Goal: Task Accomplishment & Management: Complete application form

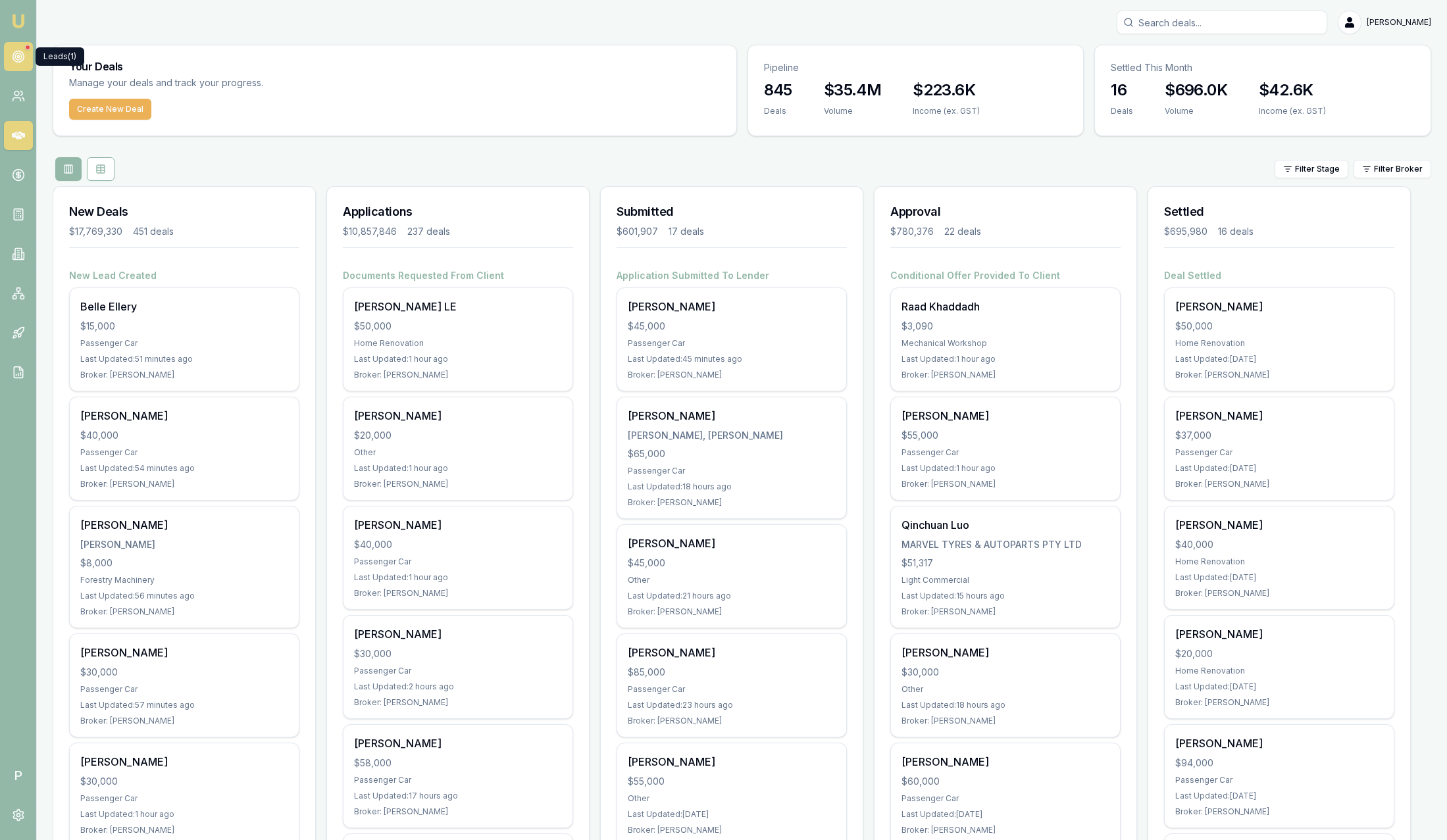
click at [22, 58] on icon at bounding box center [19, 57] width 13 height 13
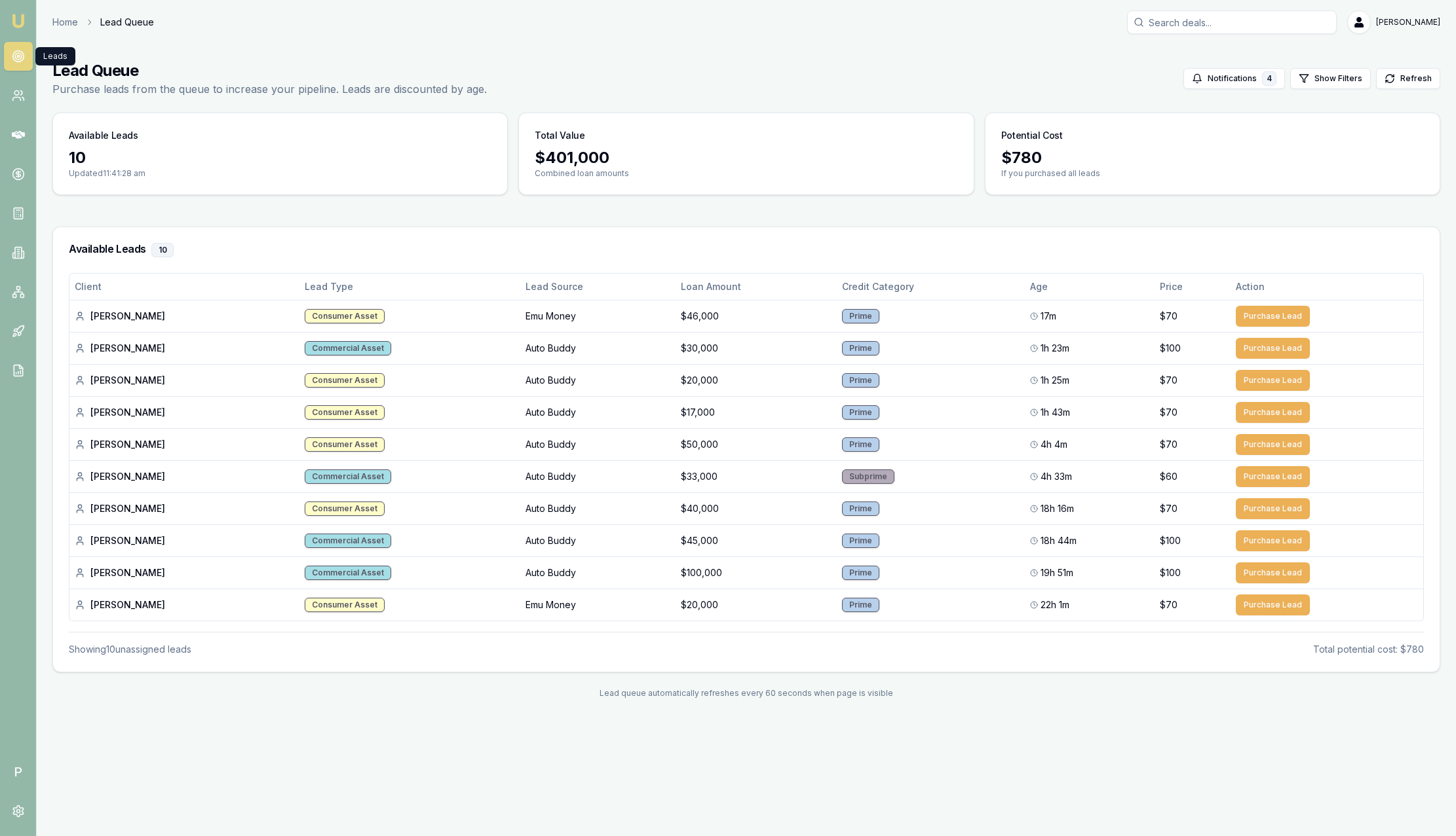
click at [18, 19] on img at bounding box center [19, 21] width 16 height 16
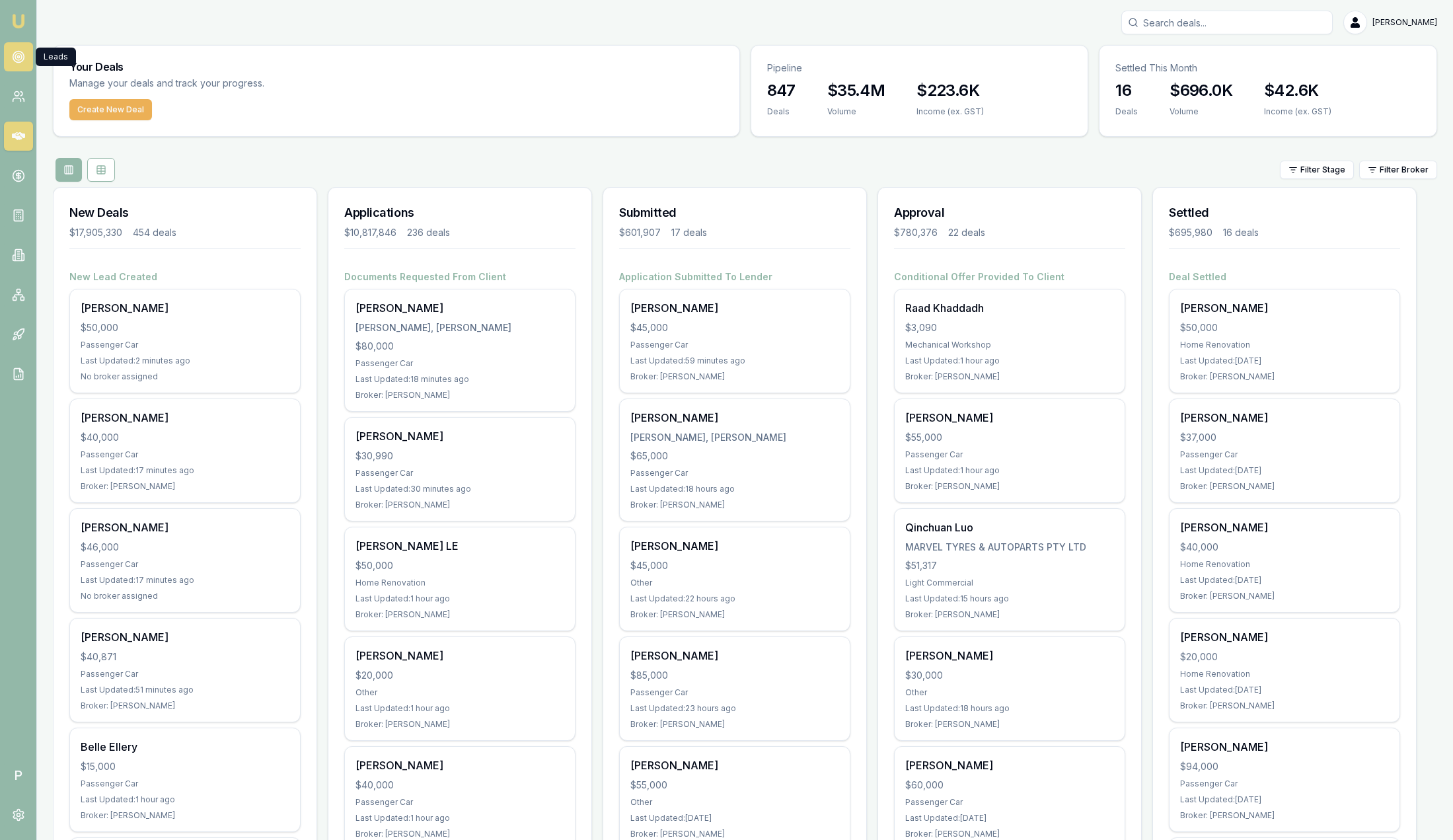
click at [26, 61] on link at bounding box center [18, 56] width 29 height 29
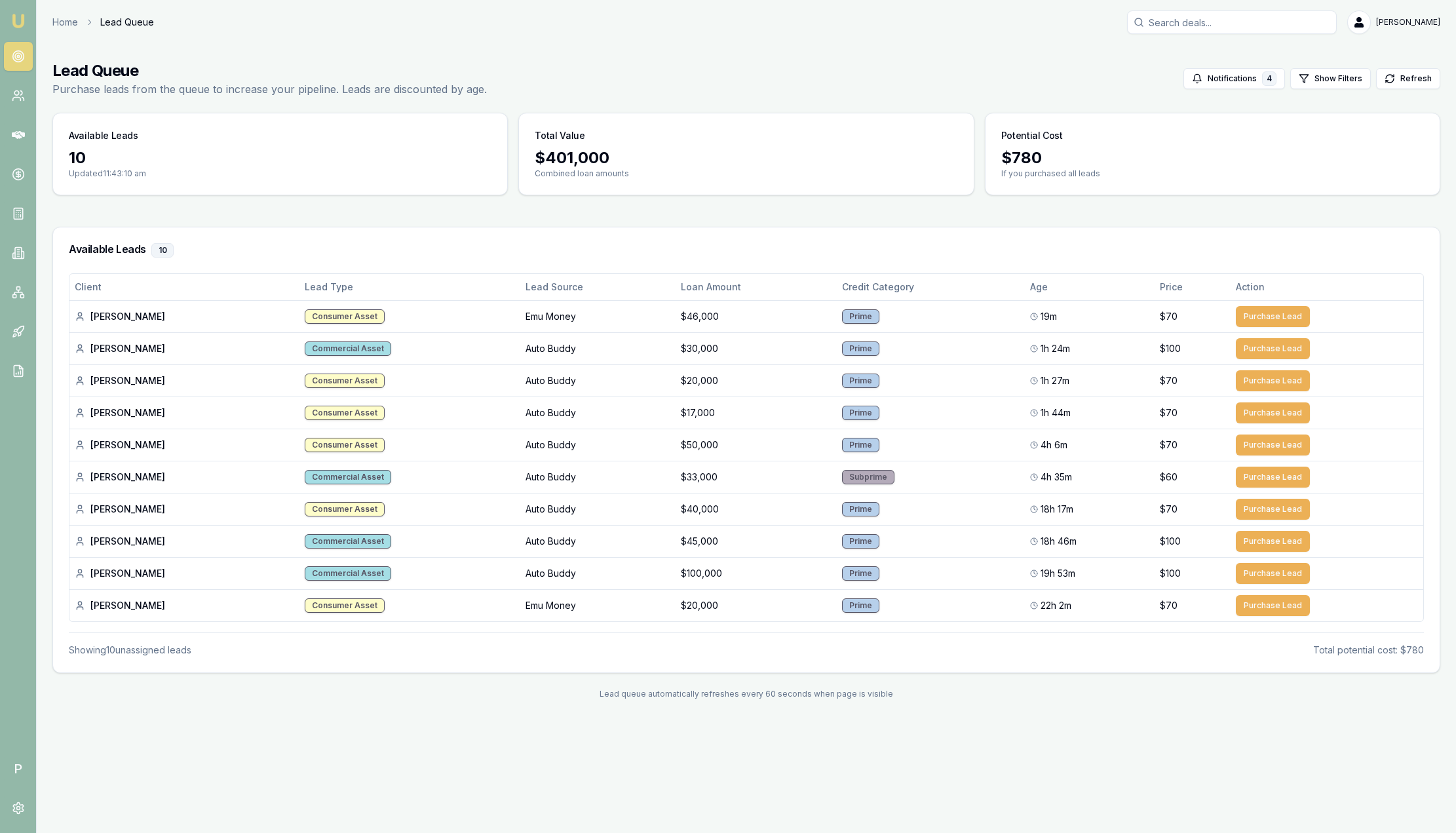
click at [19, 30] on link "Emu Broker" at bounding box center [18, 21] width 21 height 21
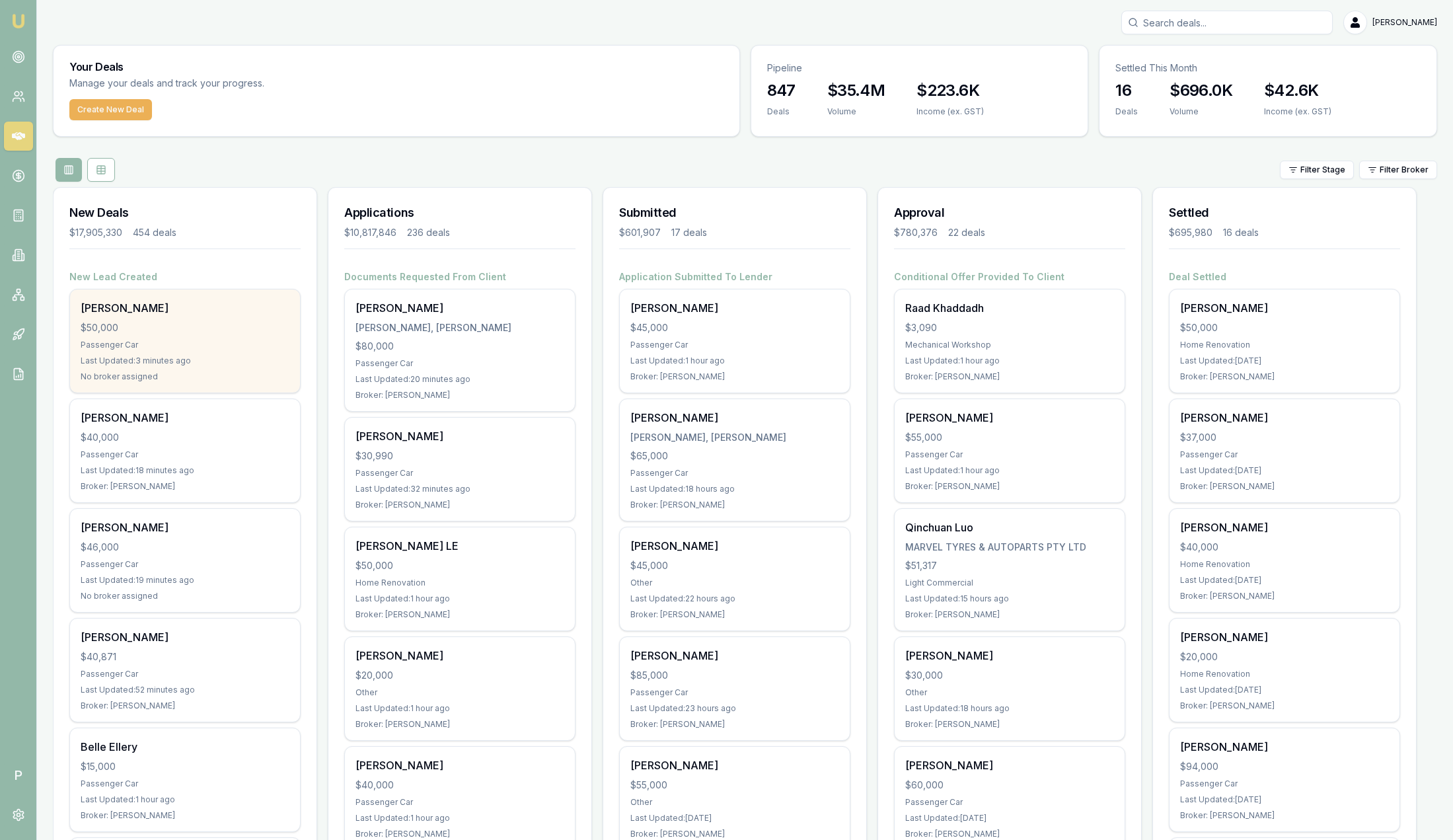
click at [200, 332] on div "$50,000" at bounding box center [185, 328] width 209 height 13
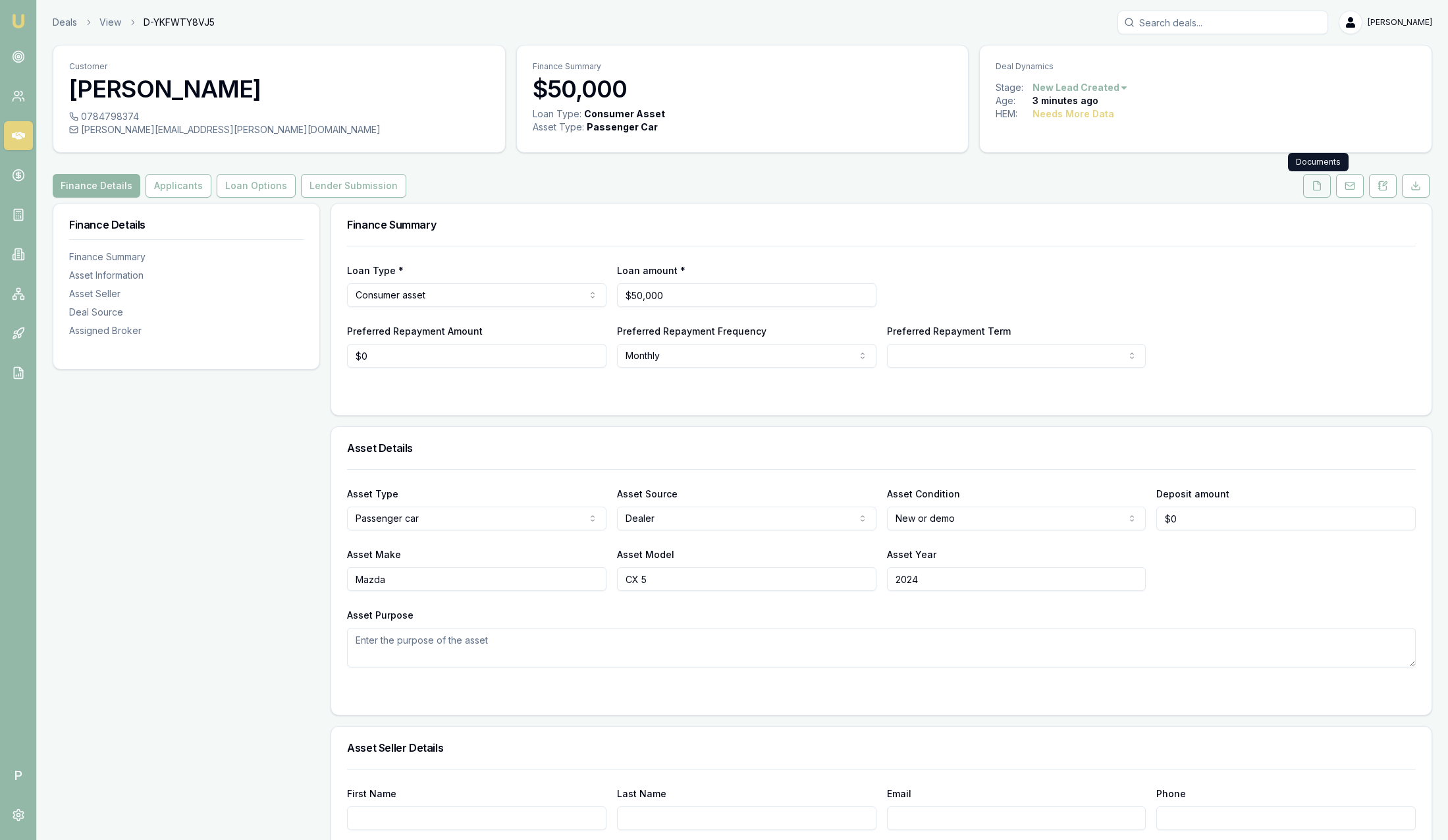
click at [1318, 186] on icon at bounding box center [1317, 186] width 11 height 11
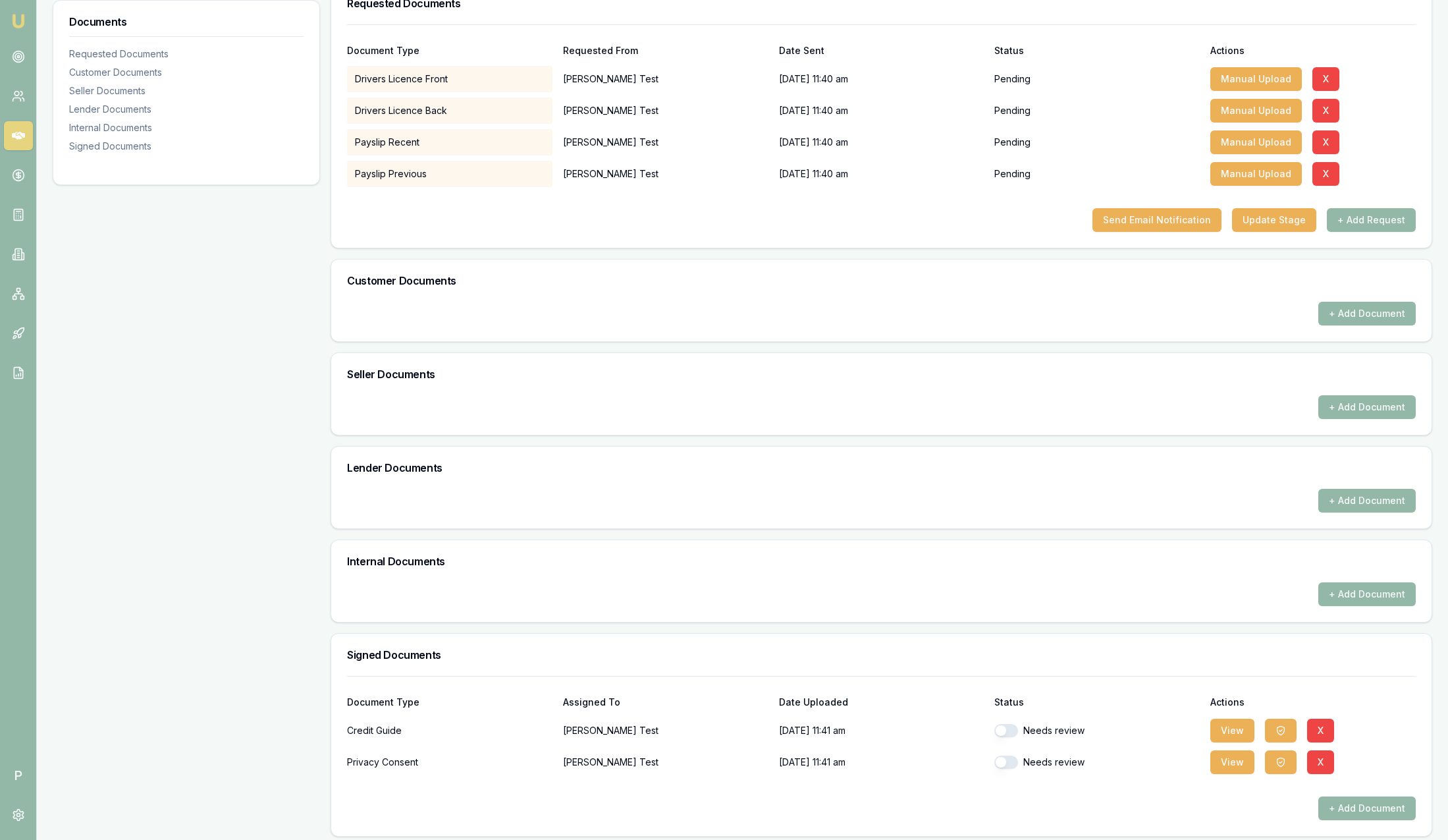
scroll to position [229, 0]
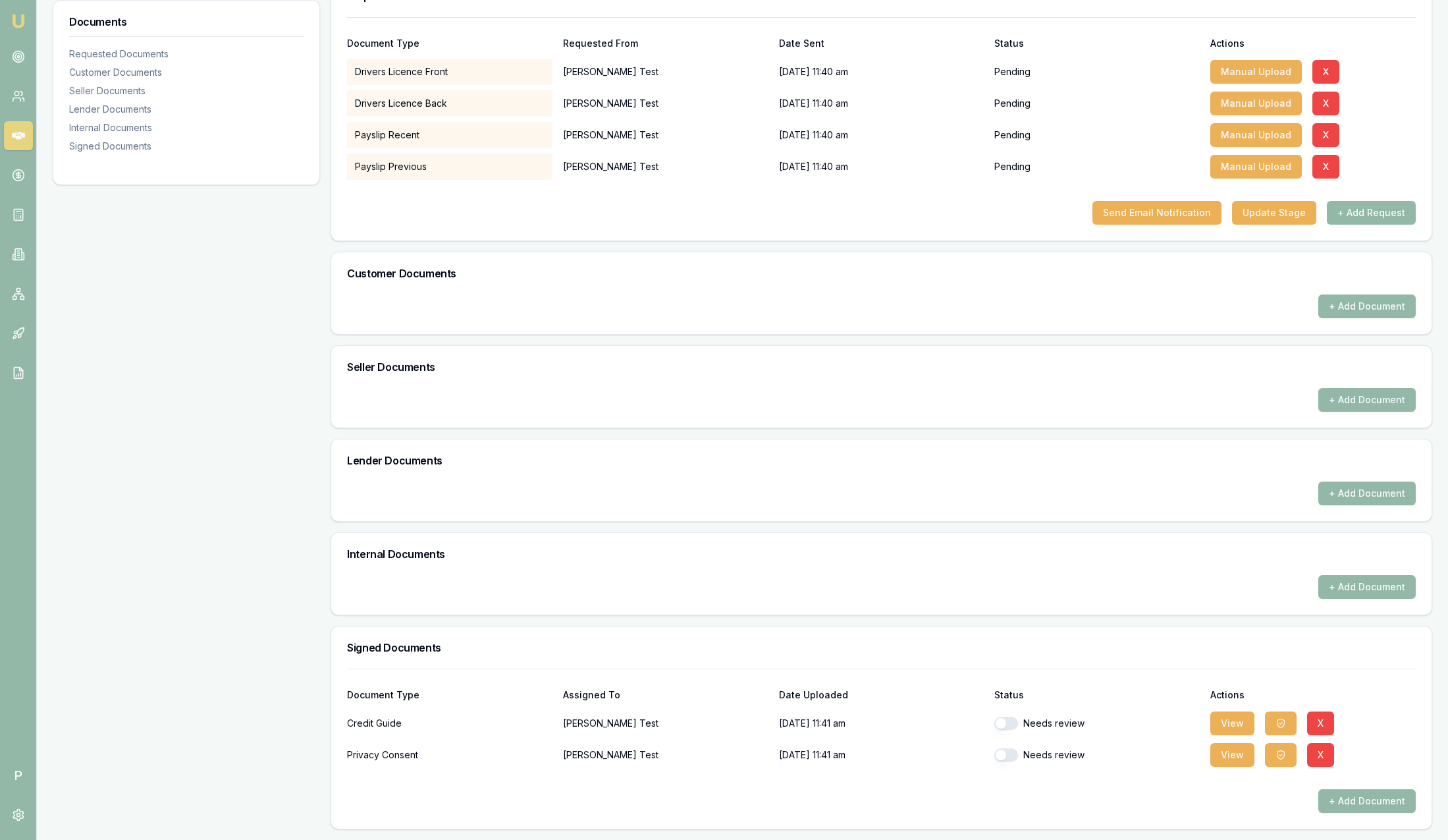
click at [1004, 724] on button "button" at bounding box center [1006, 723] width 23 height 13
checkbox input "true"
click at [1008, 759] on button "button" at bounding box center [1006, 755] width 23 height 13
checkbox input "true"
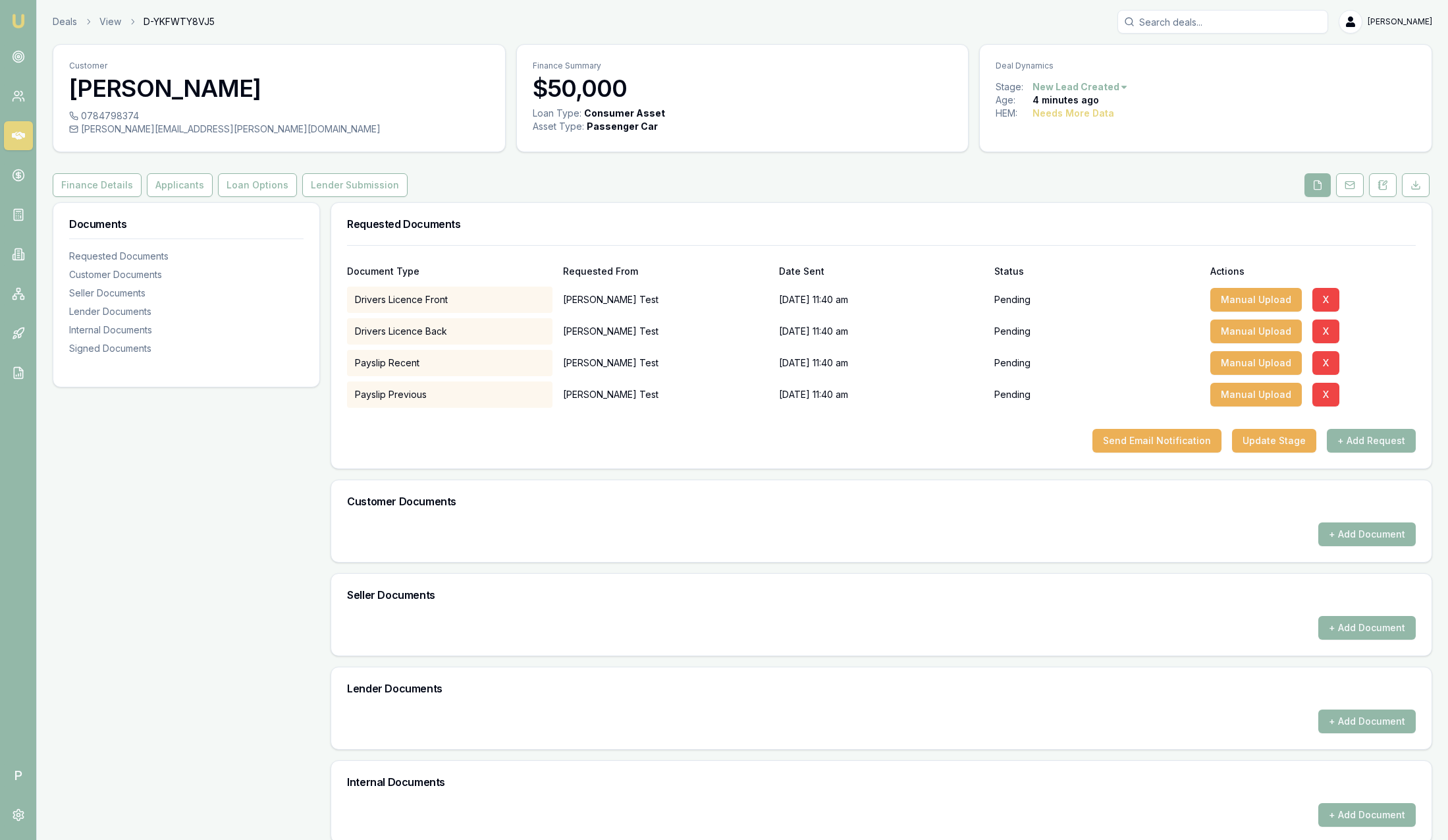
scroll to position [0, 0]
click at [56, 25] on link "Deals" at bounding box center [65, 23] width 24 height 13
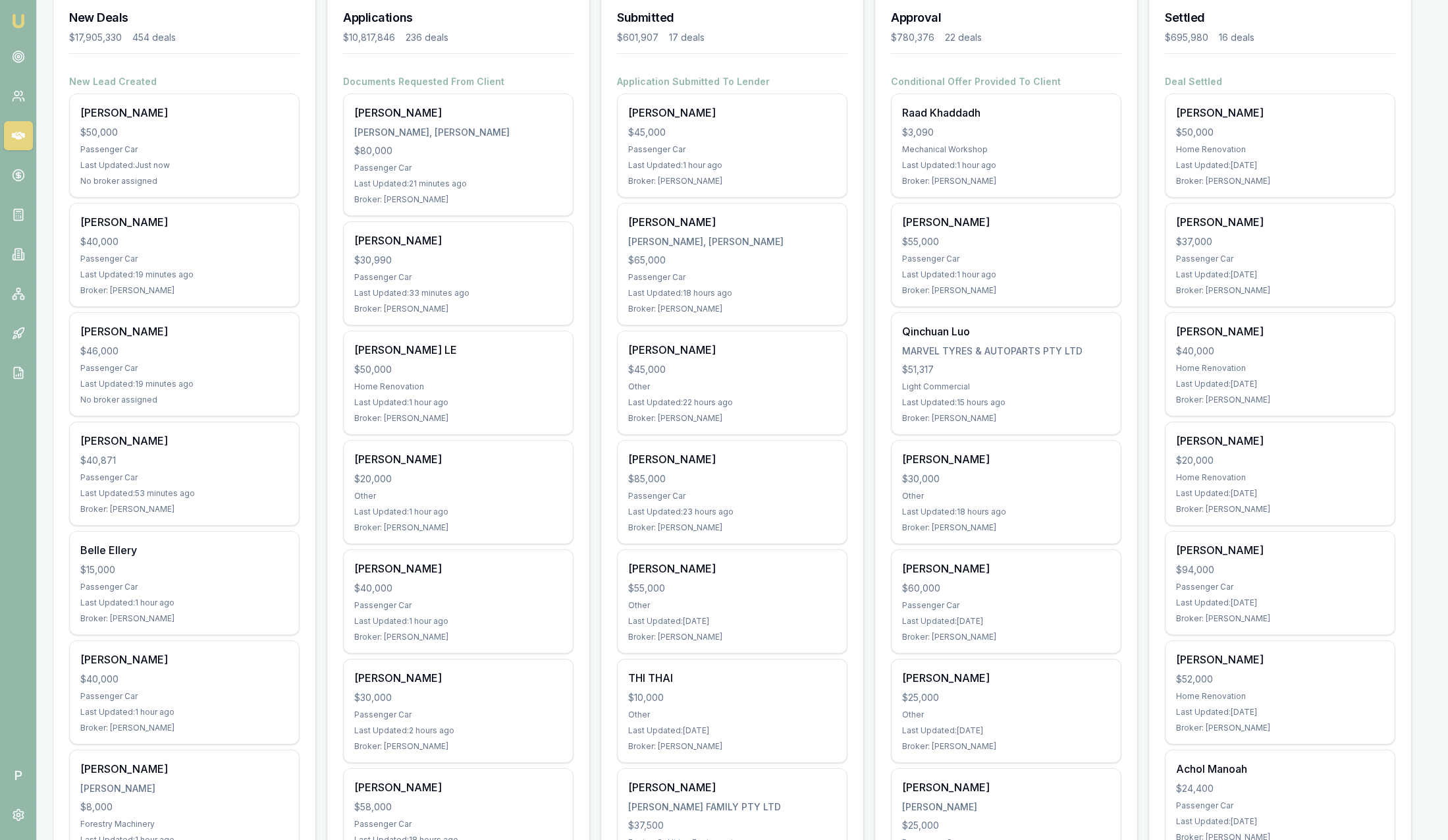
scroll to position [198, 0]
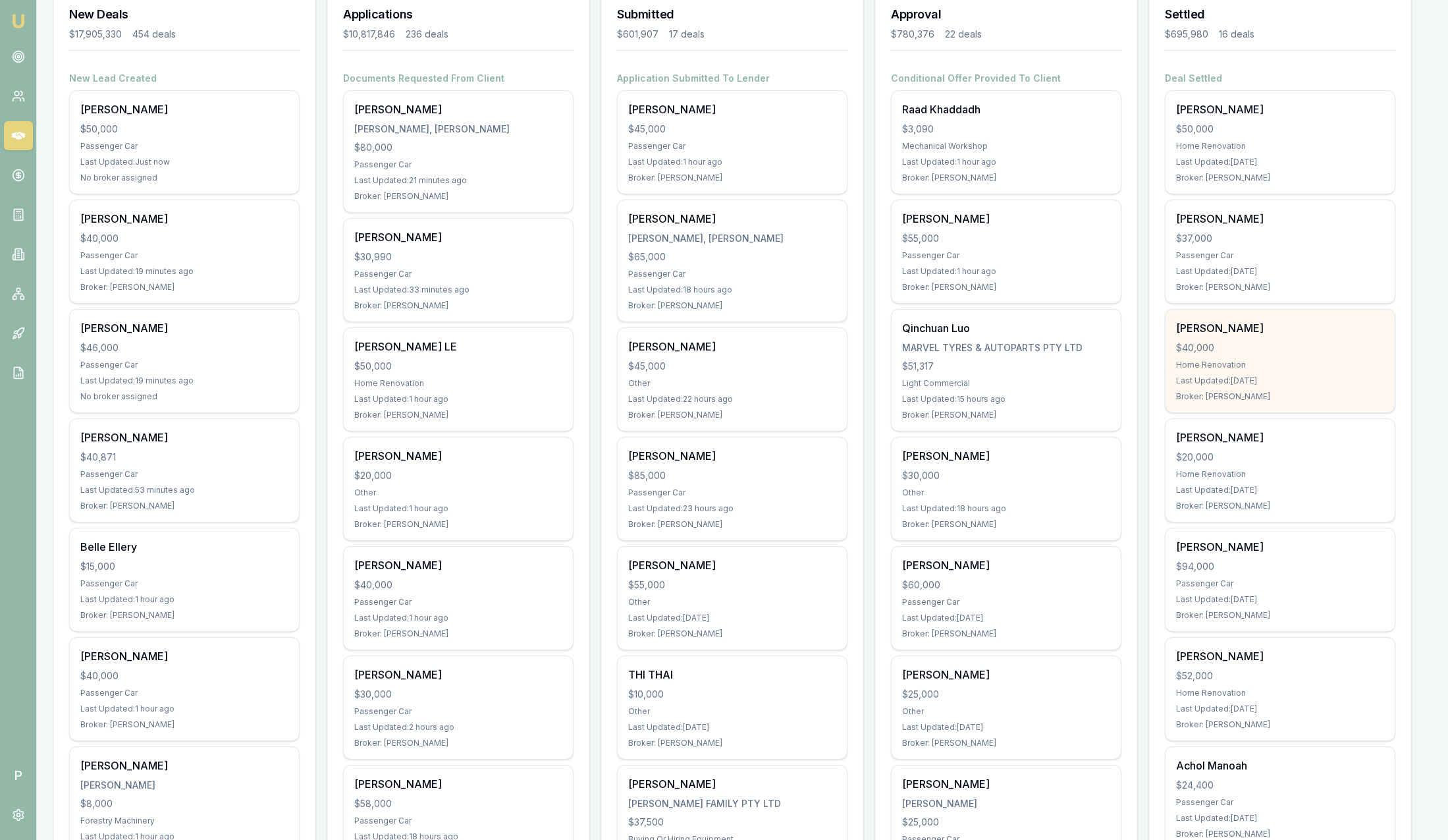
click at [1279, 355] on div "Chitreka Prasad $40,000 Home Renovation Last Updated: 2 days ago Broker: Steven…" at bounding box center [1280, 361] width 229 height 103
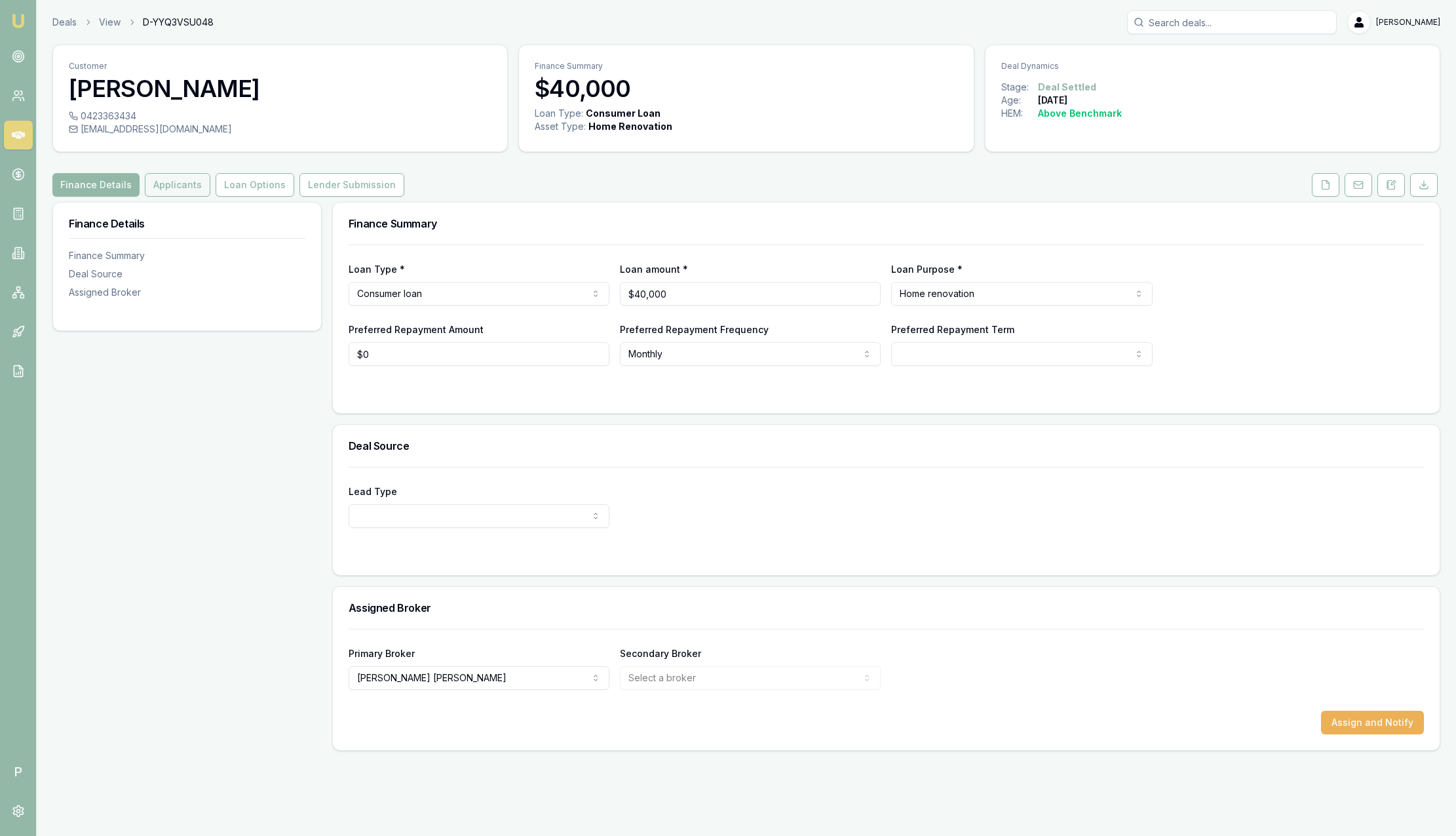
click at [184, 183] on button "Applicants" at bounding box center [177, 184] width 65 height 23
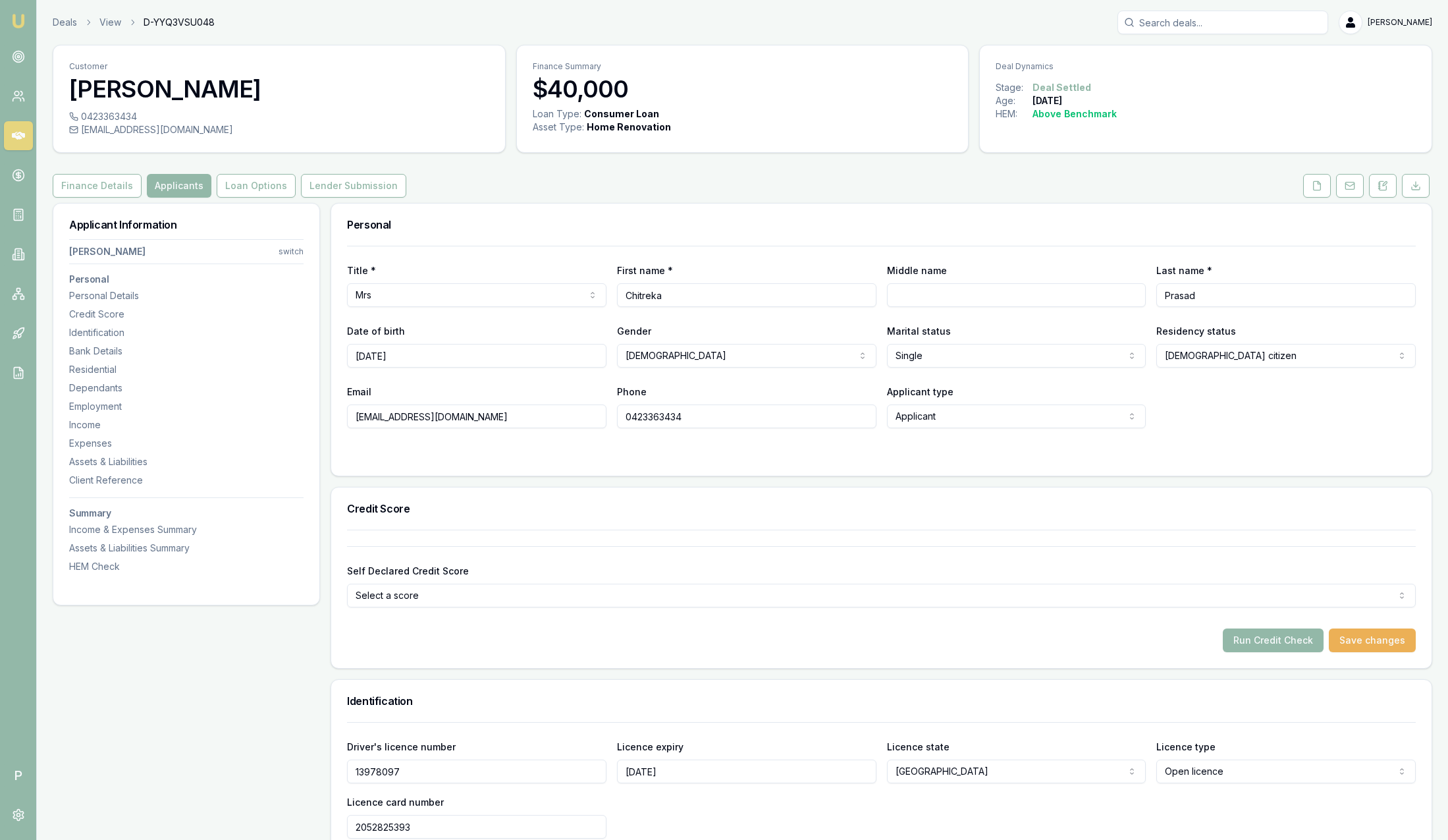
click at [30, 18] on nav "Emu Broker" at bounding box center [18, 198] width 36 height 398
click at [20, 19] on img at bounding box center [19, 21] width 16 height 16
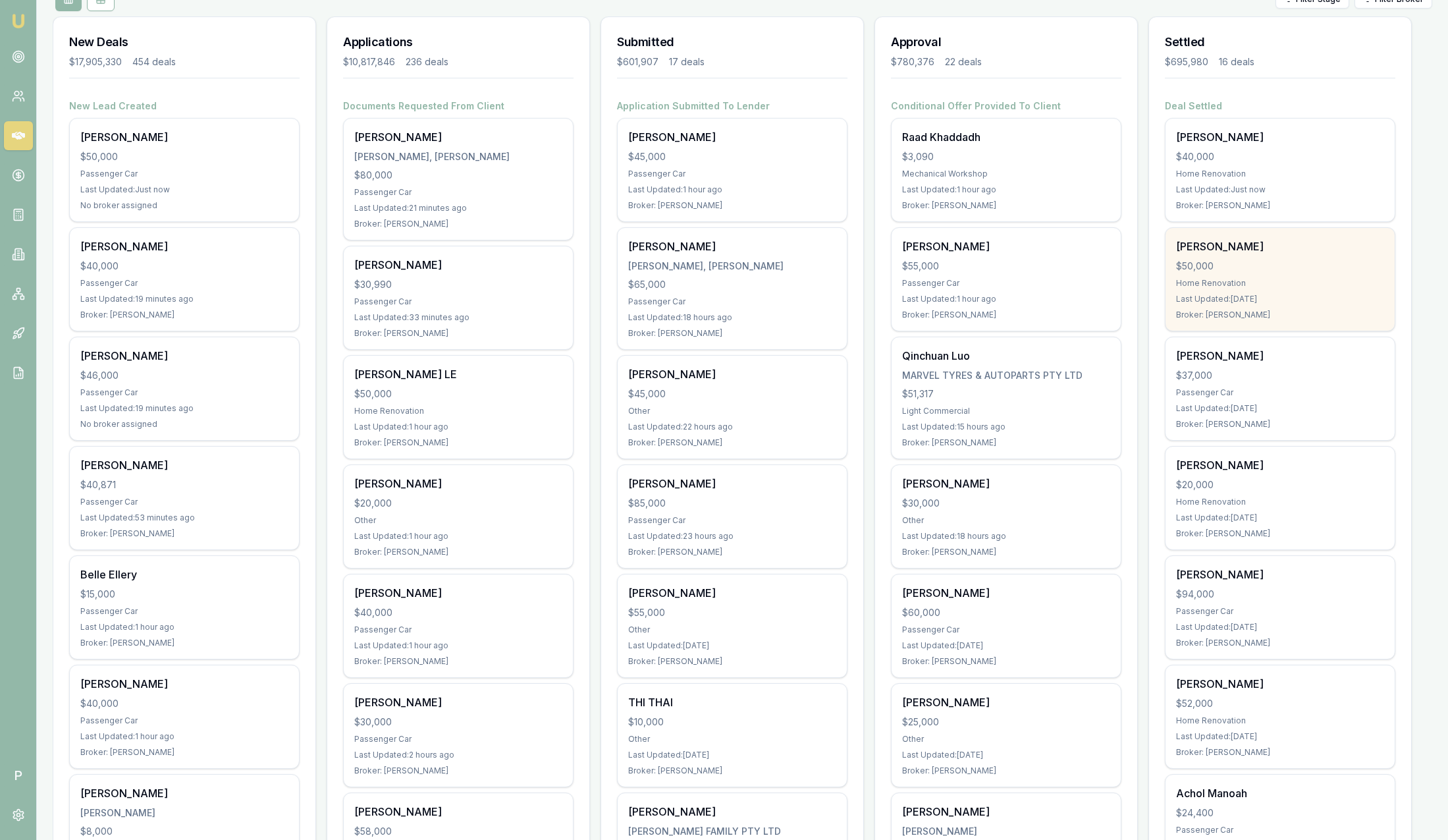
scroll to position [198, 0]
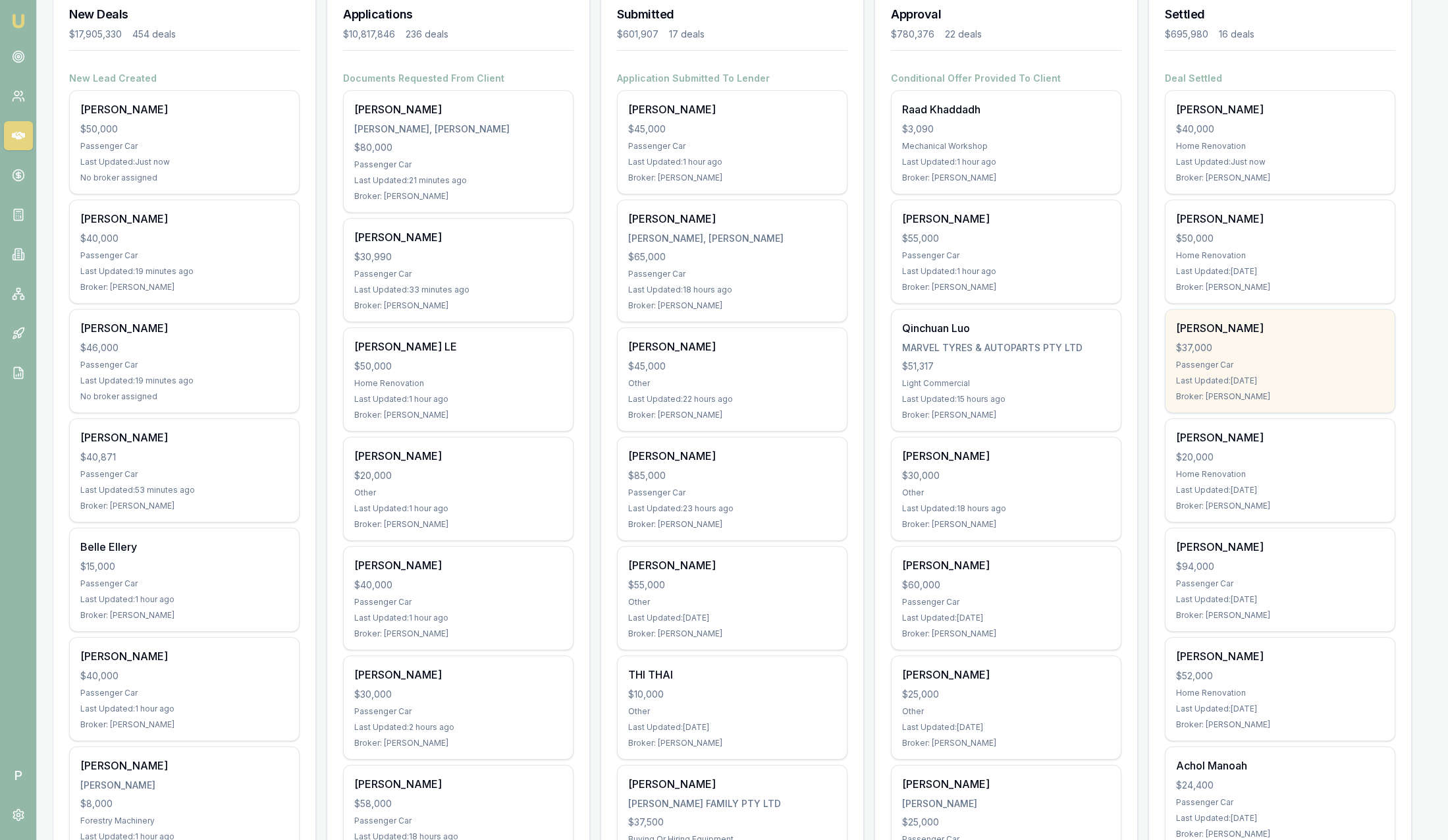
click at [1303, 337] on div "Jennifer Scott $37,000 Passenger Car Last Updated: 1 day ago Broker: Rachael Co…" at bounding box center [1280, 361] width 229 height 103
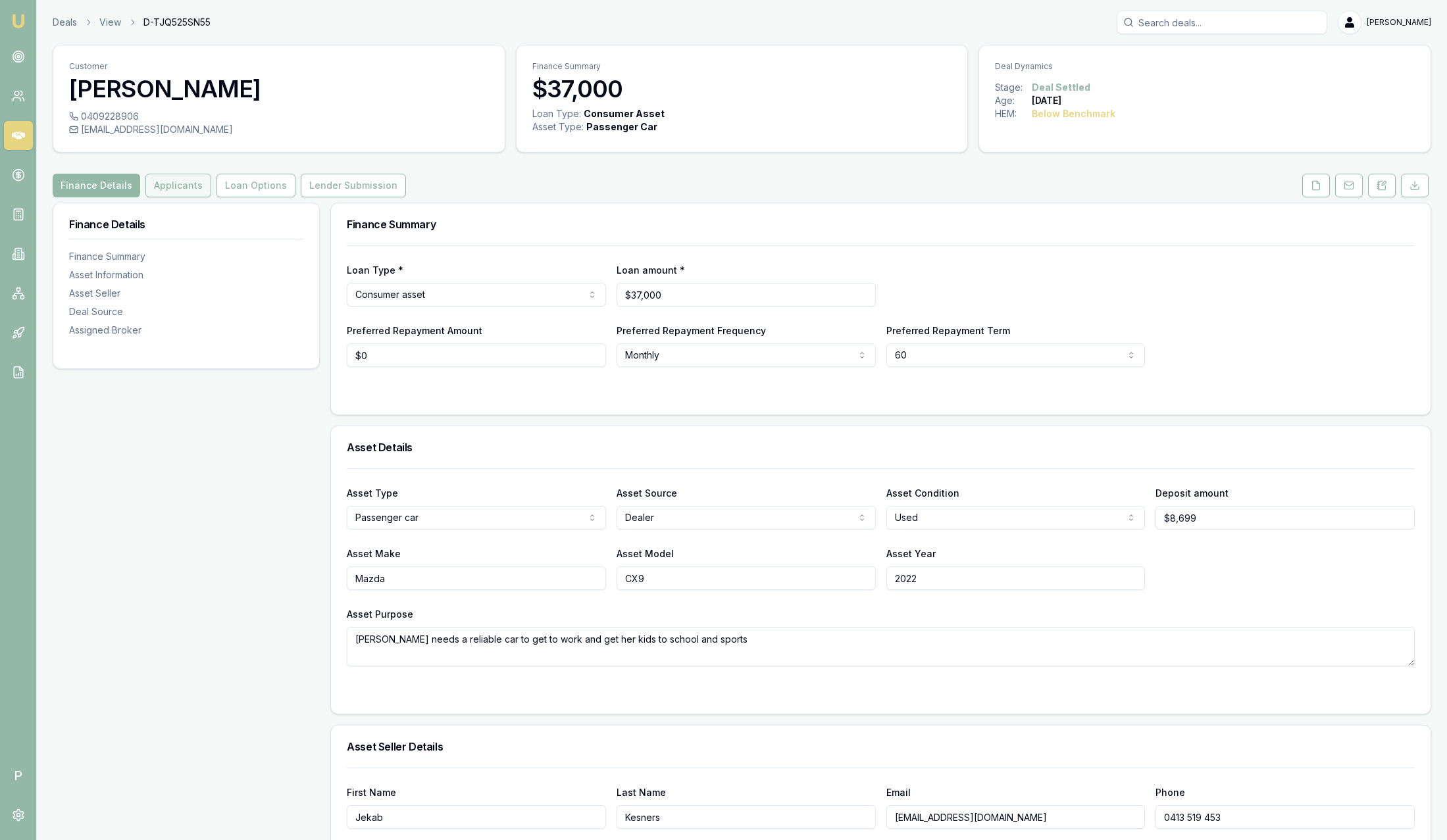
click at [187, 189] on button "Applicants" at bounding box center [178, 185] width 66 height 23
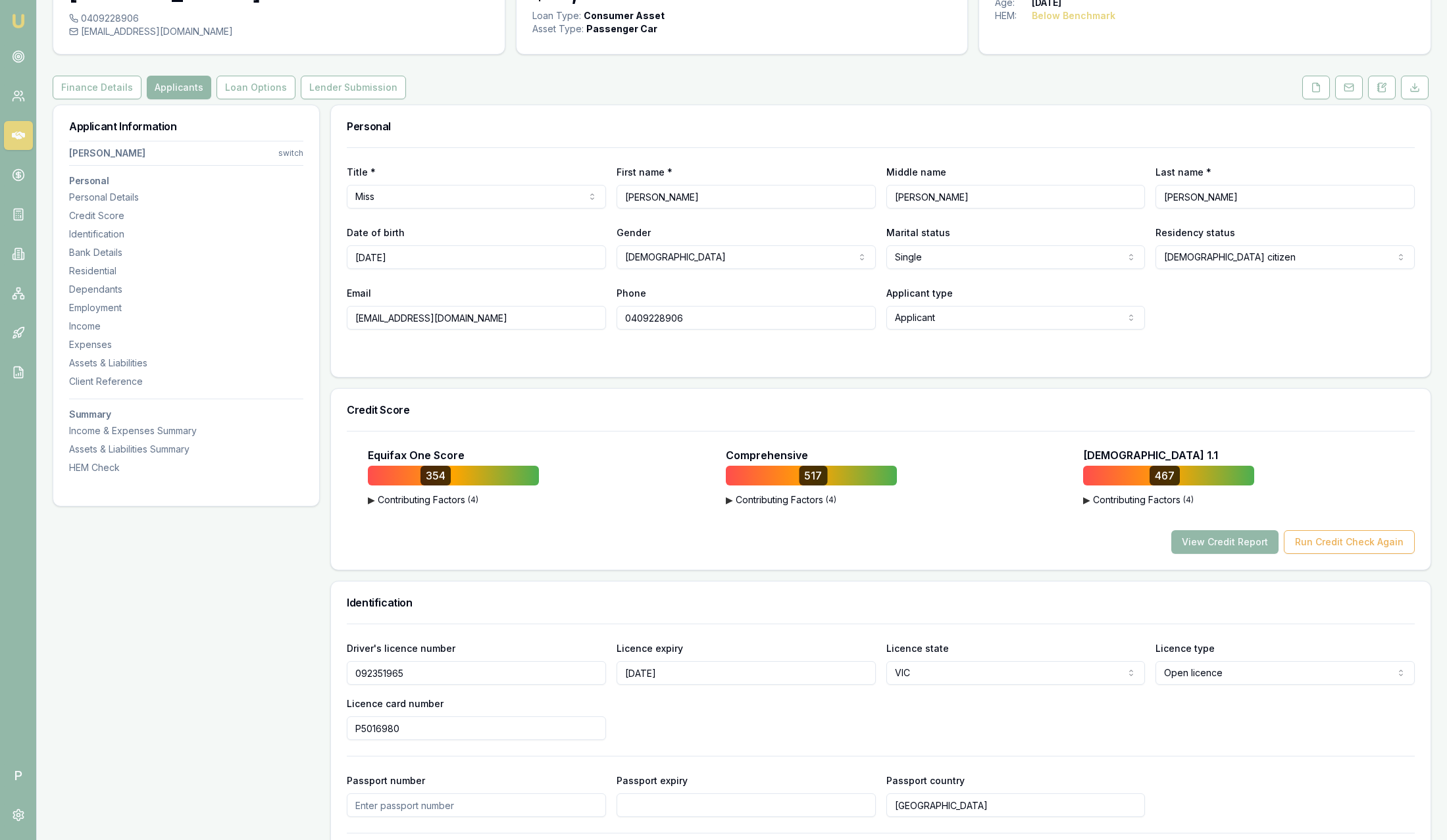
scroll to position [98, 0]
click at [1324, 86] on button at bounding box center [1316, 86] width 27 height 23
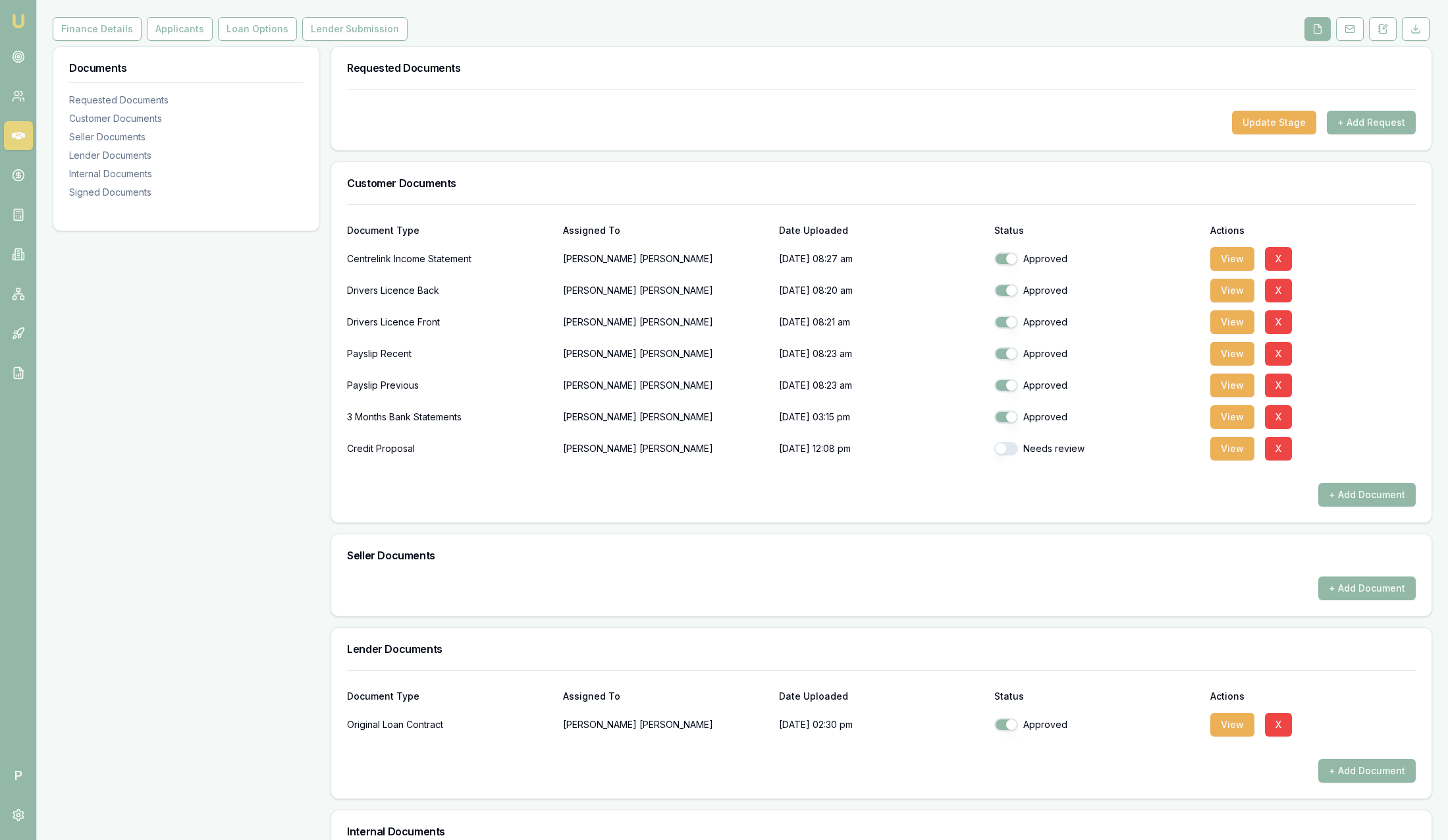
scroll to position [156, 0]
click at [378, 44] on div "Customer Jennifer Scott 0409228906 jenniferannescott91@outlook.com Finance Summ…" at bounding box center [743, 606] width 1380 height 1434
click at [377, 32] on button "Lender Submission" at bounding box center [355, 30] width 105 height 23
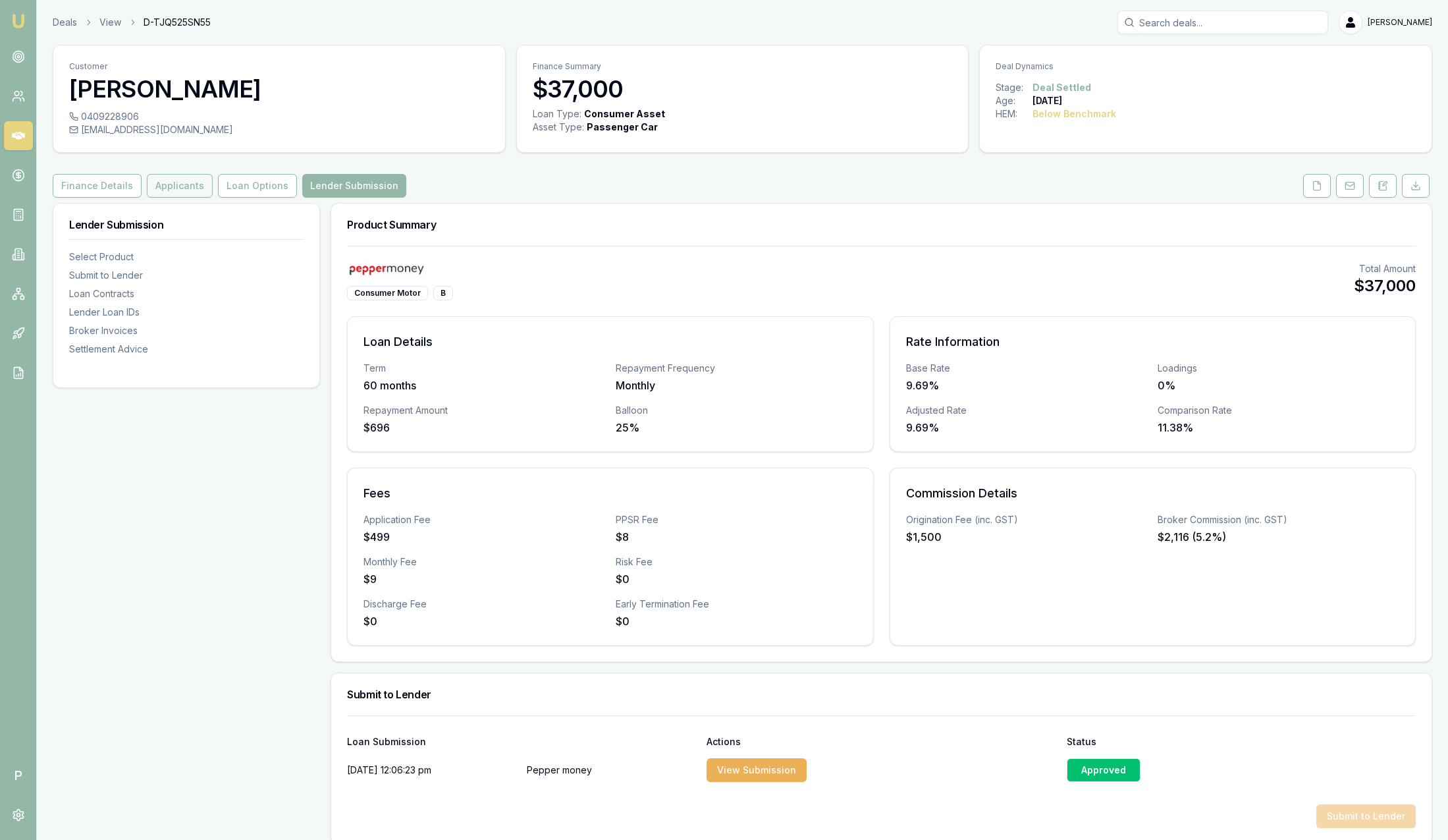
click at [178, 190] on button "Applicants" at bounding box center [180, 185] width 66 height 23
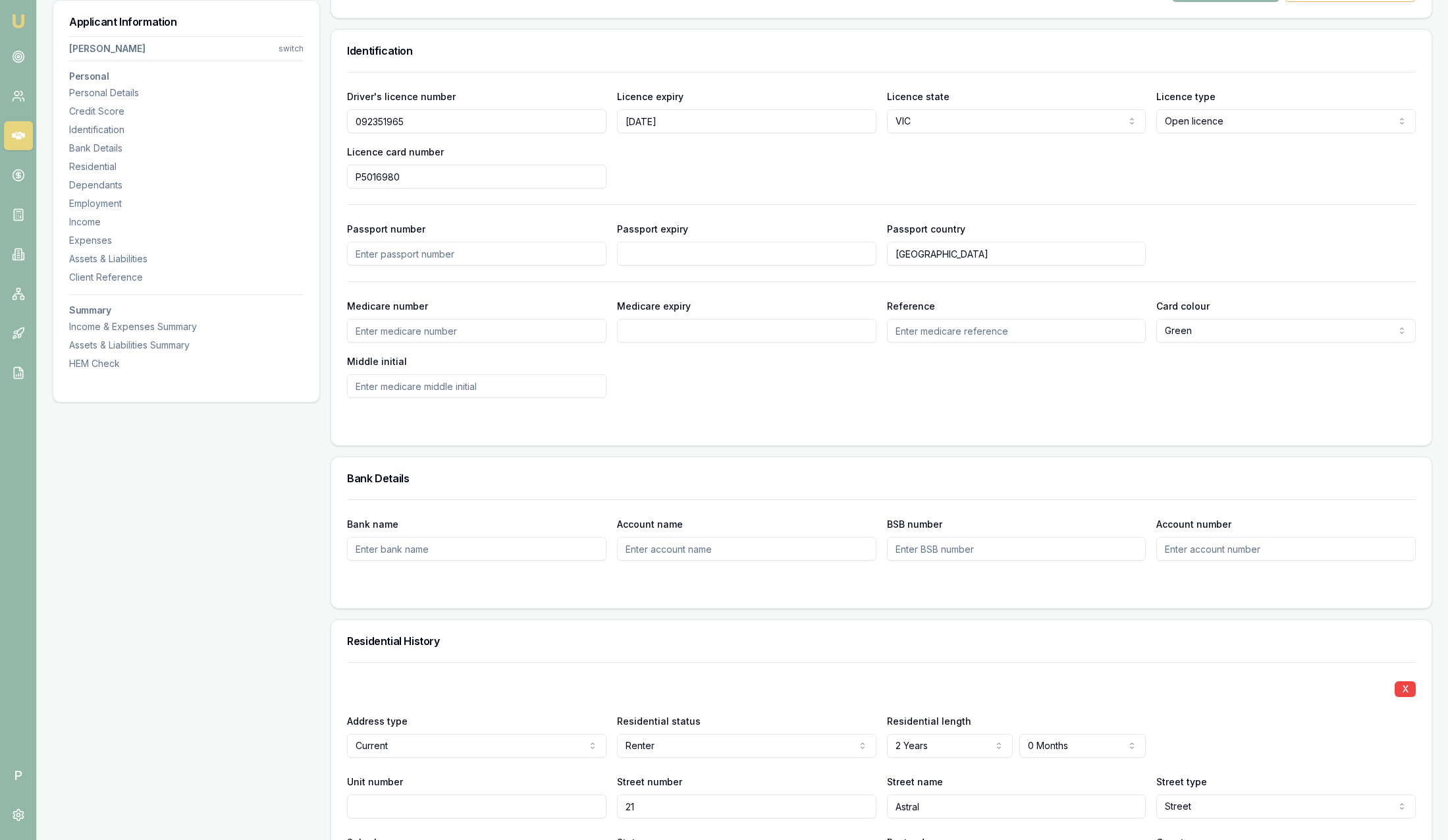
scroll to position [691, 0]
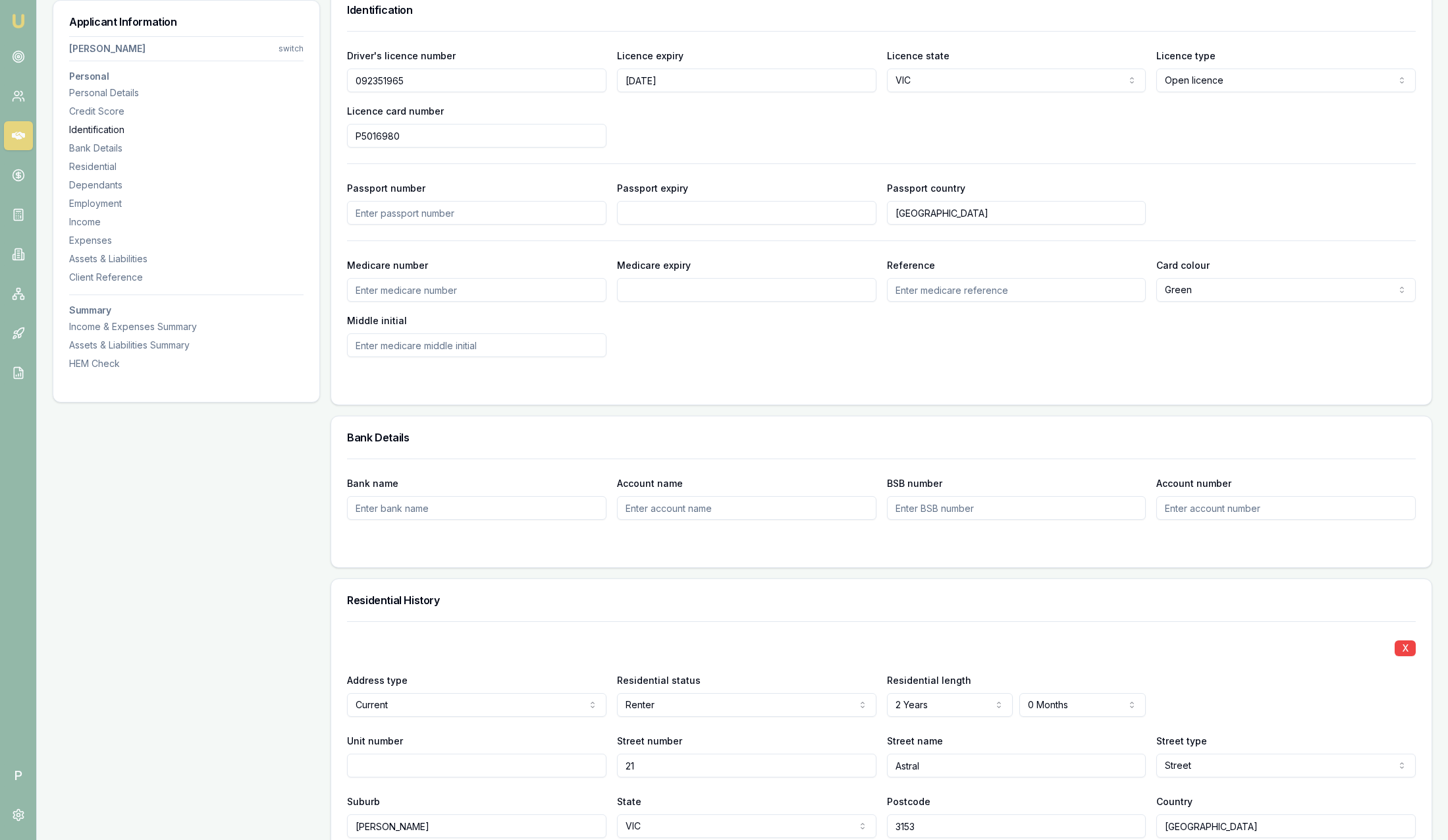
click at [105, 128] on div "Identification" at bounding box center [186, 130] width 235 height 13
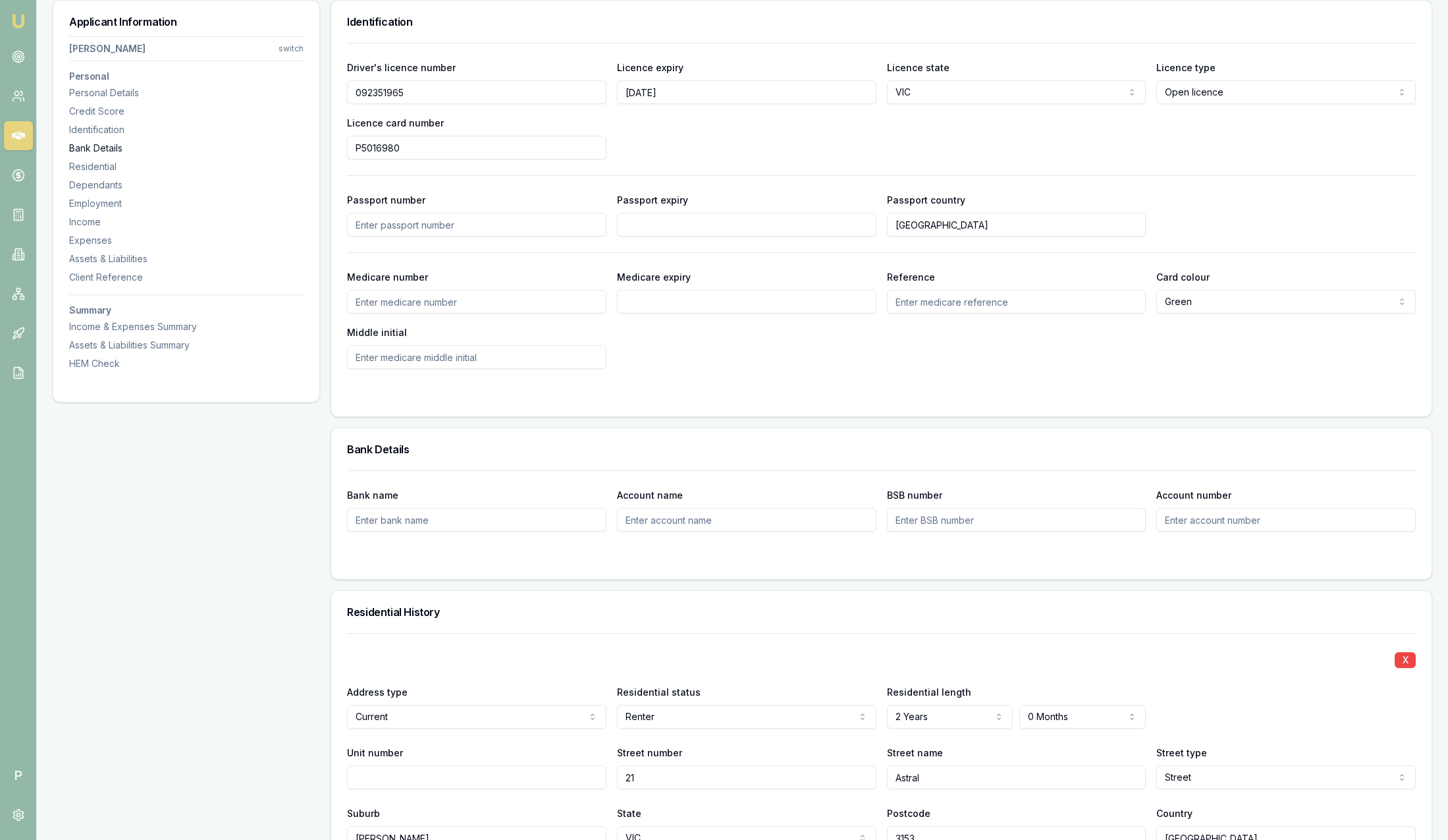
click at [98, 149] on div "Bank Details" at bounding box center [186, 148] width 235 height 13
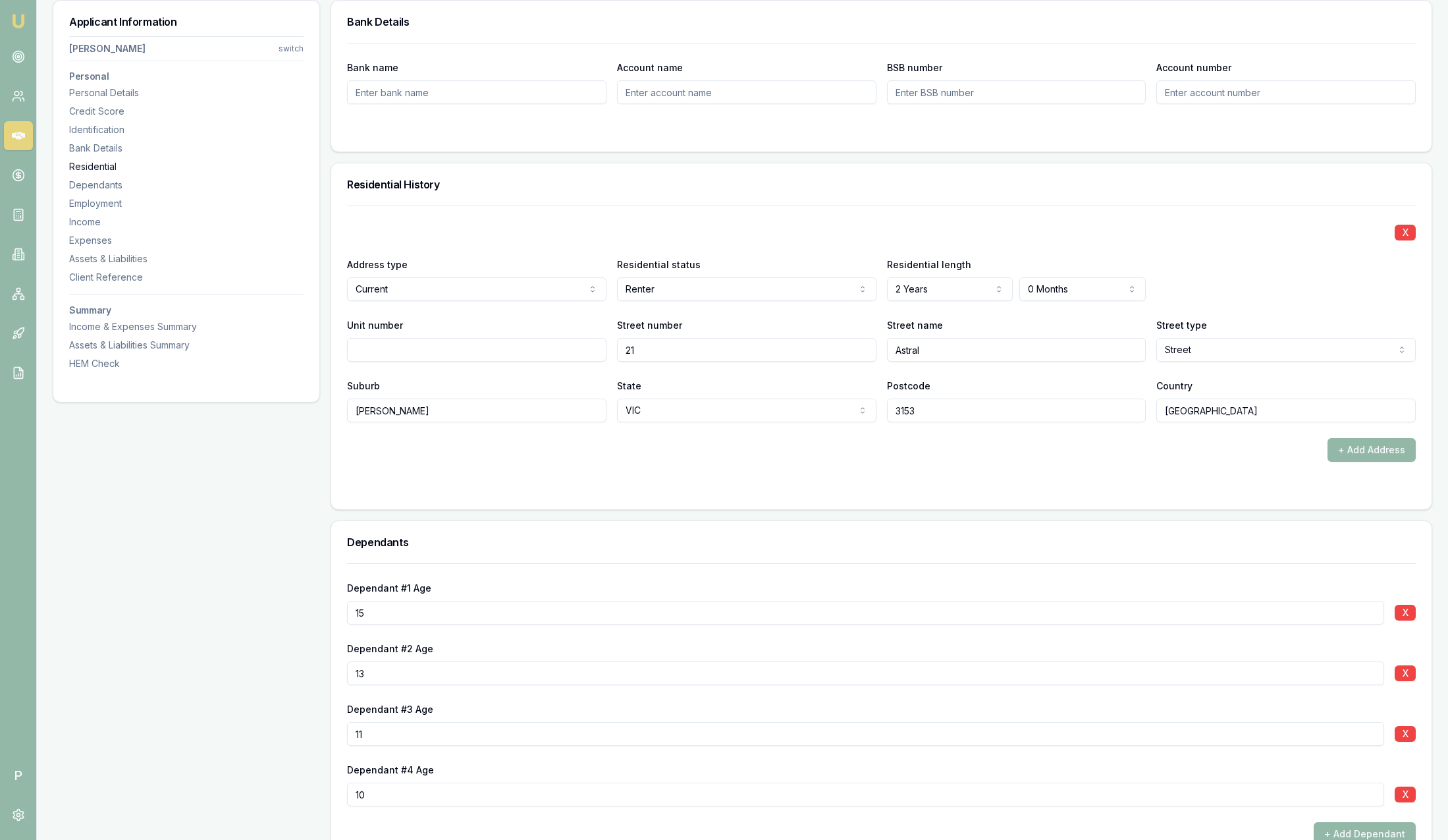
click at [95, 161] on div "Residential" at bounding box center [186, 167] width 235 height 13
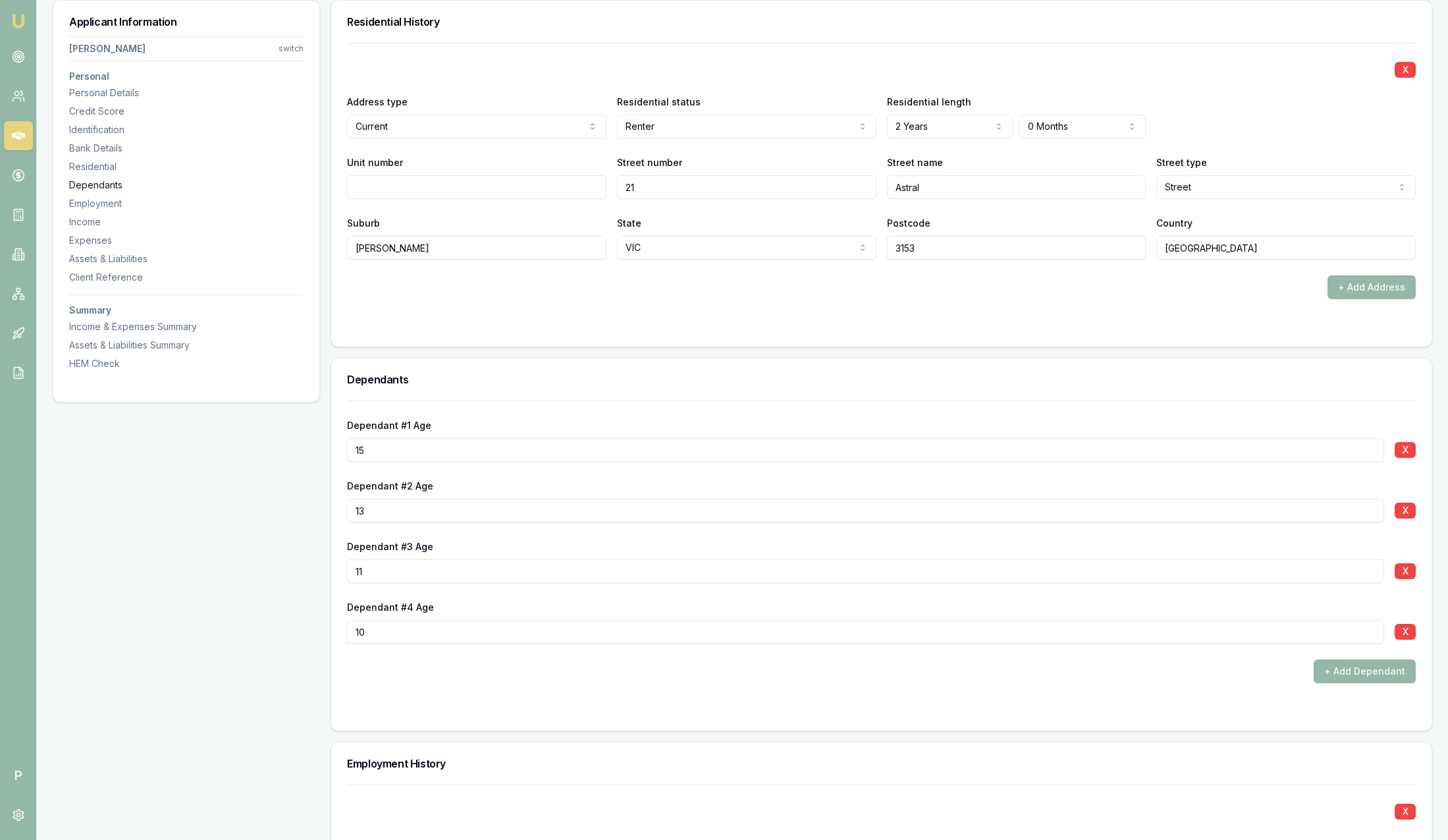
click at [94, 184] on div "Dependants" at bounding box center [186, 185] width 235 height 13
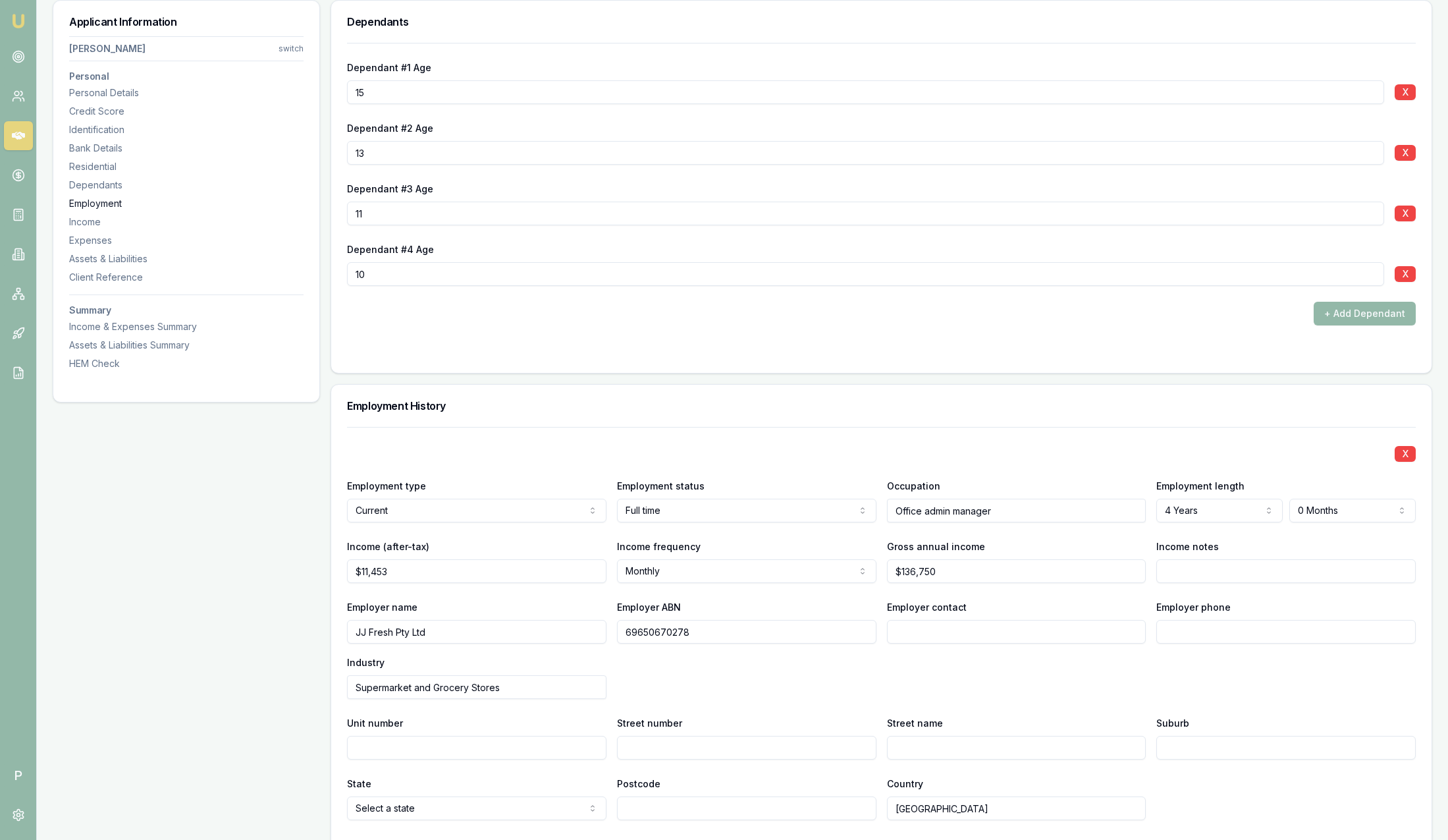
click at [94, 202] on div "Employment" at bounding box center [186, 204] width 235 height 13
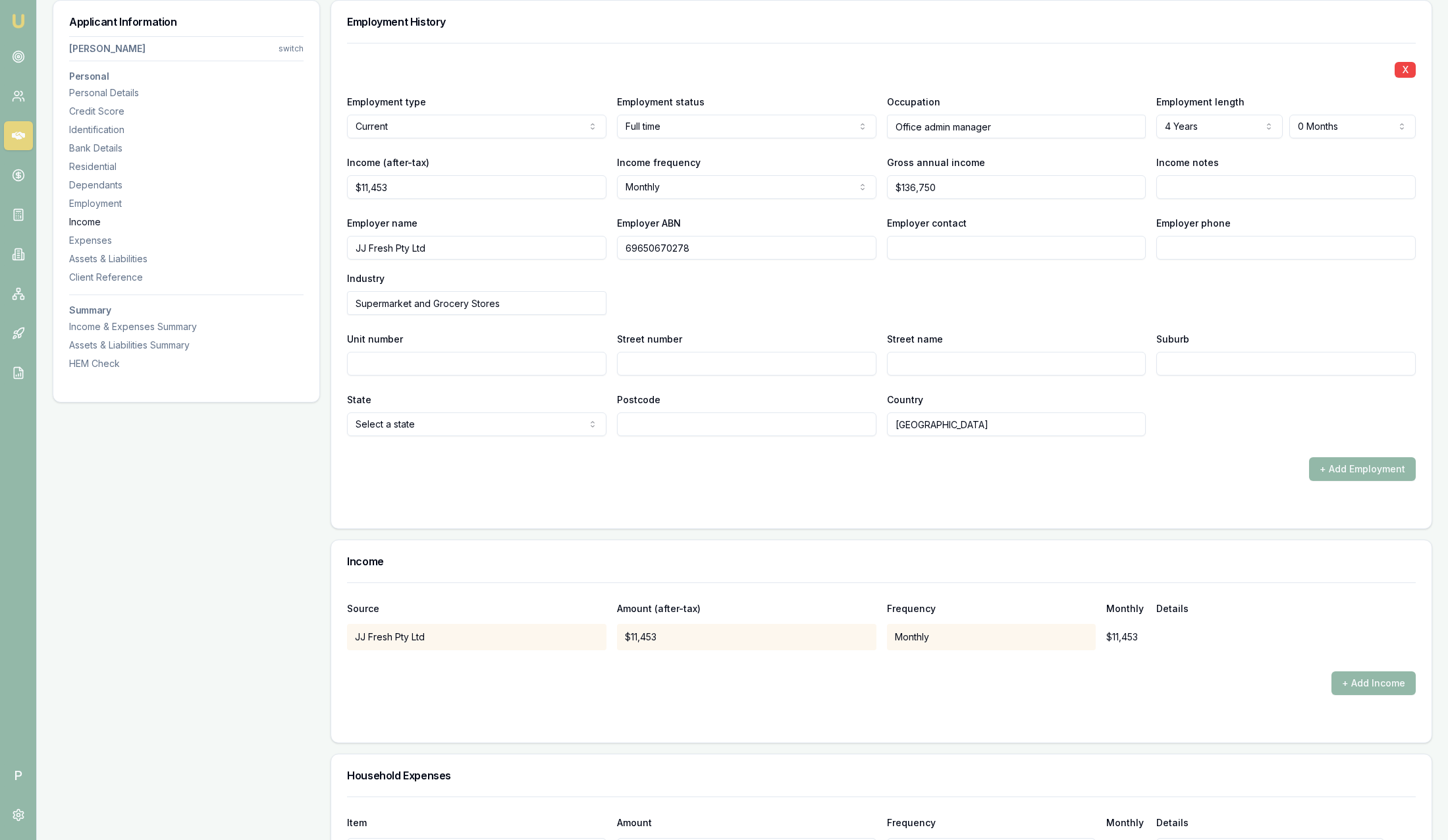
click at [92, 216] on div "Income" at bounding box center [186, 222] width 235 height 13
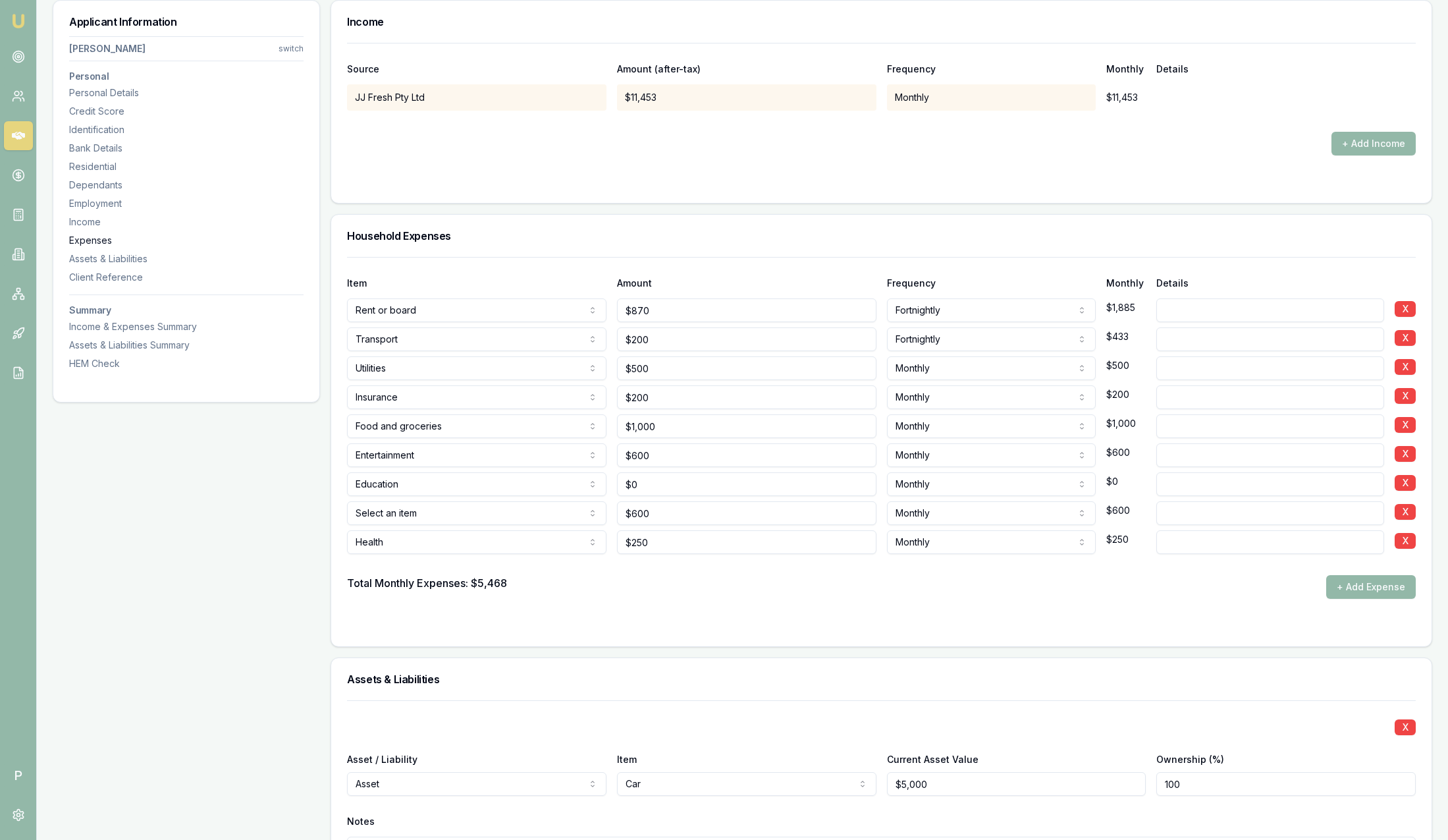
click at [90, 235] on div "Expenses" at bounding box center [186, 241] width 235 height 13
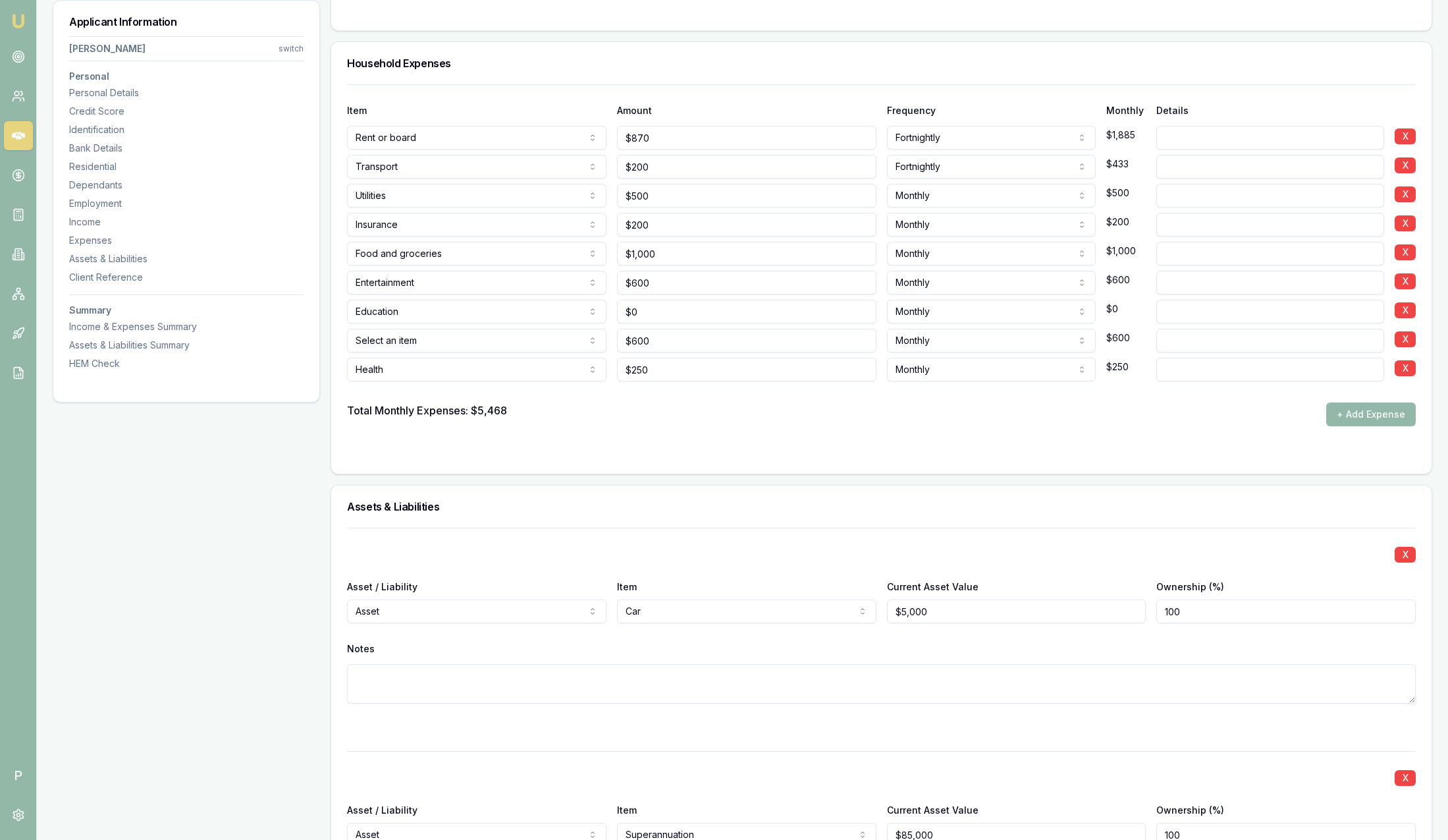
scroll to position [2765, 0]
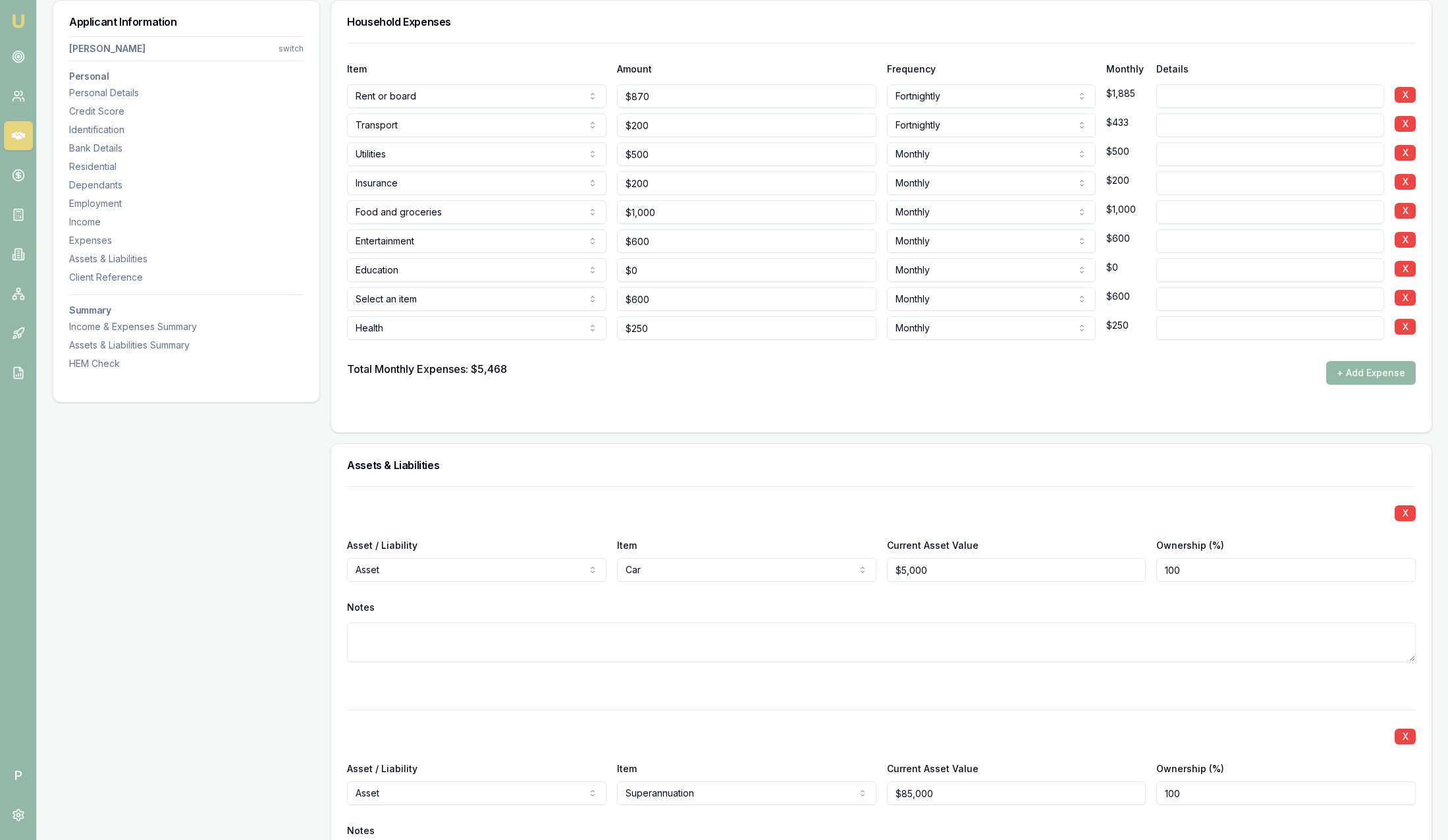
click at [90, 250] on nav "Jennifer Scott switch Personal Personal Details Credit Score Identification Ban…" at bounding box center [186, 200] width 235 height 339
click at [93, 255] on div "Assets & Liabilities" at bounding box center [186, 259] width 235 height 13
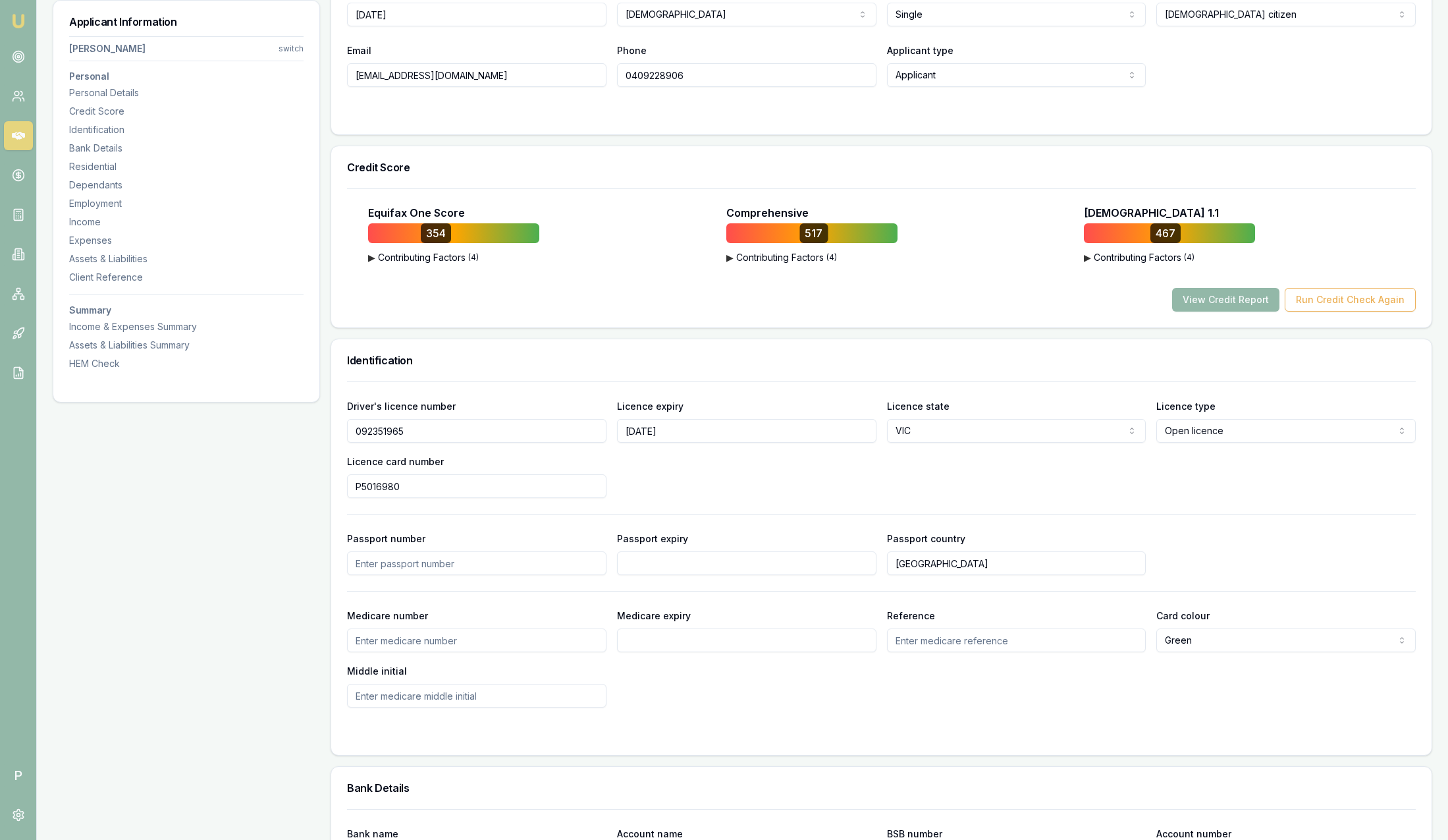
scroll to position [0, 0]
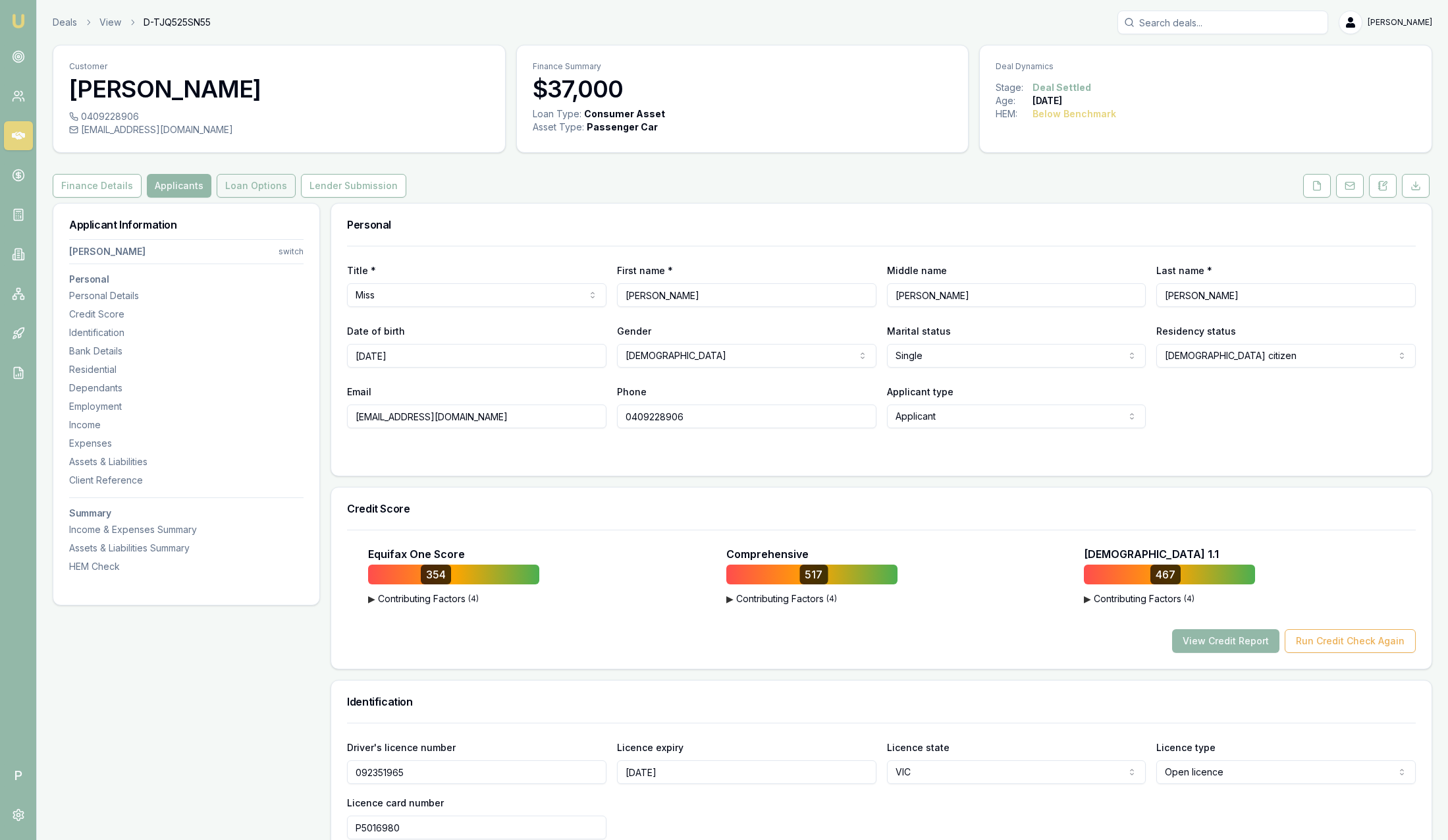
click at [254, 190] on button "Loan Options" at bounding box center [256, 185] width 79 height 23
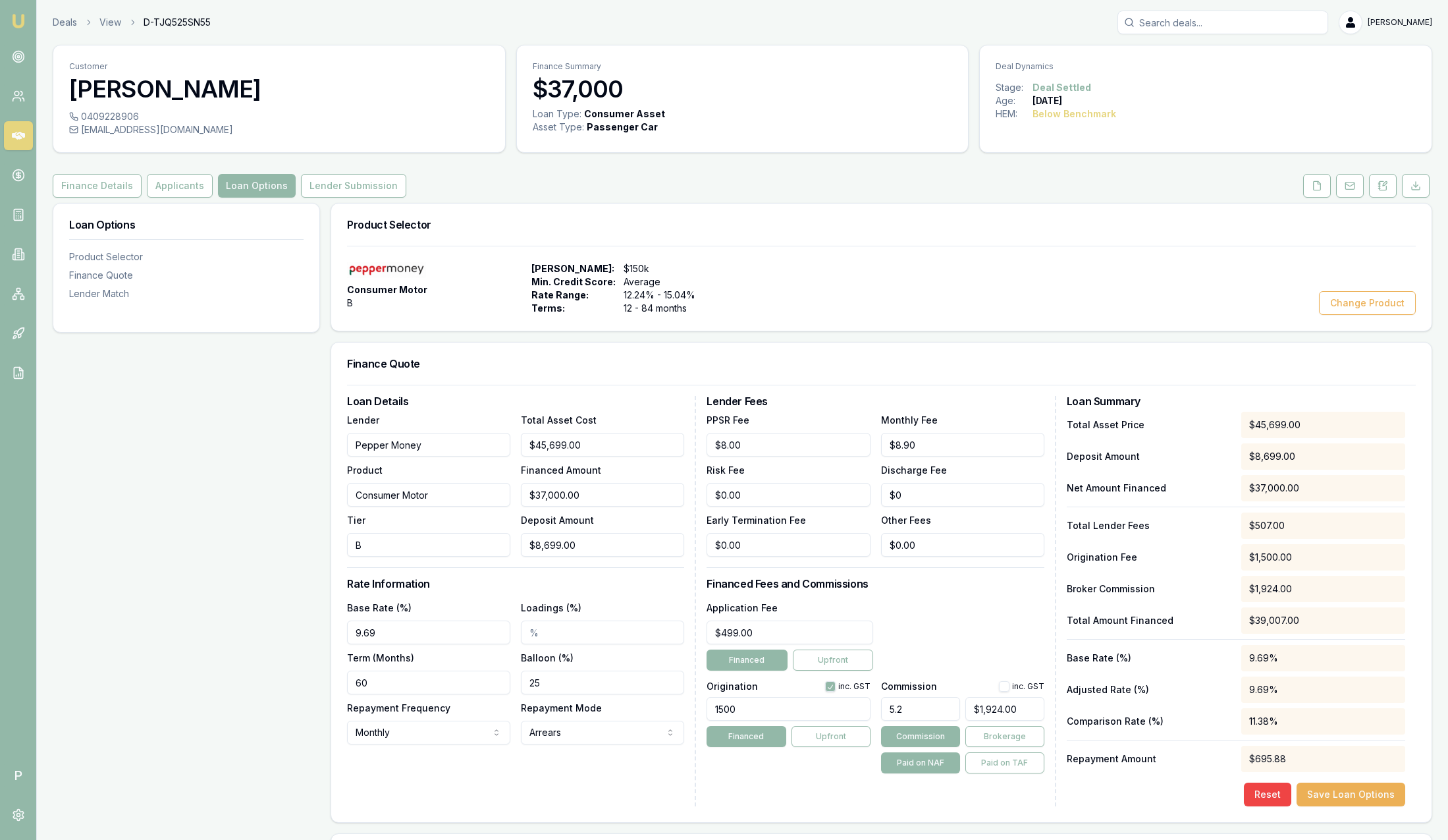
scroll to position [99, 0]
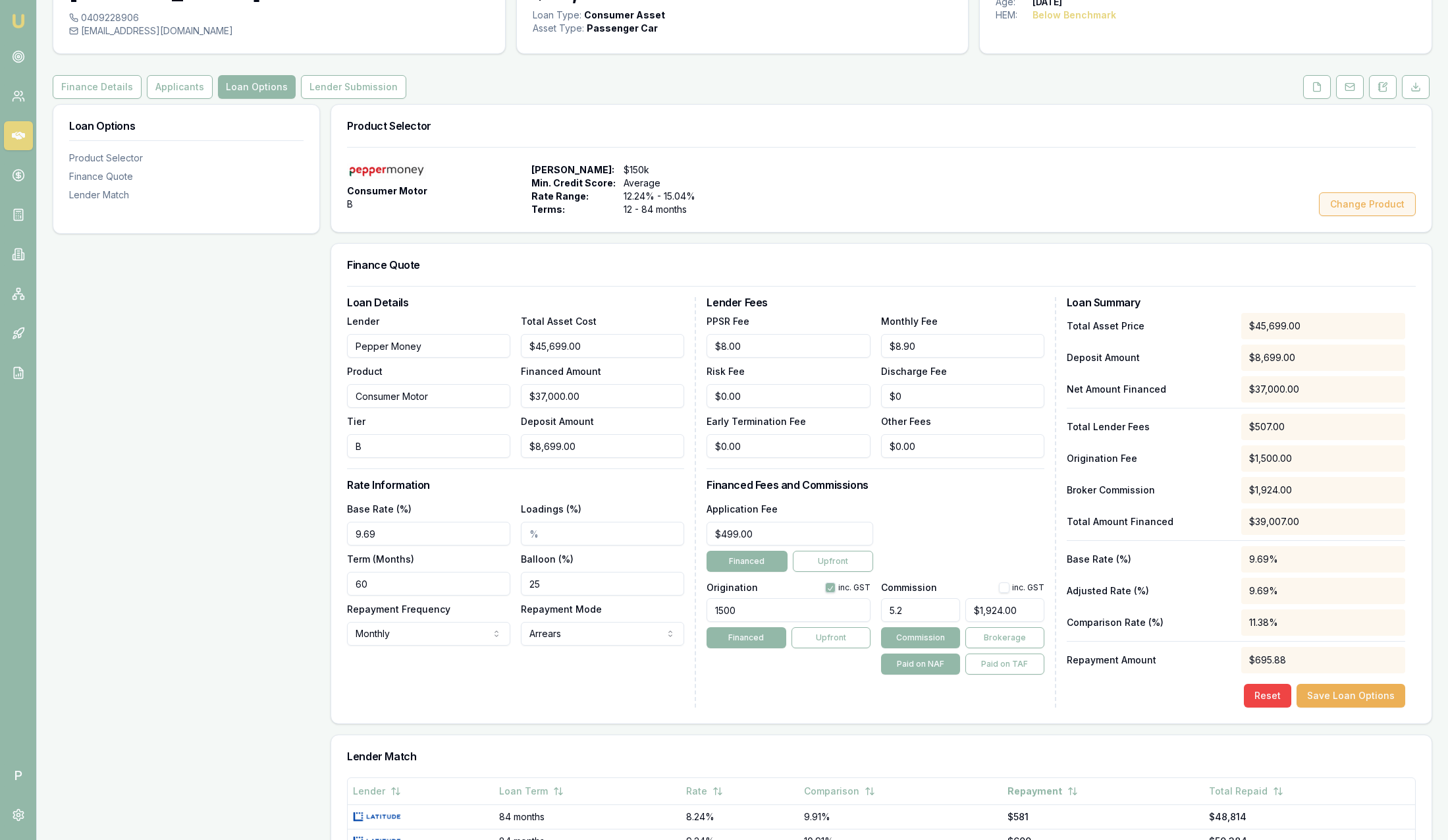
click at [1347, 202] on button "Change Product" at bounding box center [1368, 204] width 97 height 23
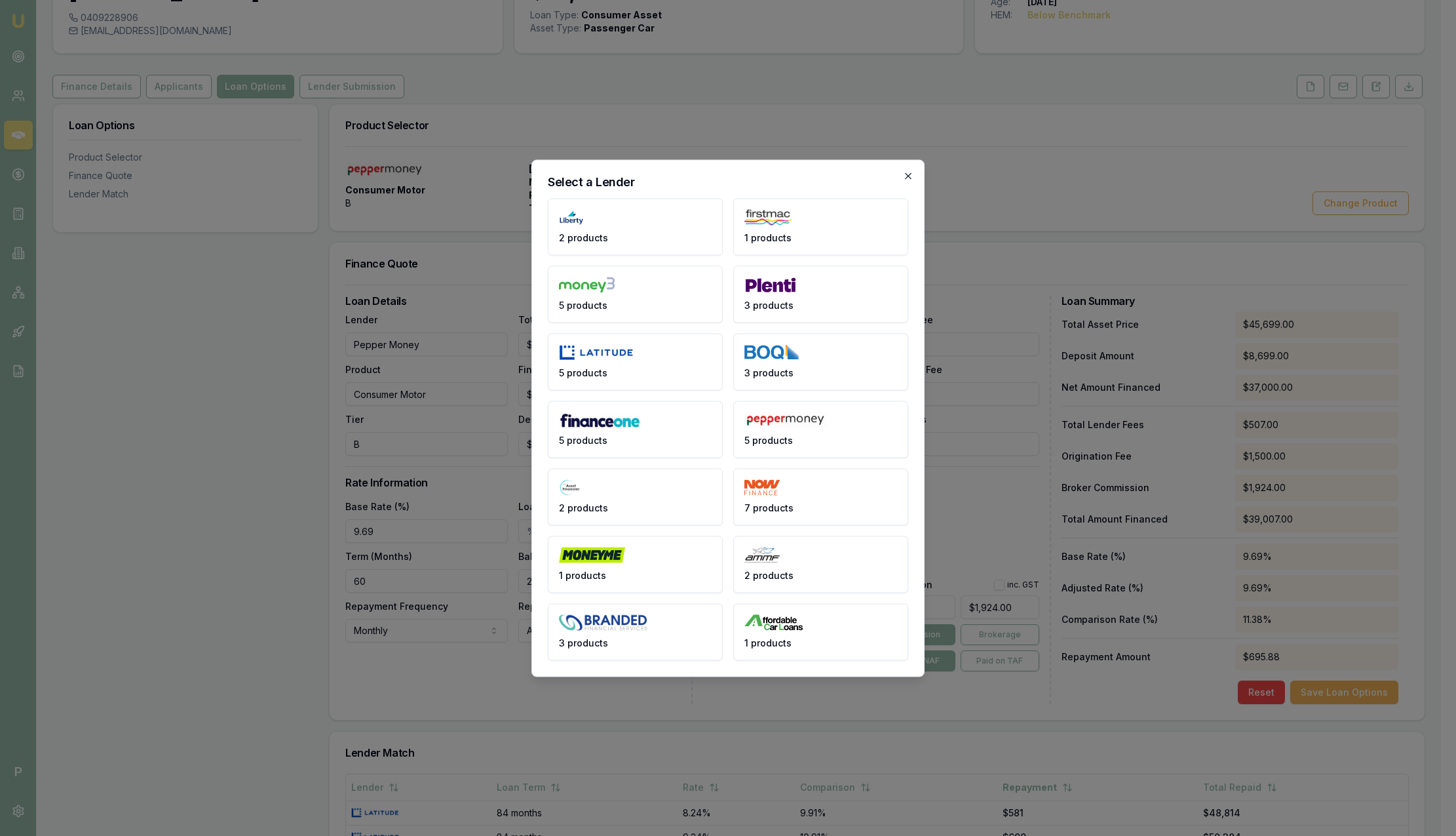
click at [908, 177] on icon "button" at bounding box center [908, 175] width 11 height 11
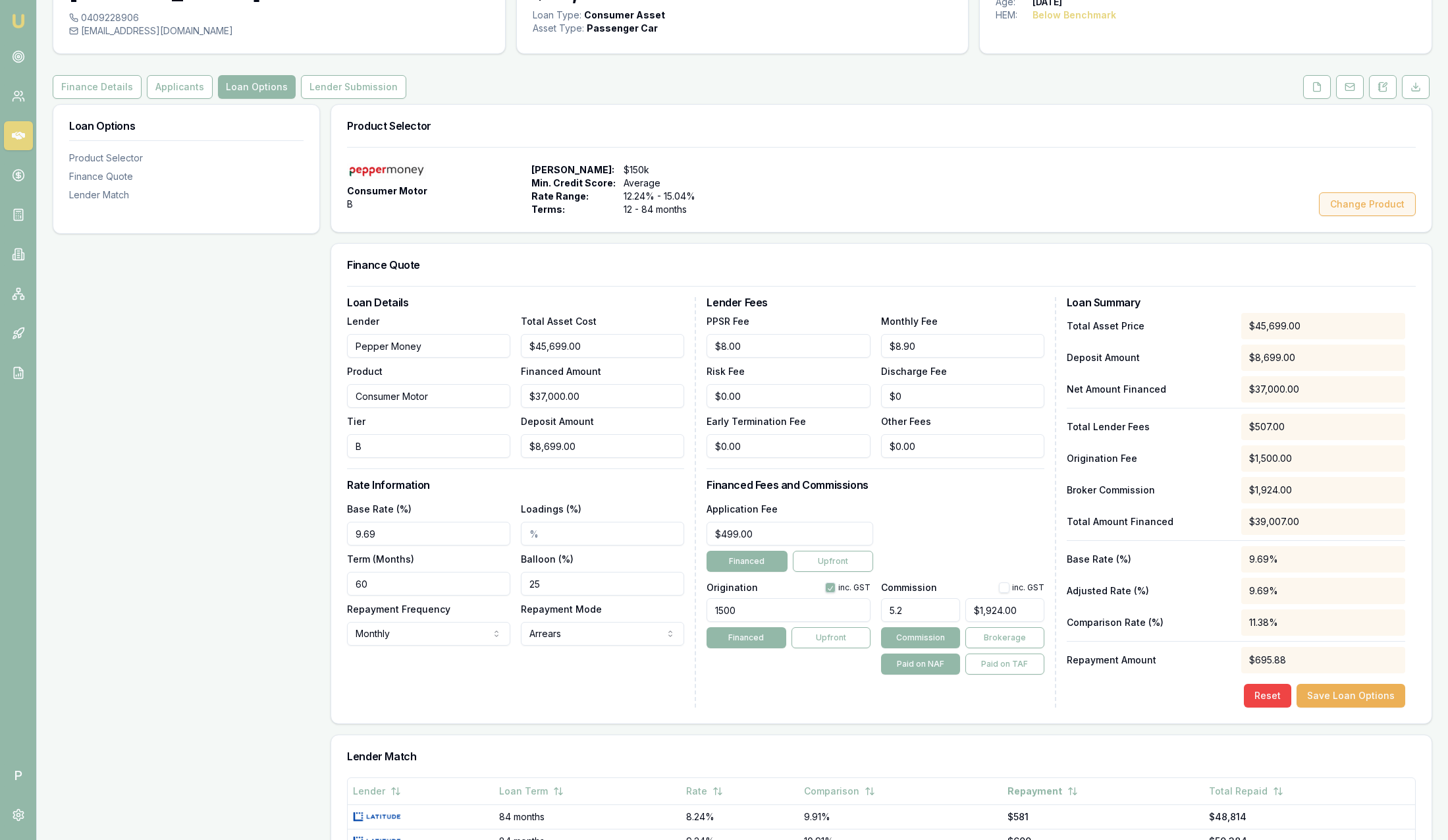
click at [1339, 208] on button "Change Product" at bounding box center [1368, 204] width 97 height 23
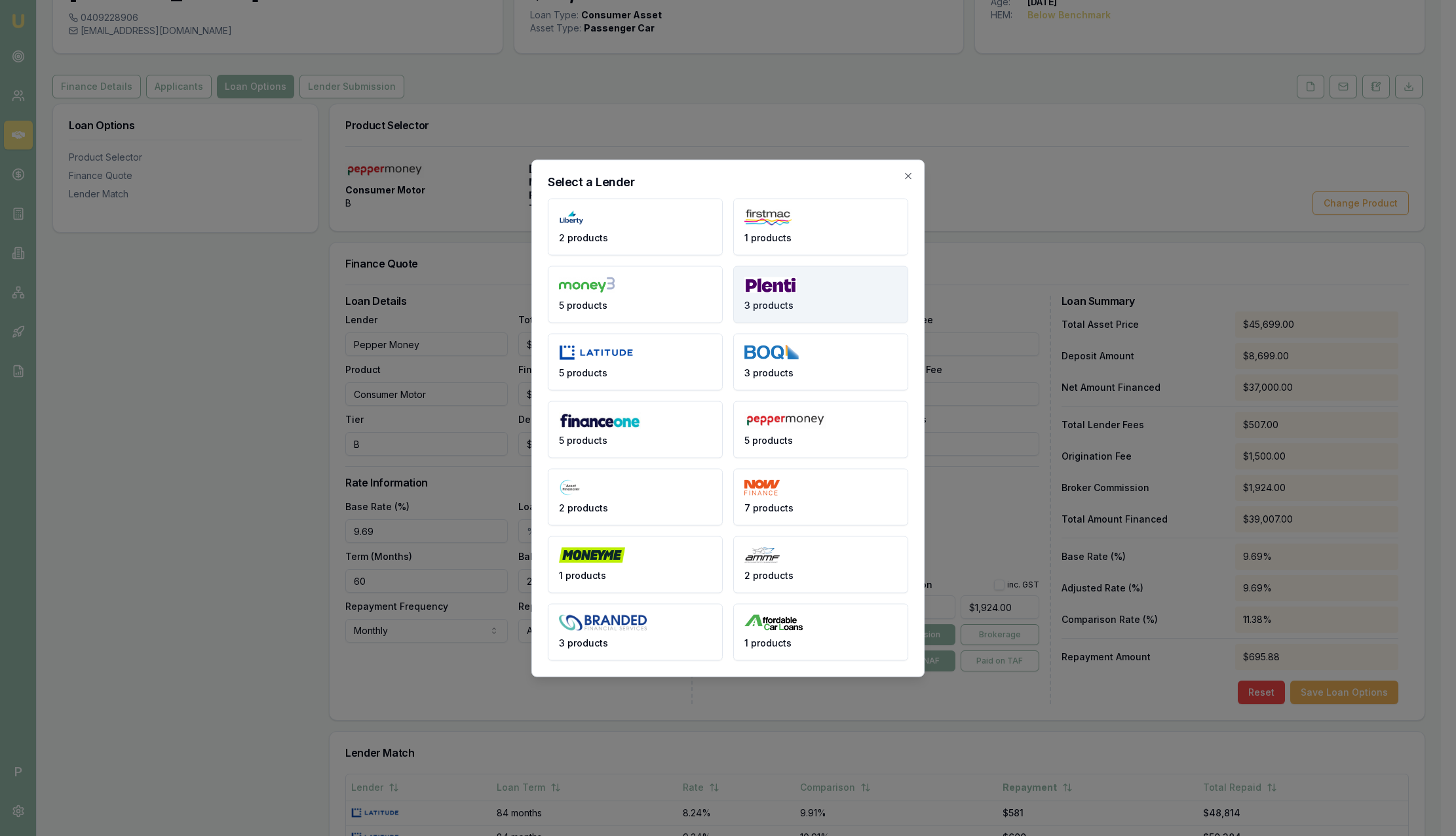
click at [834, 296] on button "3 products" at bounding box center [820, 294] width 175 height 57
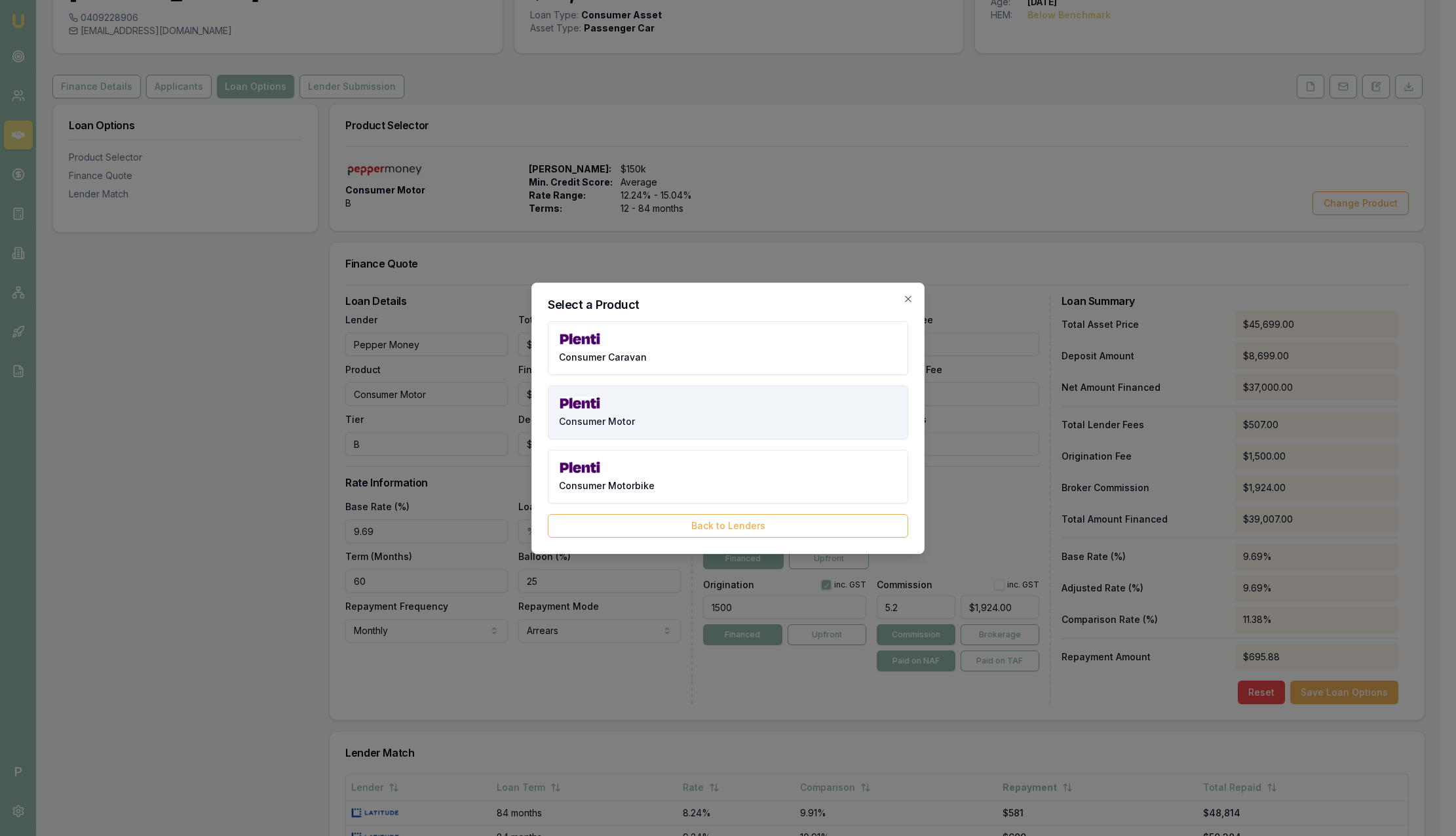
click at [634, 423] on button "Consumer Motor" at bounding box center [728, 412] width 360 height 54
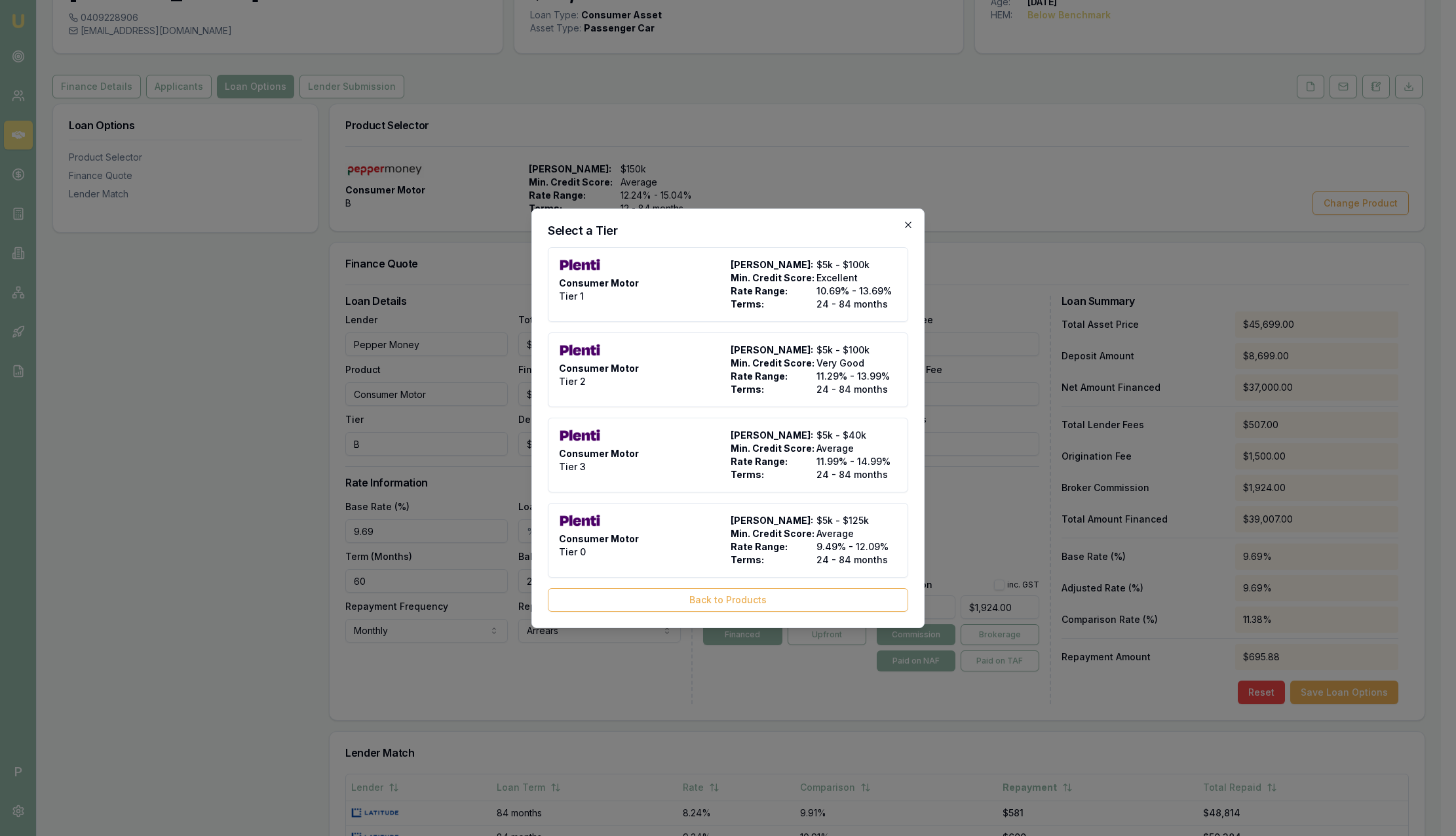
click at [910, 224] on icon "button" at bounding box center [908, 225] width 11 height 11
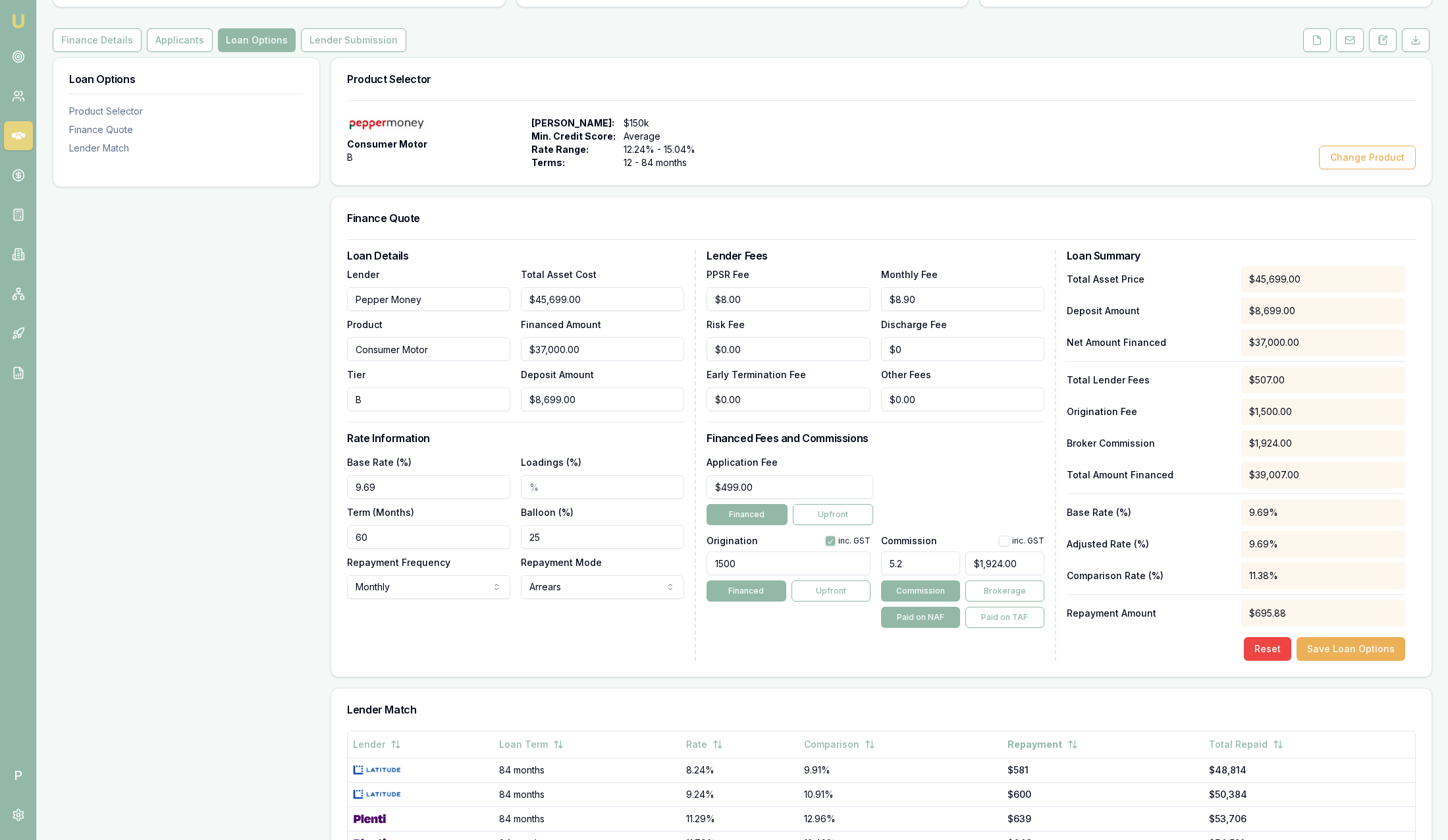
scroll to position [198, 0]
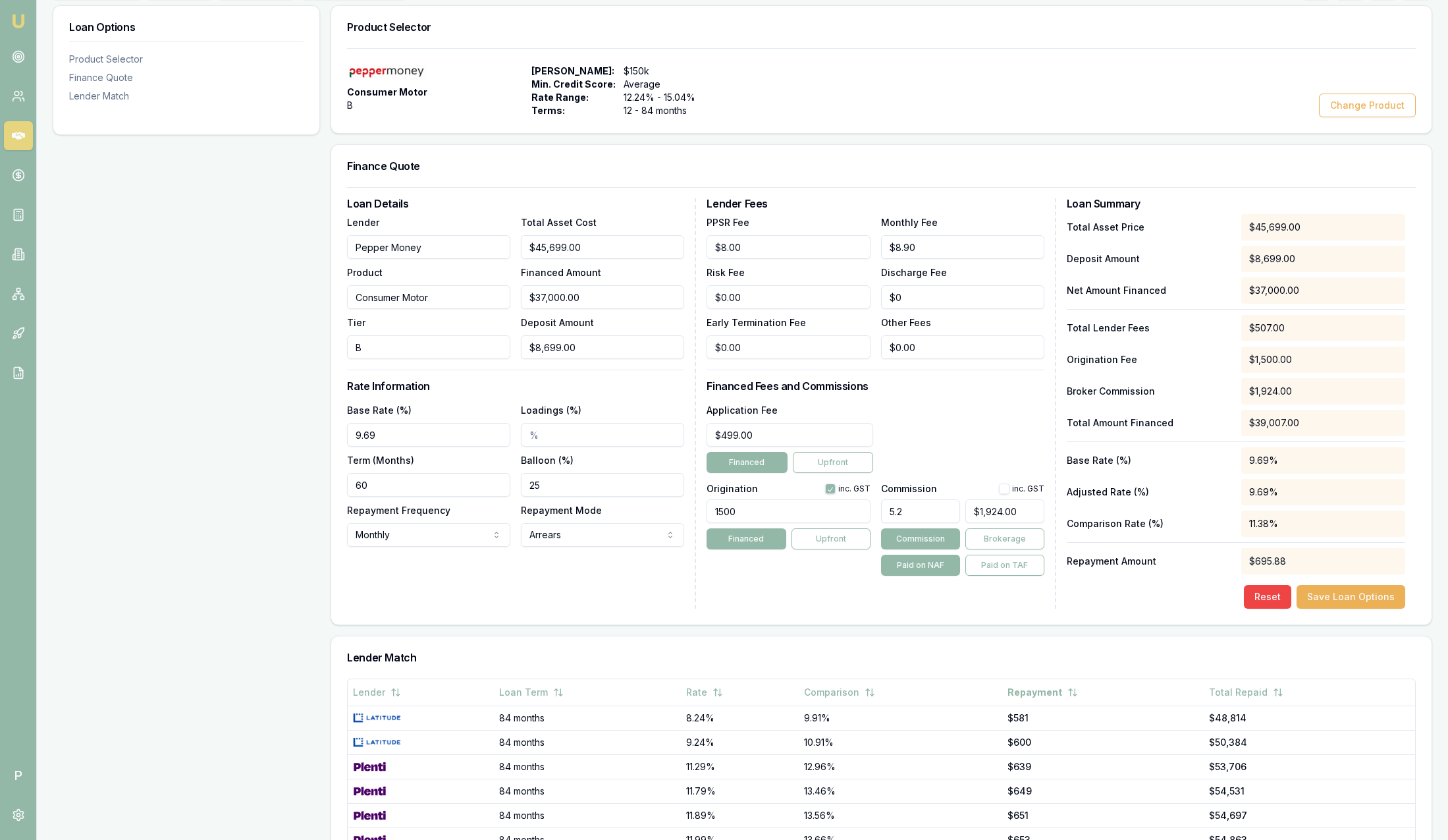
click at [550, 430] on input "Loadings (%)" at bounding box center [603, 434] width 164 height 23
drag, startPoint x: 681, startPoint y: 504, endPoint x: 642, endPoint y: 502, distance: 39.1
click at [642, 502] on div "Loan Details Lender Pepper Money Product Consumer Motor Tier B Total Asset Cost…" at bounding box center [882, 404] width 1069 height 410
type input "1500.00"
drag, startPoint x: 934, startPoint y: 511, endPoint x: 902, endPoint y: 514, distance: 32.1
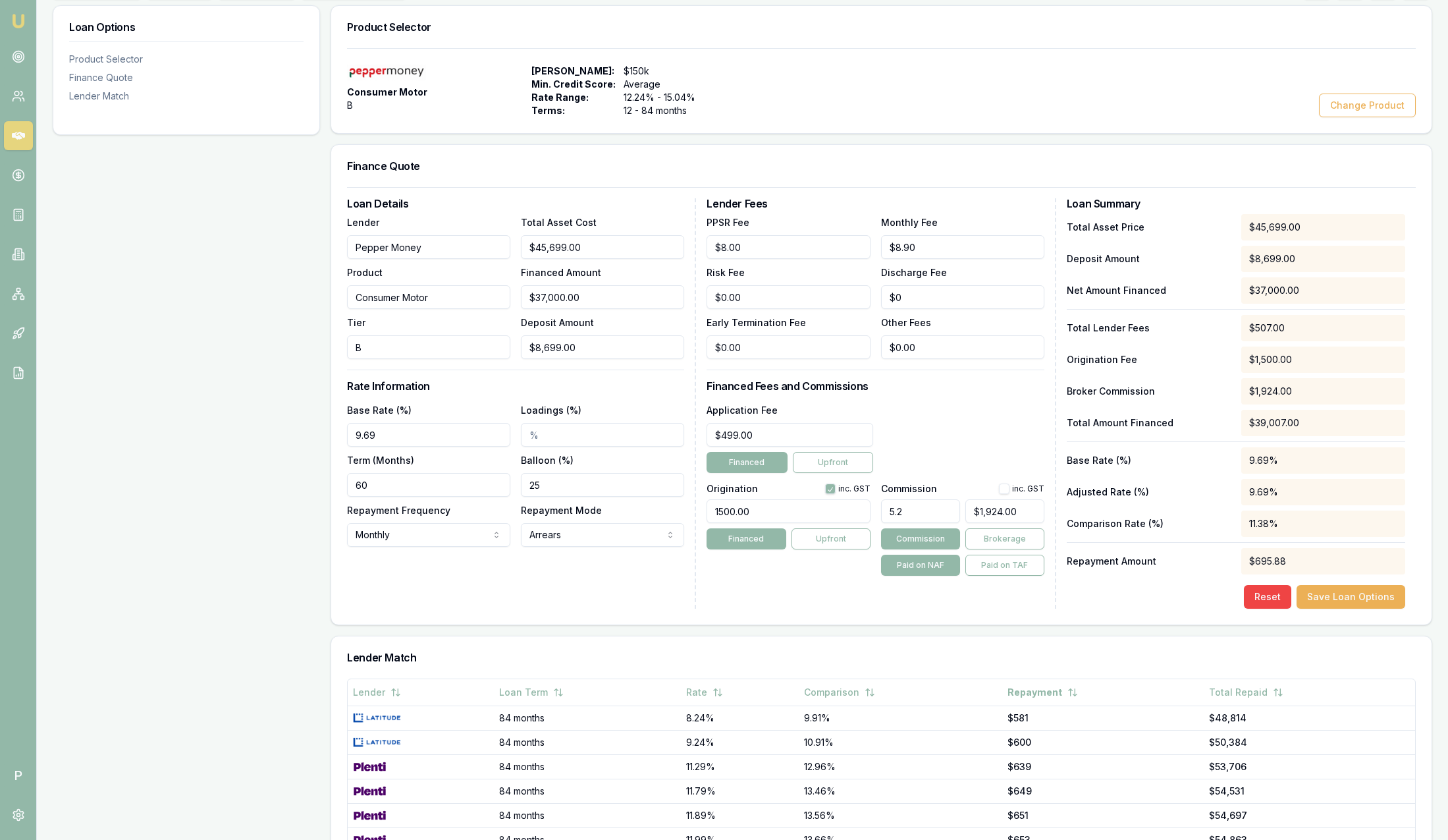
click at [902, 514] on input "5.2" at bounding box center [920, 511] width 79 height 23
drag, startPoint x: 911, startPoint y: 502, endPoint x: 885, endPoint y: 501, distance: 26.0
click at [885, 501] on input "5.2" at bounding box center [920, 511] width 79 height 23
click at [926, 503] on input "5.2" at bounding box center [920, 511] width 79 height 23
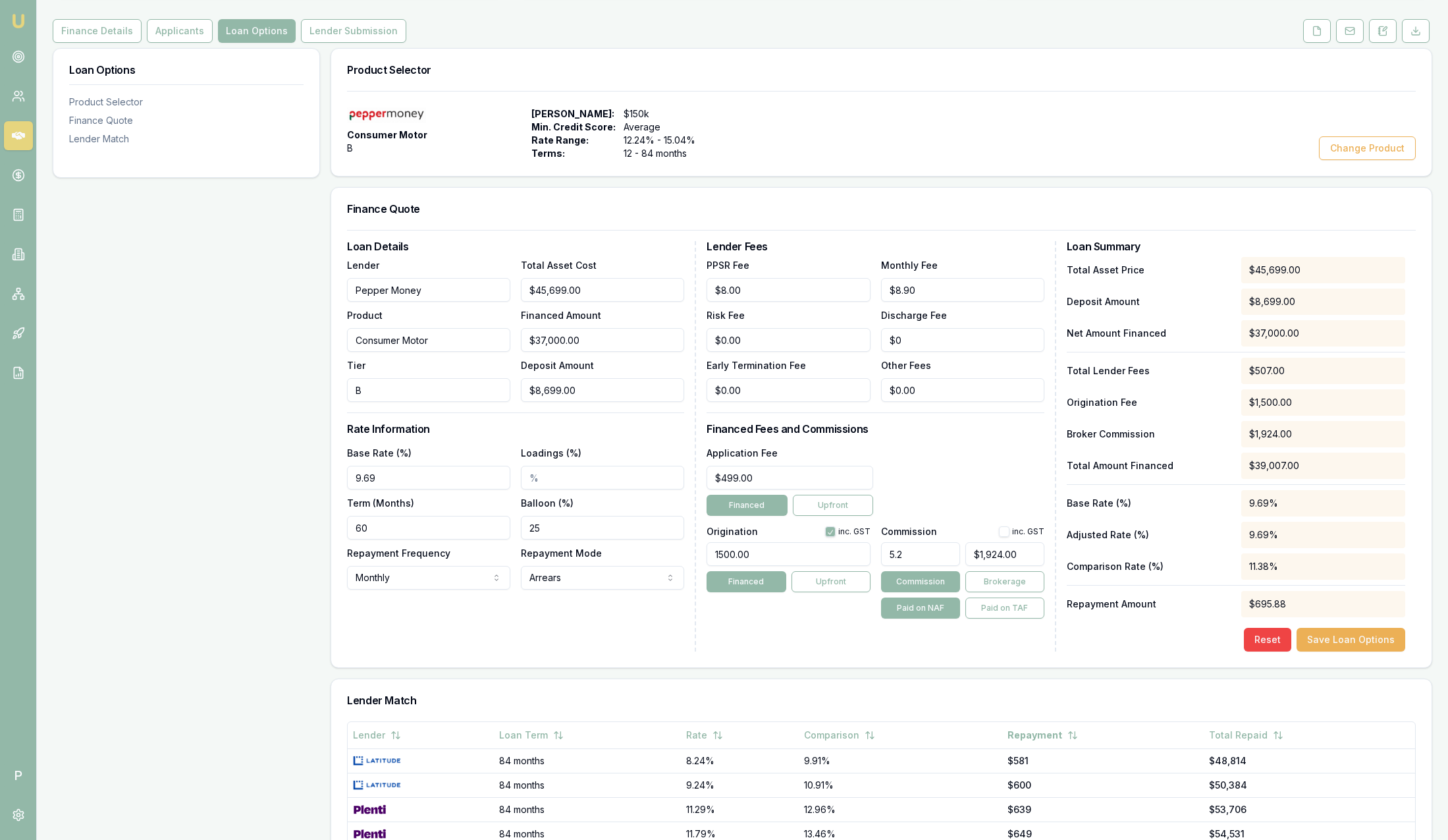
scroll to position [0, 0]
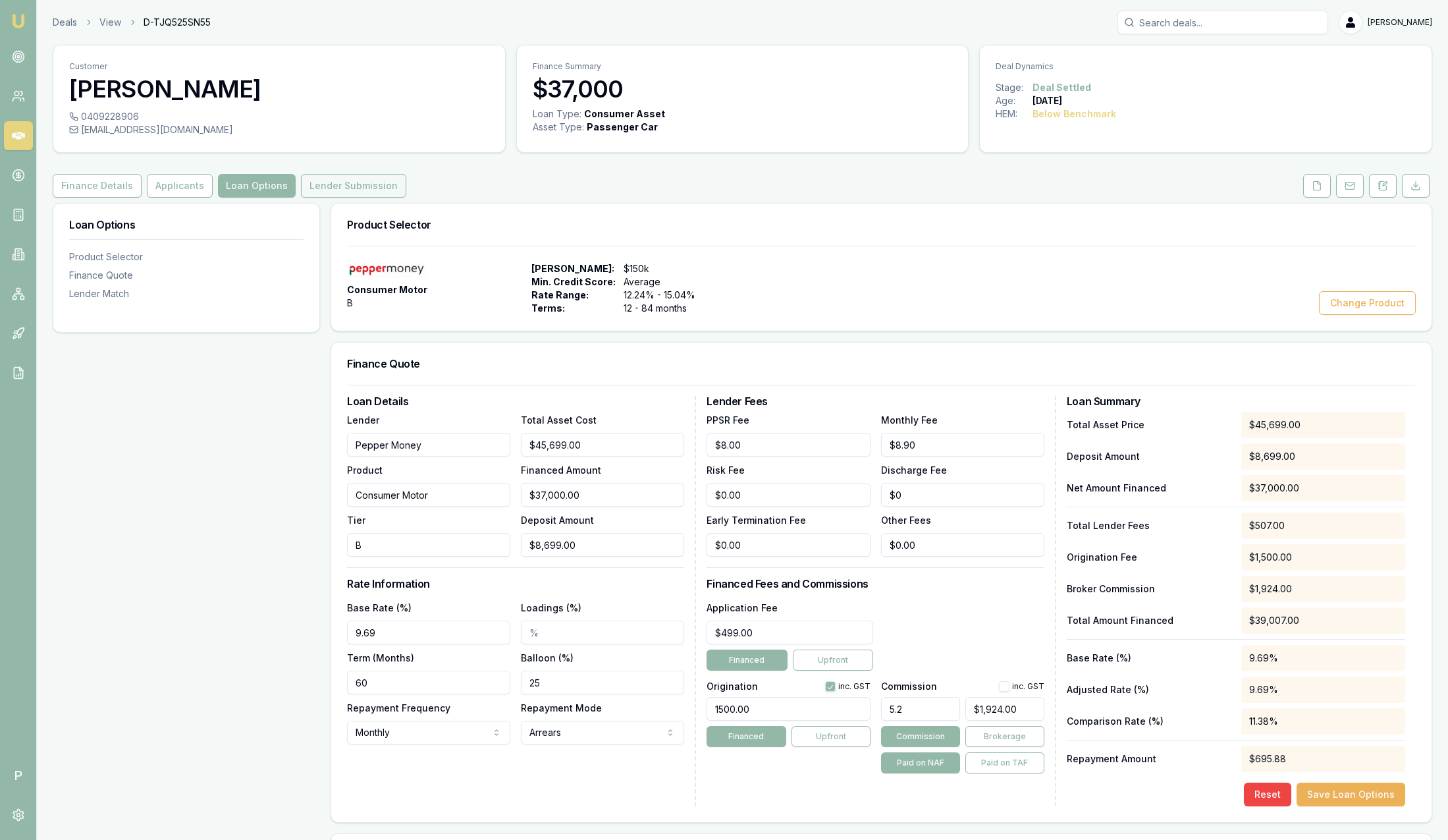
type input "5.20%"
click at [369, 190] on button "Lender Submission" at bounding box center [353, 185] width 105 height 23
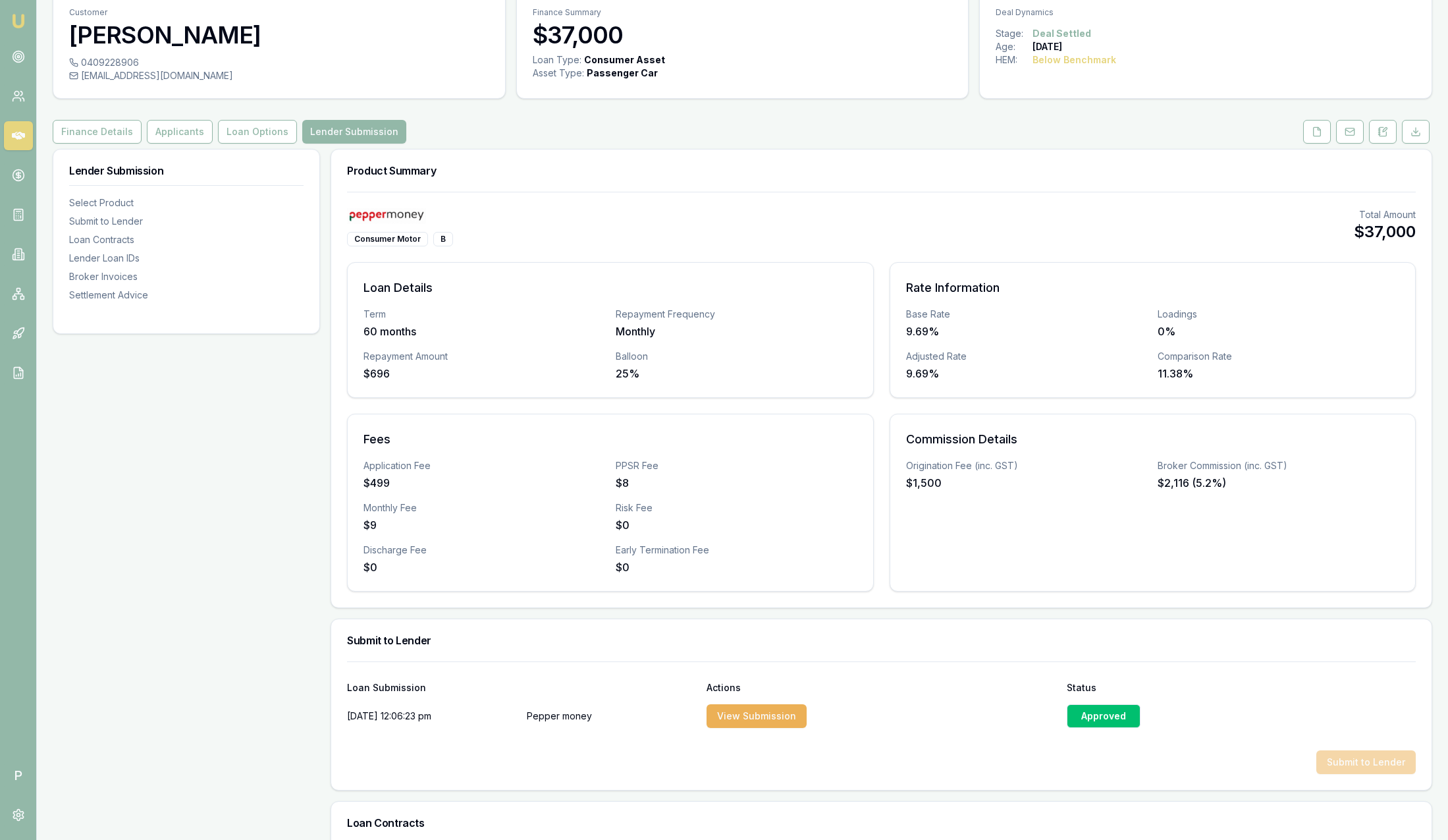
scroll to position [99, 0]
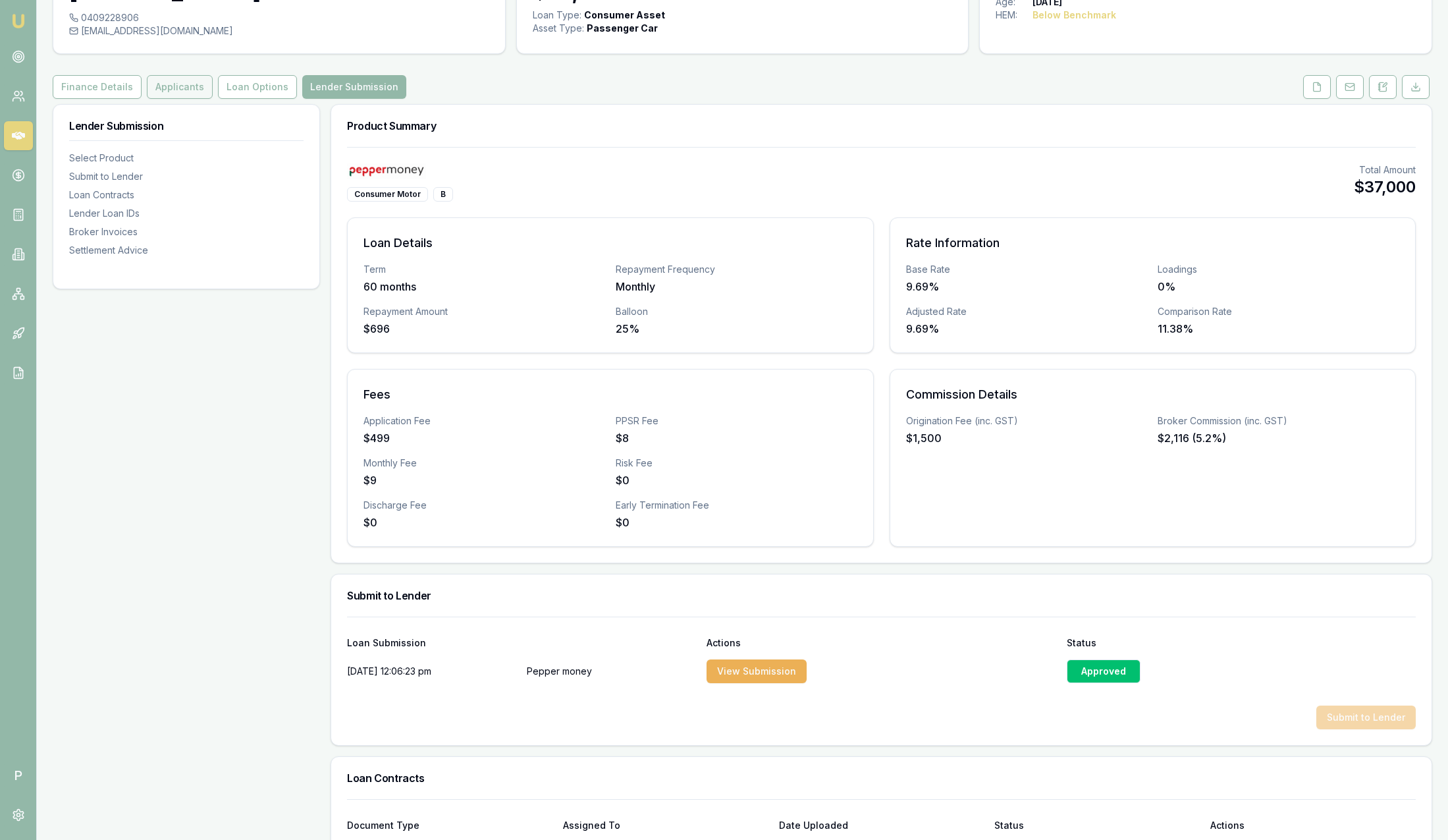
click at [176, 88] on button "Applicants" at bounding box center [180, 86] width 66 height 23
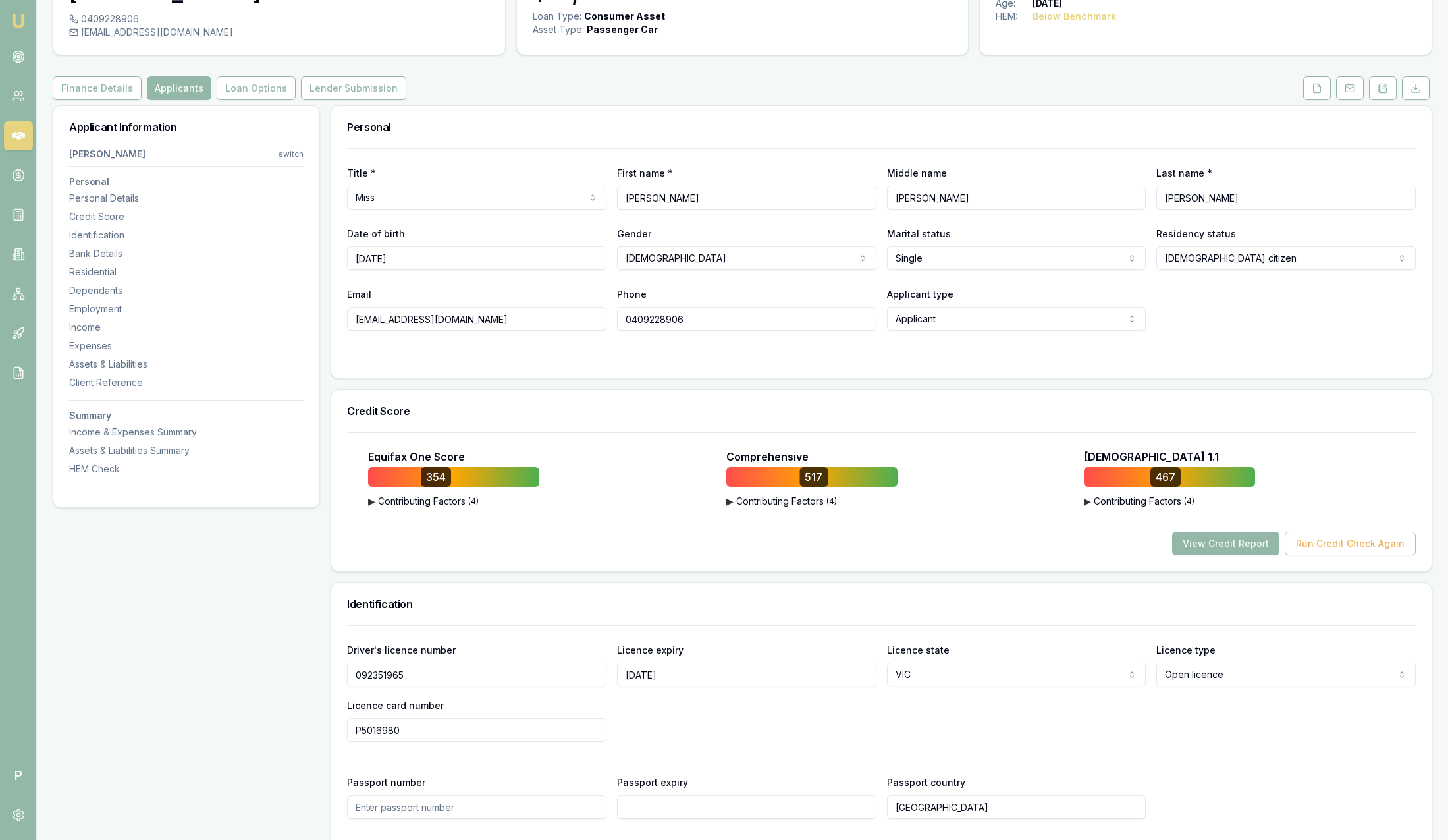
scroll to position [99, 0]
click at [223, 93] on button "Loan Options" at bounding box center [256, 86] width 79 height 23
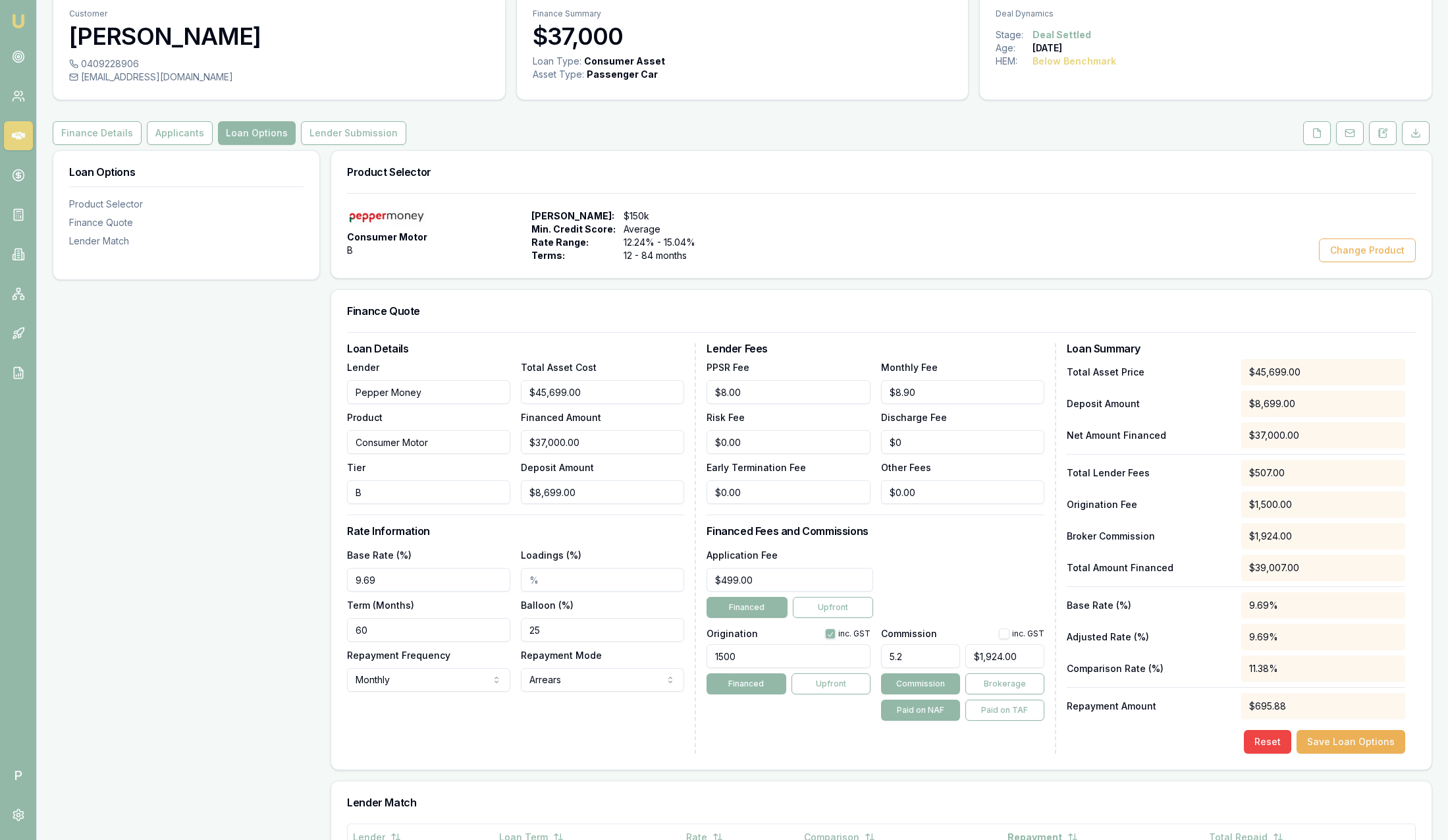
scroll to position [99, 0]
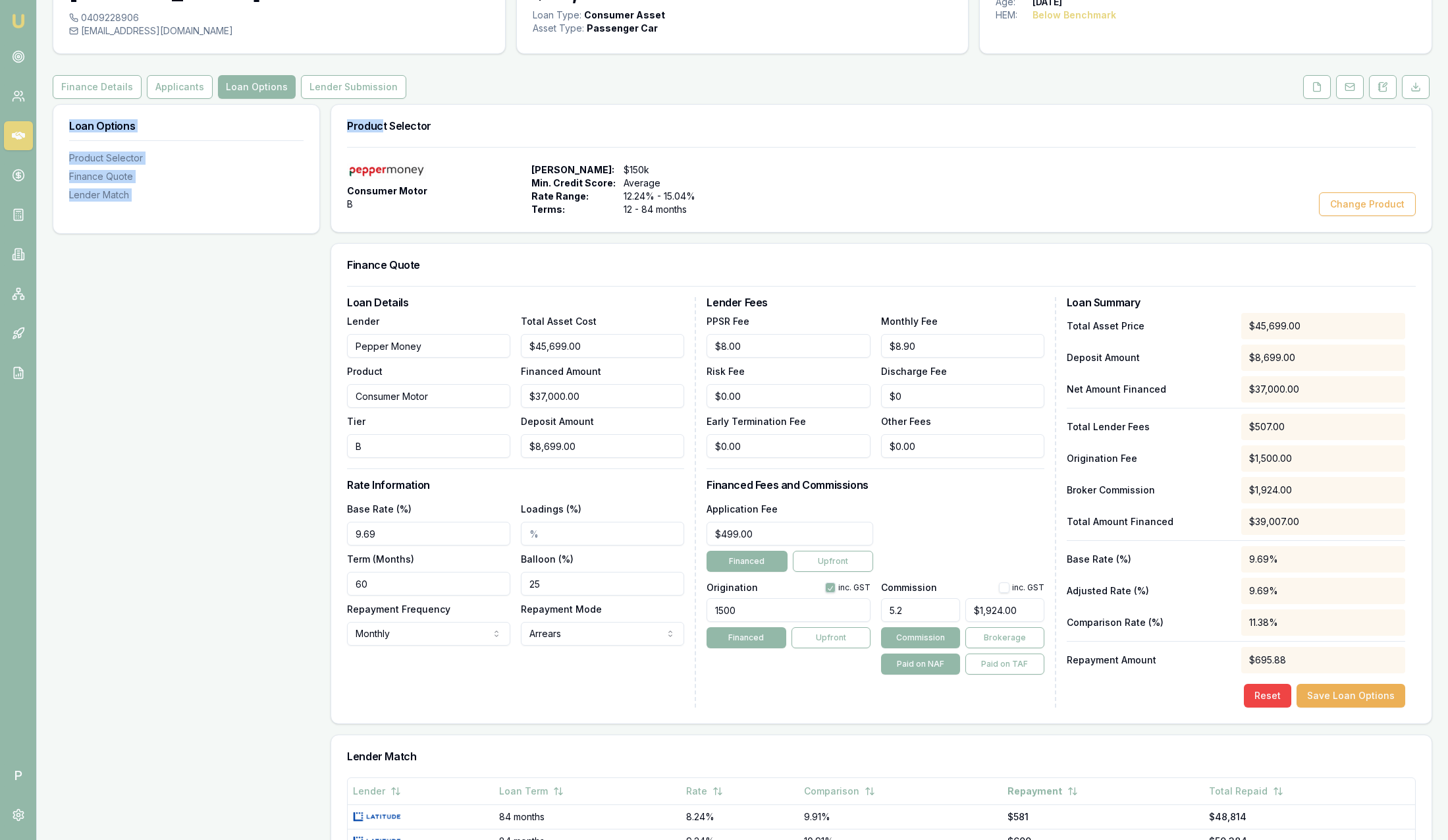
drag, startPoint x: 381, startPoint y: 105, endPoint x: 369, endPoint y: 99, distance: 13.4
click at [369, 99] on div "Customer Jennifer Scott 0409228906 jenniferannescott91@outlook.com Finance Summ…" at bounding box center [743, 526] width 1380 height 1161
drag, startPoint x: 369, startPoint y: 99, endPoint x: 356, endPoint y: 86, distance: 18.4
click at [356, 86] on button "Lender Submission" at bounding box center [353, 86] width 105 height 23
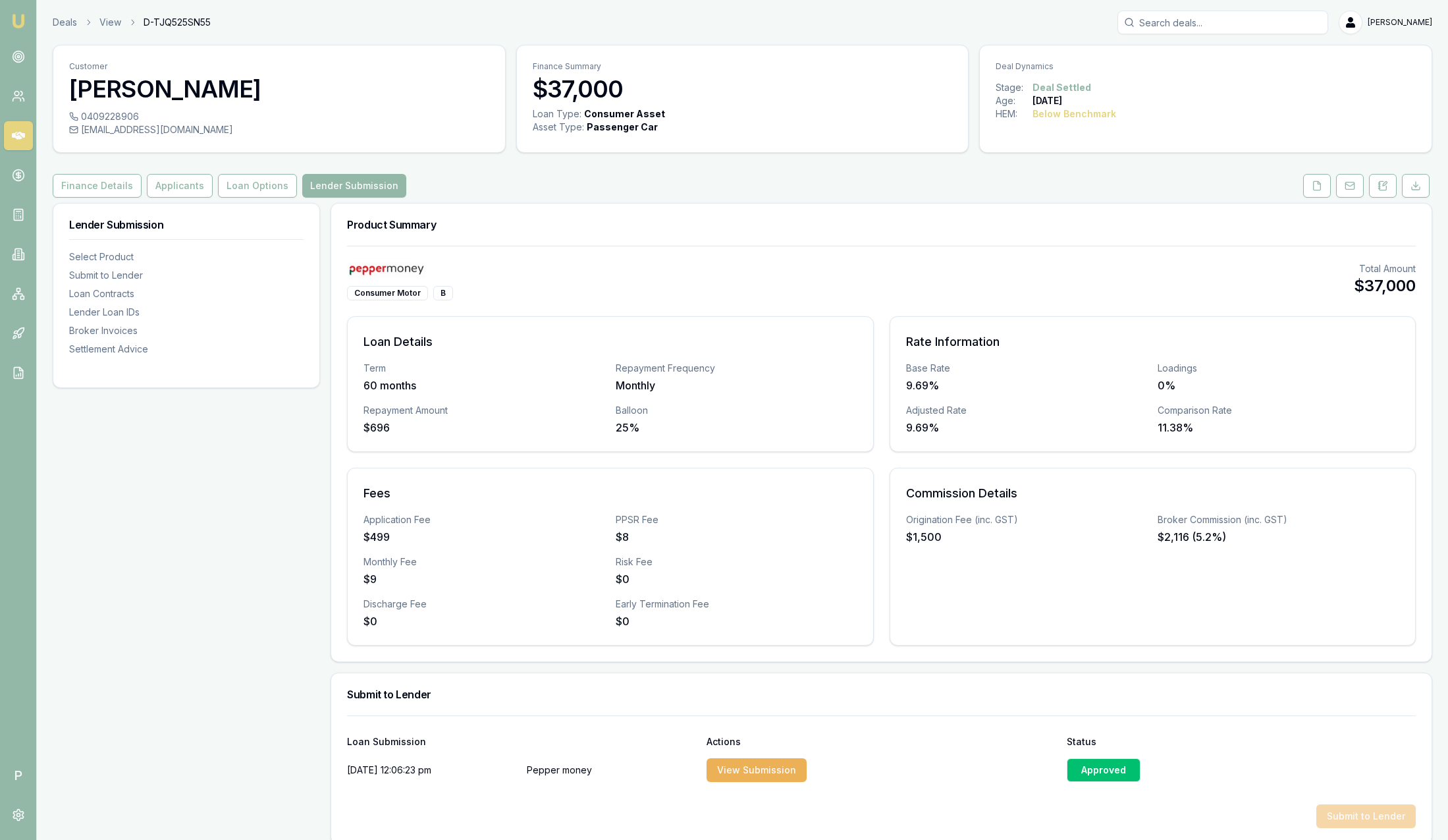
click at [356, 86] on h3 "[PERSON_NAME]" at bounding box center [279, 88] width 420 height 26
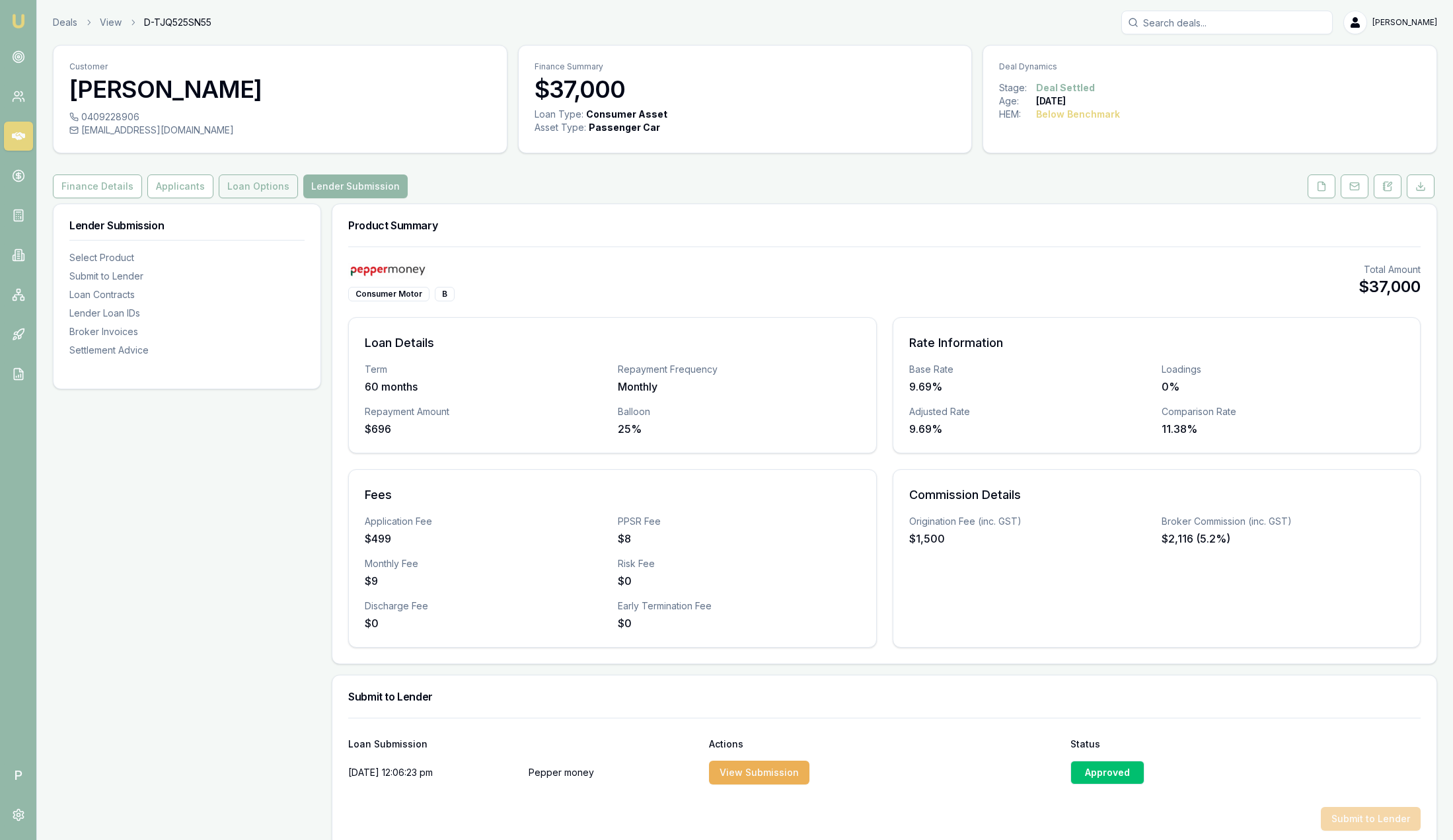
click at [253, 183] on button "Loan Options" at bounding box center [258, 186] width 79 height 24
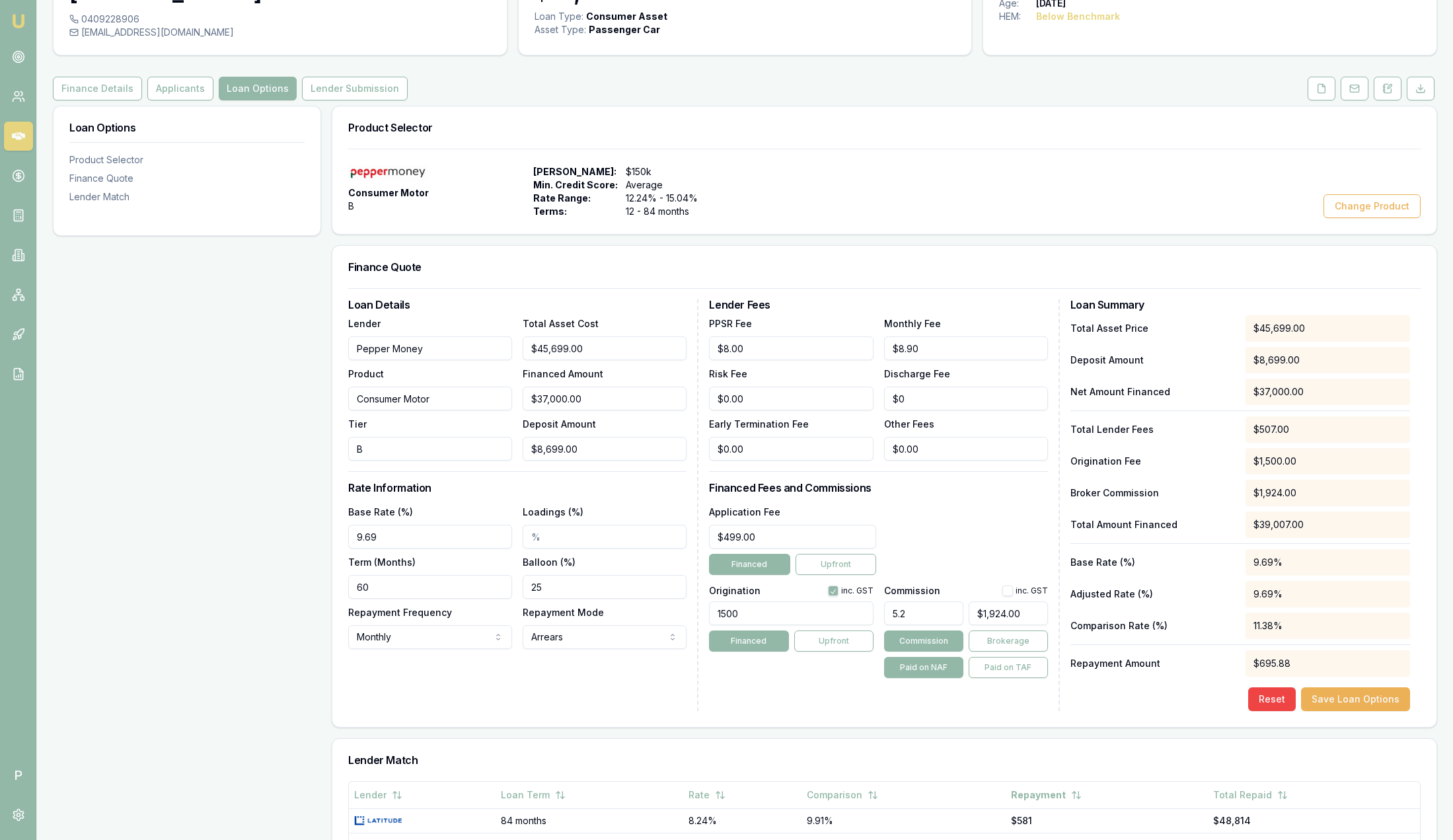
scroll to position [99, 0]
click at [1368, 200] on button "Change Product" at bounding box center [1372, 204] width 97 height 24
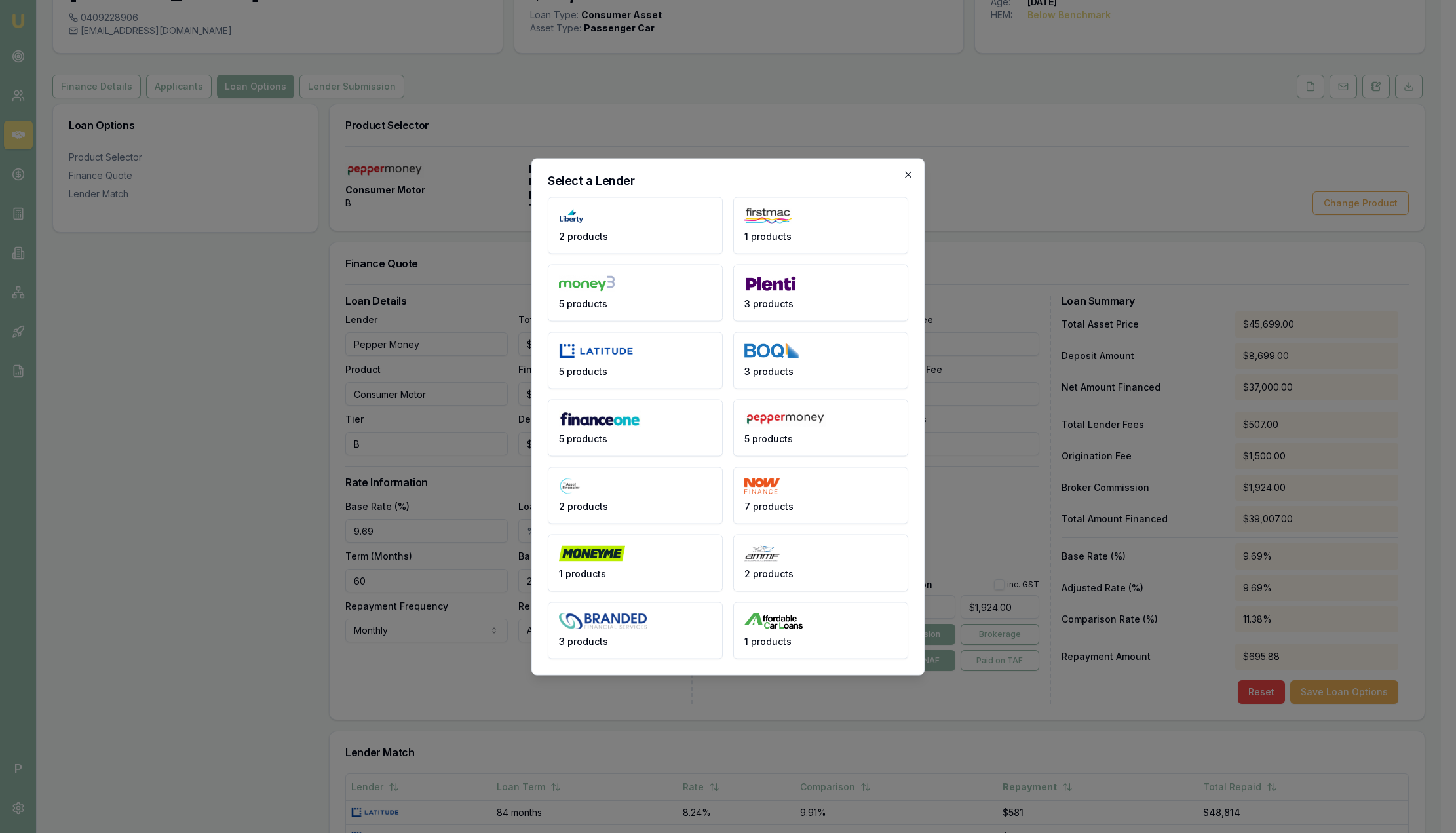
click at [910, 175] on icon "button" at bounding box center [908, 174] width 11 height 11
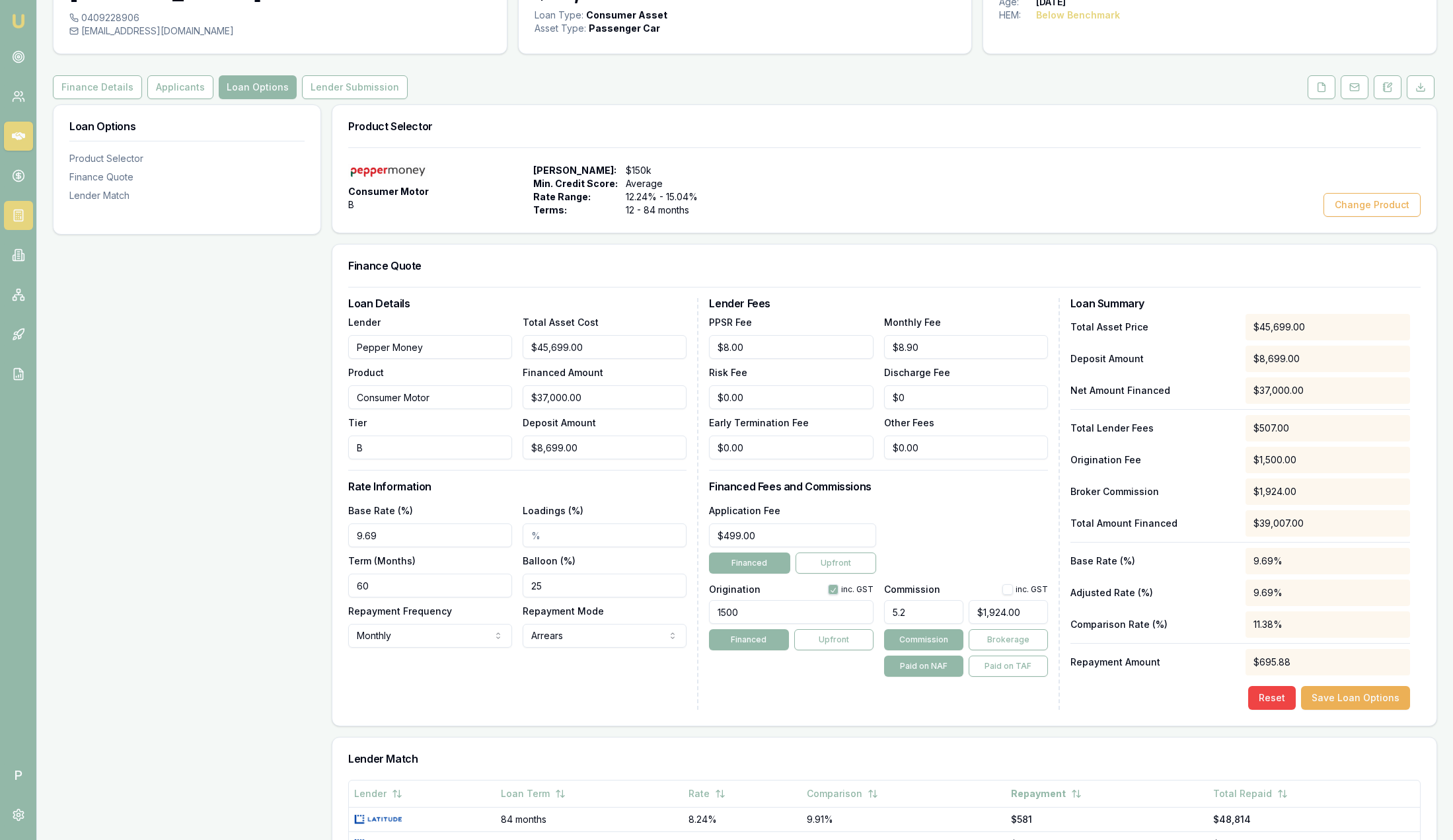
click at [21, 210] on rect at bounding box center [18, 215] width 9 height 11
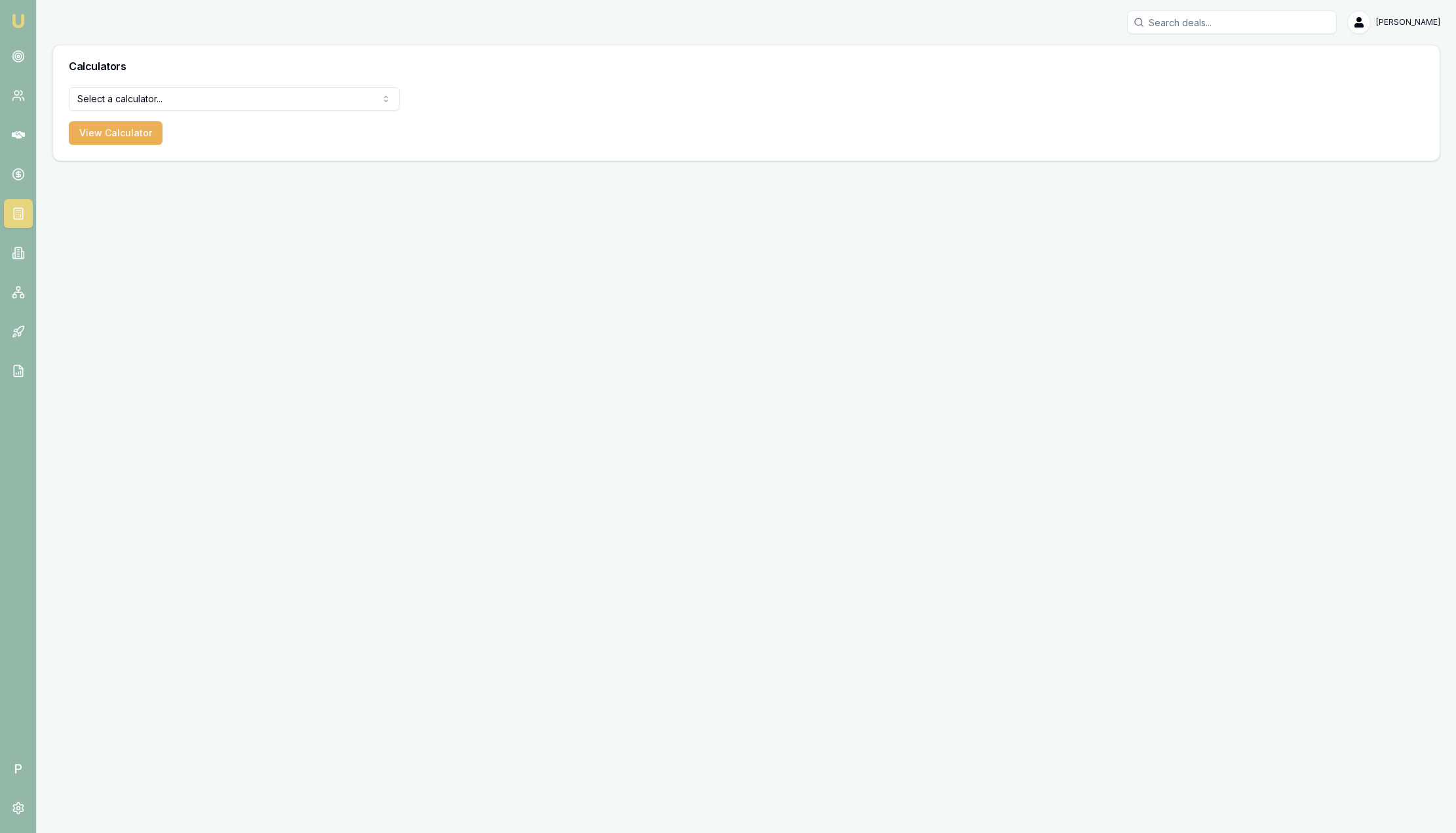
click at [124, 105] on html "Emu Broker P Sam Crouch Toggle Menu Calculators Select a calculator... Finance …" at bounding box center [728, 416] width 1456 height 833
click at [137, 137] on button "View Calculator" at bounding box center [115, 133] width 93 height 23
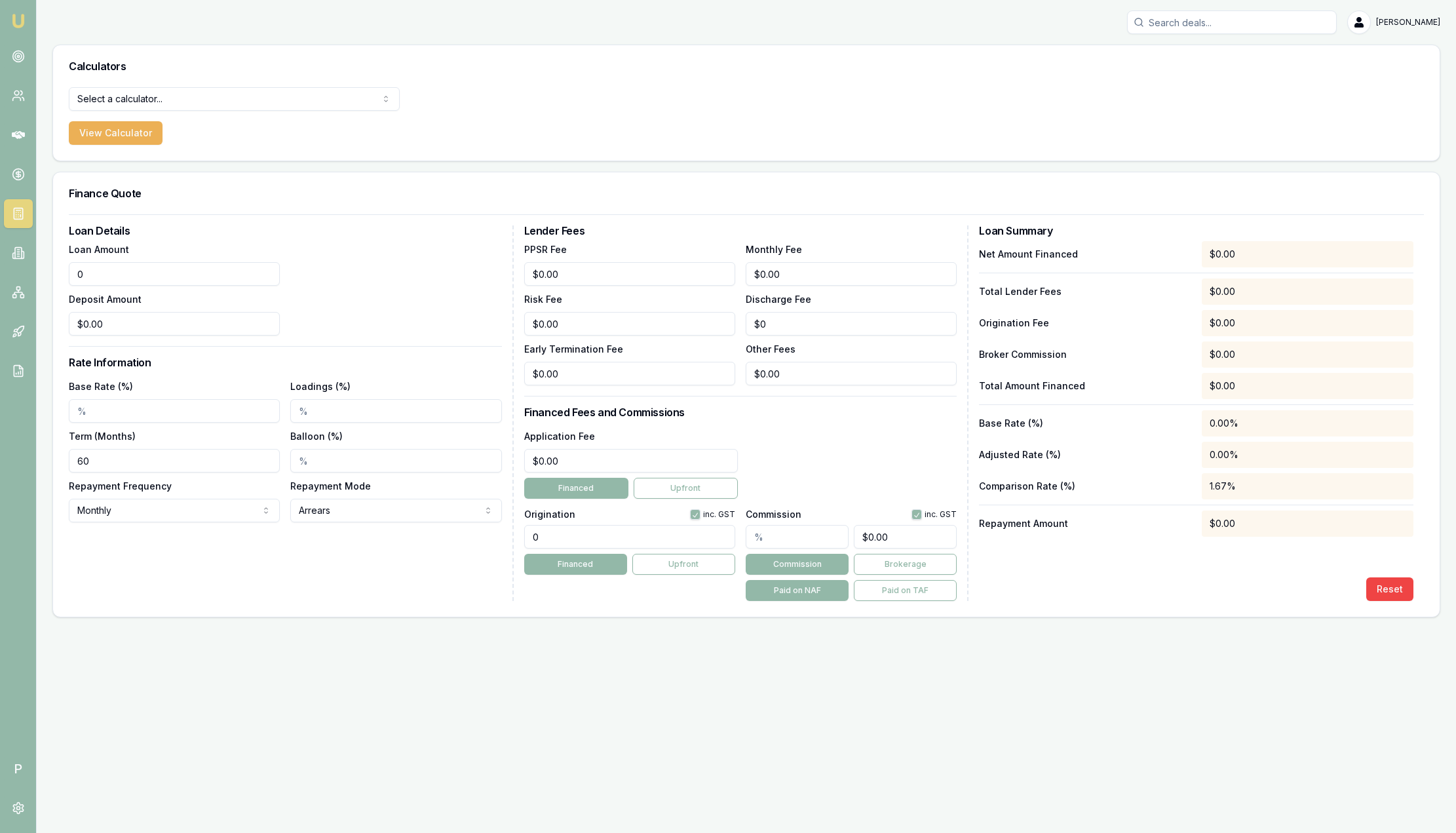
drag, startPoint x: 201, startPoint y: 279, endPoint x: -51, endPoint y: 268, distance: 252.2
click at [0, 268] on html "Emu Broker P Sam Crouch Toggle Menu Calculators Select a calculator... Finance …" at bounding box center [728, 416] width 1456 height 833
type input "$5,000.00"
type input "0"
type input "5000"
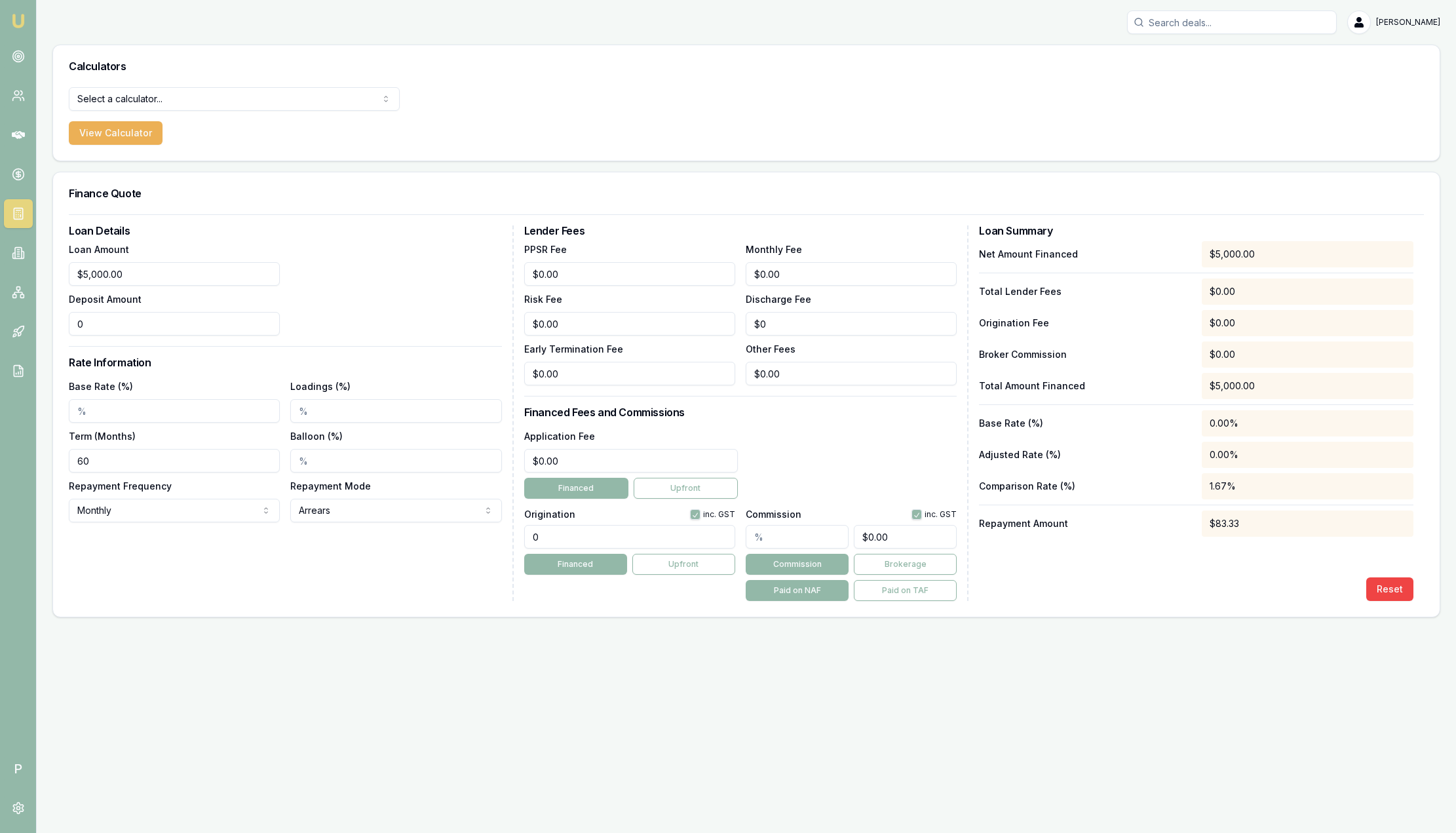
type input "$0.00"
drag, startPoint x: 204, startPoint y: 273, endPoint x: -51, endPoint y: 243, distance: 256.8
click at [0, 243] on html "Emu Broker P Sam Crouch Toggle Menu Calculators Select a calculator... Finance …" at bounding box center [728, 416] width 1456 height 833
type input "$50,000.00"
type input "$0.00"
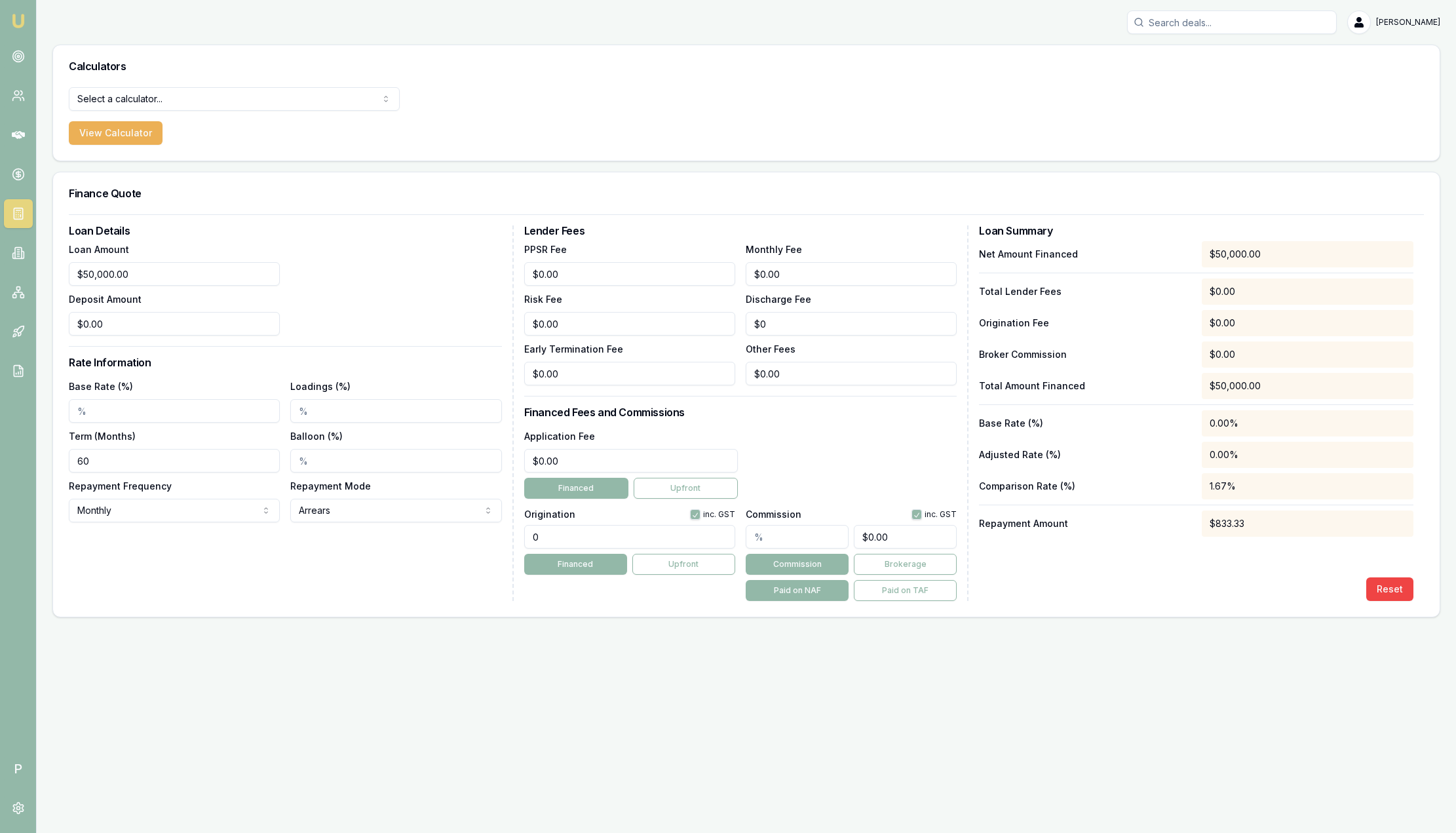
click at [131, 404] on input "Base Rate (%)" at bounding box center [174, 410] width 211 height 23
type input "8.00%"
type input "2.00%"
drag, startPoint x: 574, startPoint y: 544, endPoint x: 468, endPoint y: 558, distance: 106.9
click at [474, 558] on div "Loan Details Loan Amount $50,000.00 Deposit Amount $0.00 Rate Information Base …" at bounding box center [746, 413] width 1355 height 375
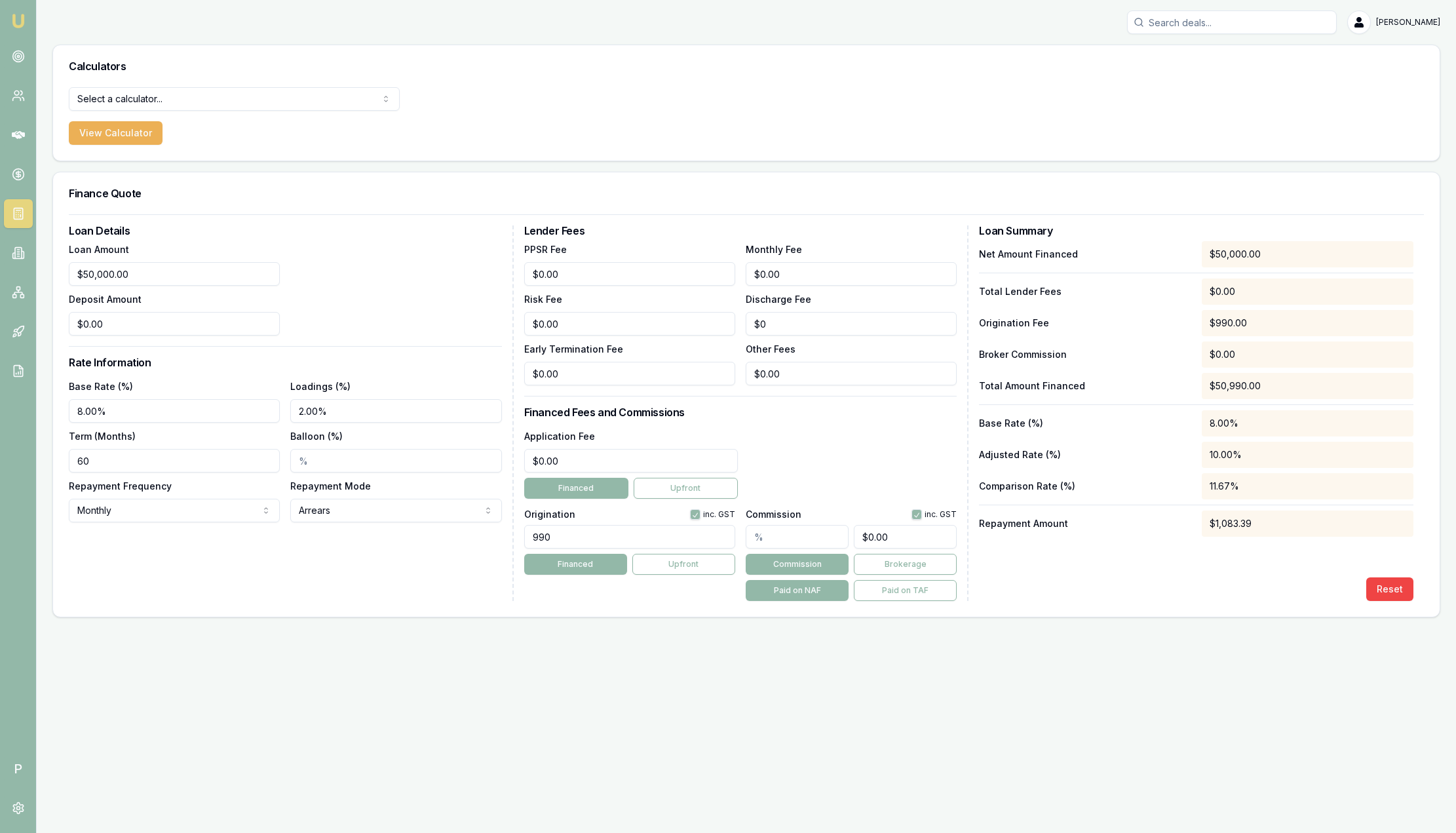
type input "990.00"
drag, startPoint x: 832, startPoint y: 539, endPoint x: 391, endPoint y: 533, distance: 441.0
click at [390, 534] on div "Loan Details Loan Amount $50,000.00 Deposit Amount $0.00 Rate Information Base …" at bounding box center [746, 413] width 1355 height 375
type input "4"
type input "$2,000.00"
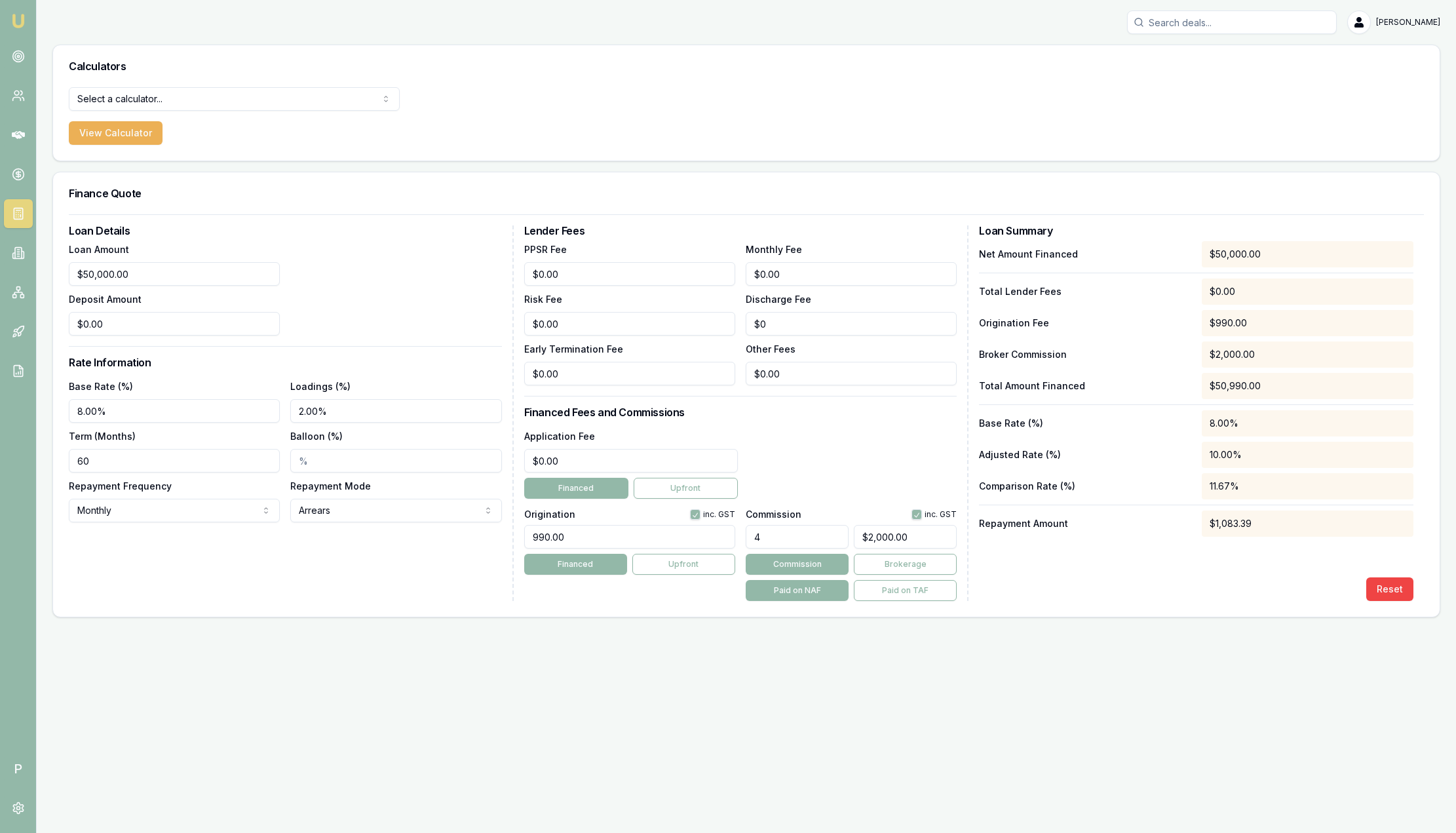
type input "4.00%"
type input "$2,000.00"
drag, startPoint x: 1277, startPoint y: 526, endPoint x: 1182, endPoint y: 528, distance: 95.0
click at [1182, 528] on div "Repayment Amount $1,083.39" at bounding box center [1196, 523] width 434 height 26
drag, startPoint x: 1182, startPoint y: 528, endPoint x: 1159, endPoint y: 586, distance: 62.4
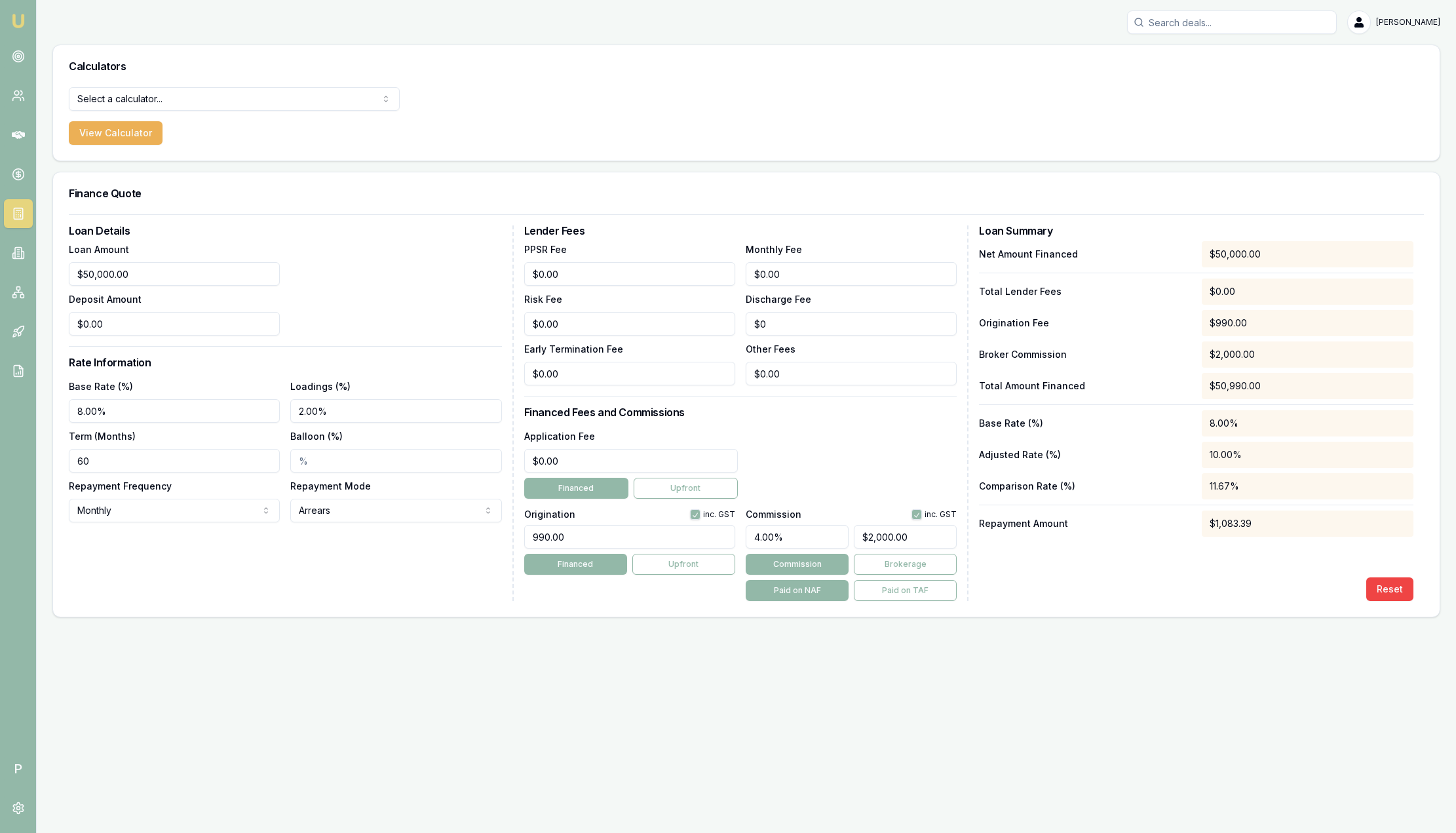
click at [1159, 586] on div "Reset" at bounding box center [1196, 588] width 434 height 23
click at [222, 106] on html "Emu Broker P Sam Crouch Toggle Menu Calculators Select a calculator... Finance …" at bounding box center [728, 416] width 1456 height 833
select select "lender-match"
click at [116, 143] on button "View Calculator" at bounding box center [115, 133] width 93 height 23
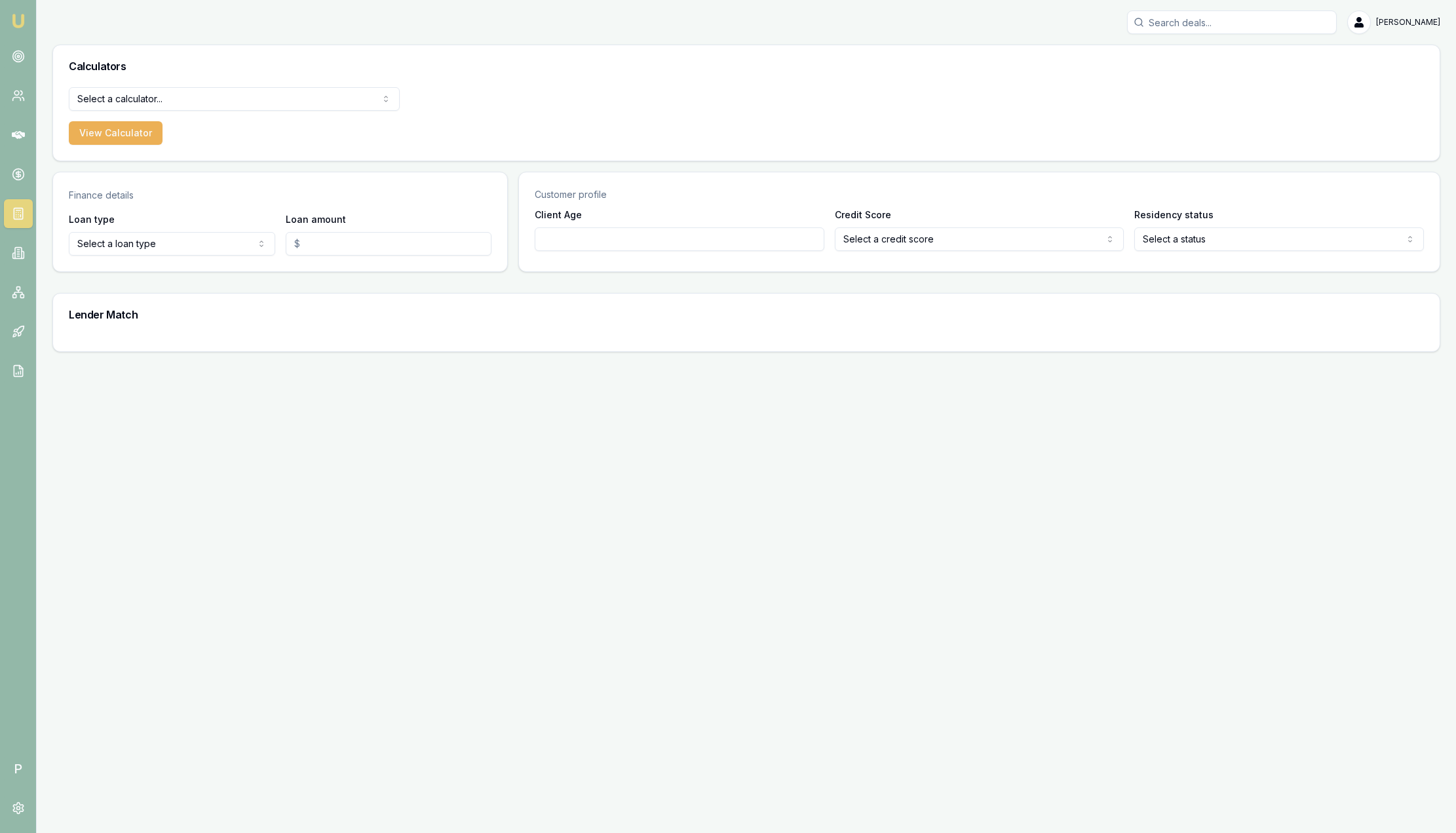
click at [148, 243] on html "Emu Broker P Sam Crouch Toggle Menu Calculators Select a calculator... Finance …" at bounding box center [728, 416] width 1456 height 833
select select "CONSUMER_LOAN"
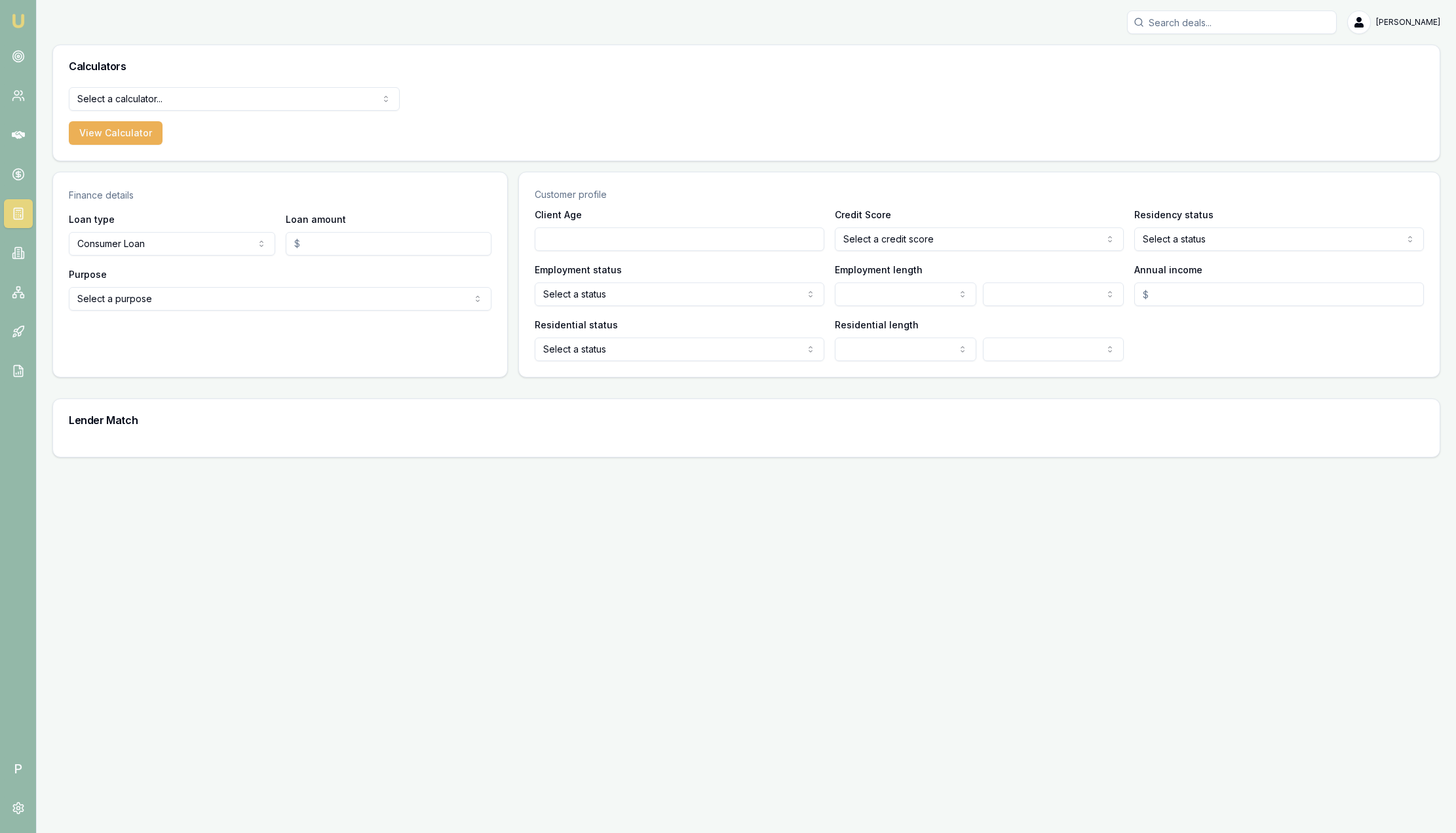
click at [370, 246] on input "Loan amount" at bounding box center [388, 243] width 206 height 23
type input "$50,000.00"
click at [245, 299] on html "Emu Broker P Sam Crouch Toggle Menu Calculators Select a calculator... Finance …" at bounding box center [728, 416] width 1456 height 833
click at [173, 241] on html "Emu Broker P Sam Crouch Toggle Menu Calculators Select a calculator... Finance …" at bounding box center [728, 416] width 1456 height 833
click at [167, 239] on html "Emu Broker P Sam Crouch Toggle Menu Calculators Select a calculator... Finance …" at bounding box center [728, 416] width 1456 height 833
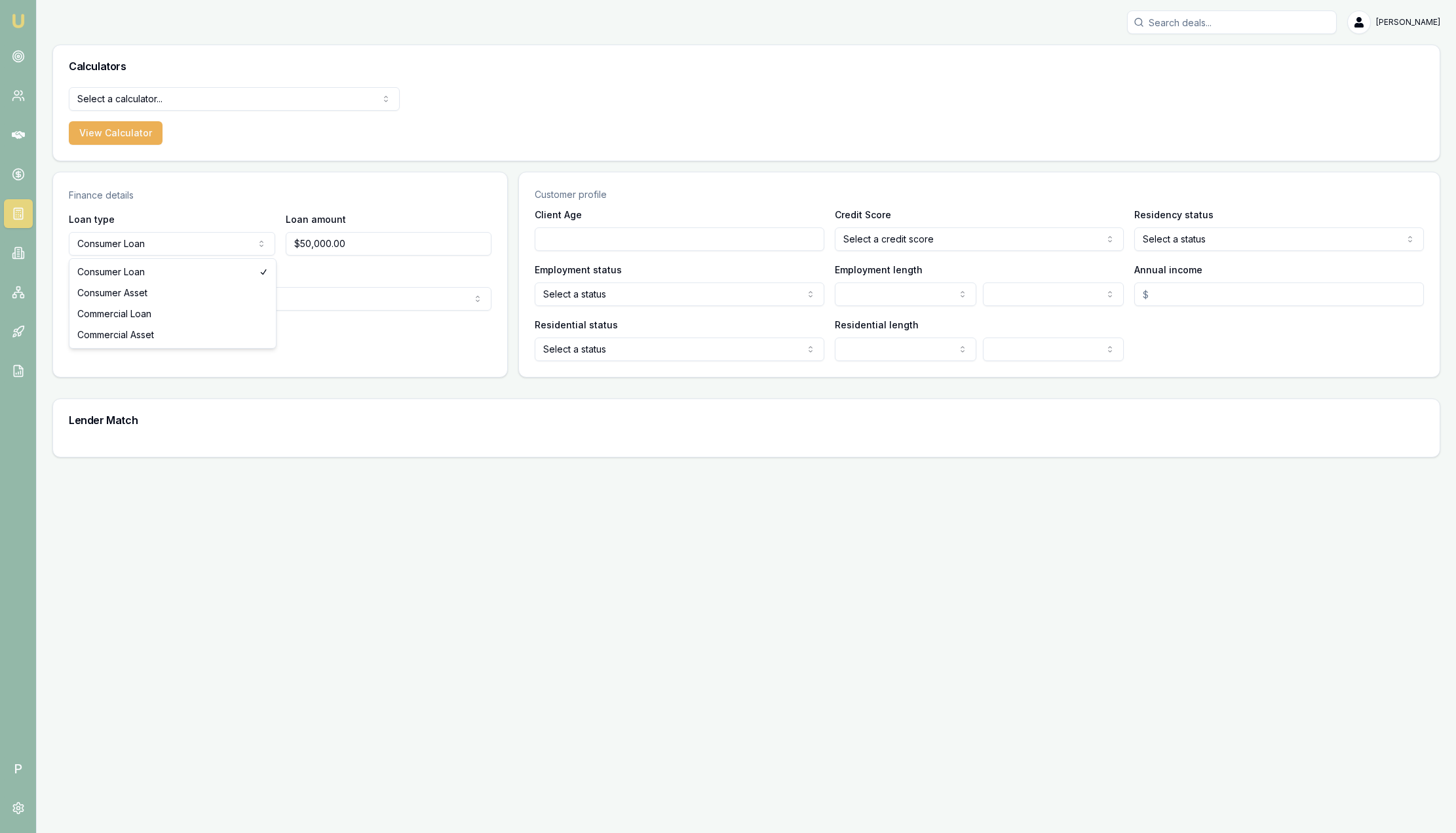
select select "CONSUMER_ASSET"
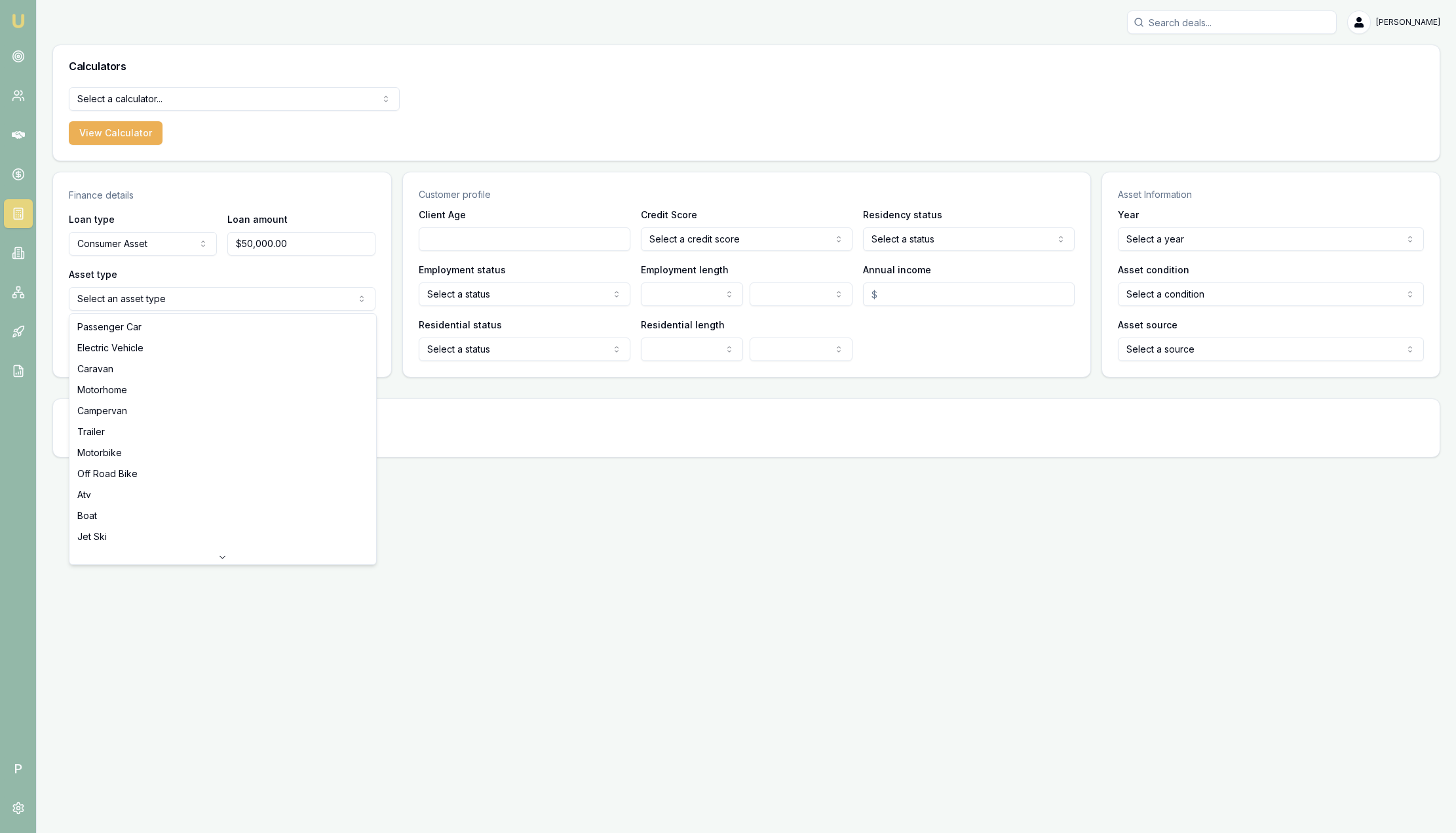
click at [150, 299] on html "Emu Broker P Sam Crouch Toggle Menu Calculators Select a calculator... Finance …" at bounding box center [728, 416] width 1456 height 833
select select "PASSENGER_CAR"
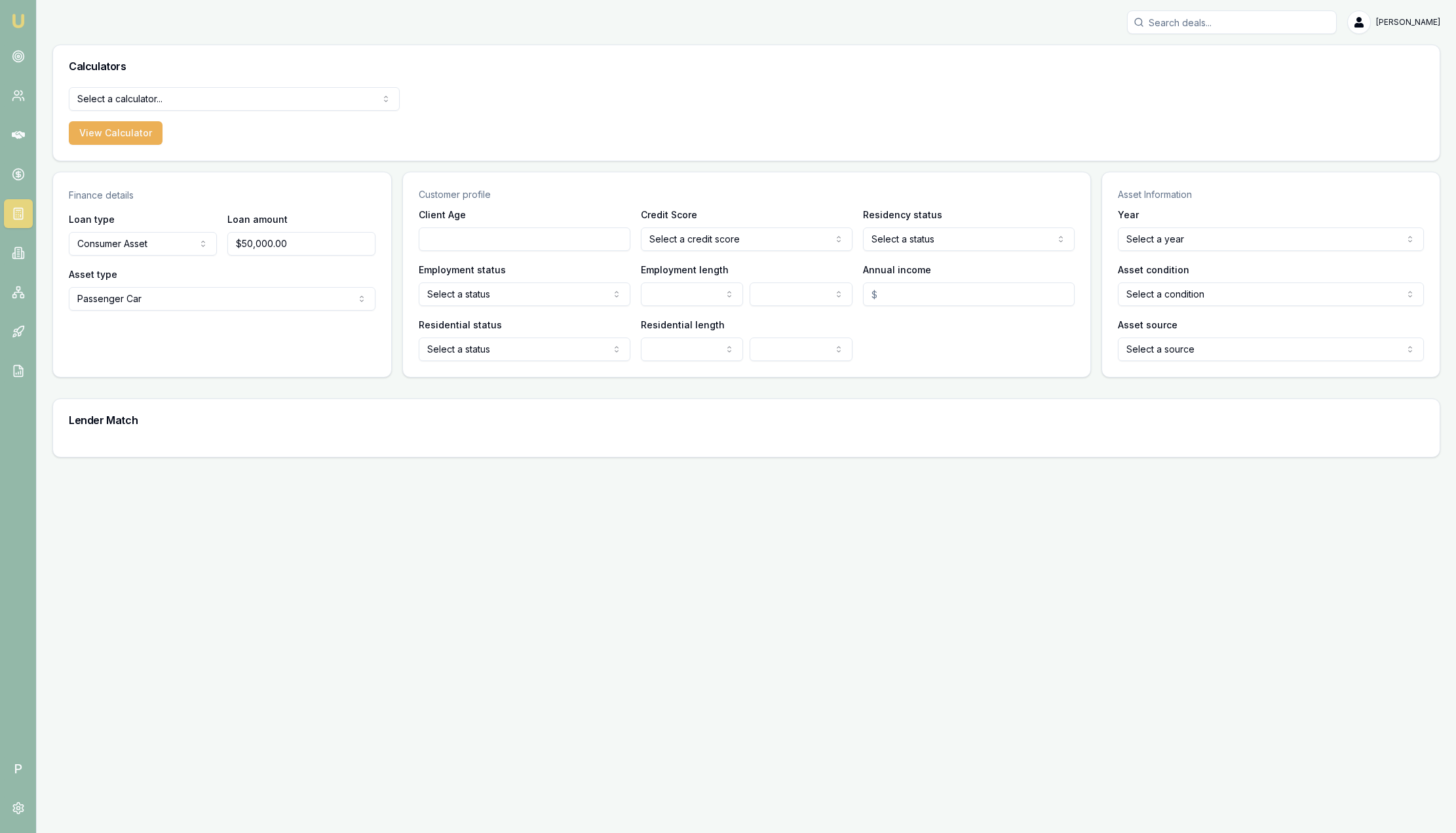
click at [548, 241] on input "Client Age" at bounding box center [524, 239] width 211 height 23
type input "40"
click at [700, 235] on html "Emu Broker P Sam Crouch Toggle Menu Calculators Select a calculator... Finance …" at bounding box center [728, 416] width 1456 height 833
select select "EXCELLENT"
click at [925, 232] on html "Emu Broker P Sam Crouch Toggle Menu Calculators Select a calculator... Finance …" at bounding box center [728, 416] width 1456 height 833
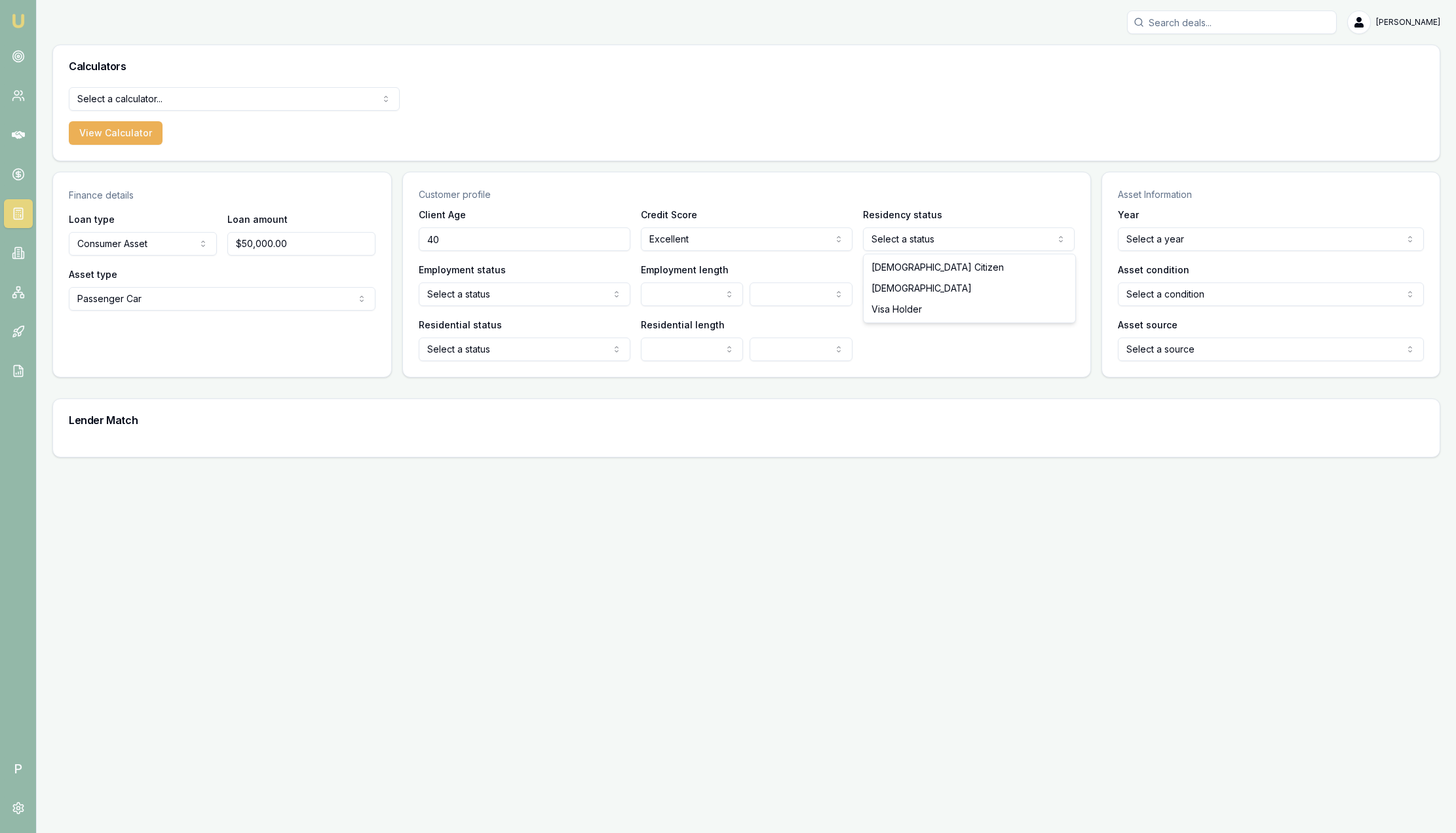
select select "AUSTRALIAN_CITIZEN"
click at [936, 295] on input "Annual income" at bounding box center [968, 293] width 211 height 23
click at [456, 290] on html "Emu Broker P Sam Crouch Toggle Menu Calculators Select a calculator... Finance …" at bounding box center [728, 416] width 1456 height 833
select select "FULL_TIME"
click at [674, 290] on html "Emu Broker P Sam Crouch Toggle Menu Calculators Select a calculator... Finance …" at bounding box center [728, 416] width 1456 height 833
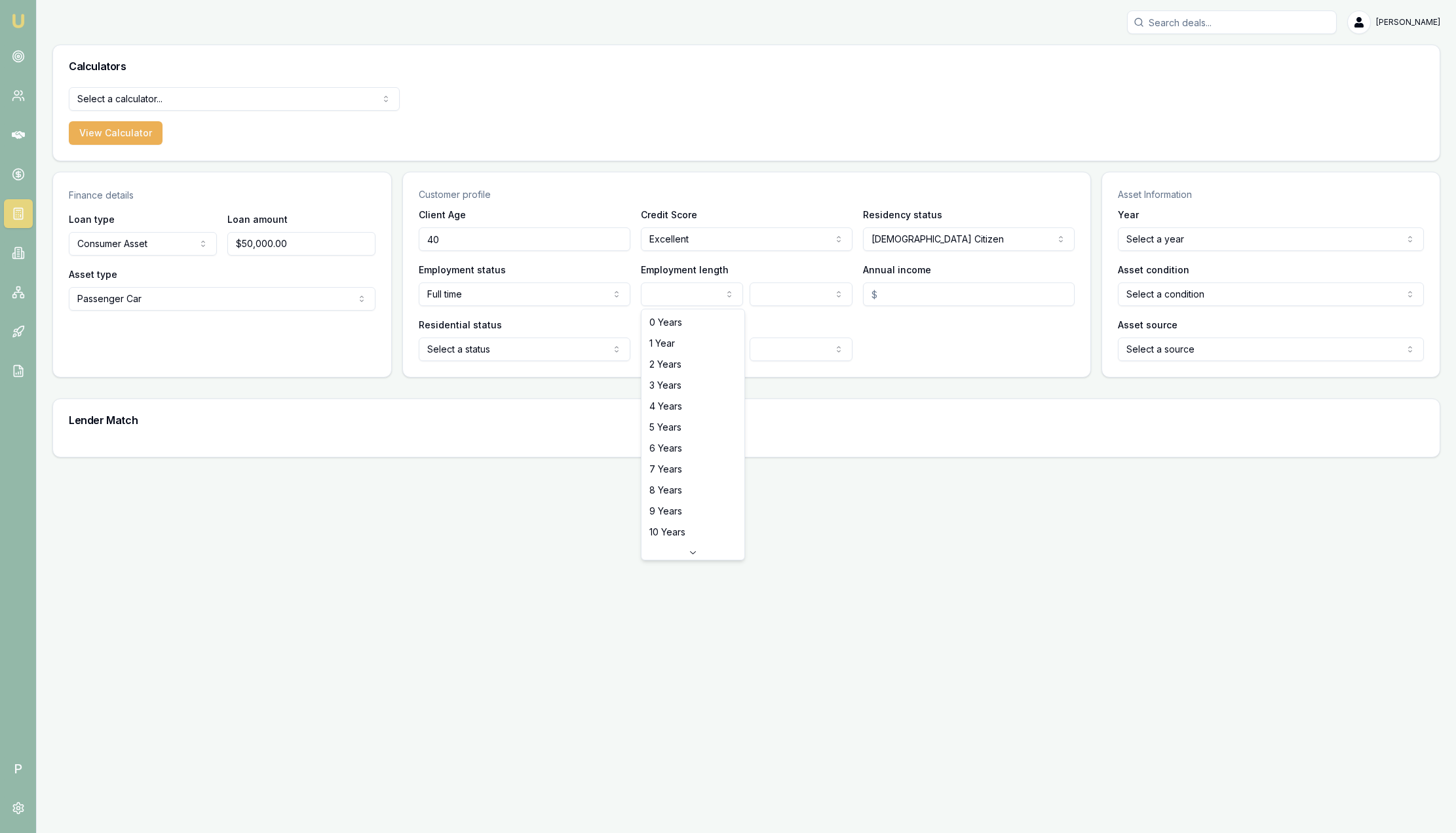
select select "3"
click at [959, 294] on input "Annual income" at bounding box center [968, 293] width 211 height 23
type input "$120,000.00"
click at [451, 355] on html "Emu Broker P Sam Crouch Toggle Menu Calculators Select a calculator... Finance …" at bounding box center [728, 416] width 1456 height 833
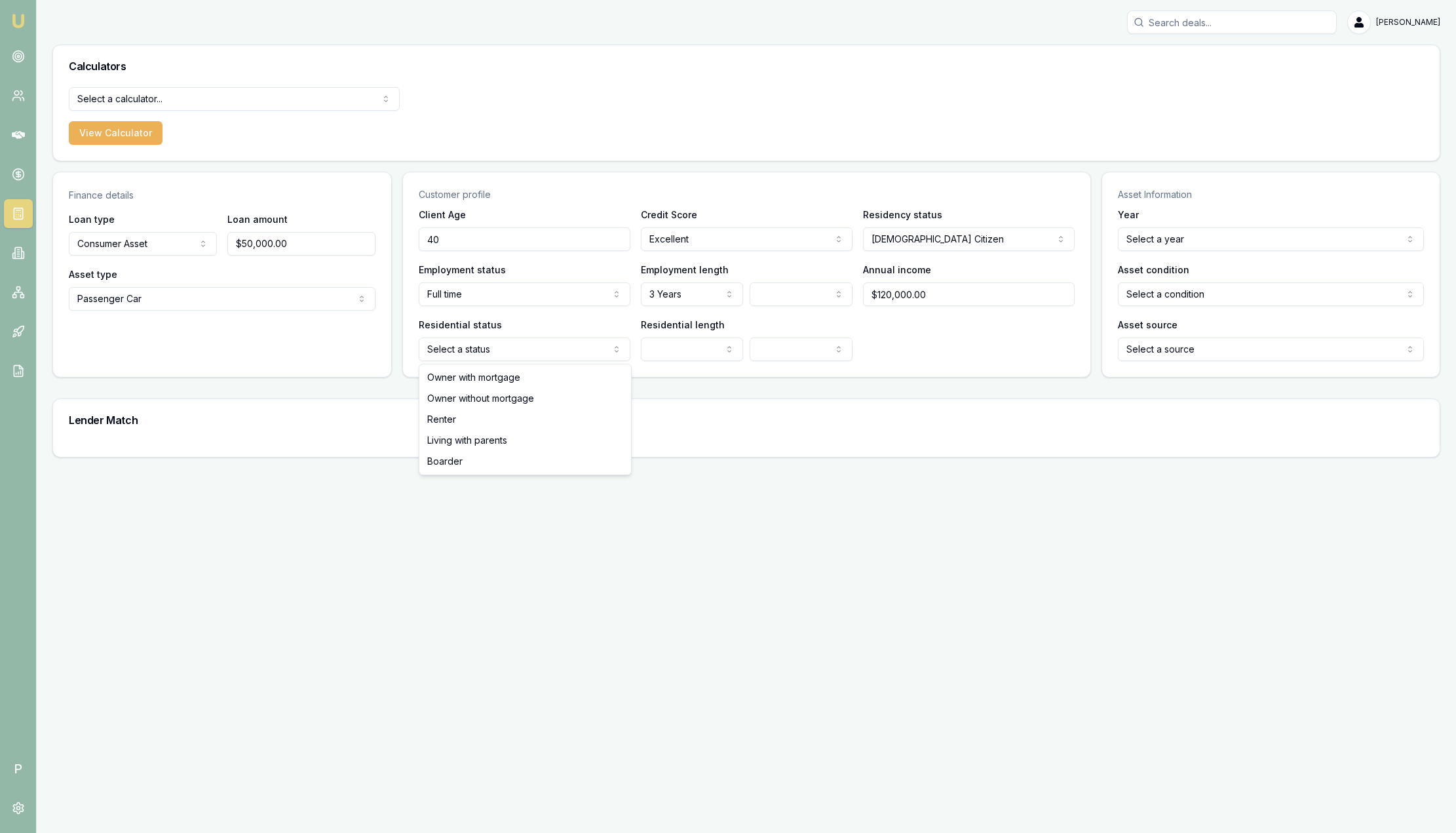
select select "OWNER_WITH_MORTGAGE"
click at [720, 355] on html "Emu Broker P Sam Crouch Toggle Menu Calculators Select a calculator... Finance …" at bounding box center [728, 416] width 1456 height 833
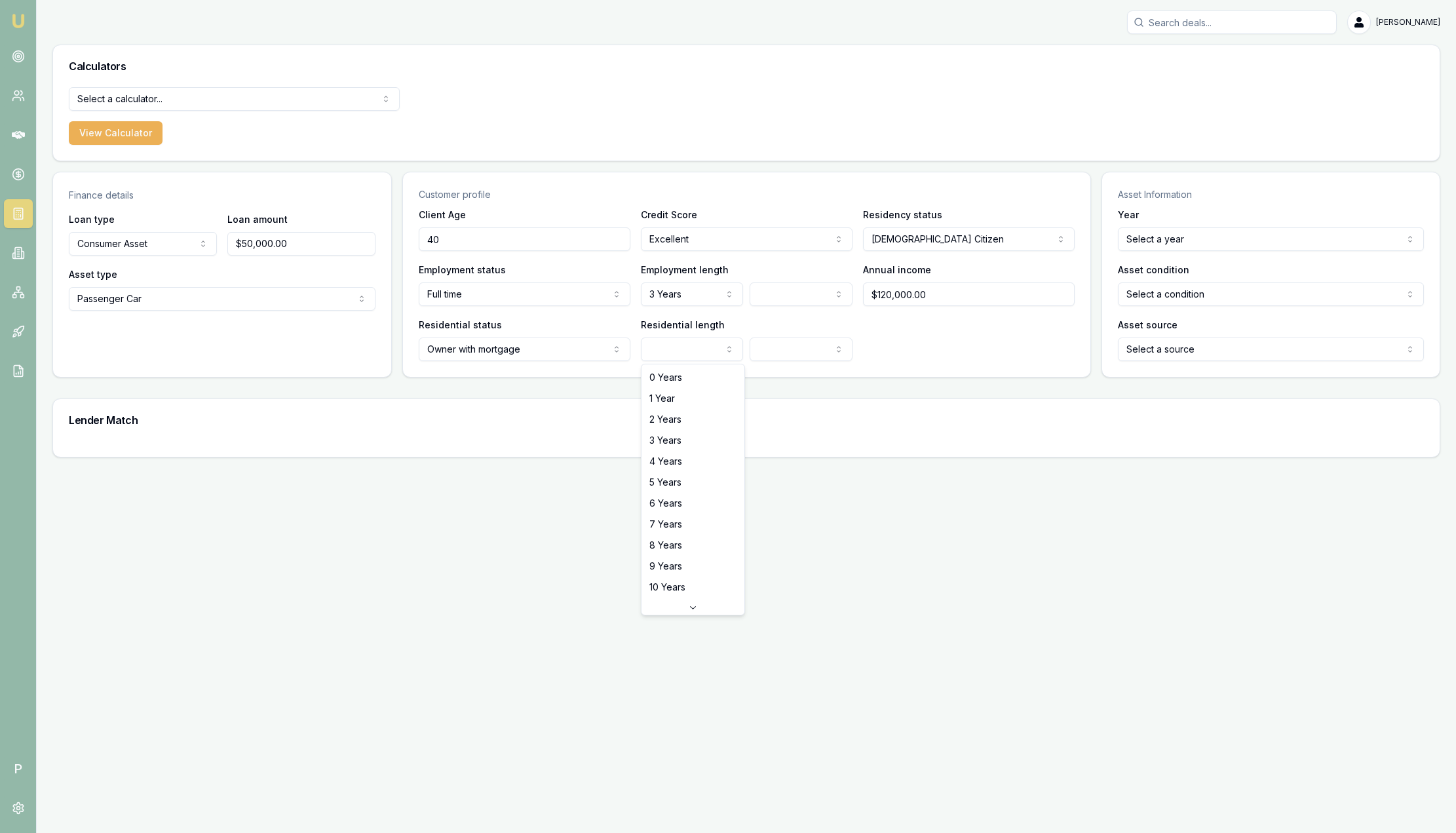
select select "3"
click at [782, 355] on html "Emu Broker P Sam Crouch Toggle Menu Calculators Select a calculator... Finance …" at bounding box center [728, 416] width 1456 height 833
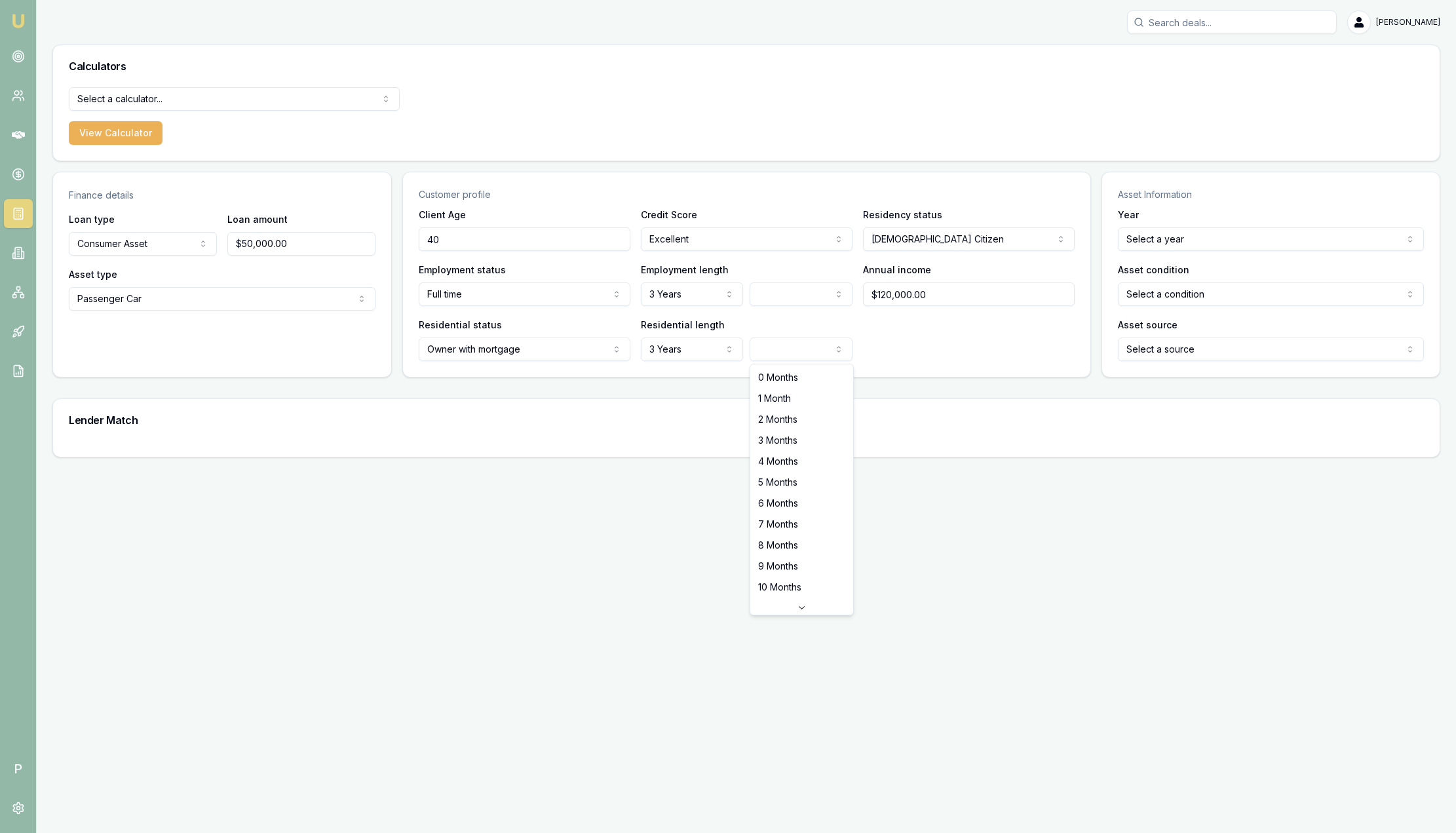
select select "3"
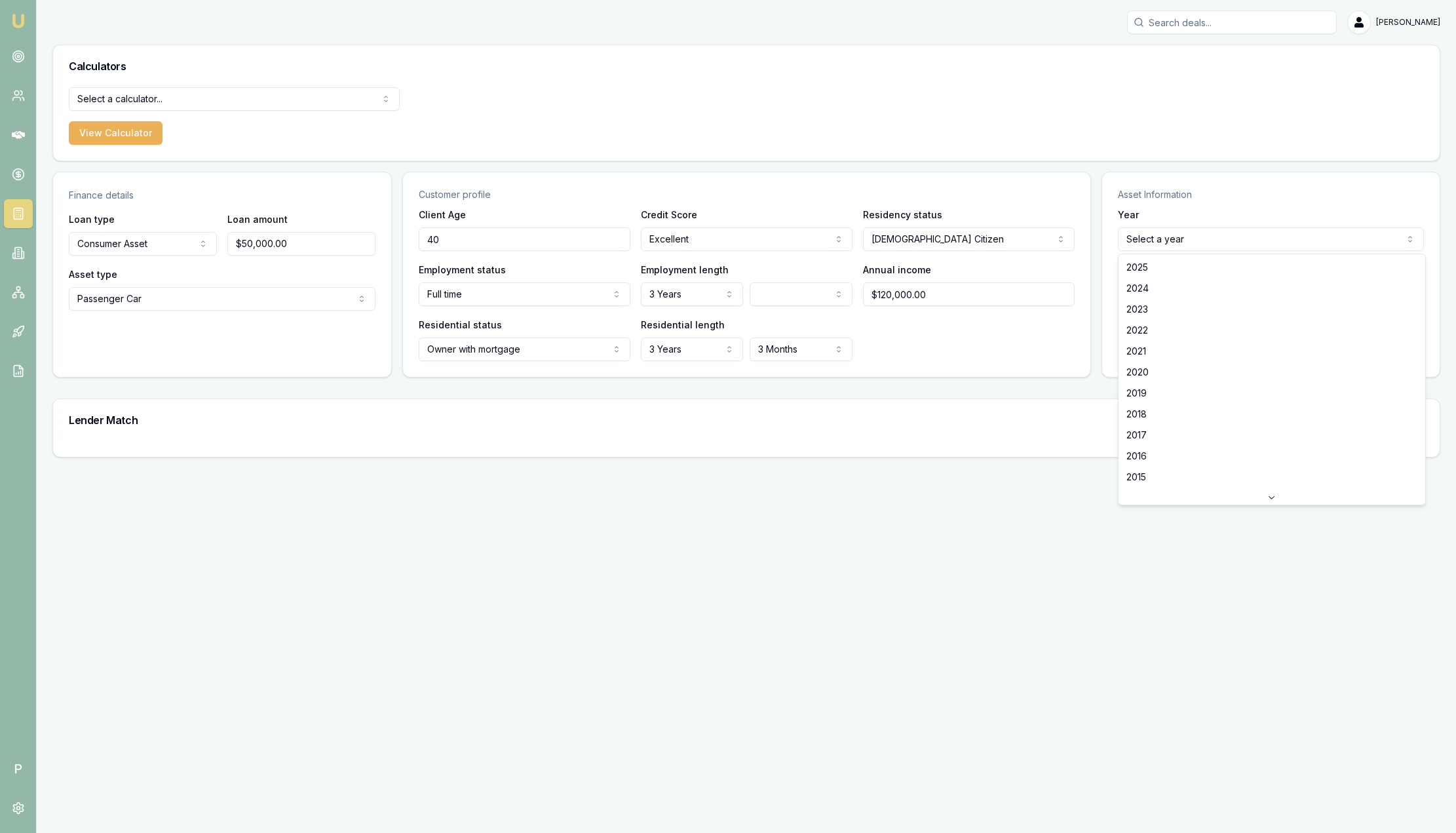
click at [1162, 237] on html "Emu Broker P Sam Crouch Toggle Menu Calculators Select a calculator... Finance …" at bounding box center [728, 416] width 1456 height 833
select select "2025"
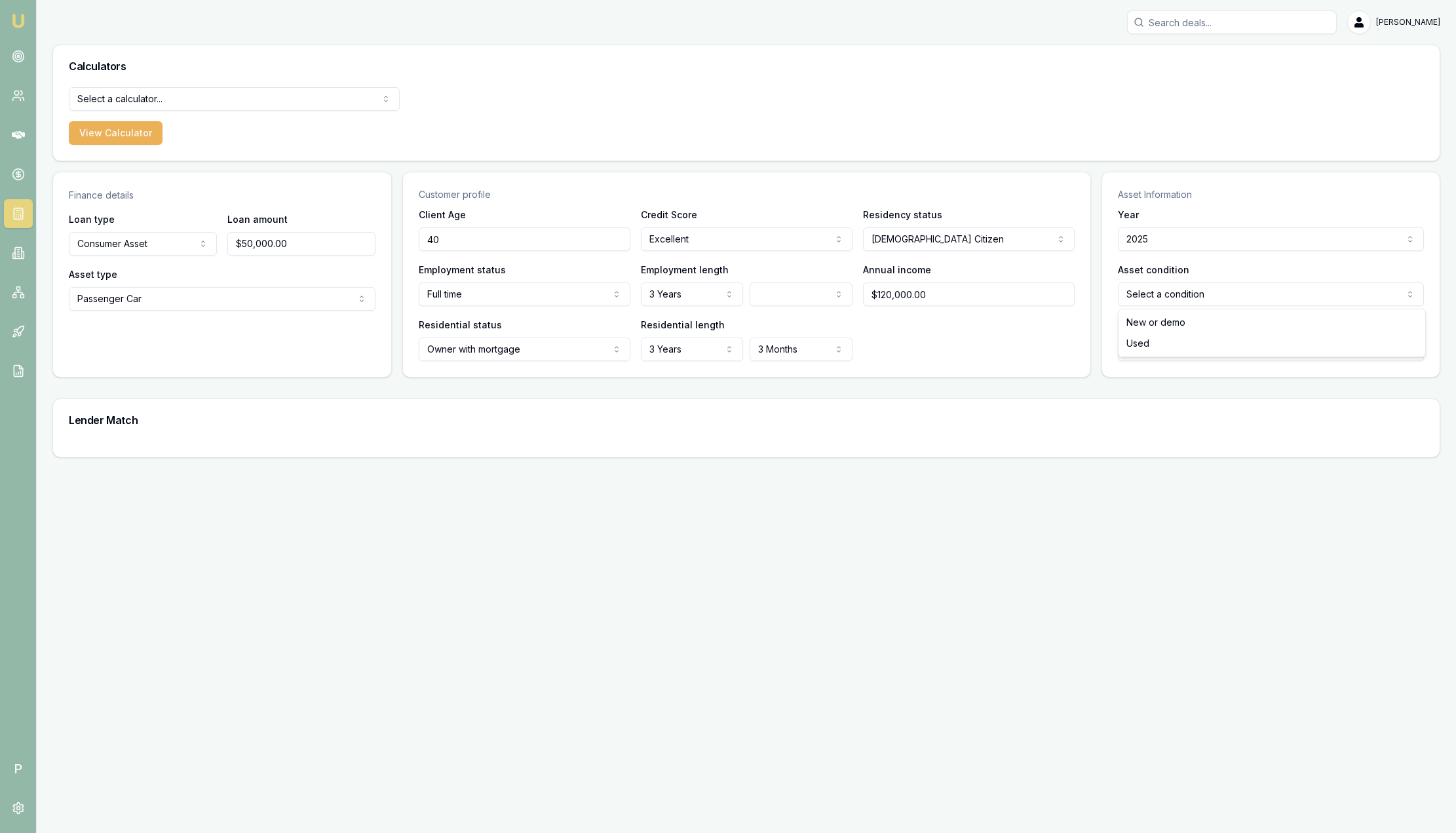
click at [1170, 291] on html "Emu Broker P Sam Crouch Toggle Menu Calculators Select a calculator... Finance …" at bounding box center [728, 416] width 1456 height 833
select select "NEW_OR_DEMO"
click at [1164, 354] on html "Emu Broker P Sam Crouch Toggle Menu Calculators Select a calculator... Finance …" at bounding box center [728, 416] width 1456 height 833
select select "DEALER"
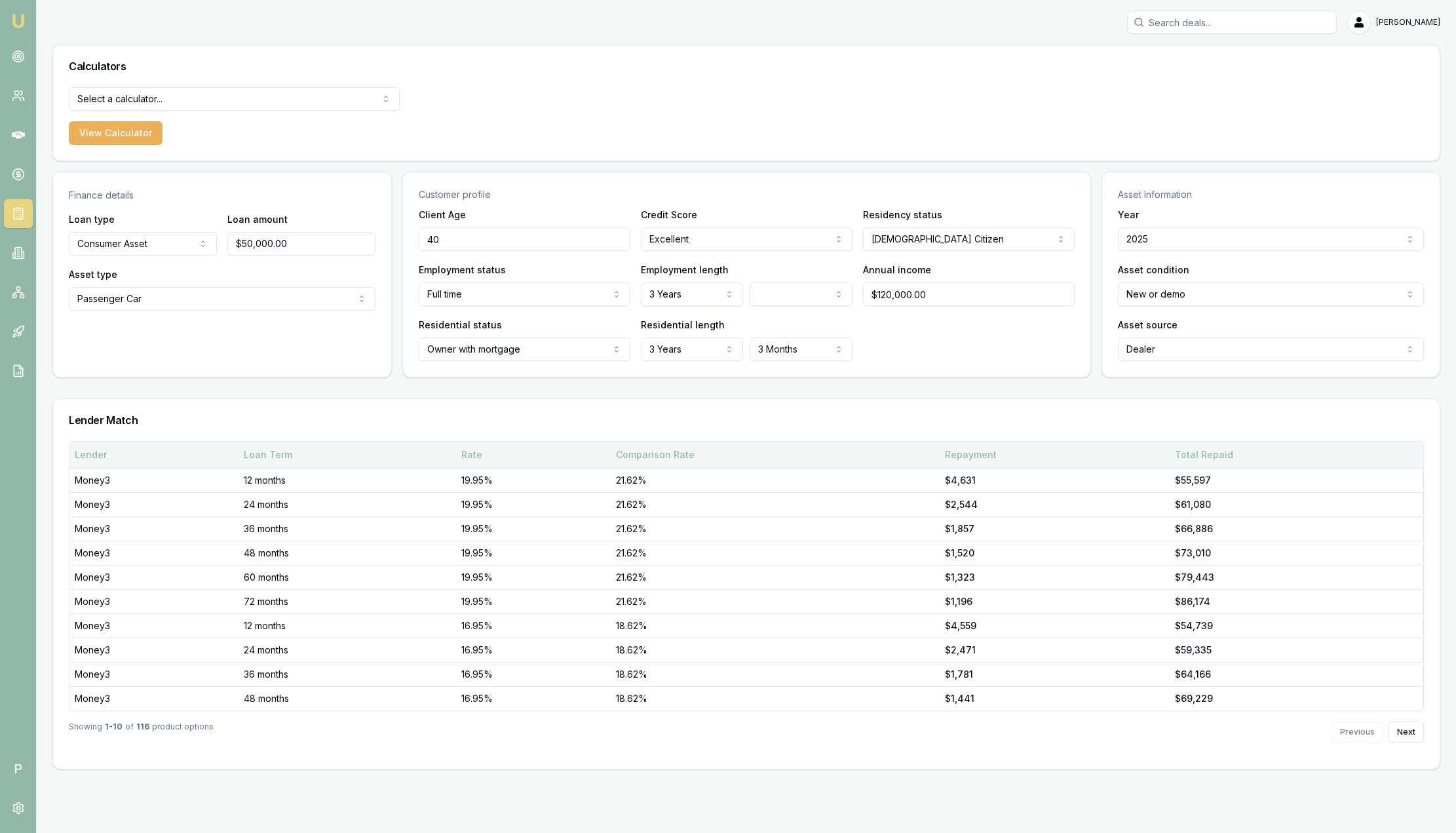
click at [264, 454] on div "Loan Term" at bounding box center [347, 455] width 207 height 13
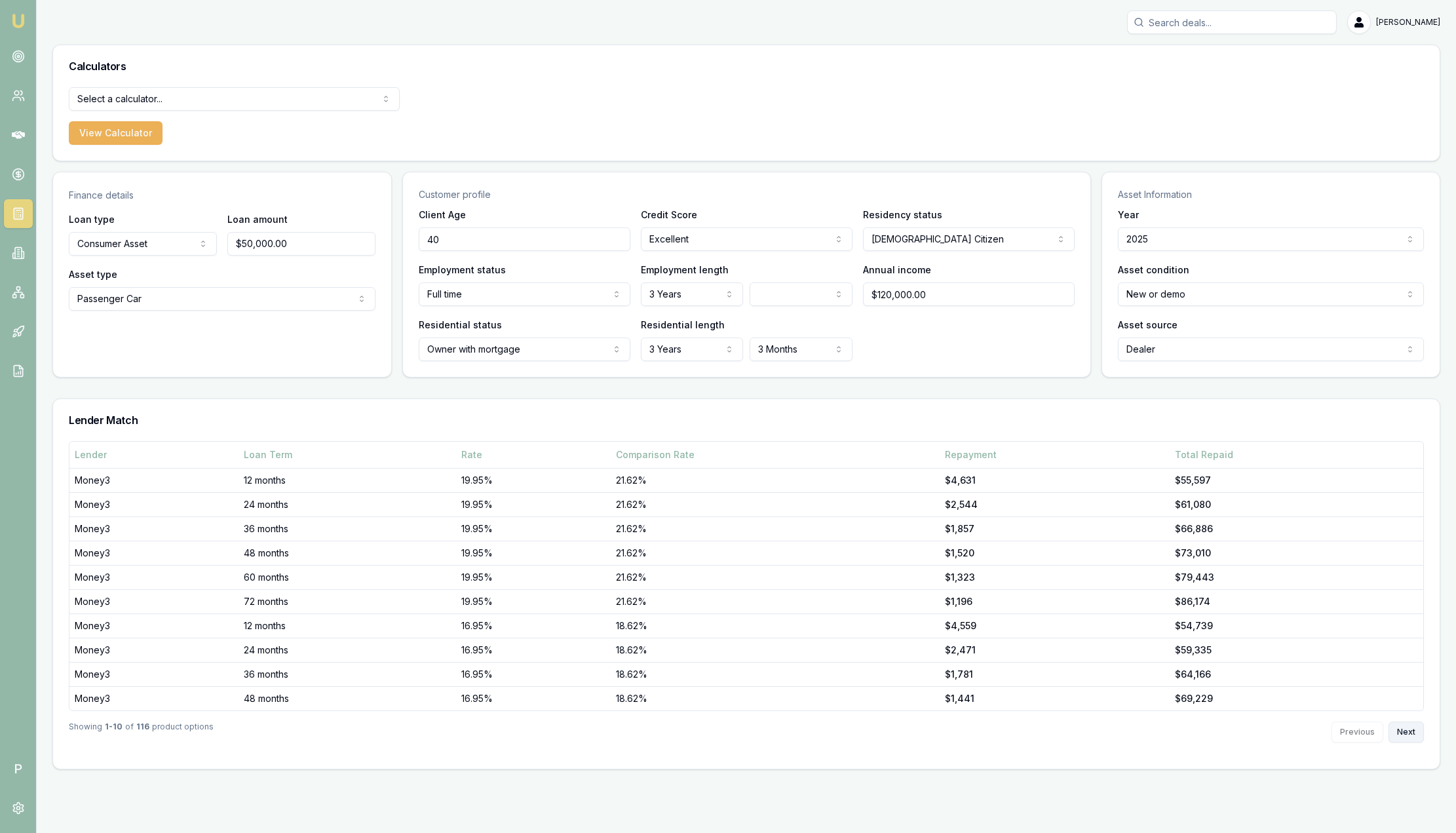
click at [1410, 732] on button "Next" at bounding box center [1406, 732] width 35 height 21
click at [1410, 731] on button "Next" at bounding box center [1406, 732] width 35 height 21
click at [1413, 736] on button "Next" at bounding box center [1406, 732] width 35 height 21
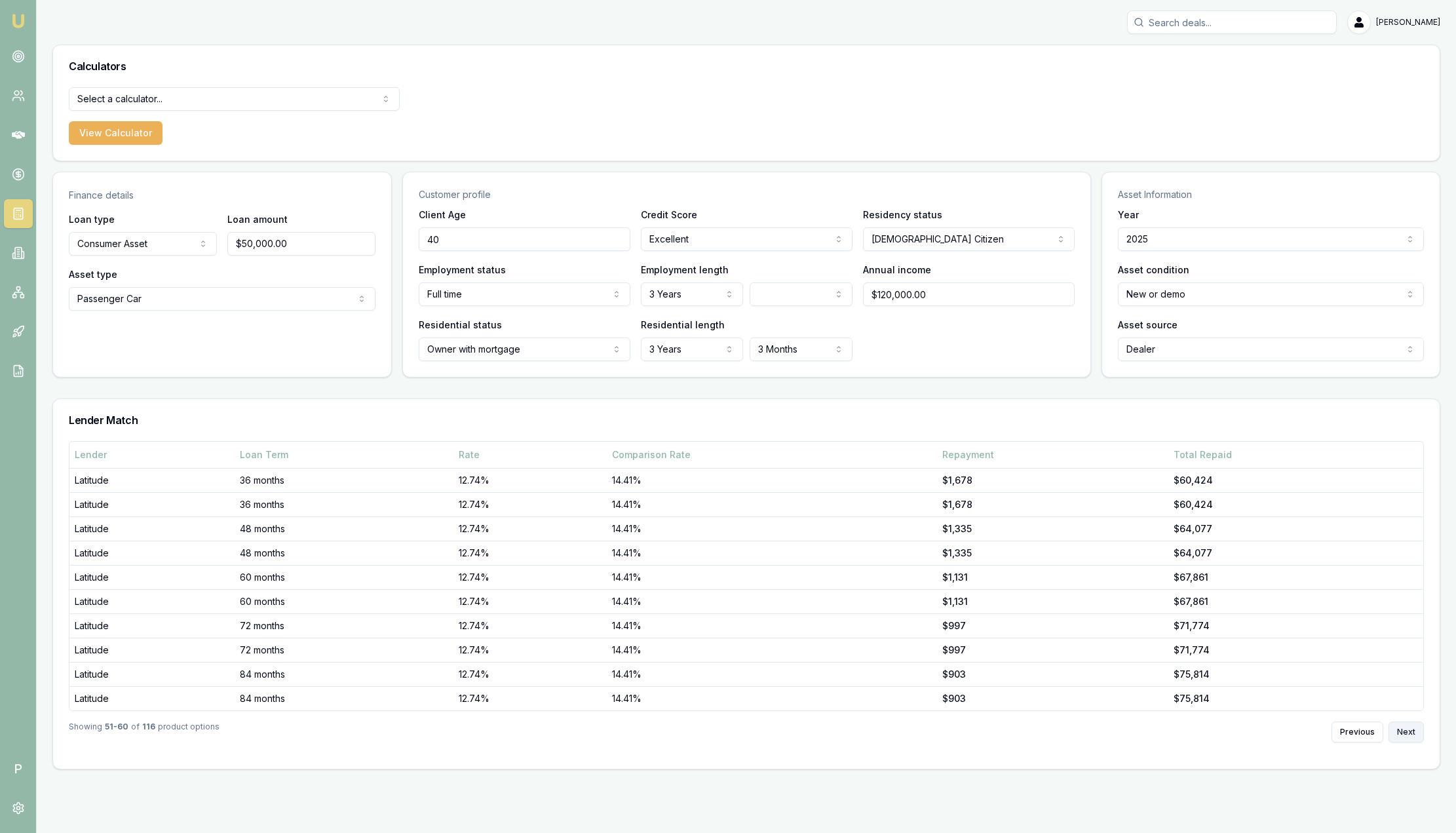
click at [1413, 736] on button "Next" at bounding box center [1406, 732] width 35 height 21
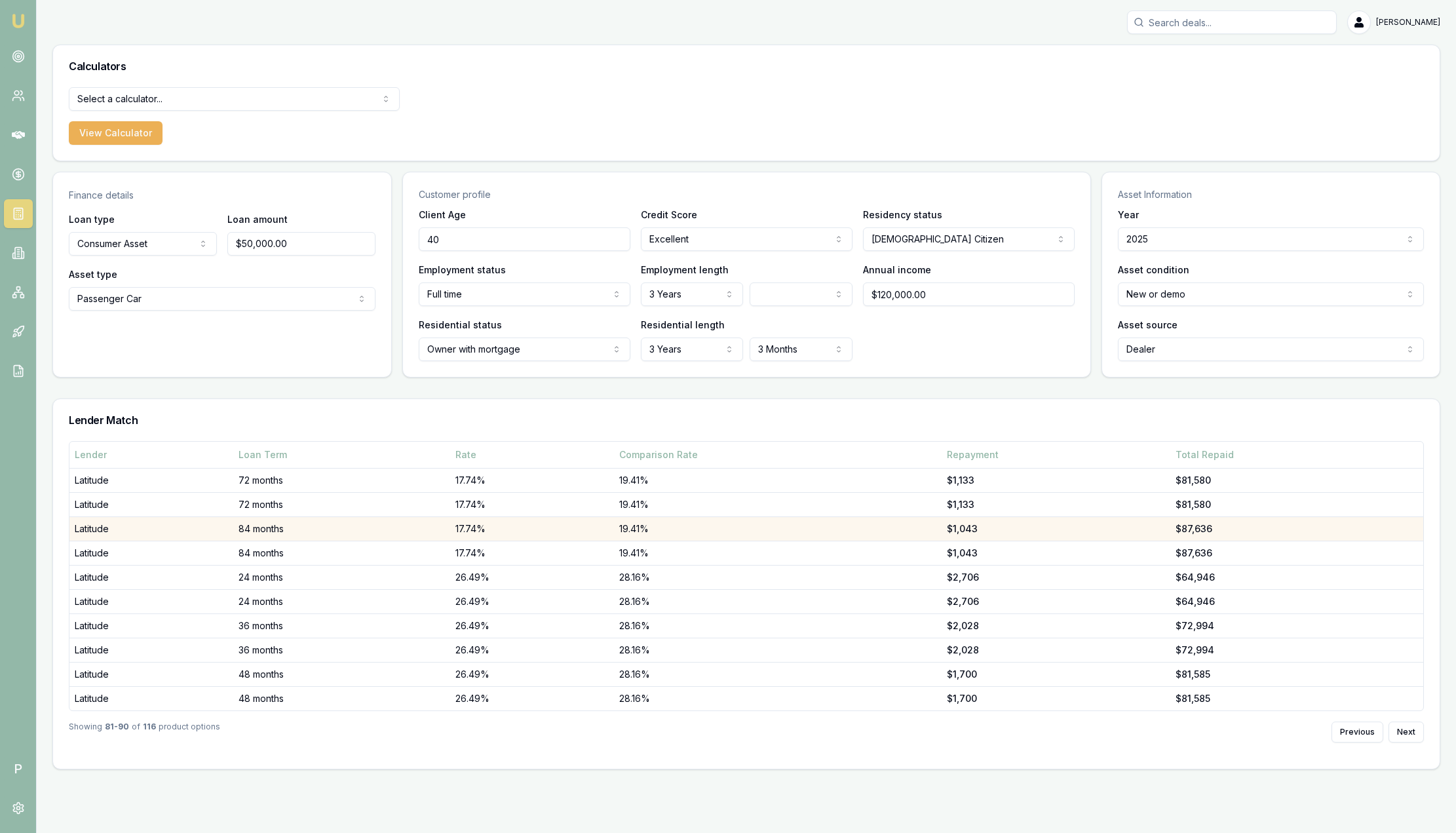
click at [271, 524] on td "84 months" at bounding box center [341, 528] width 217 height 24
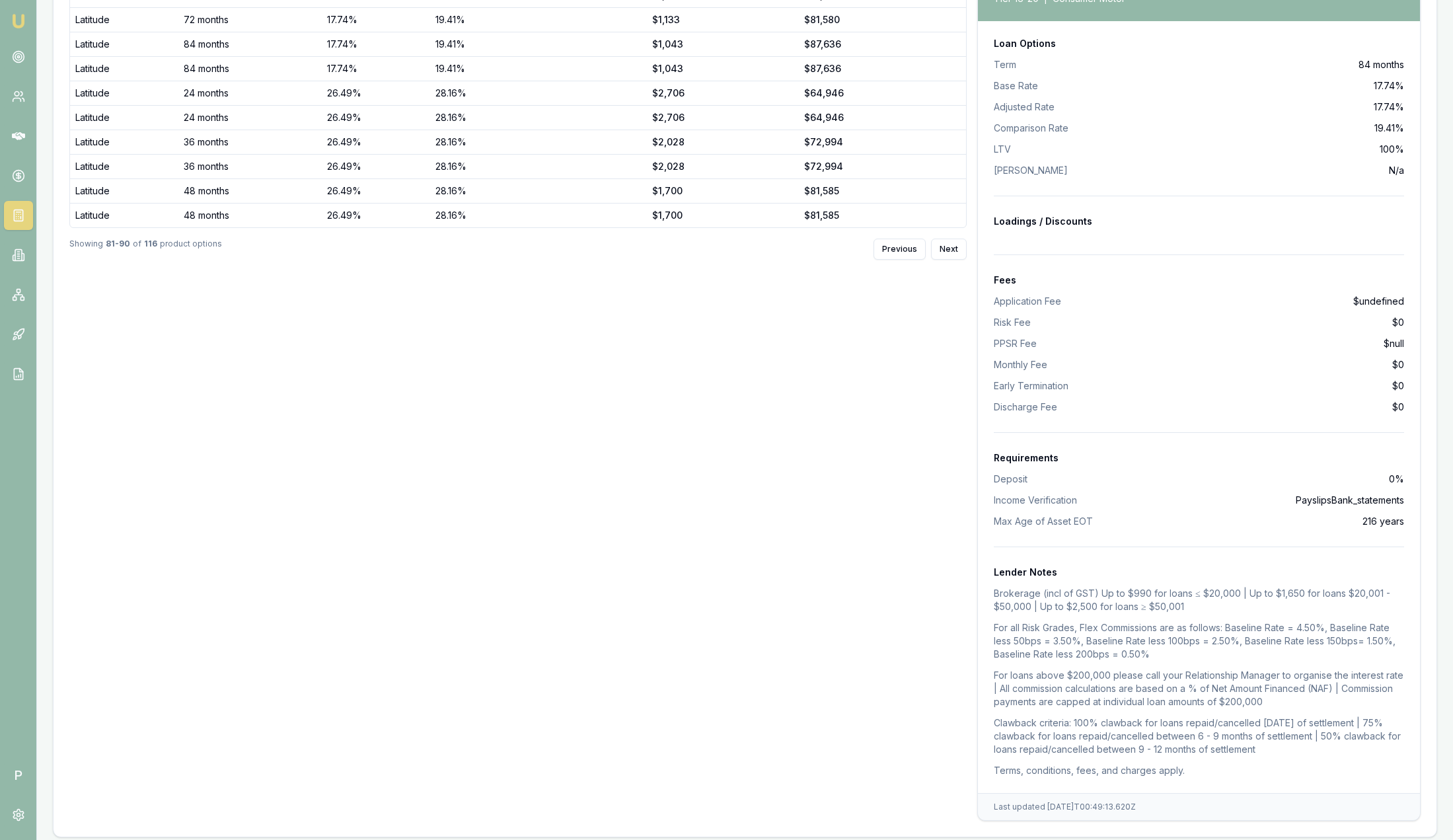
scroll to position [497, 0]
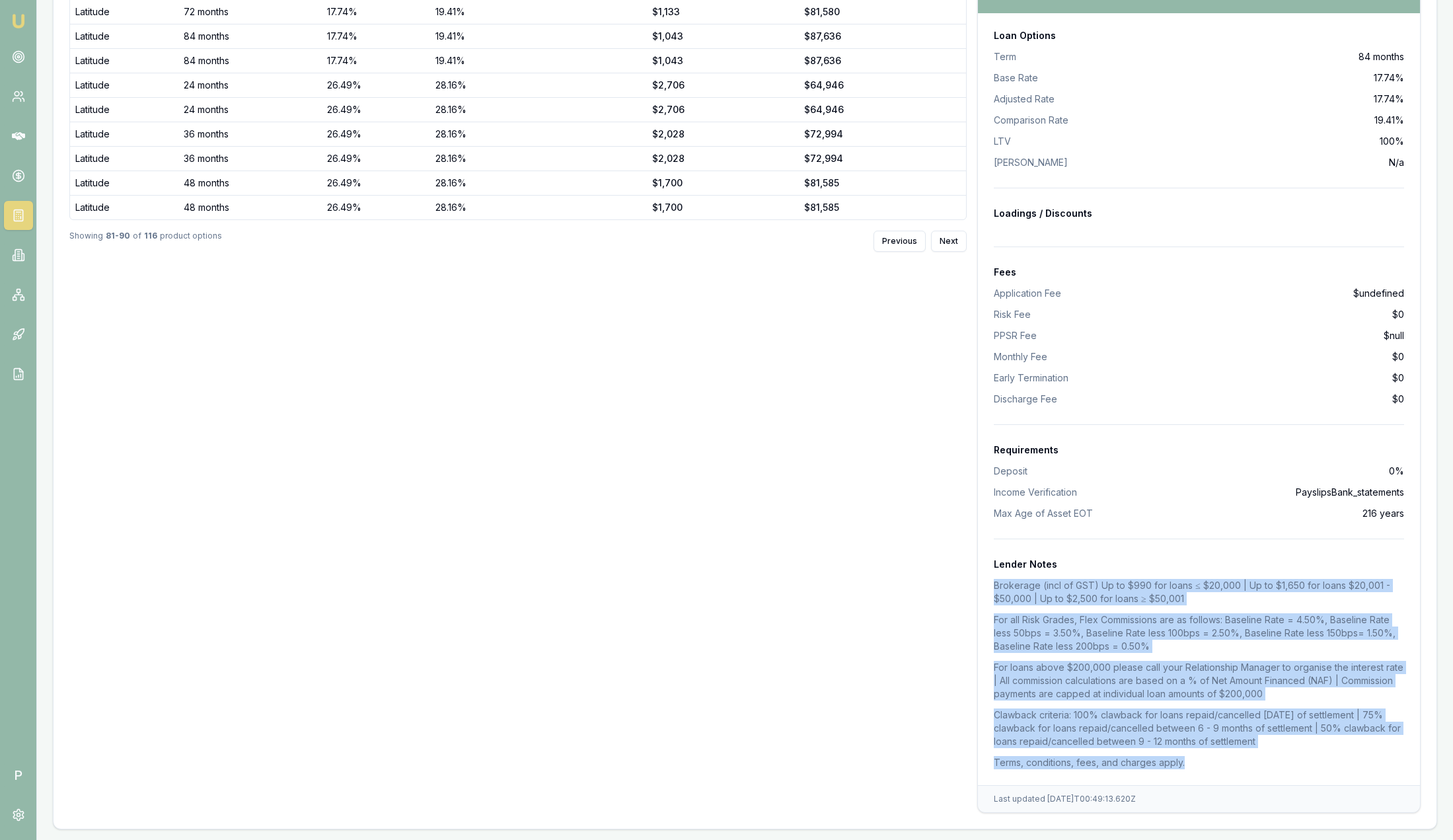
drag, startPoint x: 1219, startPoint y: 758, endPoint x: 992, endPoint y: 588, distance: 283.6
click at [992, 588] on div "Loan Options Term 84 months Base Rate 17.74% Adjusted Rate 17.74% Comparison Ra…" at bounding box center [1199, 399] width 442 height 771
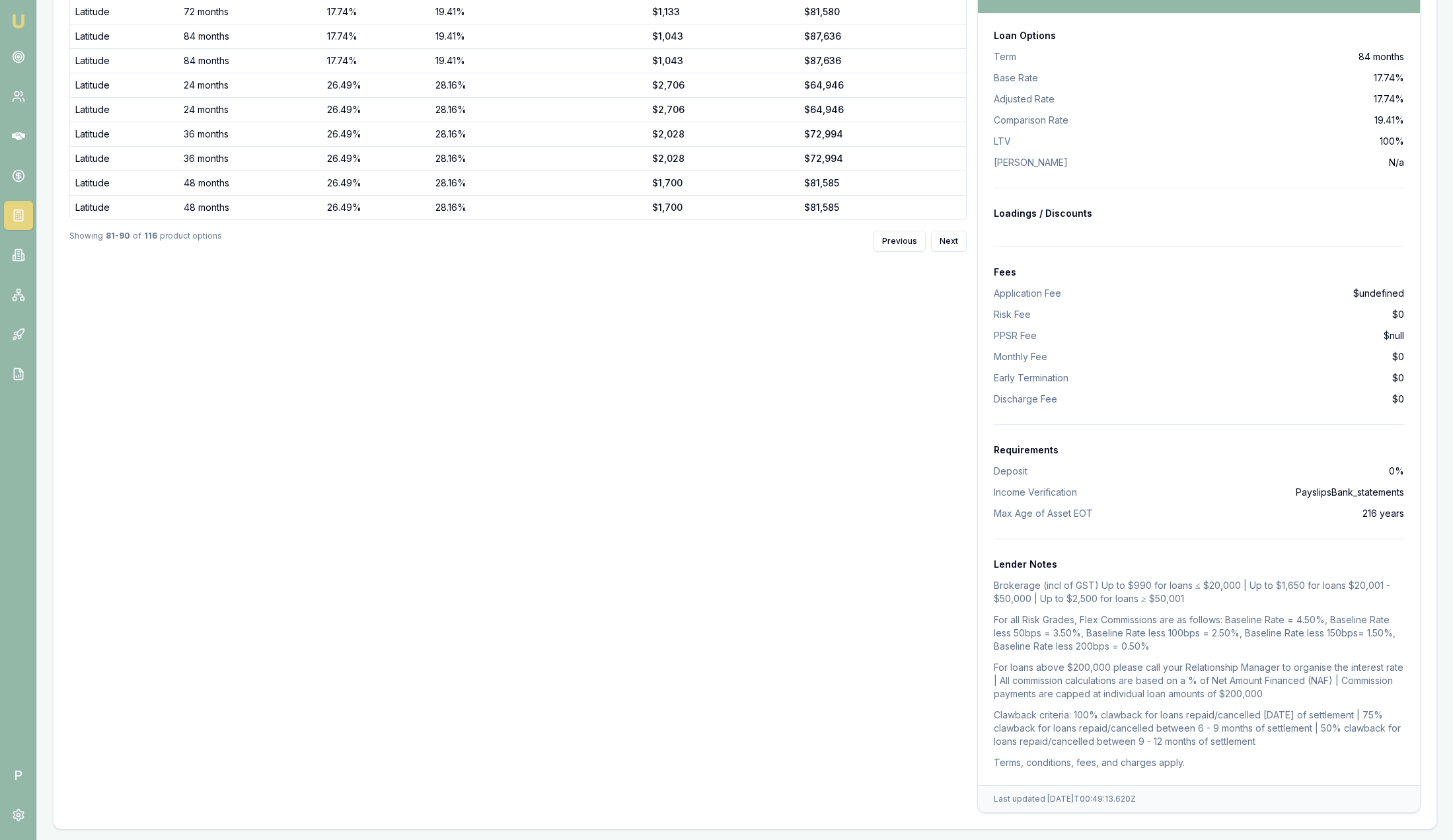
drag, startPoint x: 992, startPoint y: 588, endPoint x: 832, endPoint y: 595, distance: 160.2
click at [832, 595] on div "Lender Loan Term Rate Comparison Rate Repayment Total Repaid Latitude 72 months…" at bounding box center [518, 380] width 897 height 865
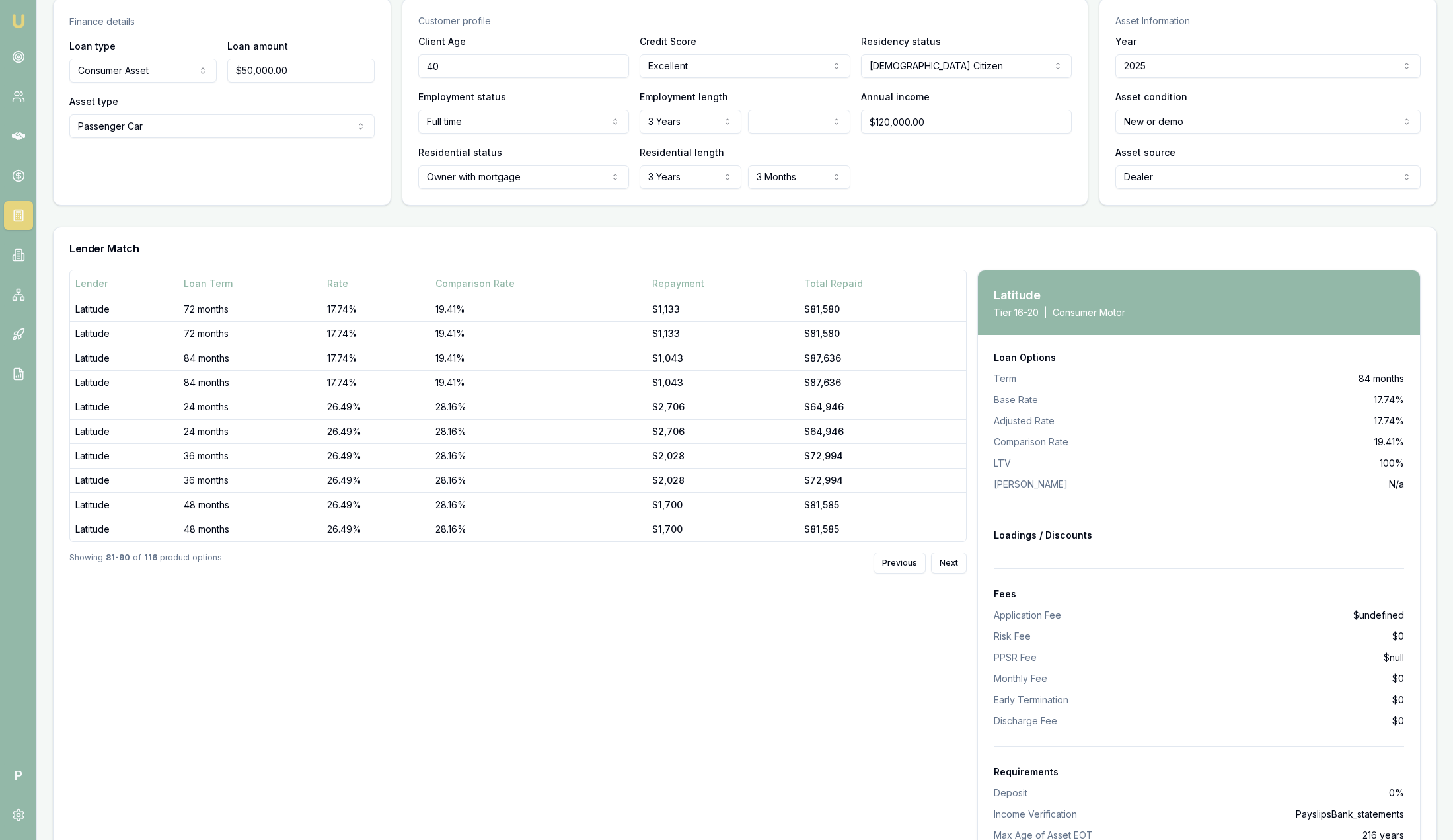
scroll to position [1, 0]
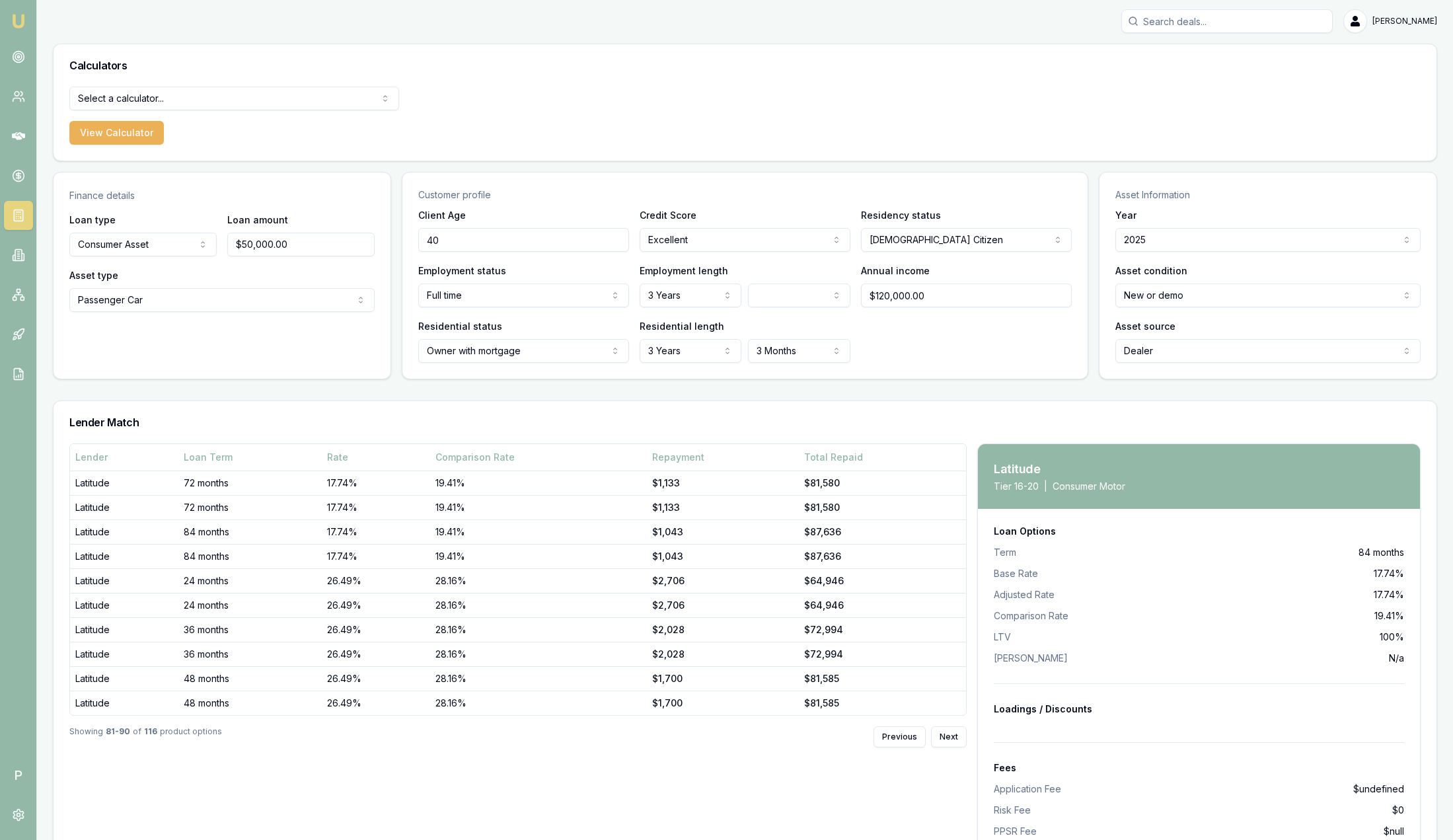
click at [174, 95] on html "Emu Broker P Sam Crouch Toggle Menu Calculators Select a calculator... Finance …" at bounding box center [726, 418] width 1453 height 840
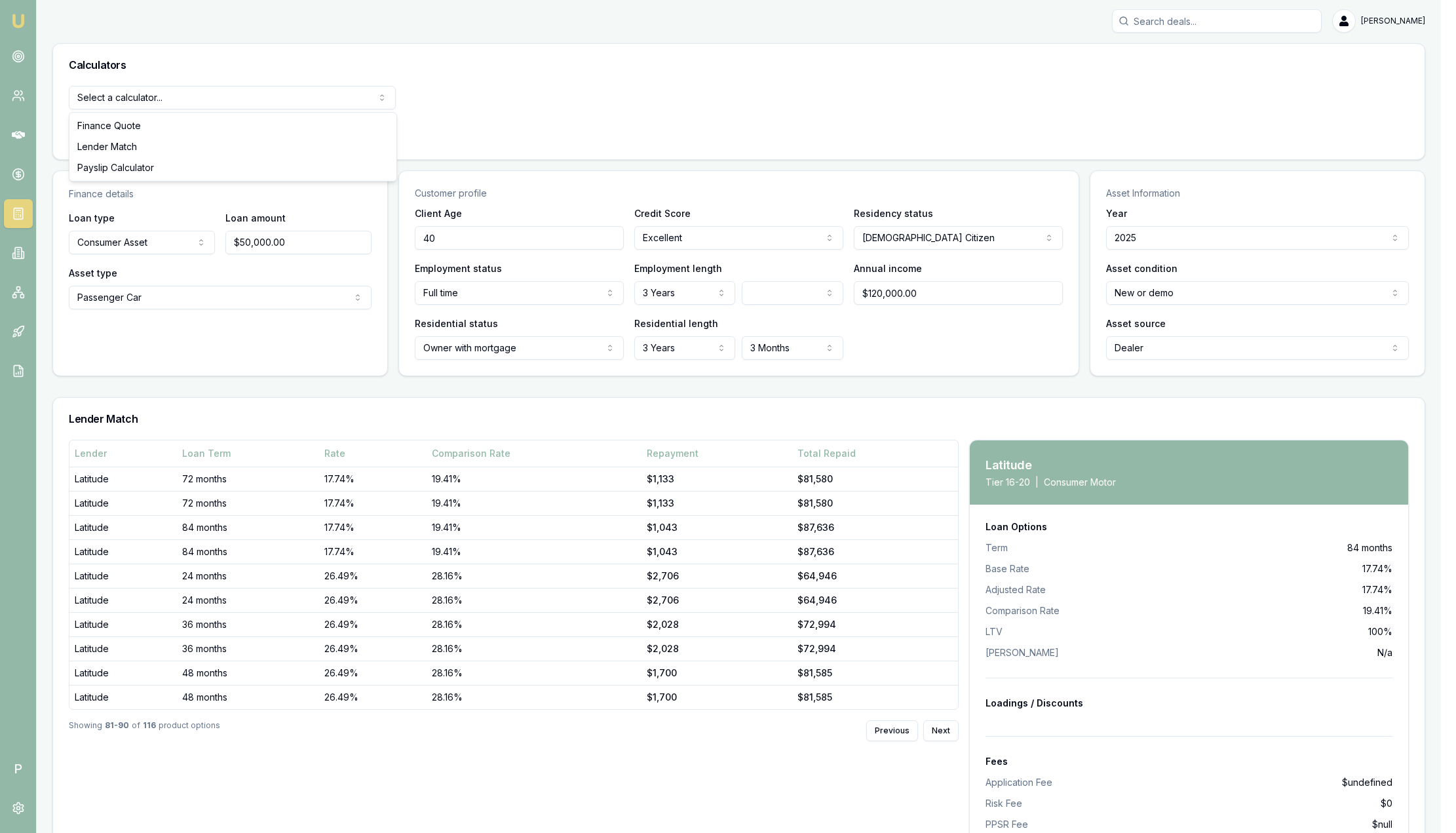
select select "payslip-calculator"
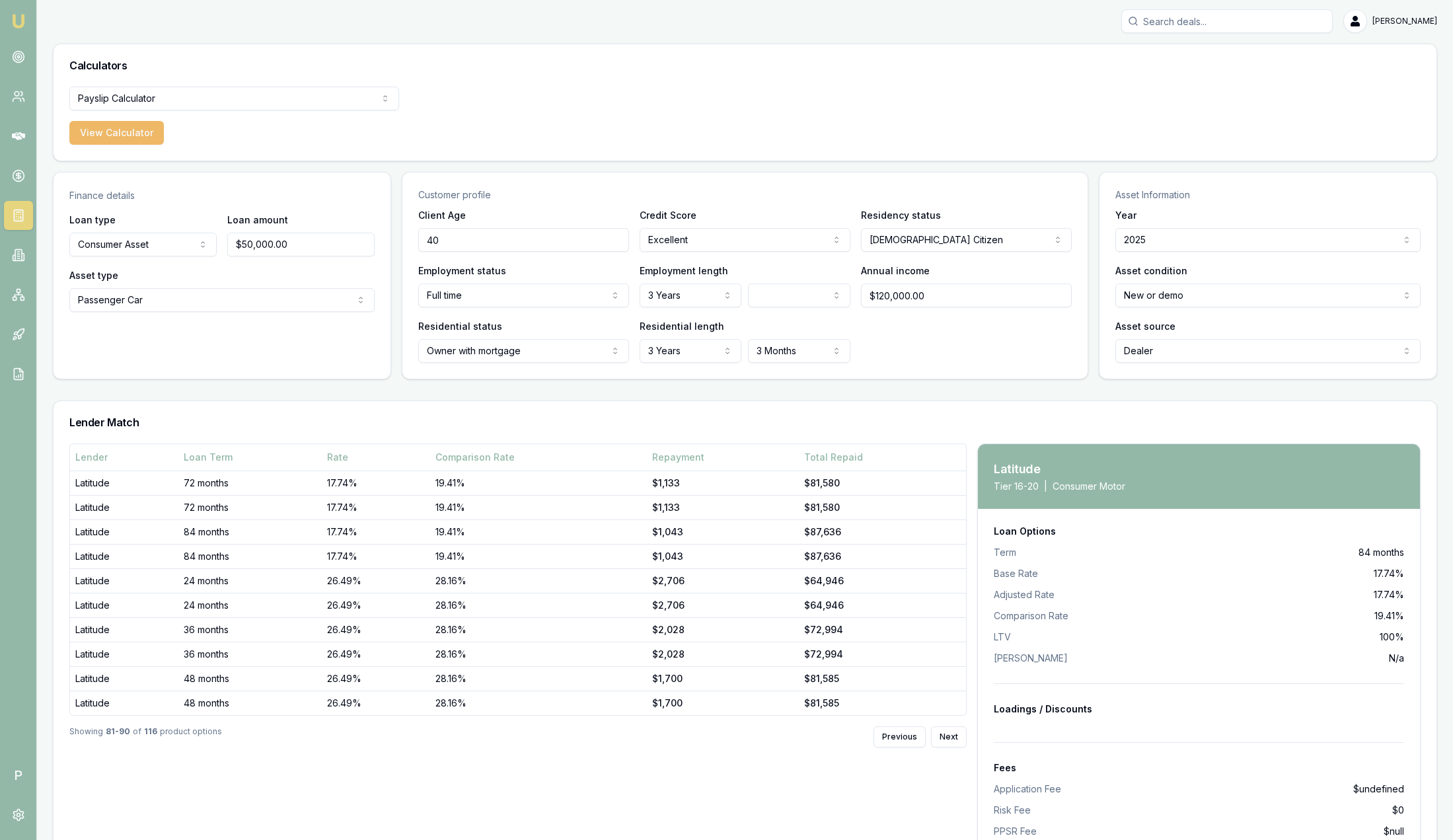
click at [128, 128] on button "View Calculator" at bounding box center [116, 132] width 94 height 24
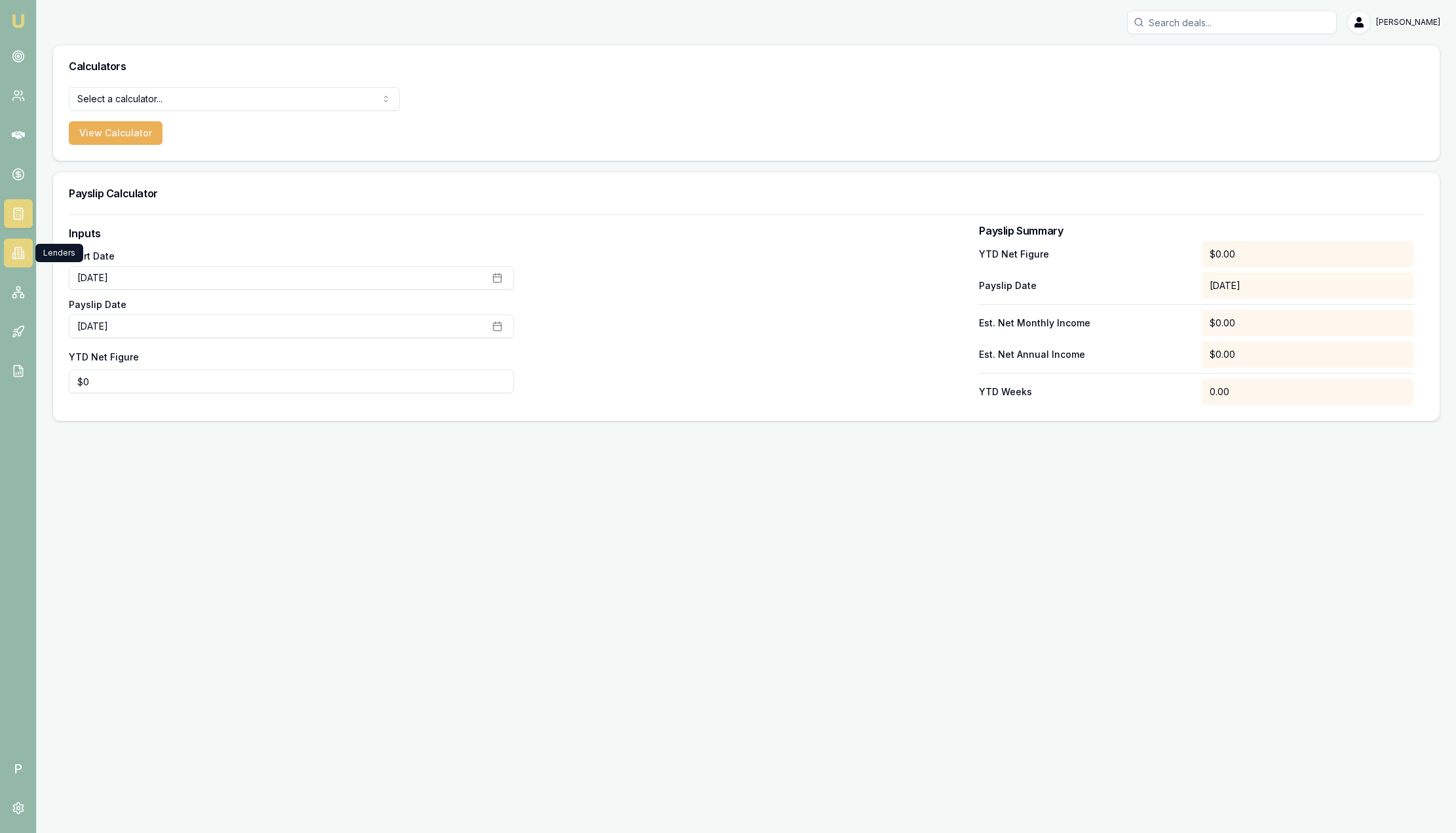
click at [16, 251] on icon at bounding box center [19, 253] width 13 height 13
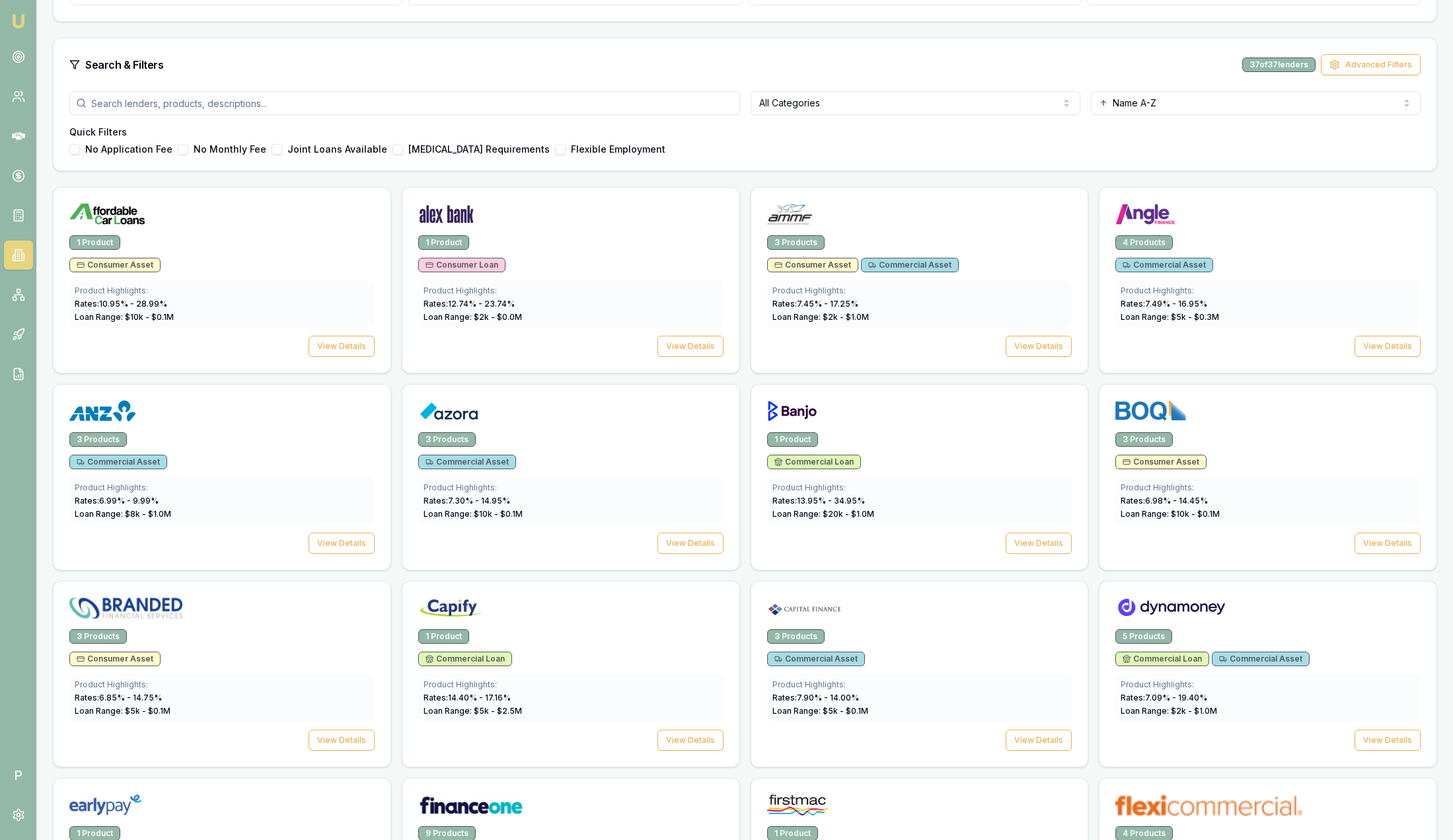
scroll to position [297, 0]
click at [547, 420] on div at bounding box center [571, 412] width 305 height 26
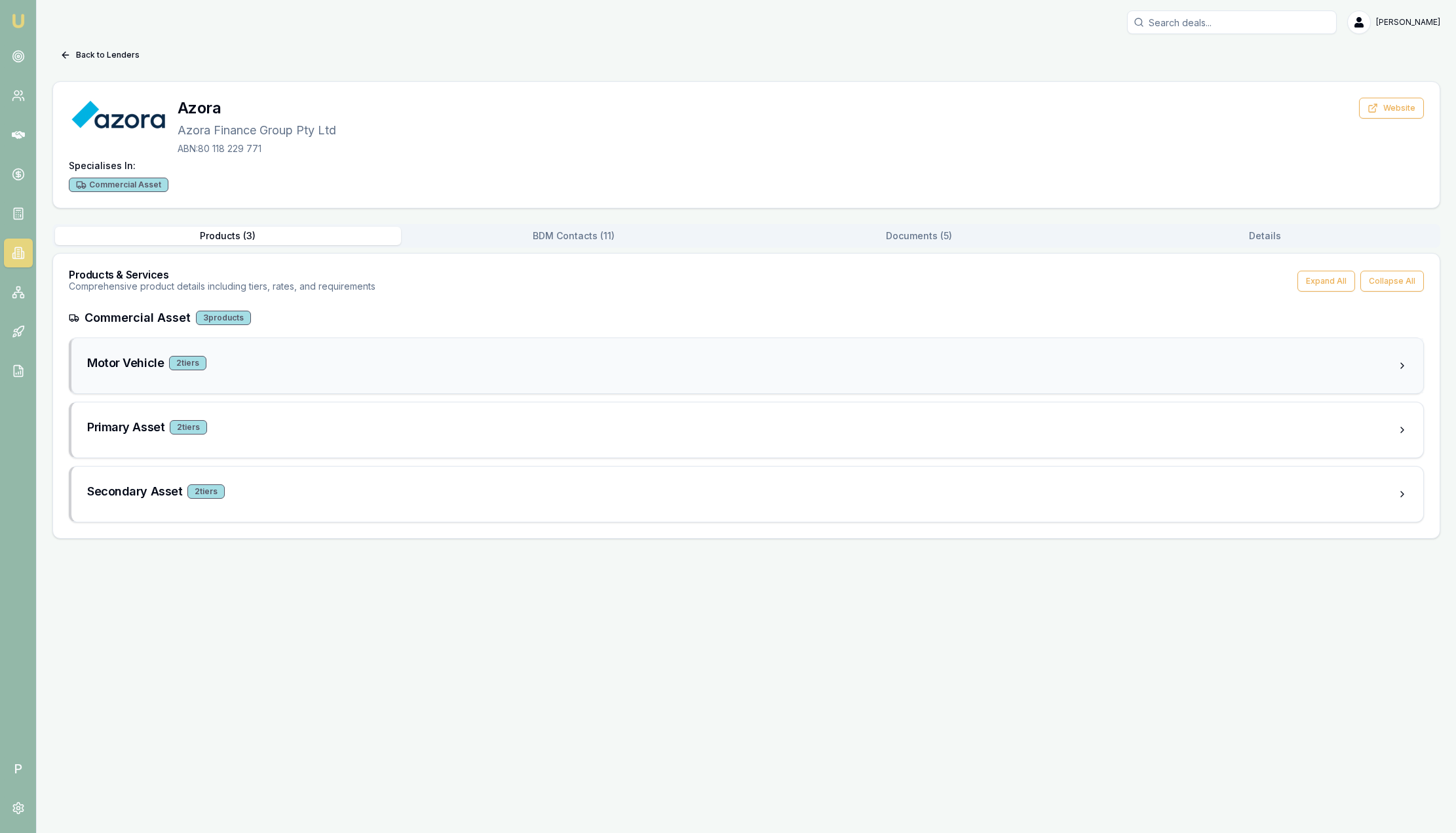
click at [376, 368] on div "Motor Vehicle 2 tier s" at bounding box center [742, 363] width 1310 height 19
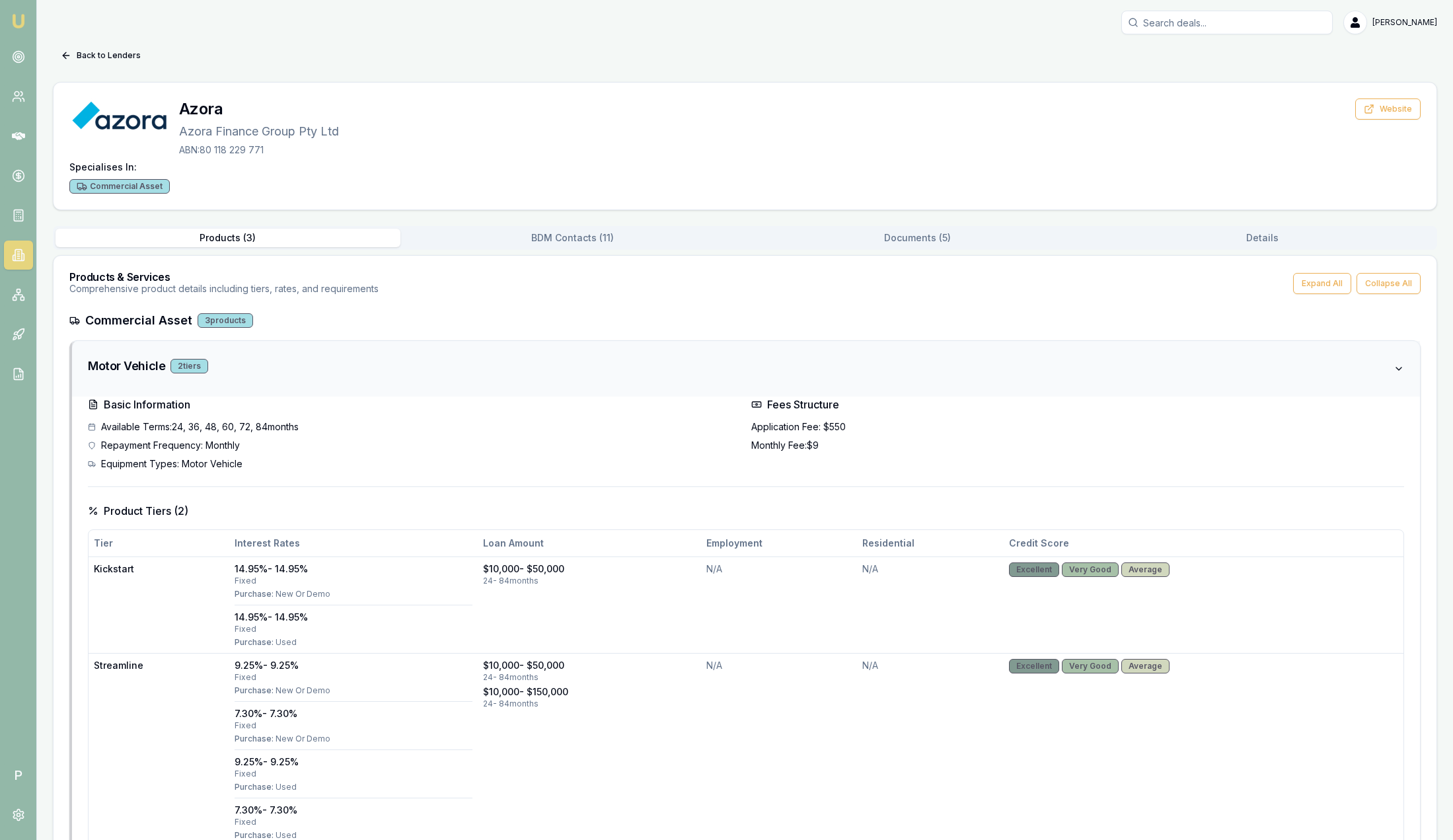
click at [378, 371] on div "Motor Vehicle 2 tier s" at bounding box center [741, 366] width 1306 height 19
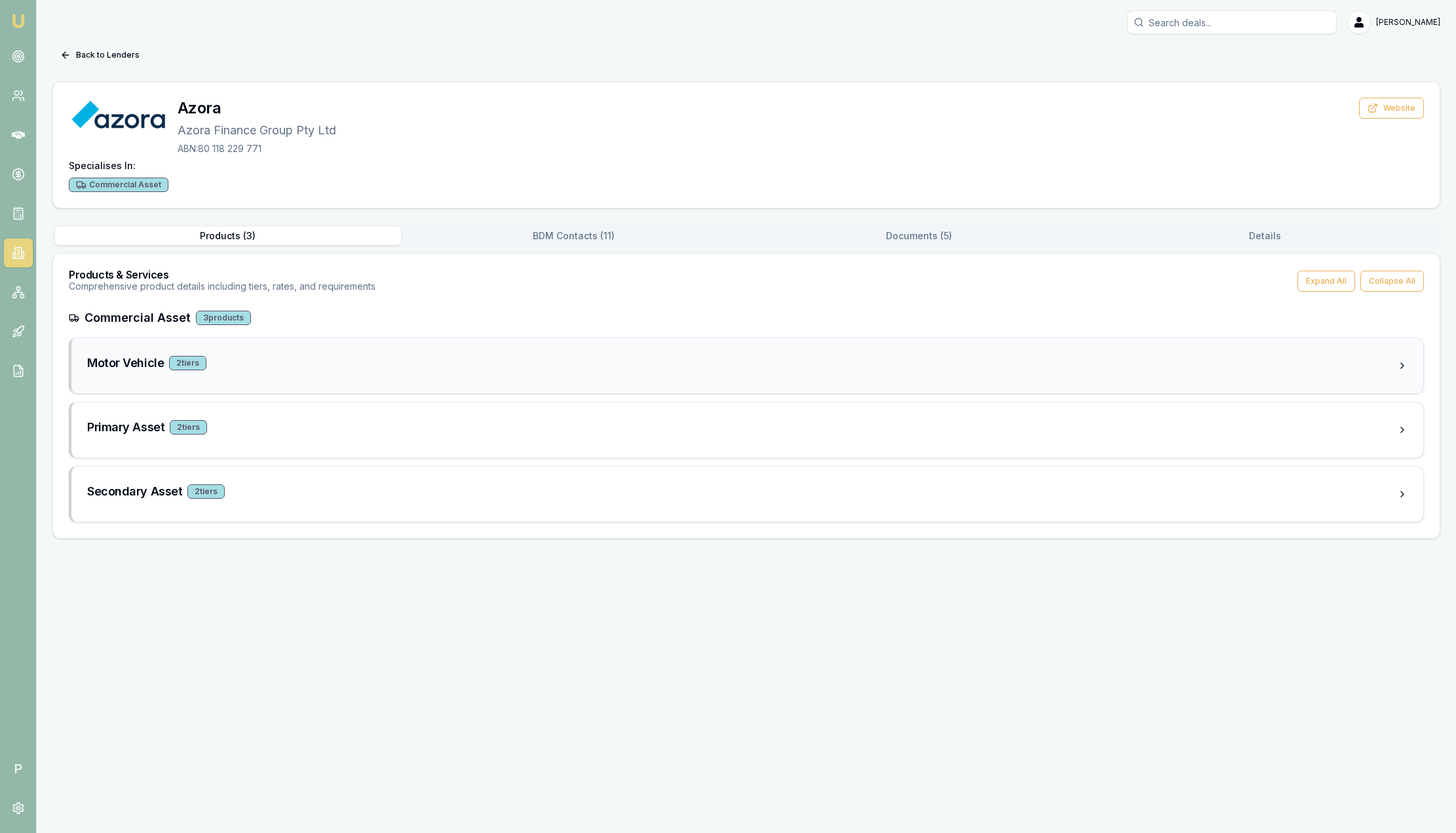
click at [374, 367] on div "Motor Vehicle 2 tier s" at bounding box center [742, 363] width 1310 height 19
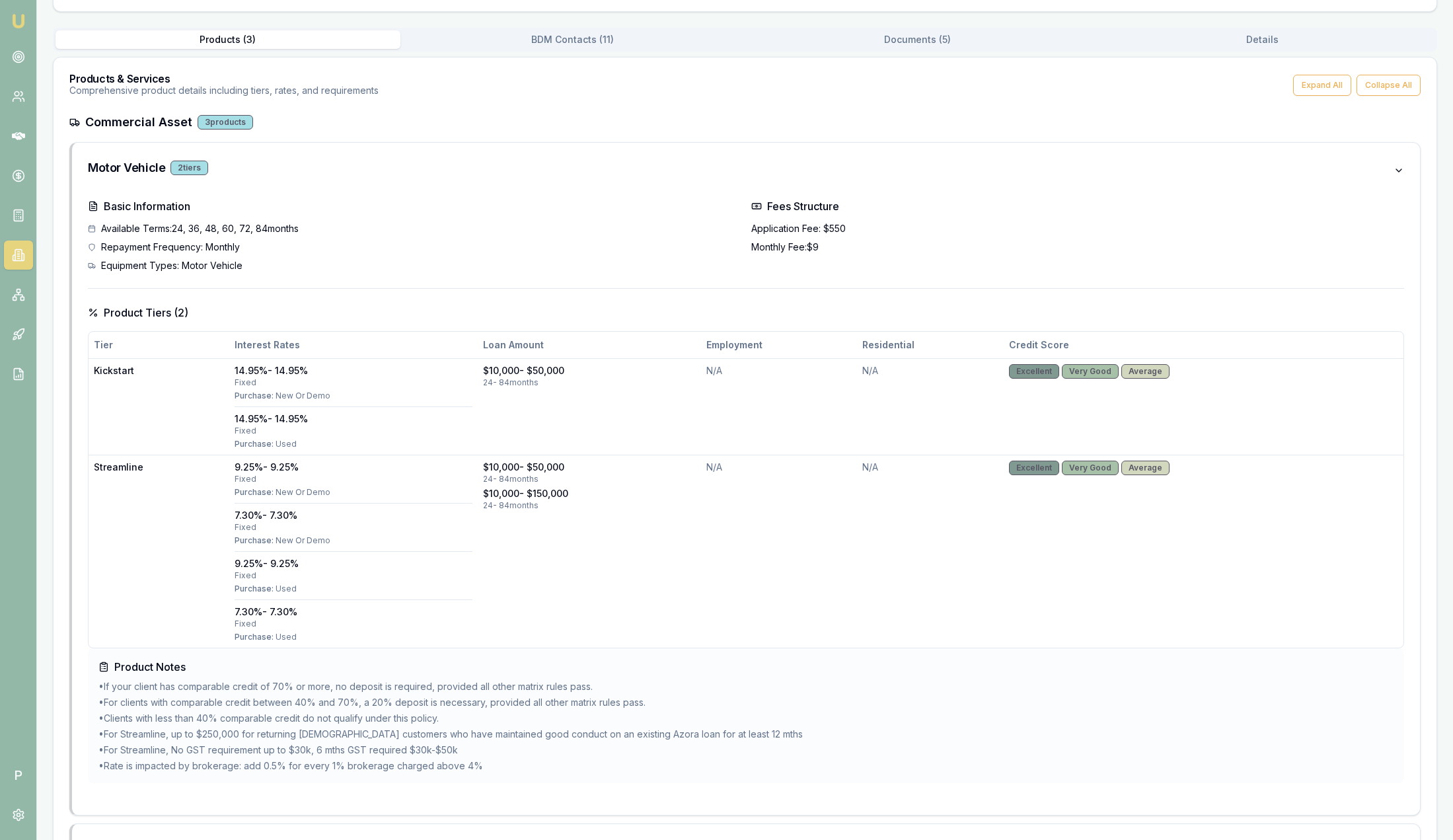
scroll to position [99, 0]
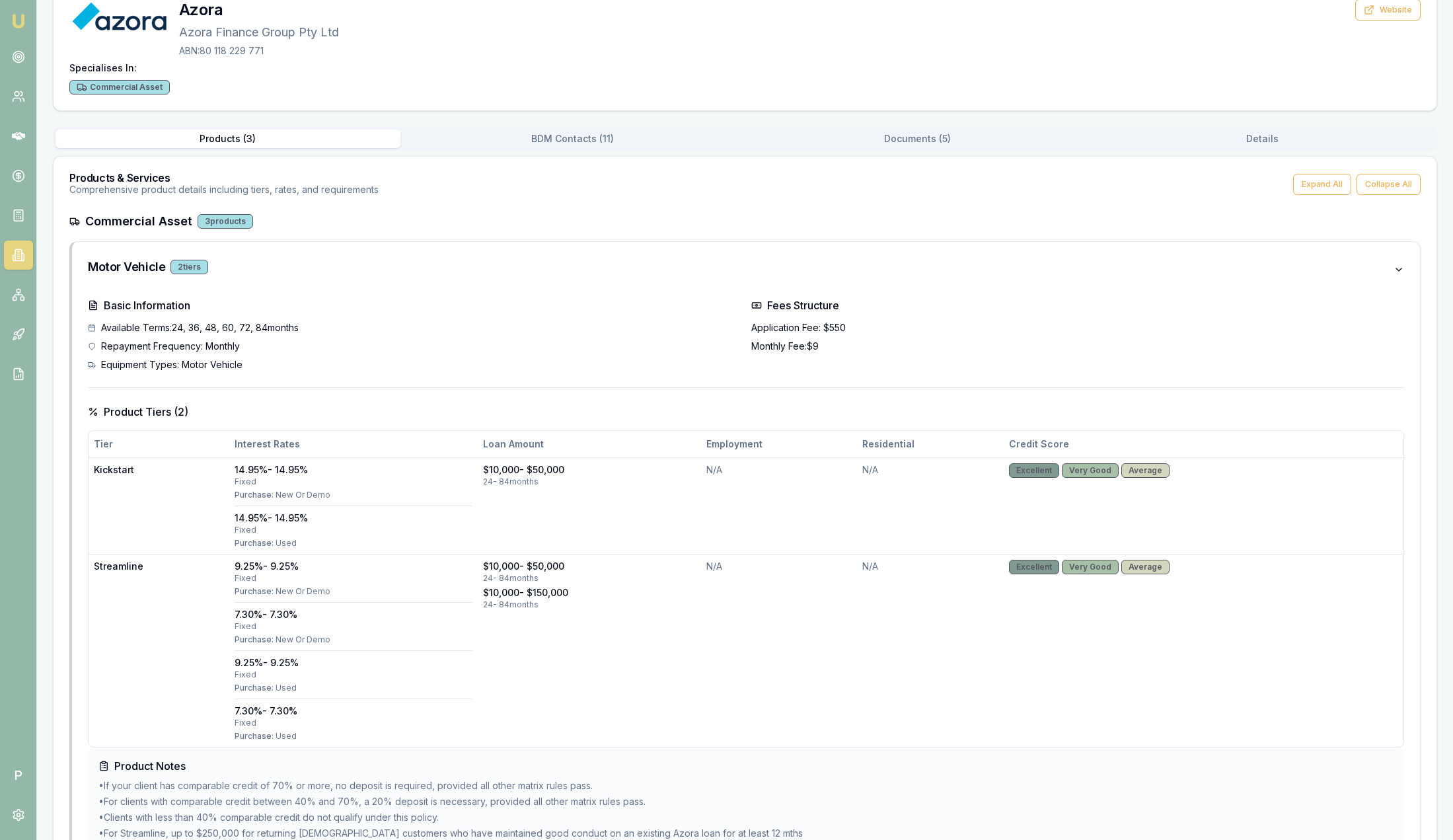
click at [321, 209] on div "Products & Services Comprehensive product details including tiers, rates, and r…" at bounding box center [745, 184] width 1383 height 56
click at [313, 225] on div "Commercial Asset 3 products" at bounding box center [745, 221] width 1351 height 19
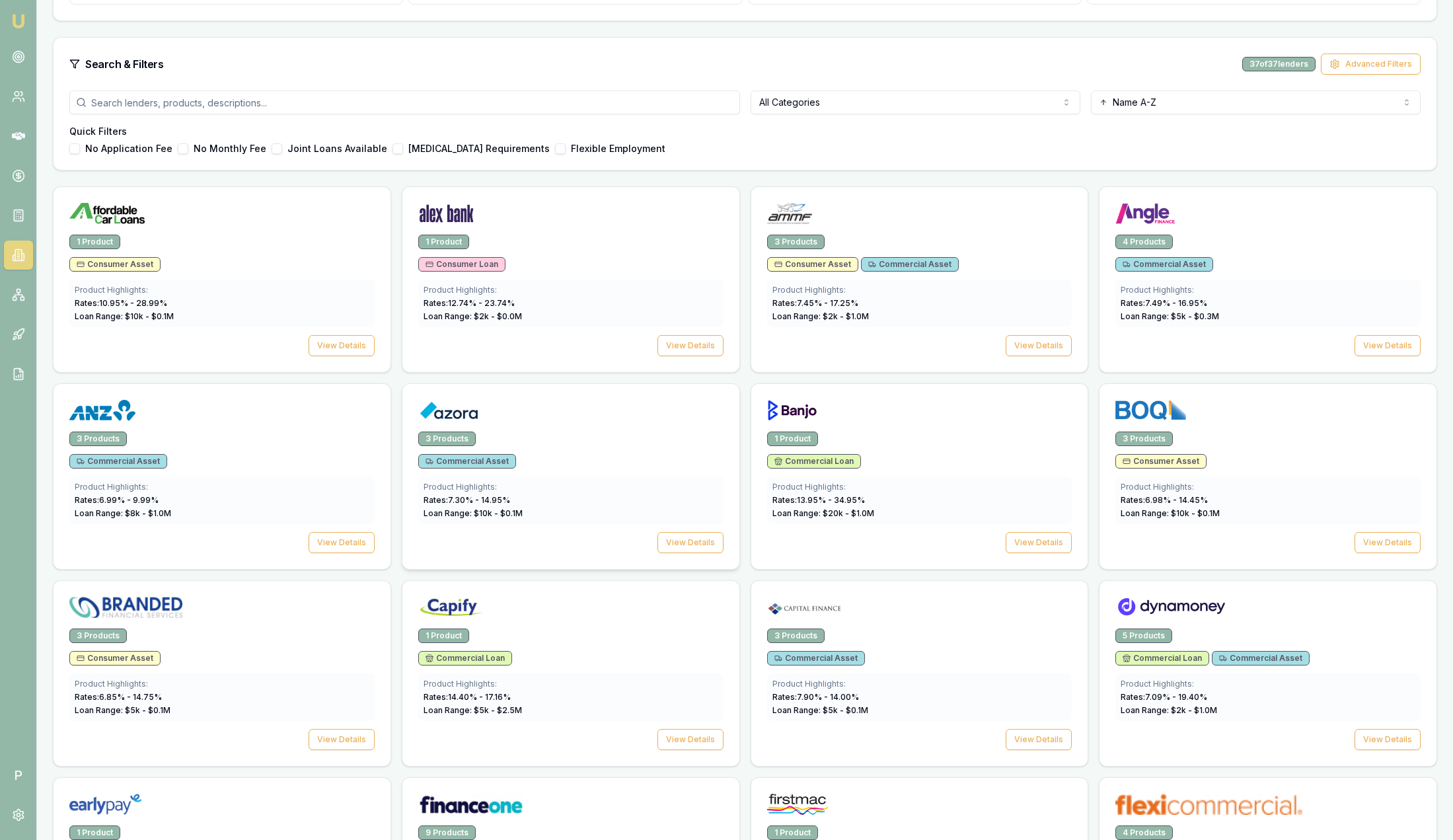
click at [506, 423] on div at bounding box center [571, 412] width 305 height 26
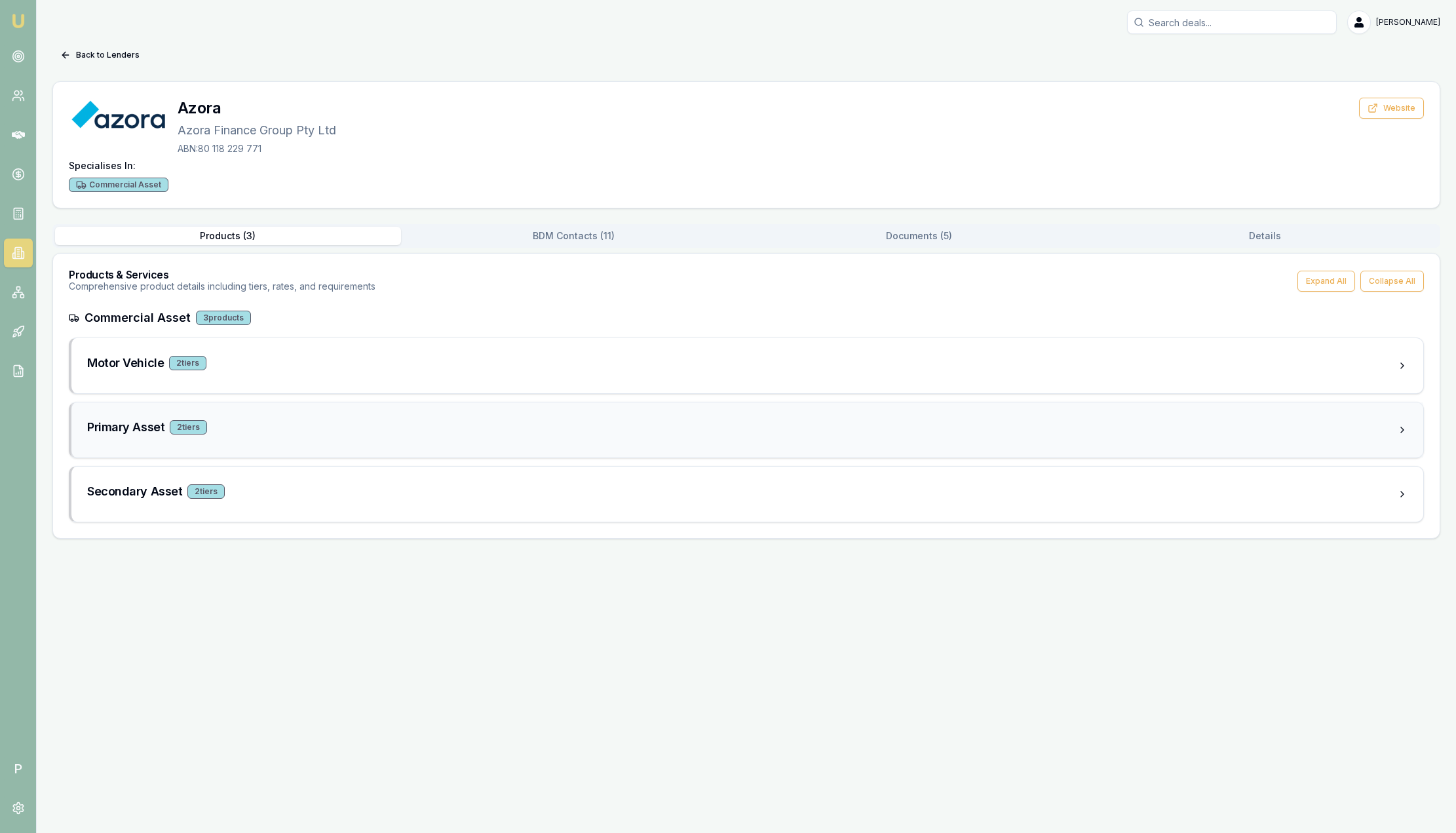
click at [269, 416] on div "Primary Asset 2 tier s" at bounding box center [747, 430] width 1352 height 55
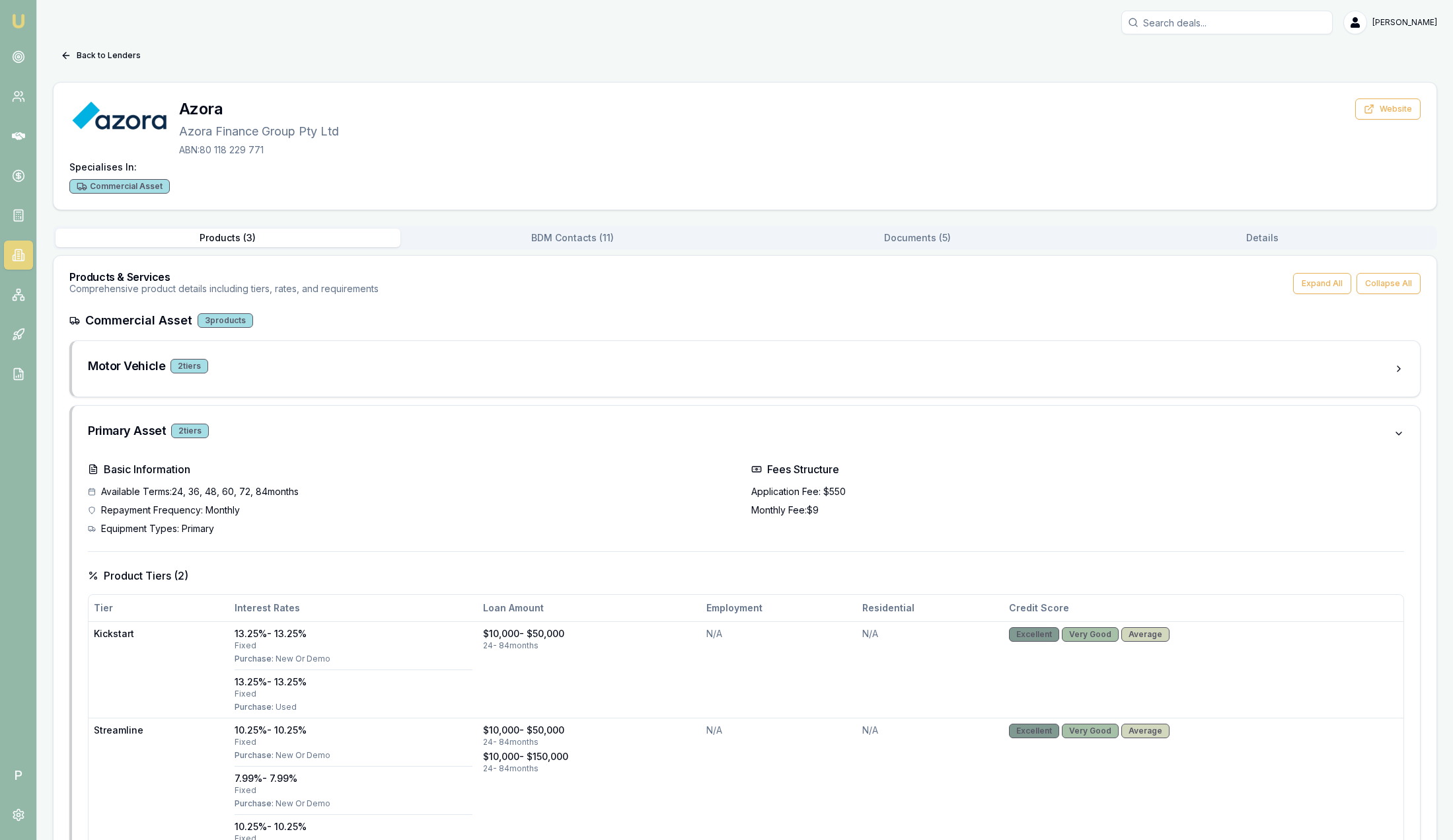
click at [539, 238] on button "BDM Contacts ( 11 )" at bounding box center [572, 238] width 345 height 19
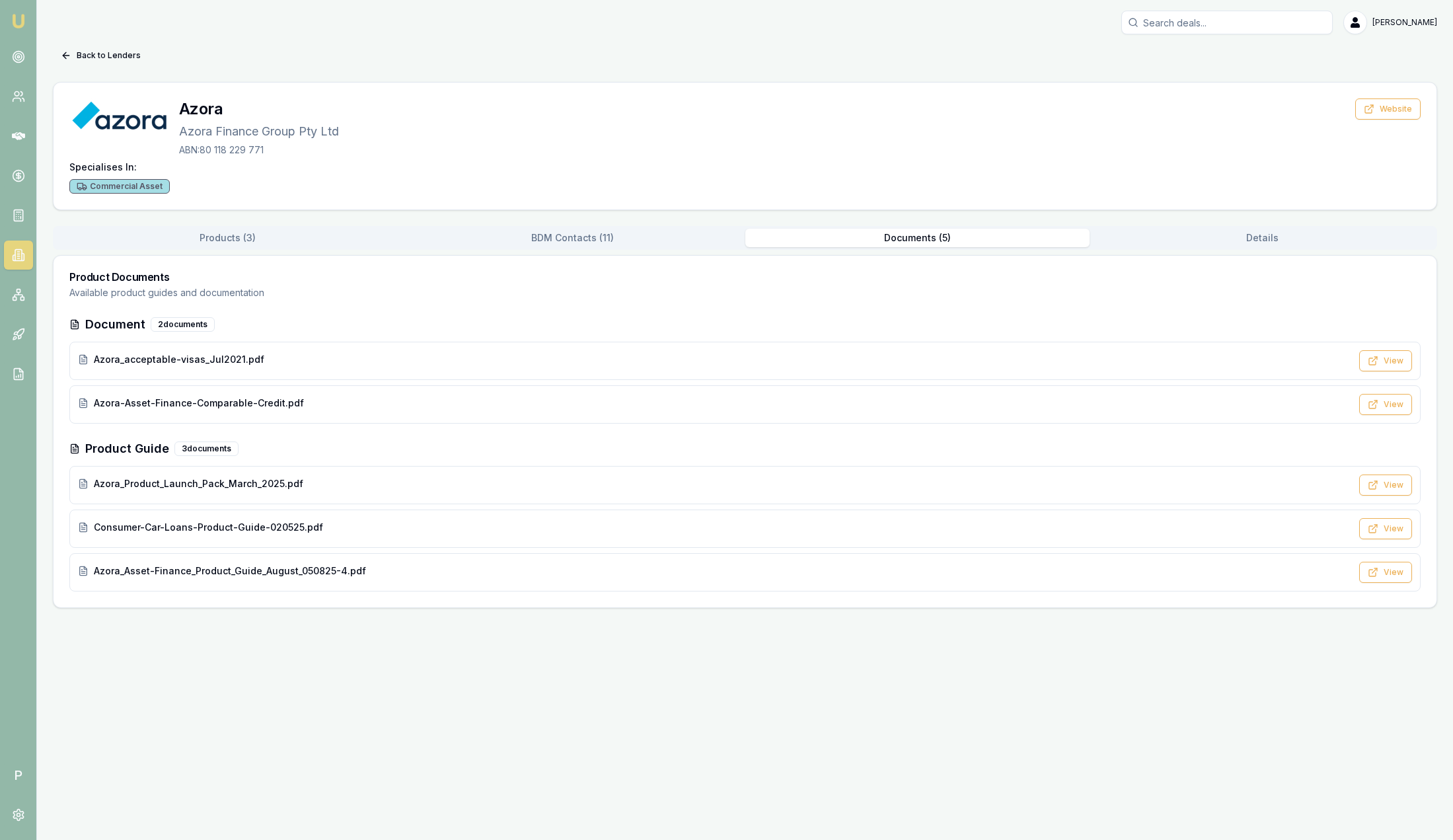
click at [875, 229] on button "Documents ( 5 )" at bounding box center [918, 238] width 345 height 19
click at [573, 230] on button "BDM Contacts ( 11 )" at bounding box center [579, 238] width 349 height 19
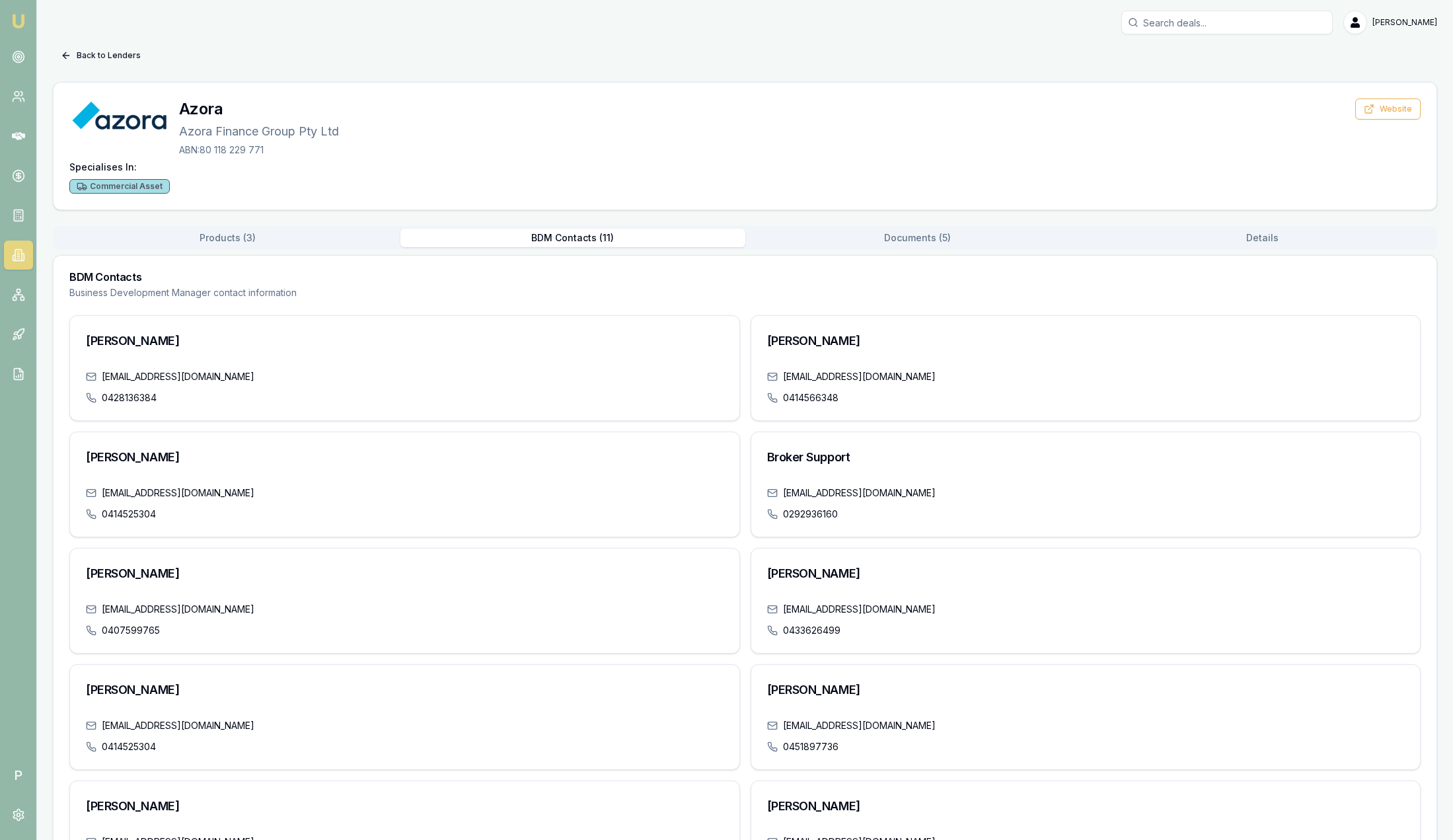
click at [110, 48] on button "Back to Lenders" at bounding box center [101, 55] width 96 height 21
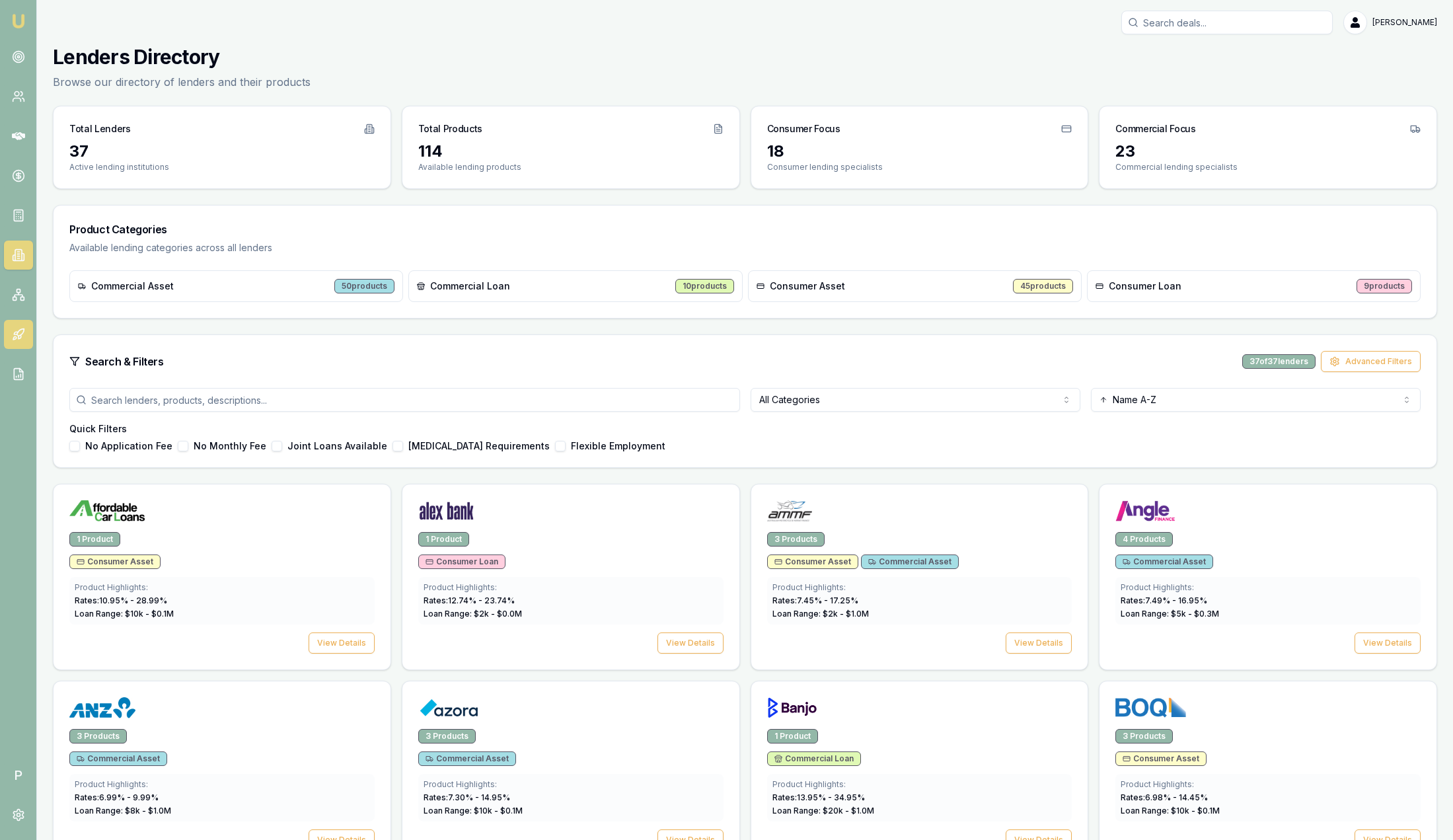
click at [17, 334] on icon at bounding box center [16, 333] width 4 height 3
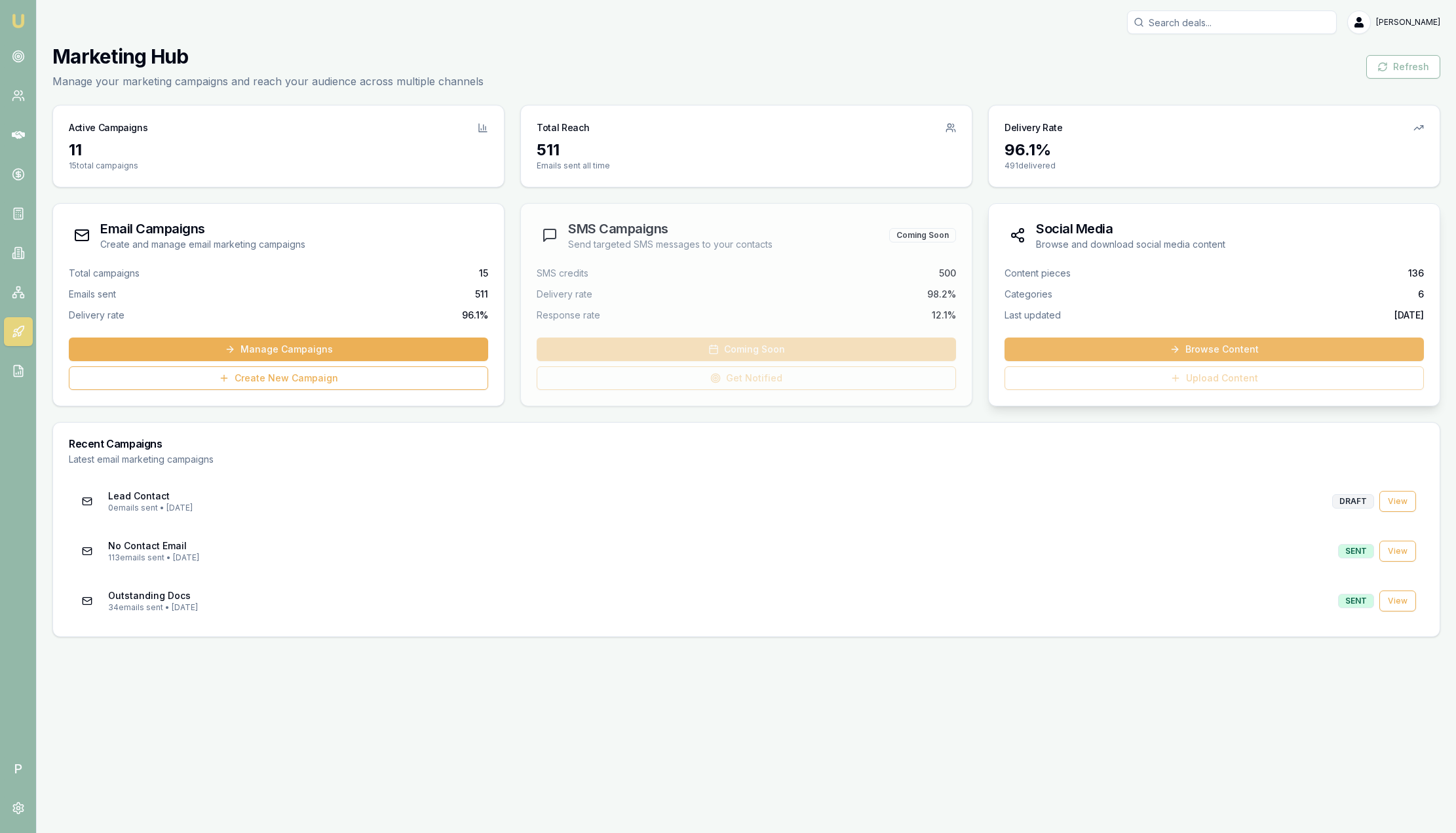
click at [1255, 349] on link "Browse Content" at bounding box center [1214, 349] width 420 height 23
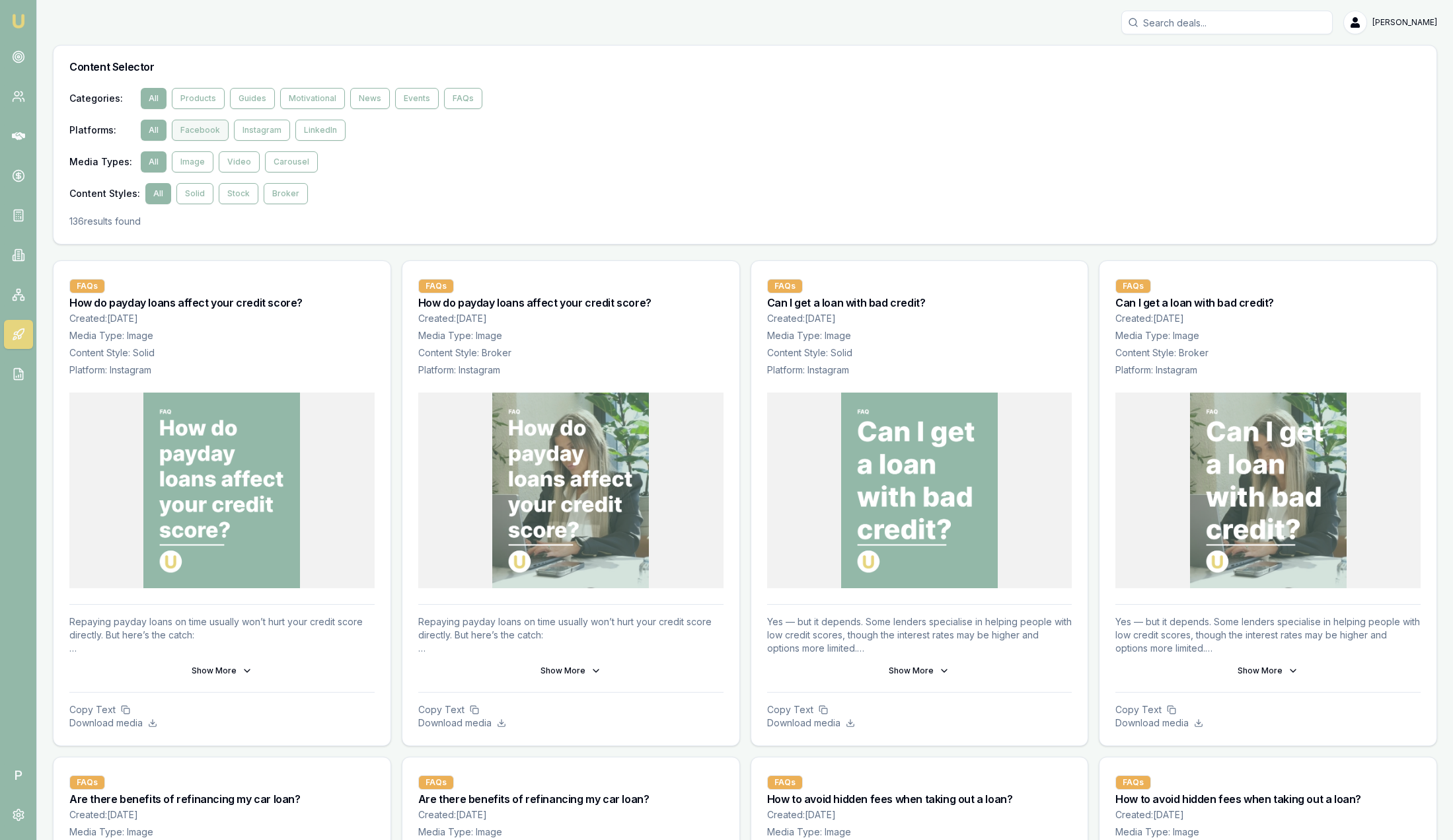
click at [202, 132] on button "Facebook" at bounding box center [200, 130] width 57 height 21
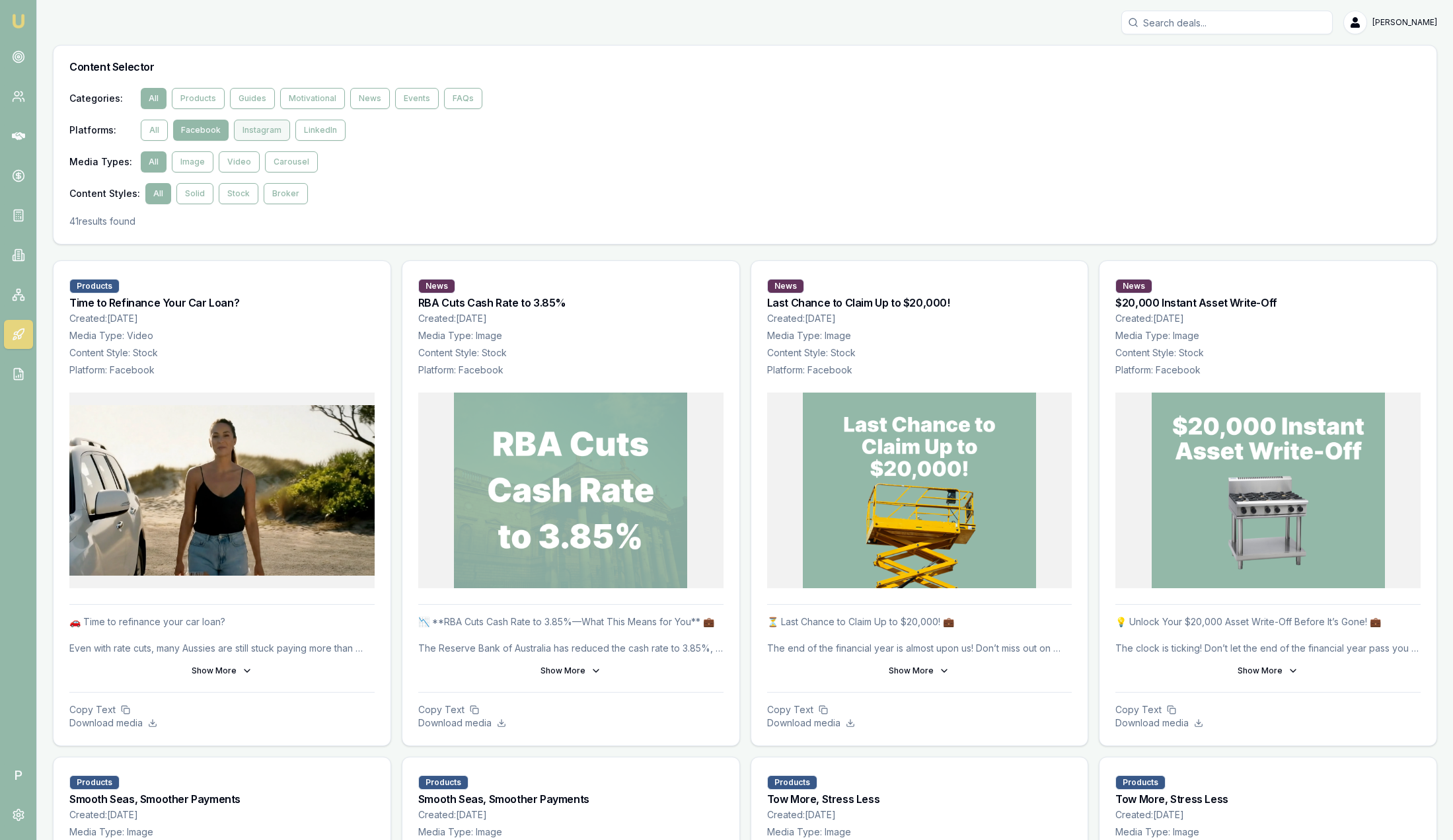
click at [244, 134] on button "Instagram" at bounding box center [262, 130] width 57 height 21
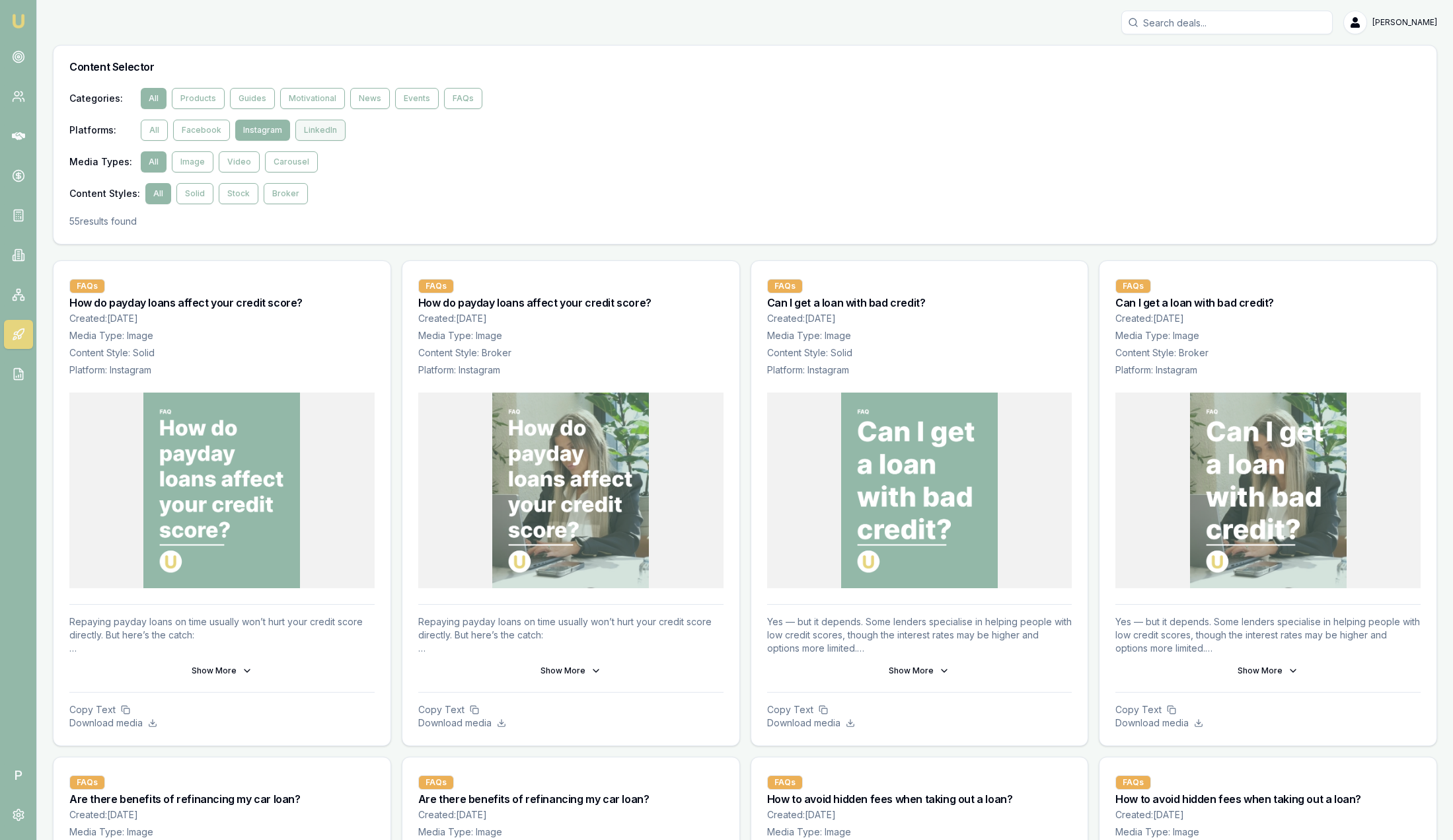
click at [324, 131] on button "LinkedIn" at bounding box center [320, 130] width 50 height 21
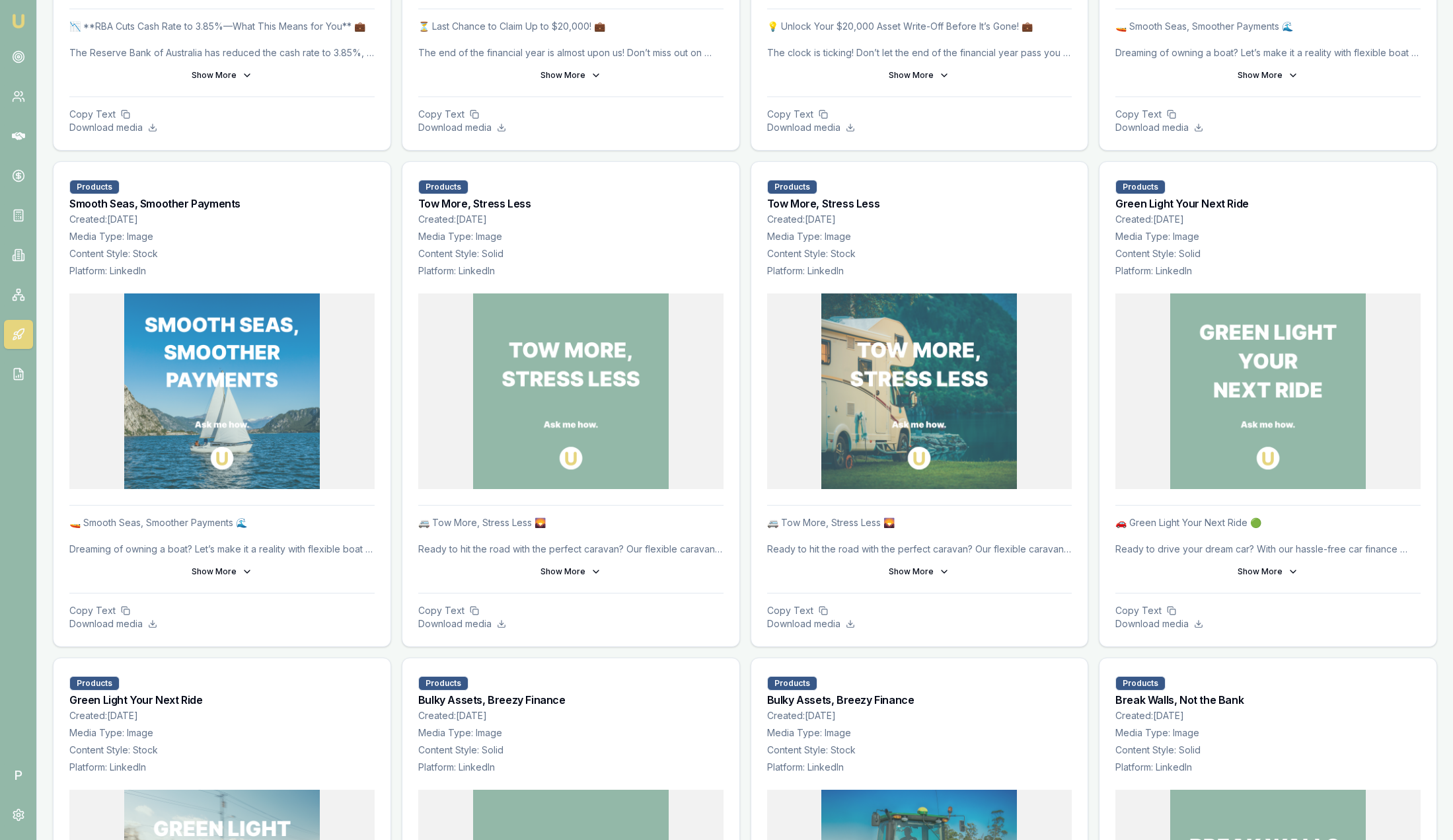
scroll to position [595, 0]
click at [565, 574] on button "Show More" at bounding box center [571, 572] width 305 height 21
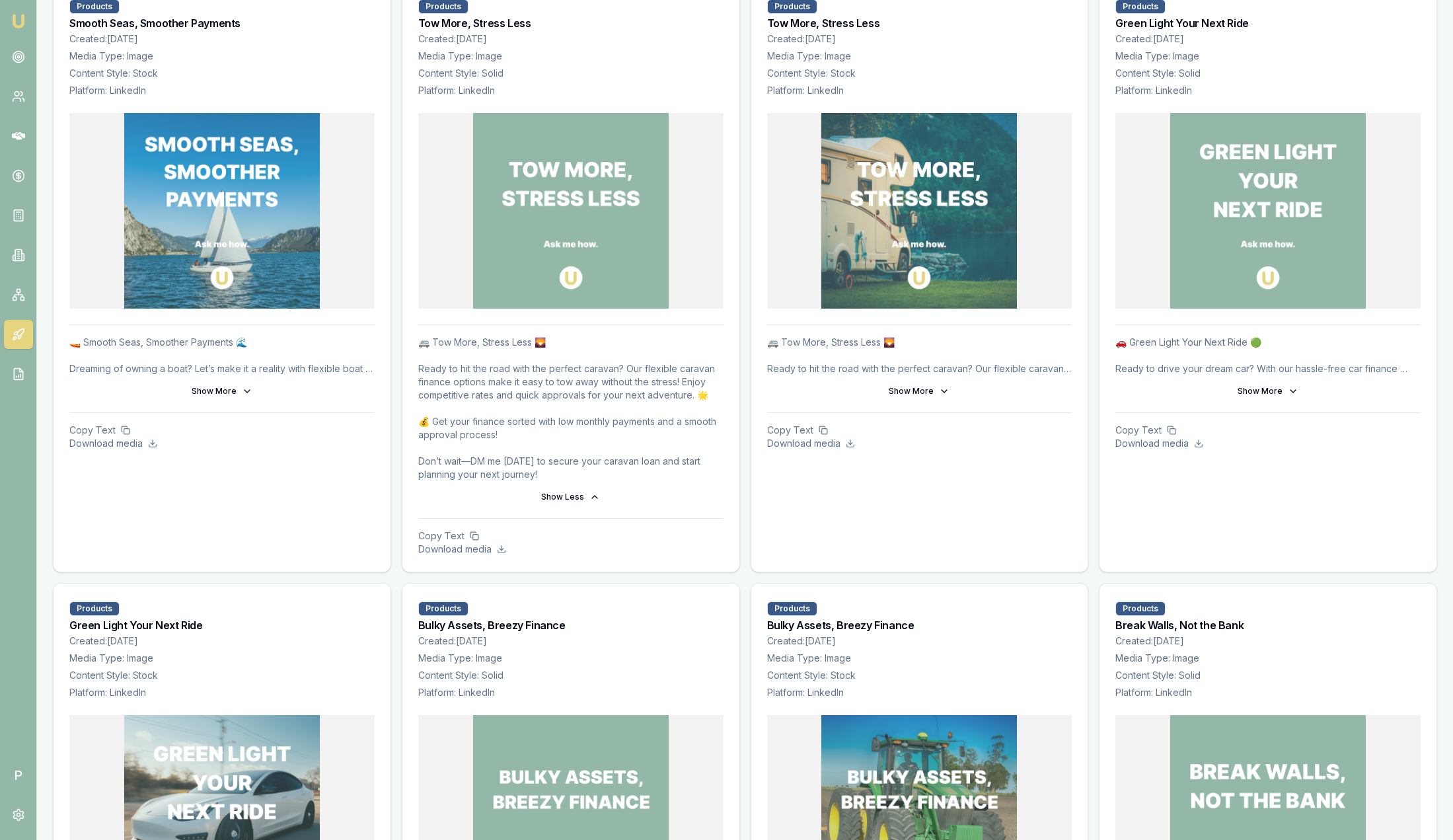
scroll to position [793, 0]
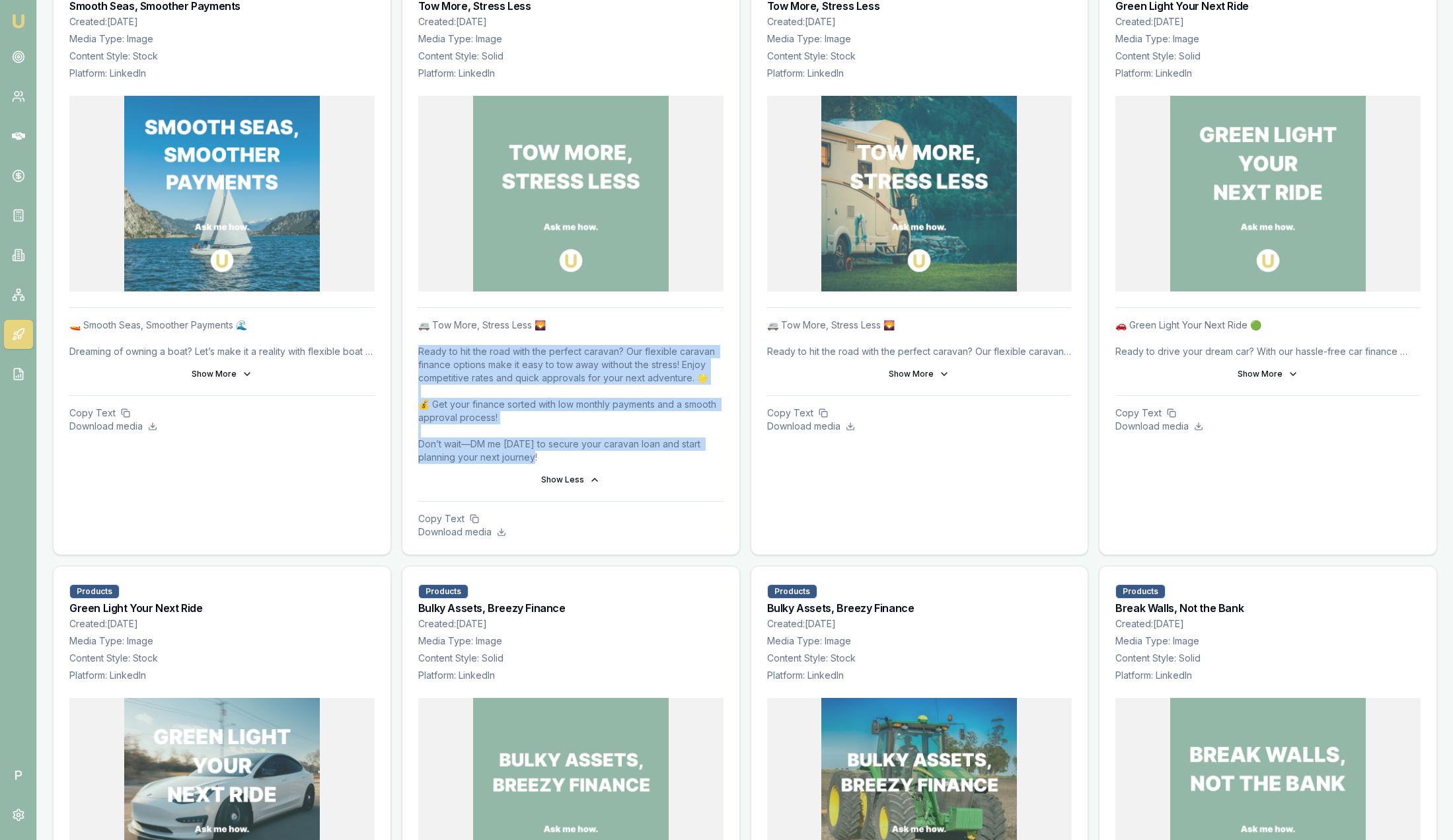
drag, startPoint x: 574, startPoint y: 463, endPoint x: 416, endPoint y: 355, distance: 191.4
click at [416, 355] on div "🚐 Tow More, Stress Less 🌄 Ready to hit the road with the perfect caravan? Our f…" at bounding box center [570, 430] width 337 height 247
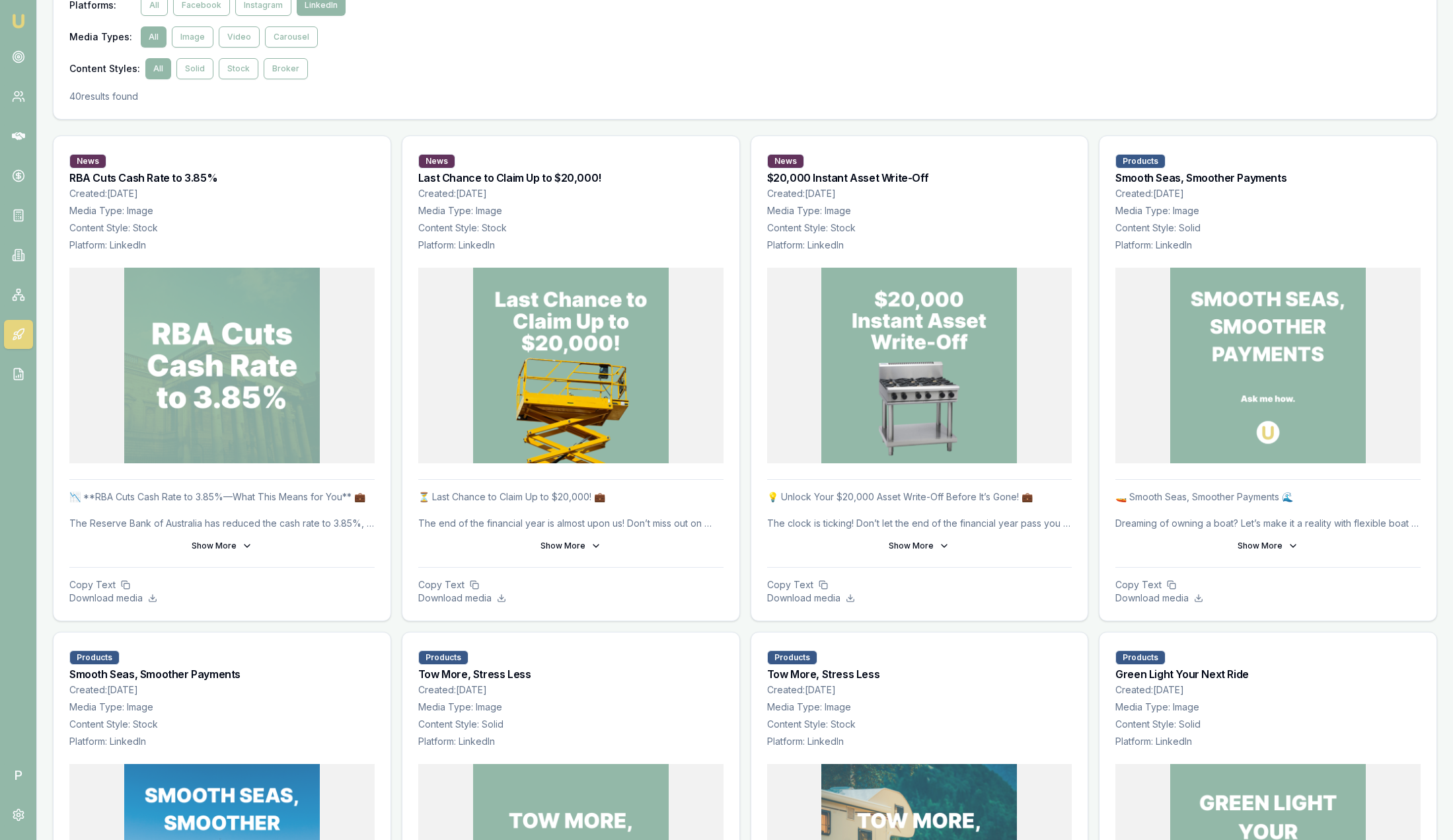
scroll to position [0, 0]
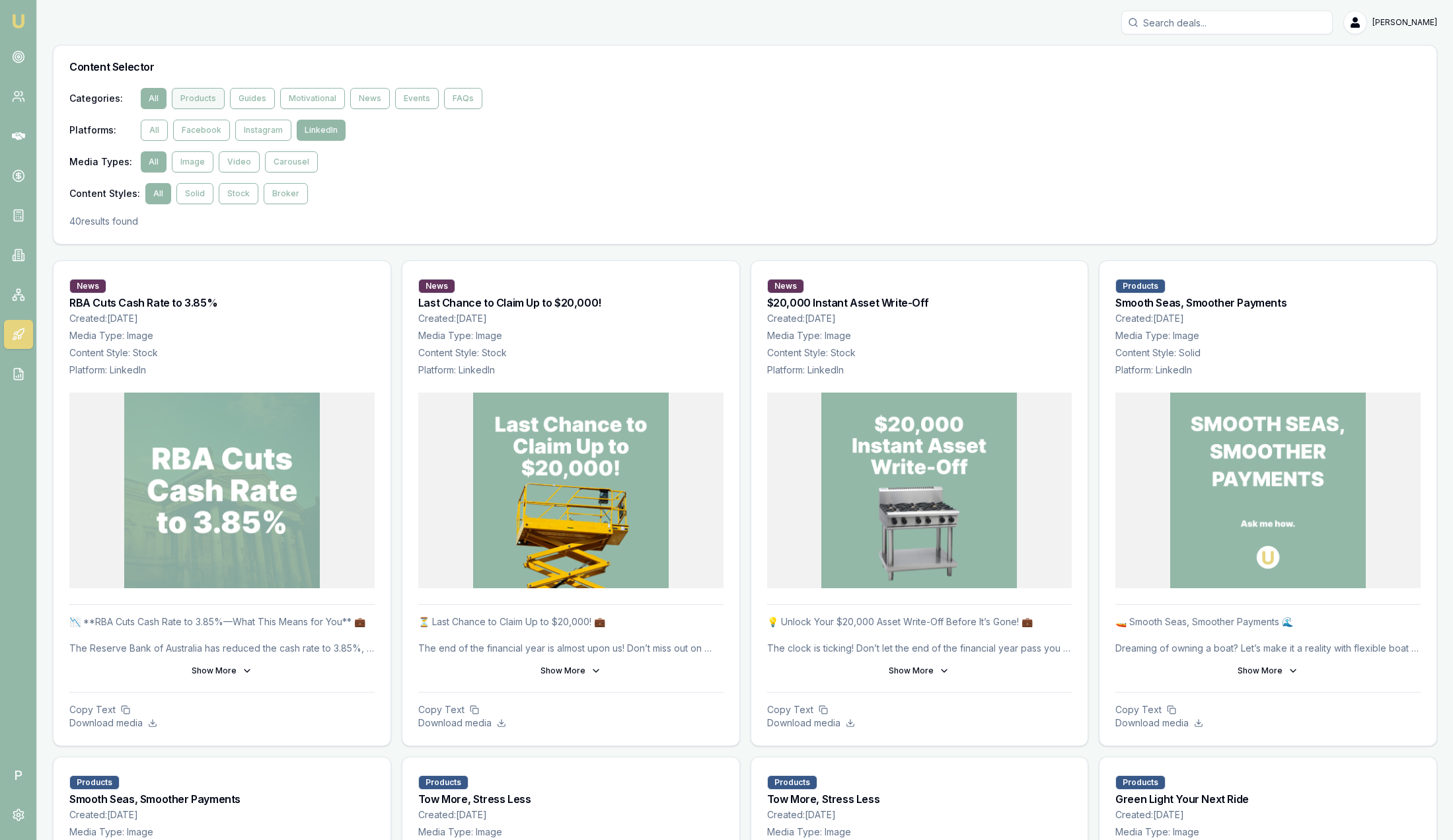
click at [211, 96] on button "Products" at bounding box center [198, 98] width 53 height 21
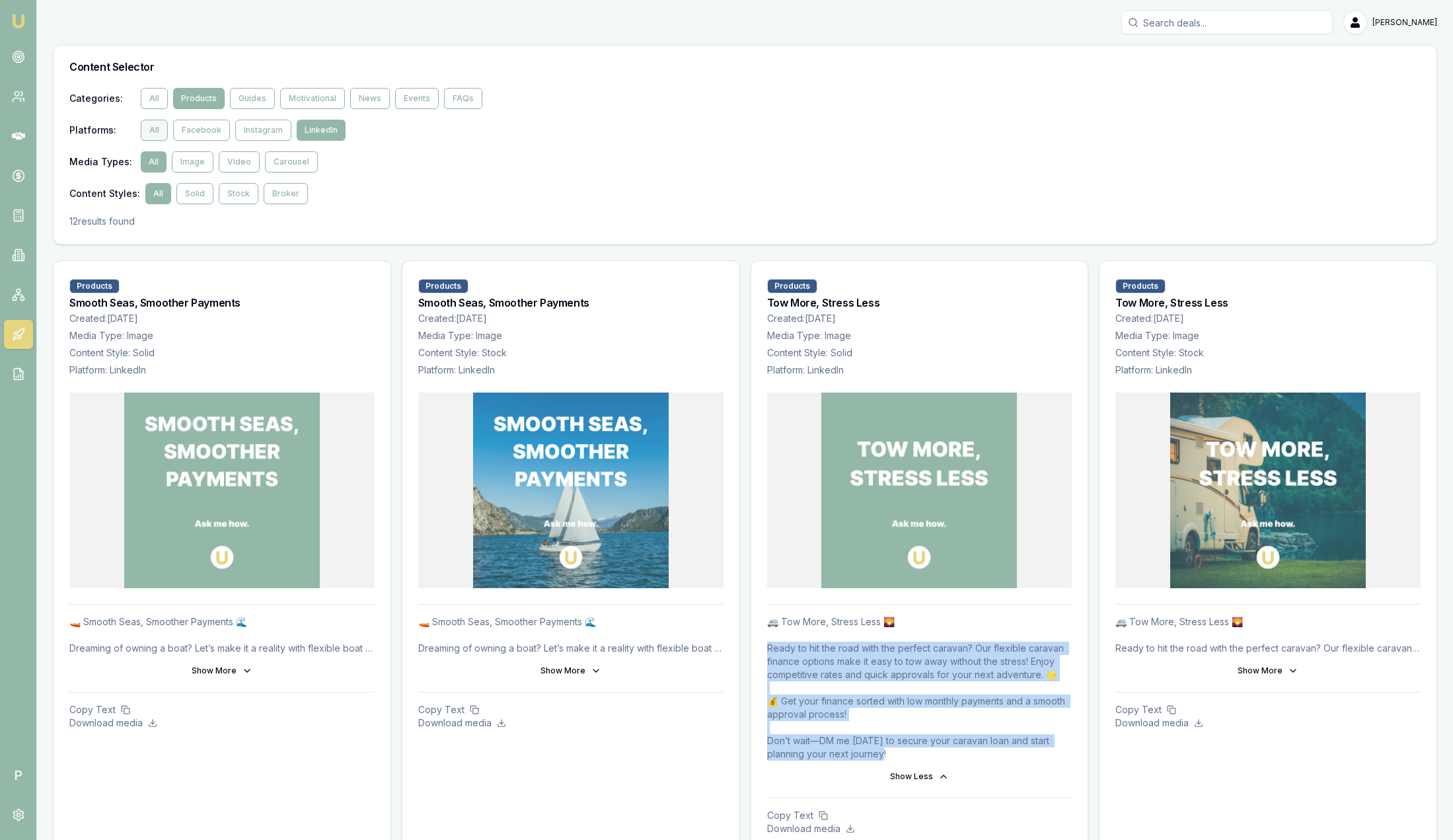
click at [156, 127] on button "All" at bounding box center [154, 130] width 27 height 21
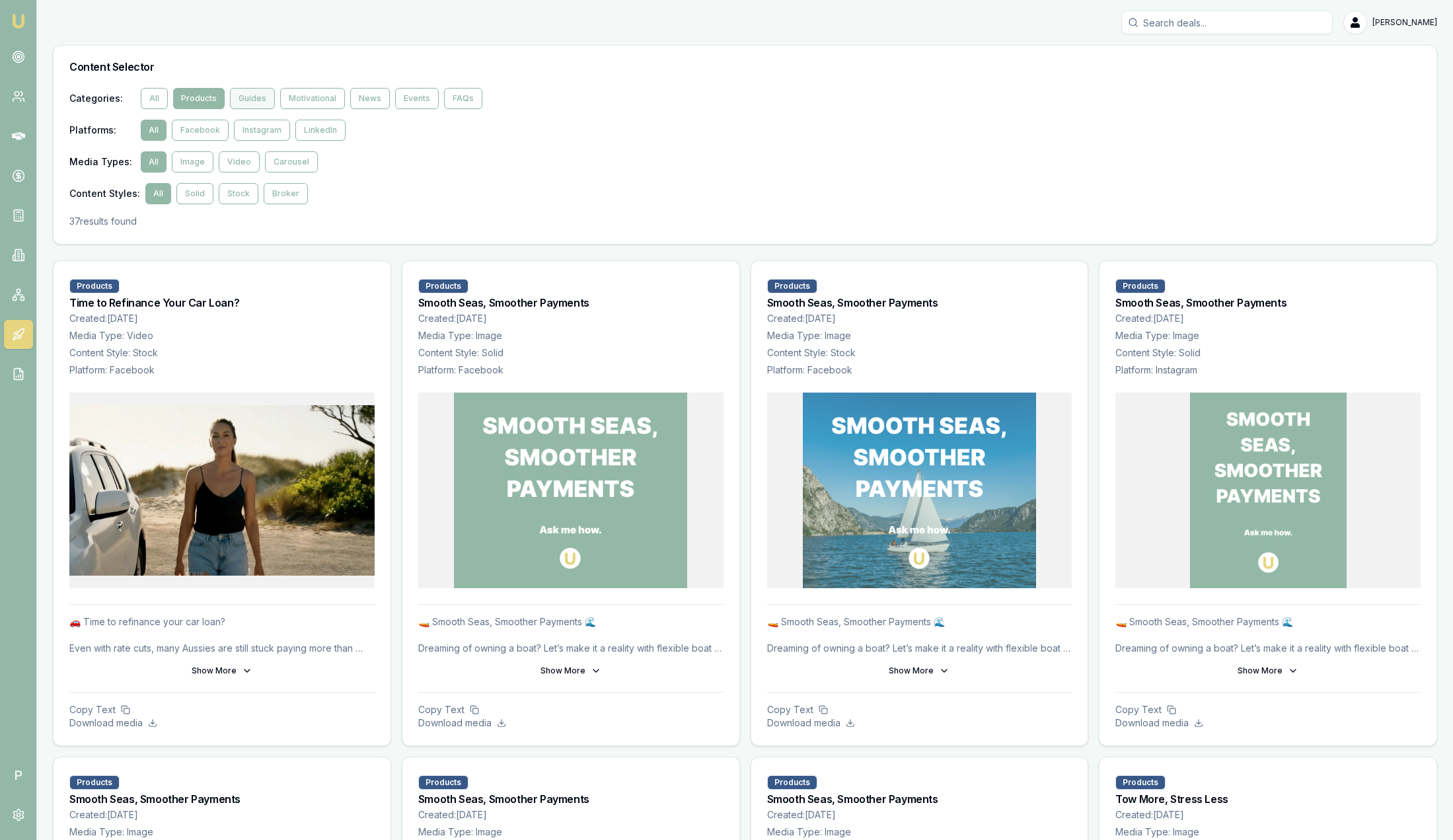
click at [244, 95] on button "Guides" at bounding box center [252, 98] width 45 height 21
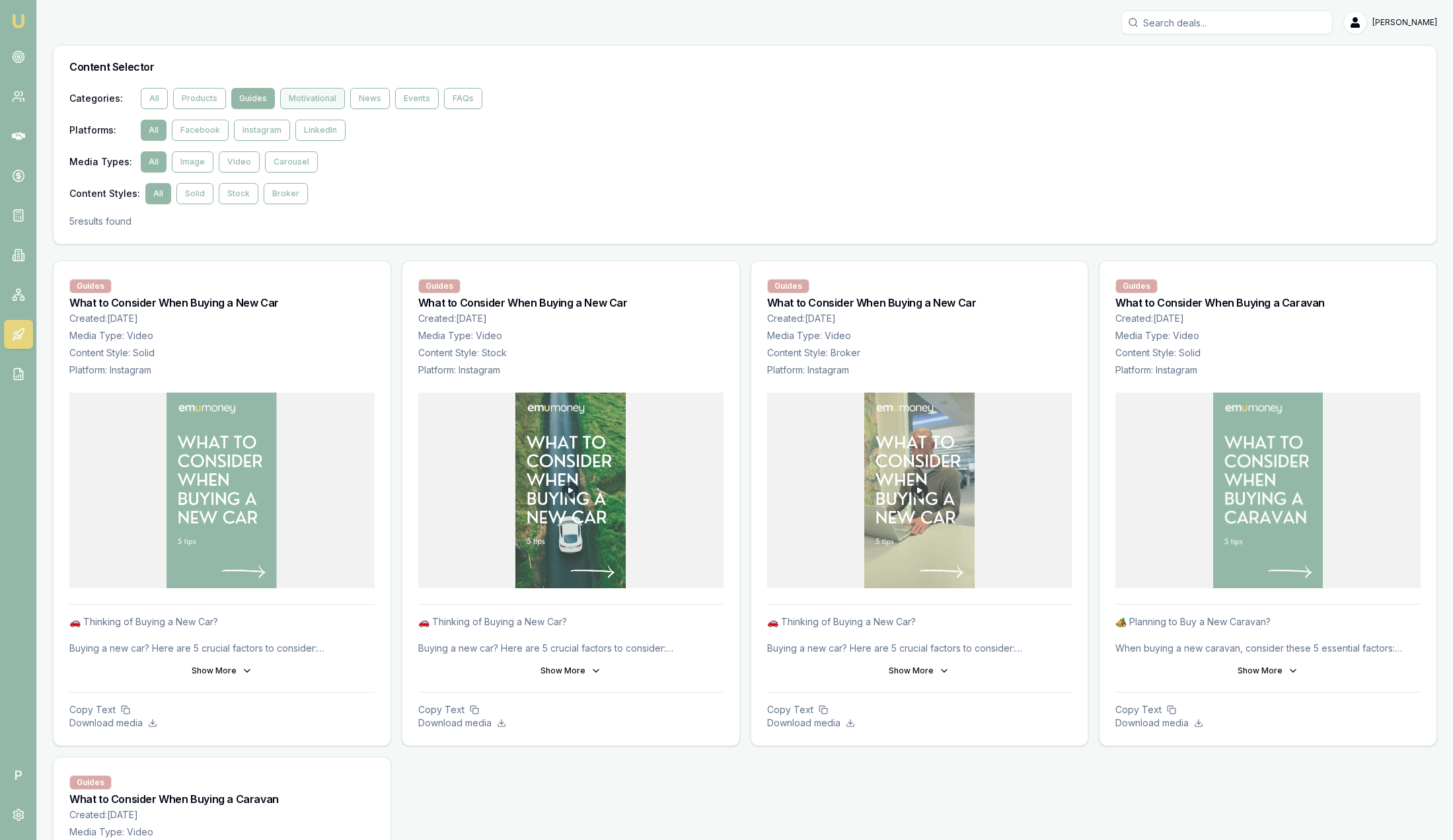
click at [320, 100] on button "Motivational" at bounding box center [313, 98] width 65 height 21
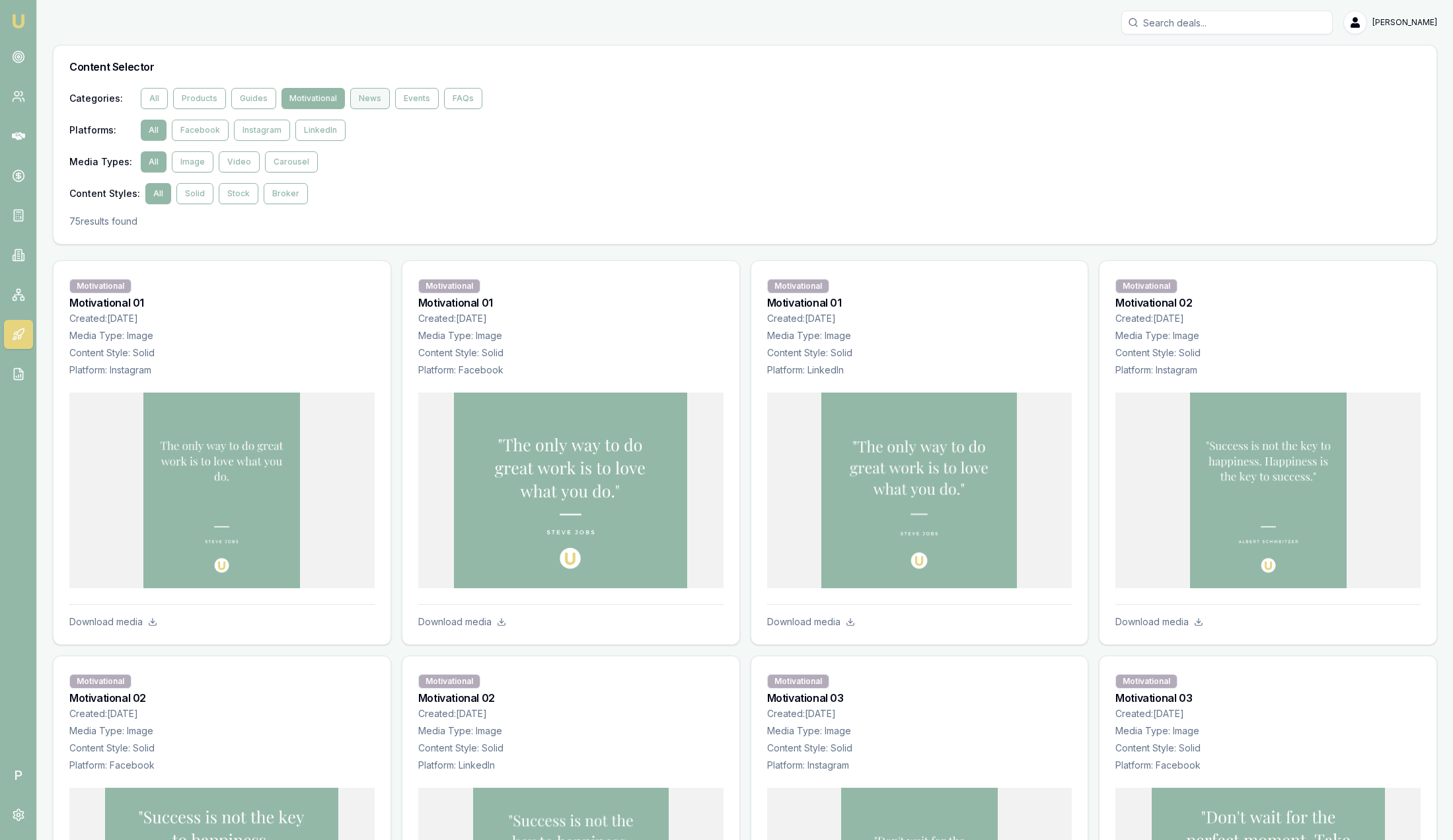
click at [365, 103] on button "News" at bounding box center [370, 98] width 40 height 21
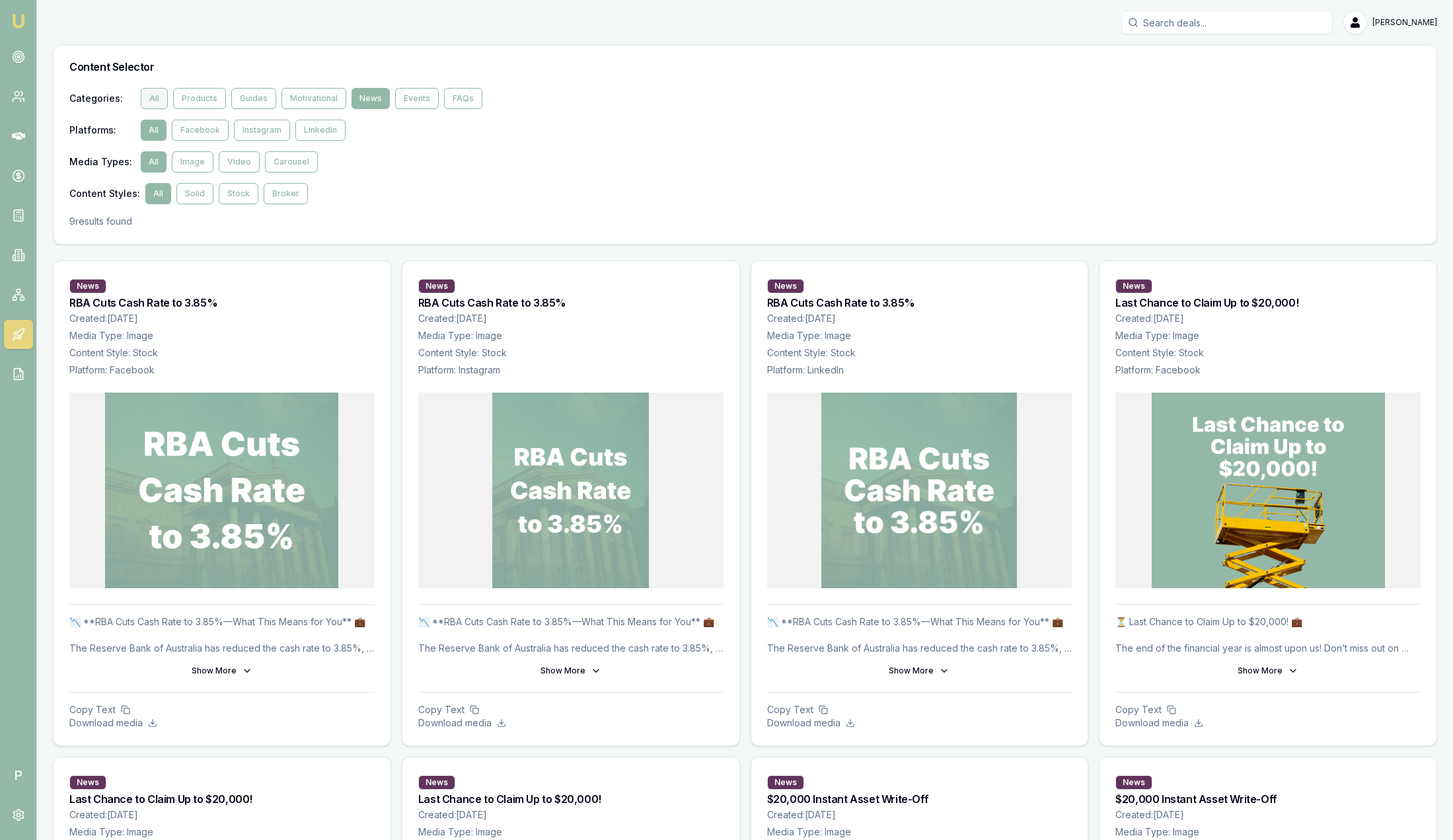
click at [160, 102] on button "All" at bounding box center [154, 98] width 27 height 21
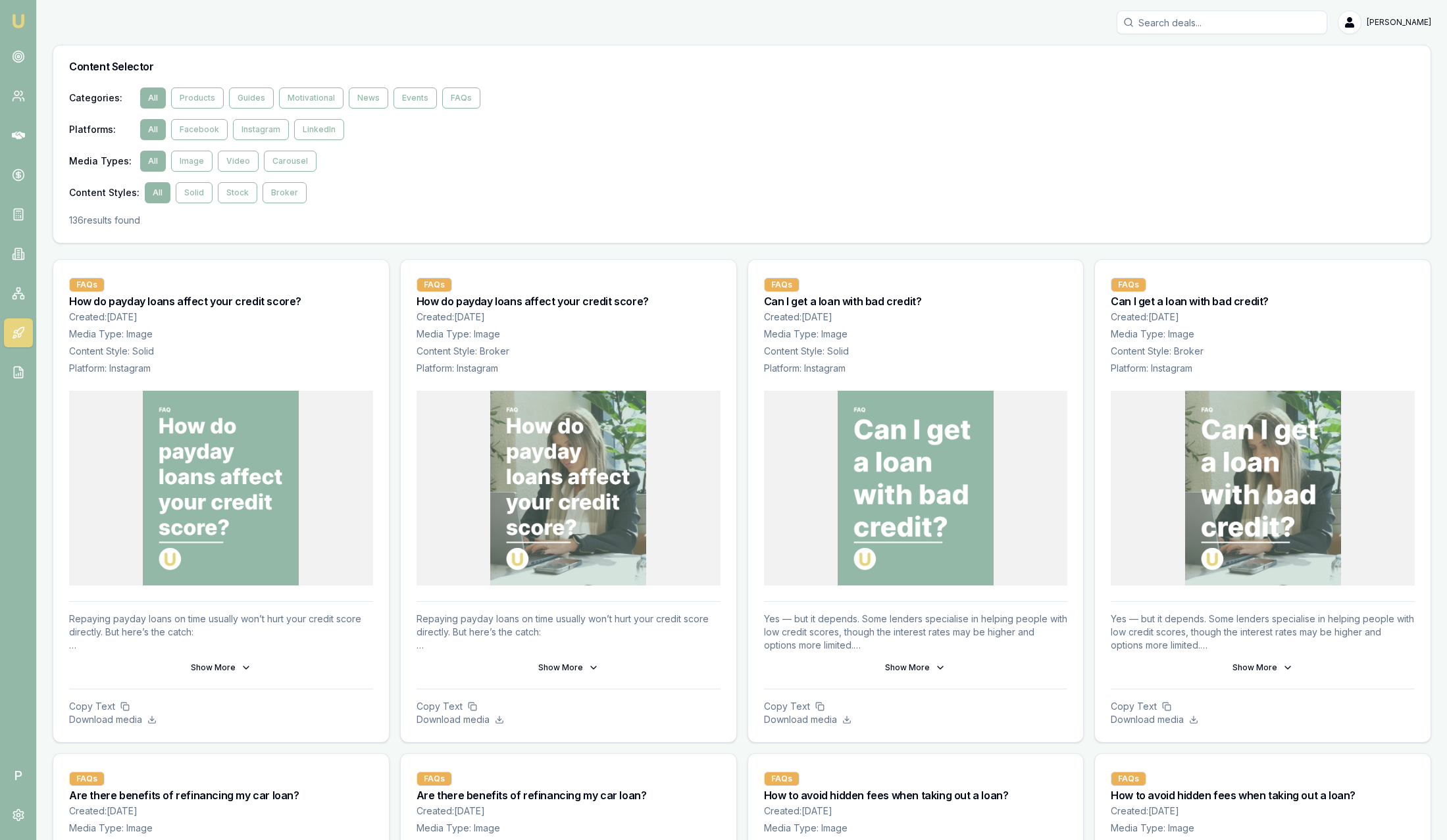
click at [22, 27] on img at bounding box center [19, 21] width 16 height 16
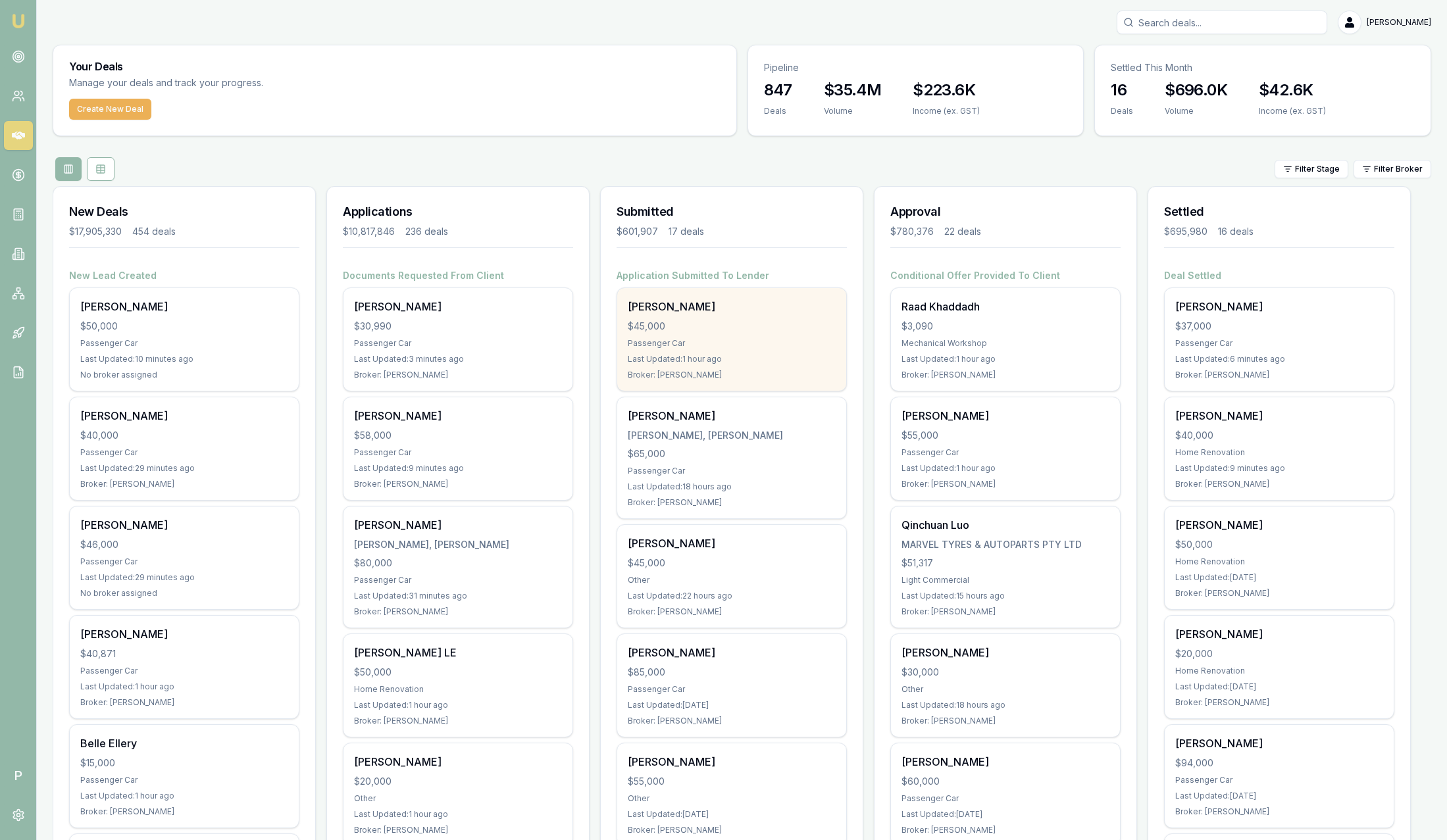
click at [796, 320] on div "$45,000" at bounding box center [732, 326] width 208 height 13
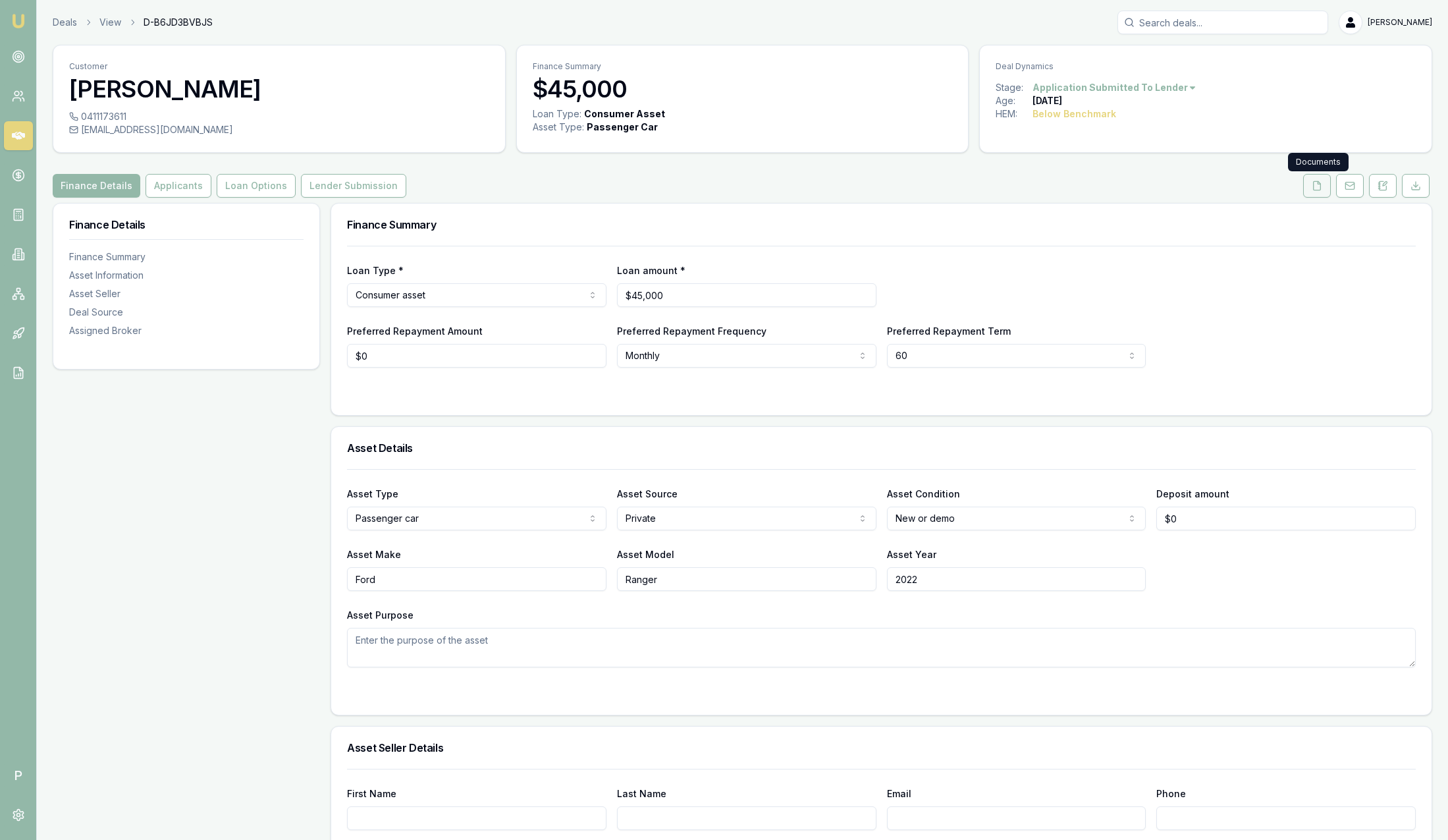
click at [1323, 188] on button at bounding box center [1317, 185] width 27 height 23
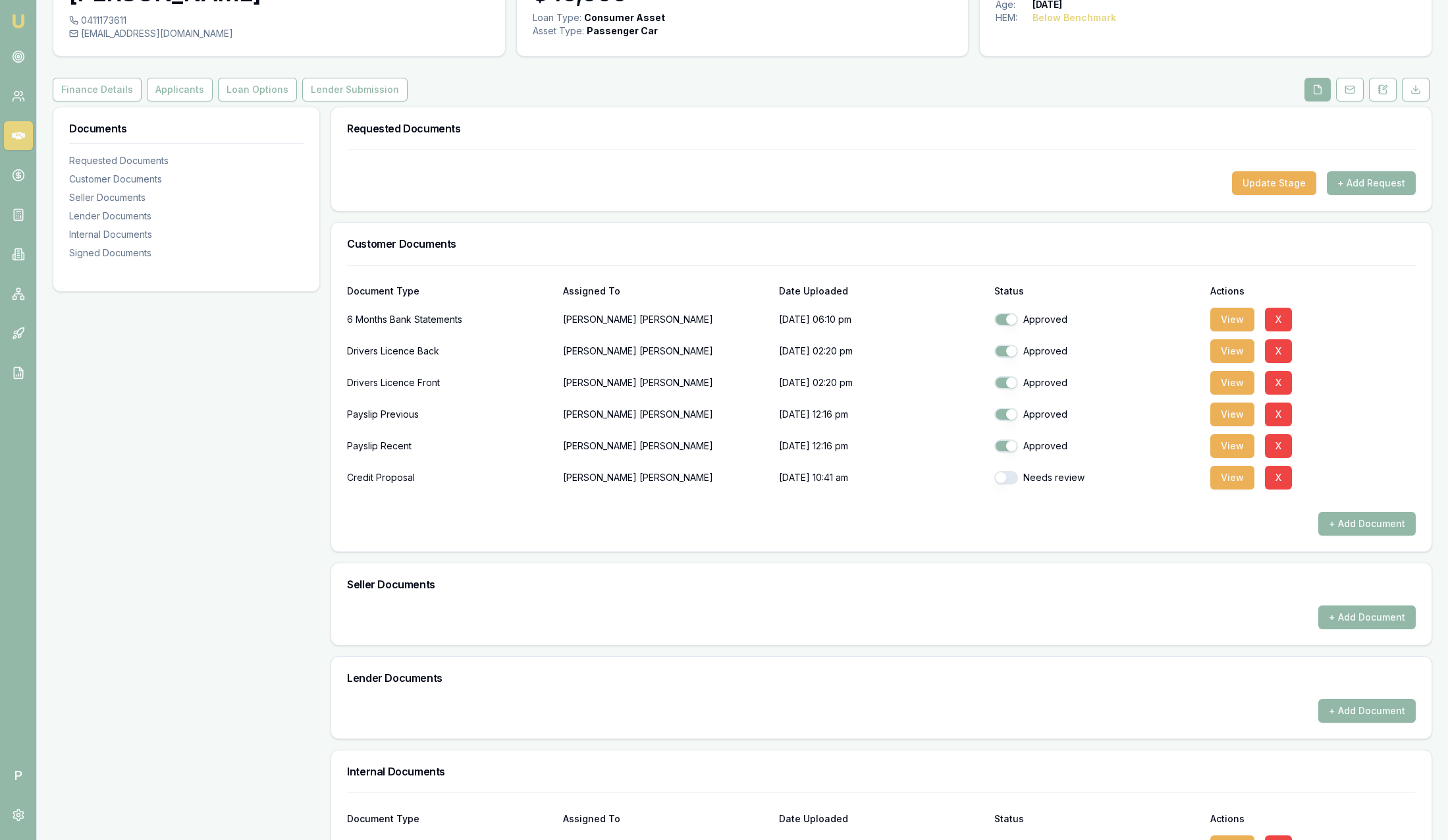
scroll to position [99, 0]
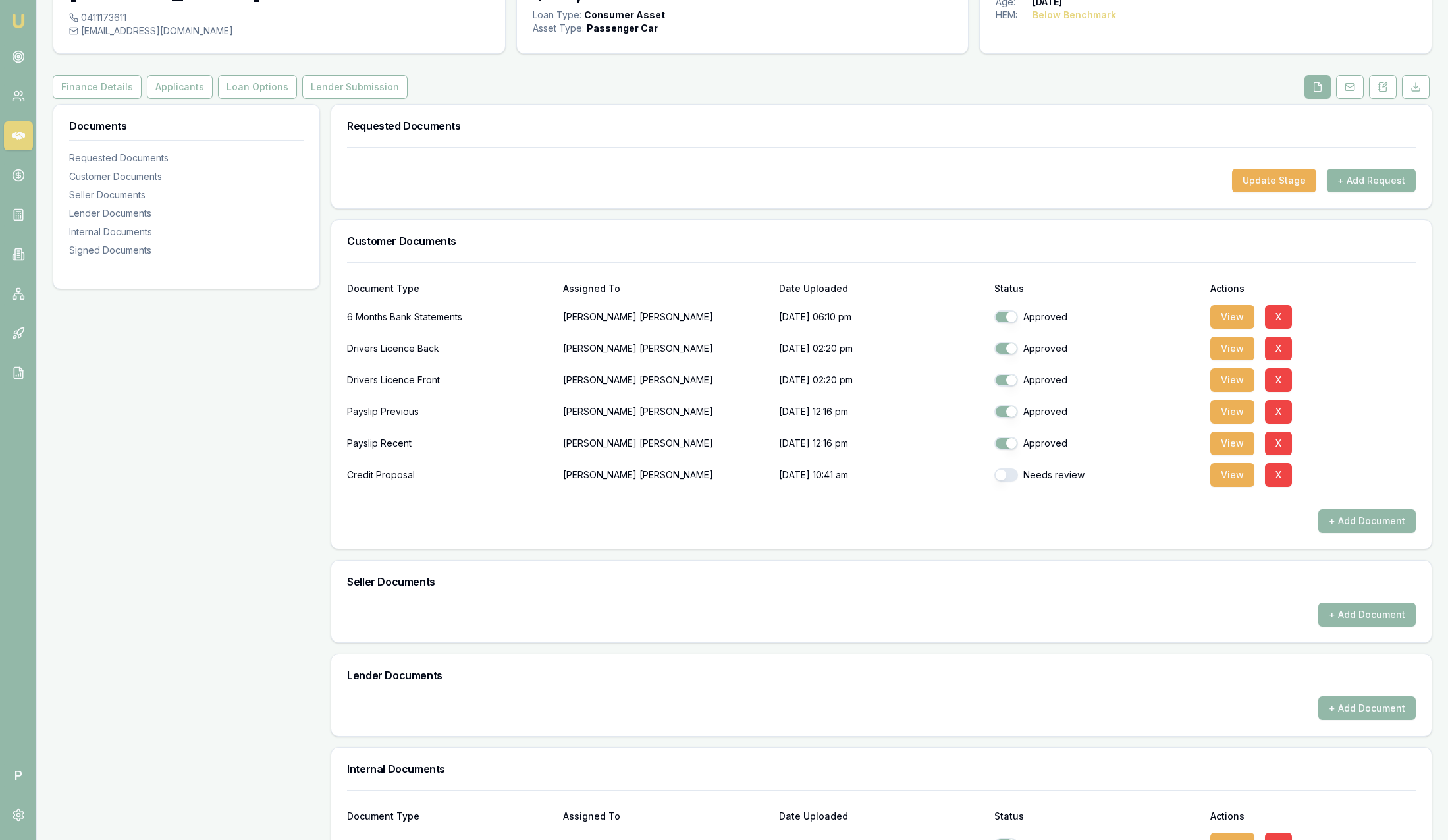
click at [1367, 181] on button "+ Add Request" at bounding box center [1371, 180] width 89 height 23
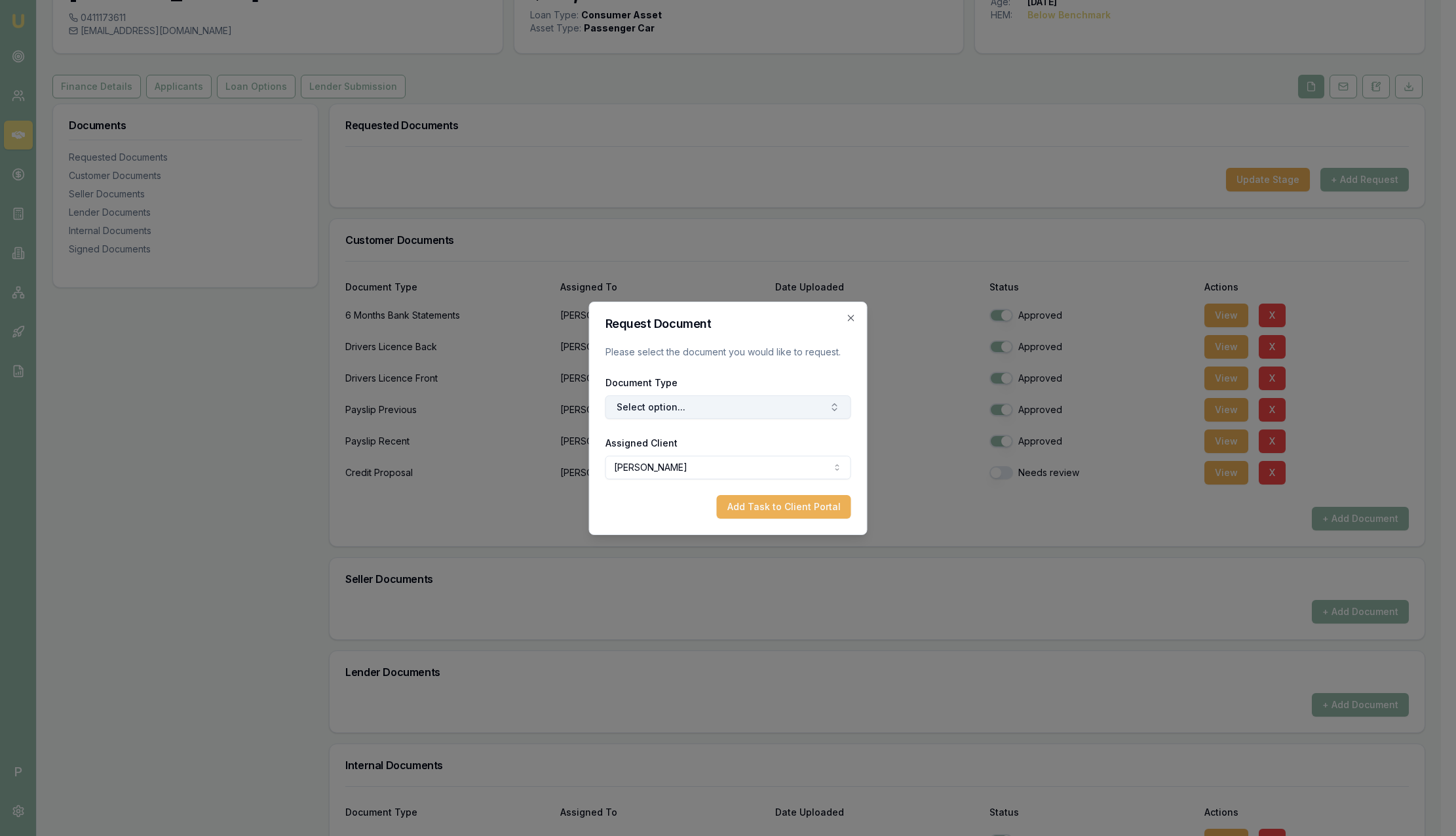
click at [742, 408] on button "Select option..." at bounding box center [728, 406] width 245 height 23
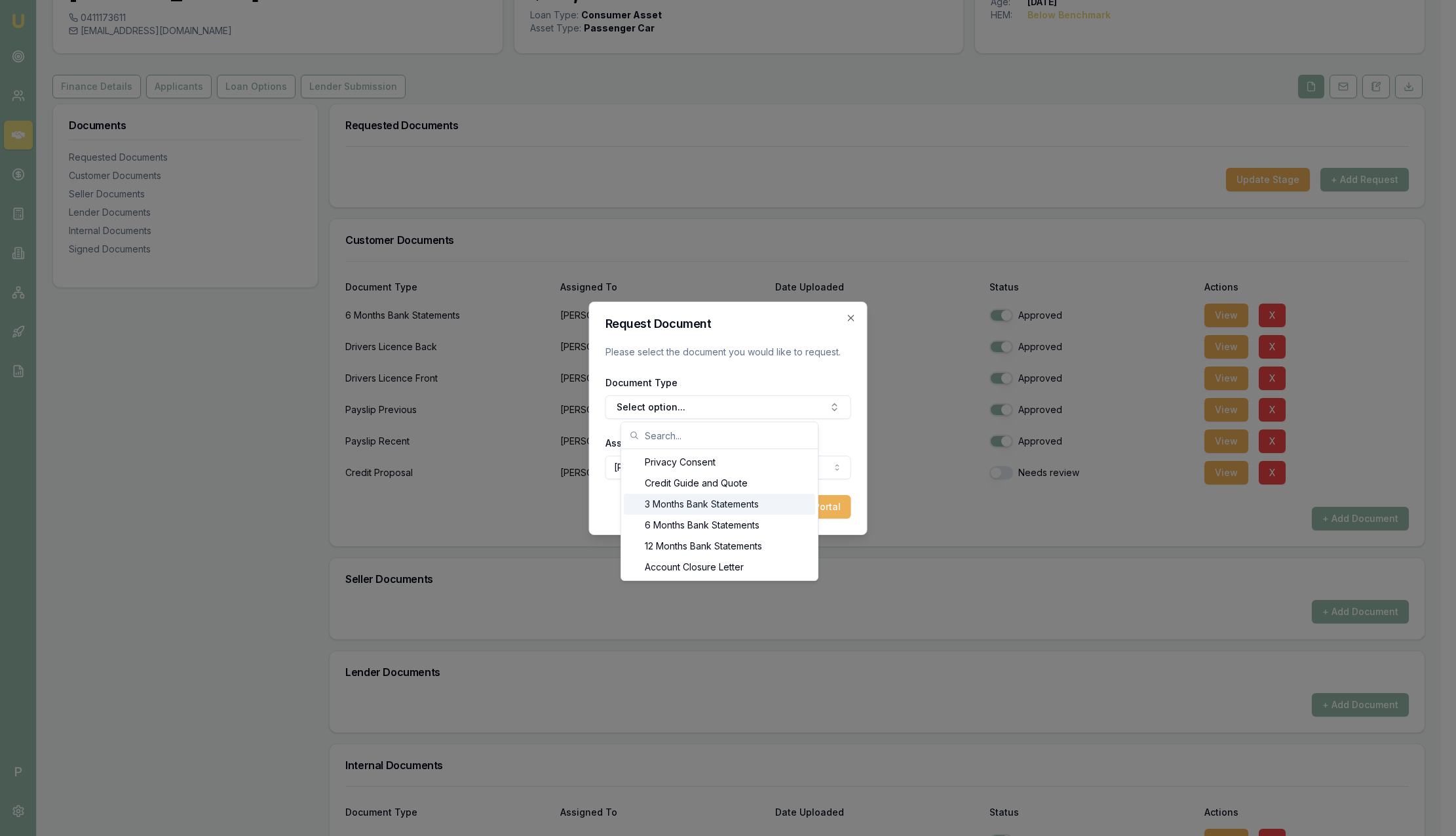
click at [700, 508] on div "3 Months Bank Statements" at bounding box center [719, 504] width 191 height 21
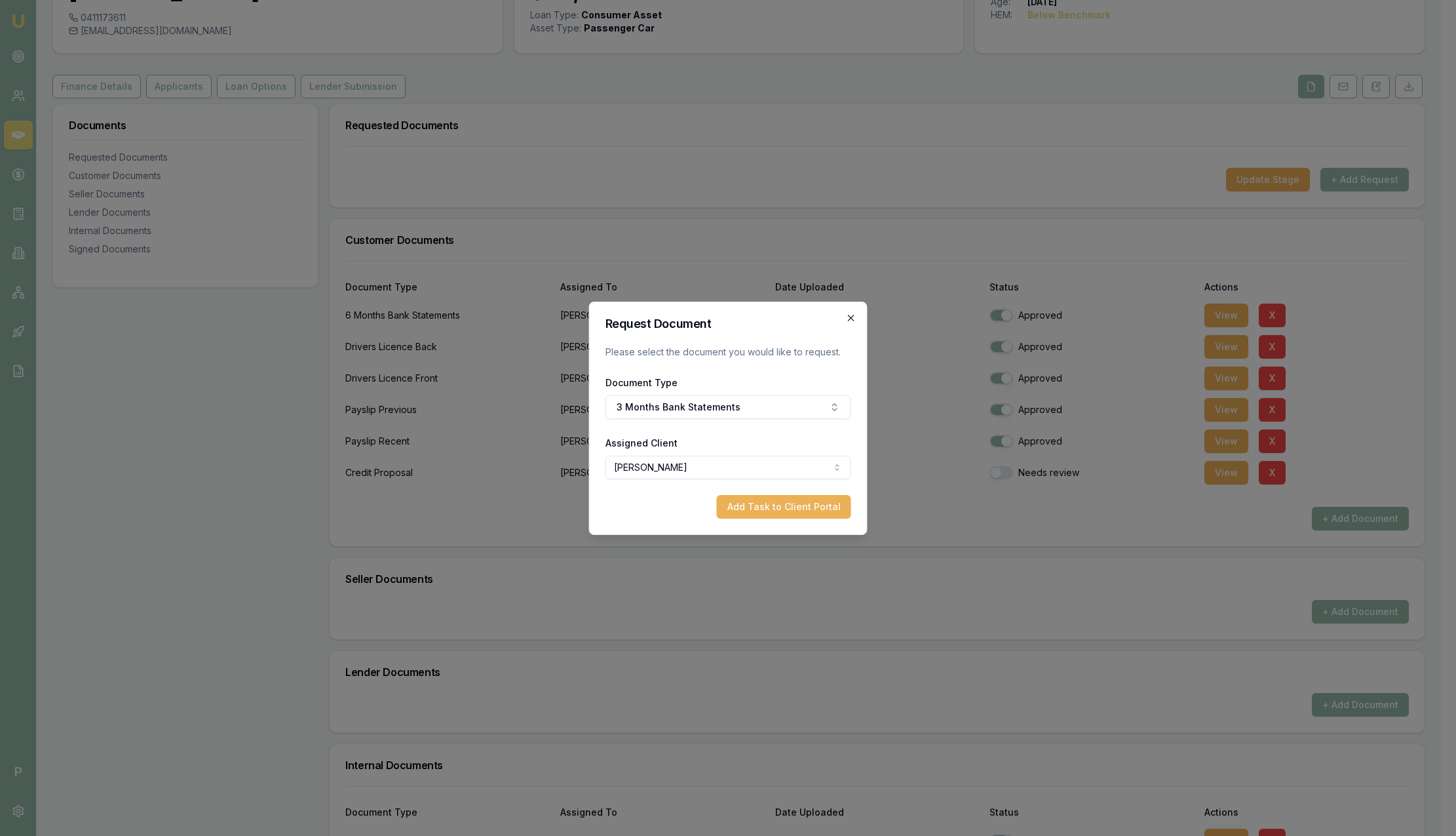
click at [850, 314] on icon "button" at bounding box center [851, 318] width 11 height 11
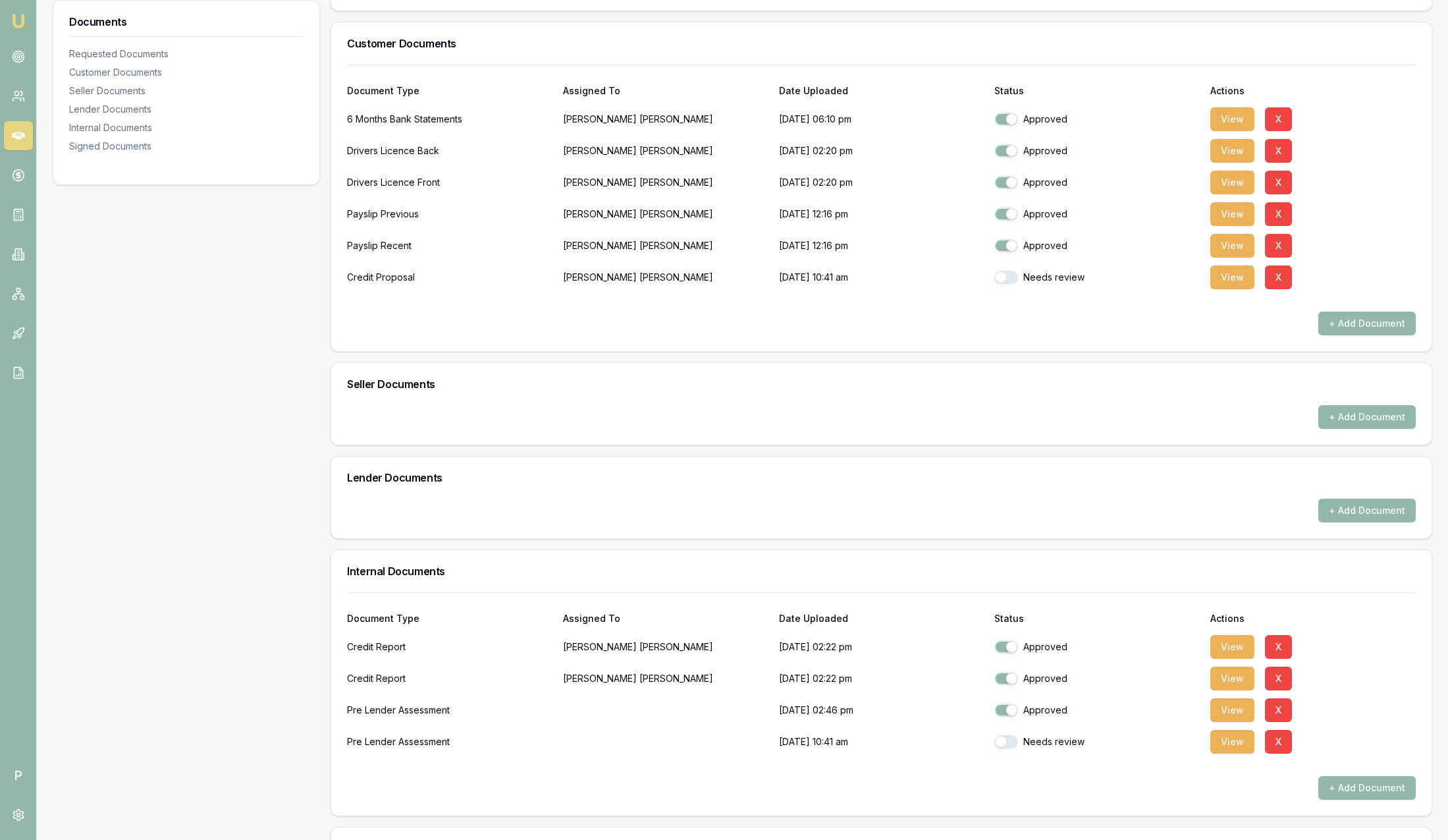
scroll to position [0, 0]
